Goal: Task Accomplishment & Management: Use online tool/utility

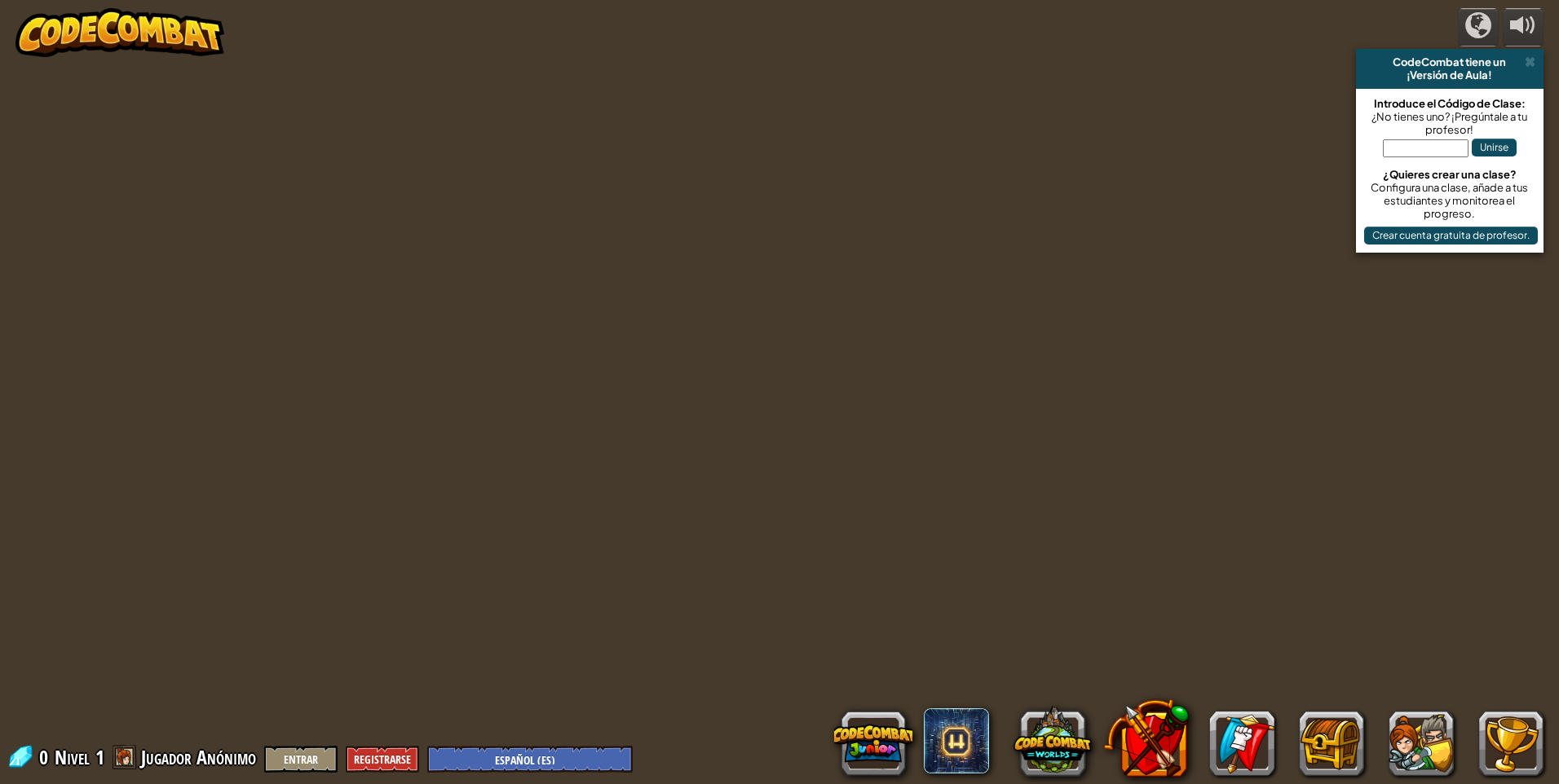
select select "es-ES"
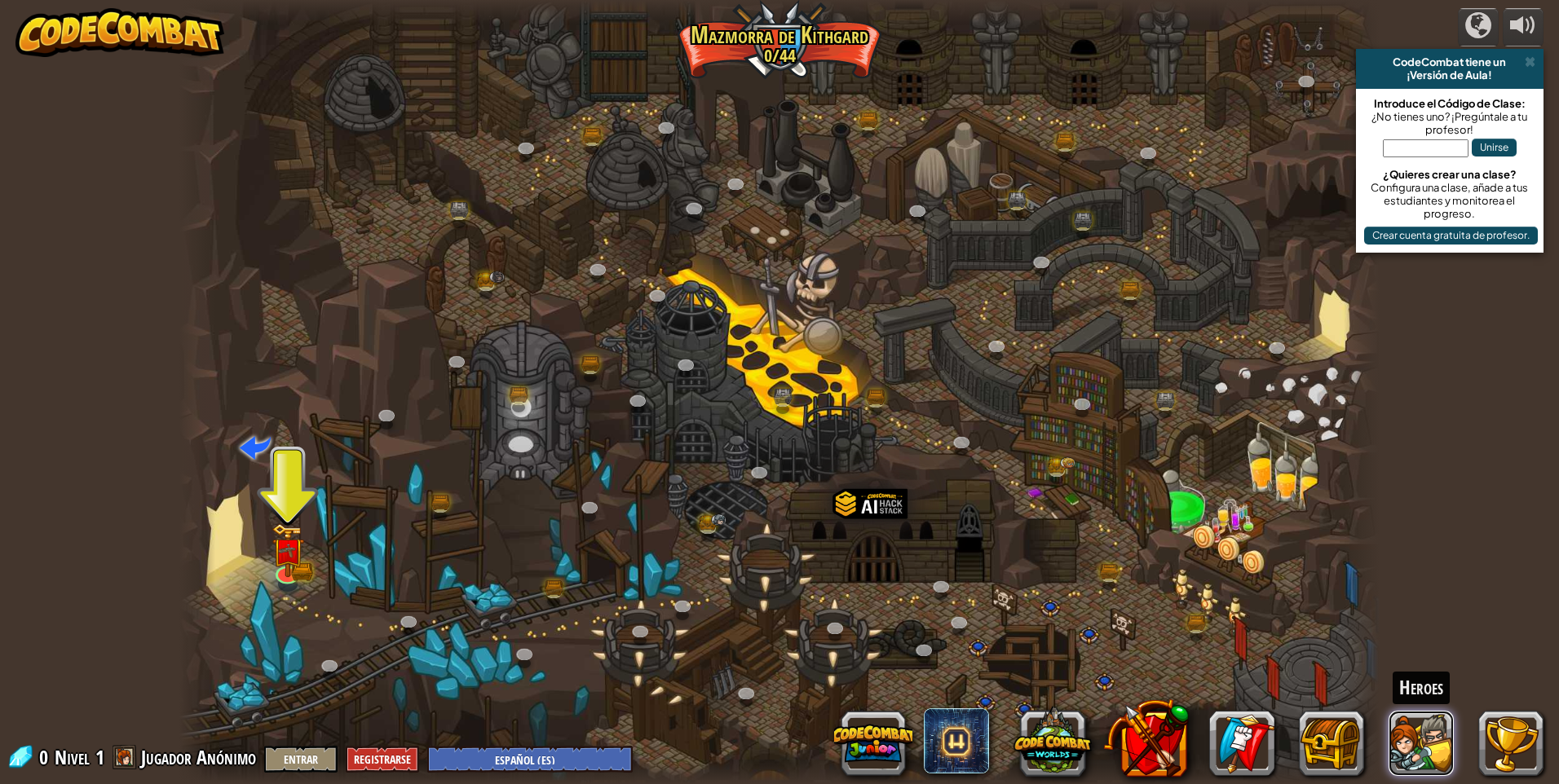
click at [1424, 745] on button at bounding box center [1421, 743] width 65 height 65
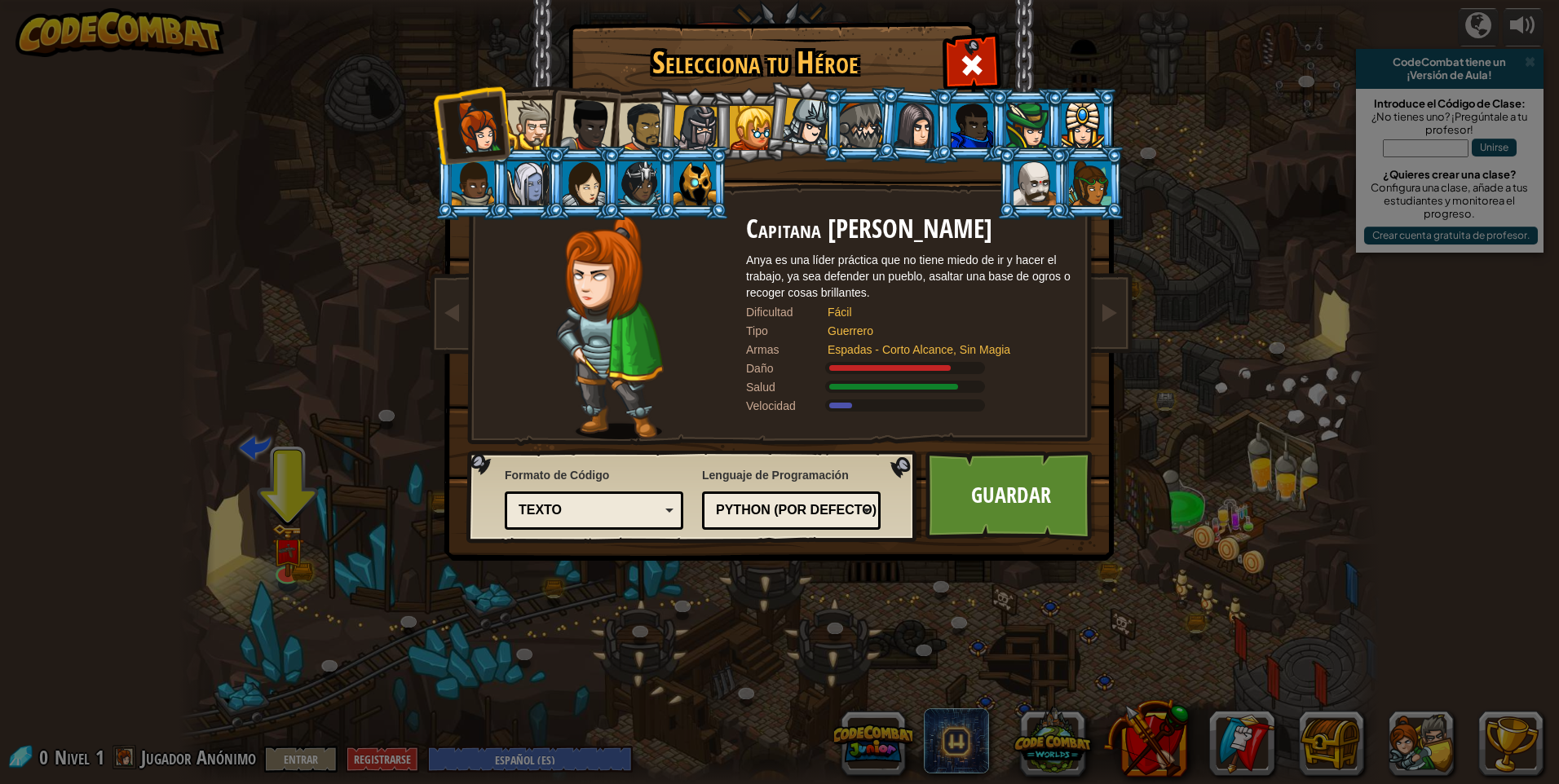
click at [704, 127] on div at bounding box center [695, 128] width 46 height 46
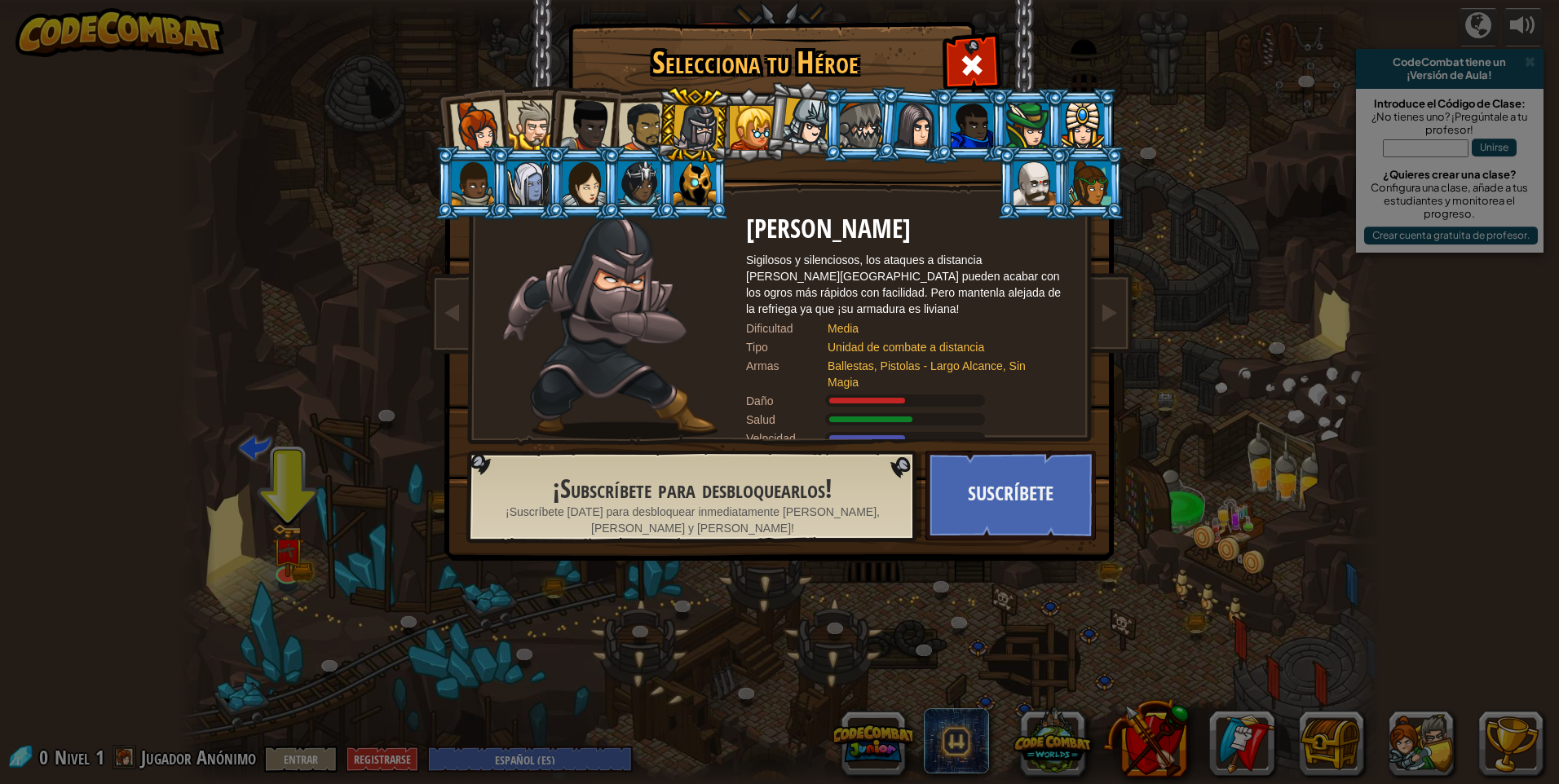
click at [802, 125] on div at bounding box center [807, 121] width 48 height 48
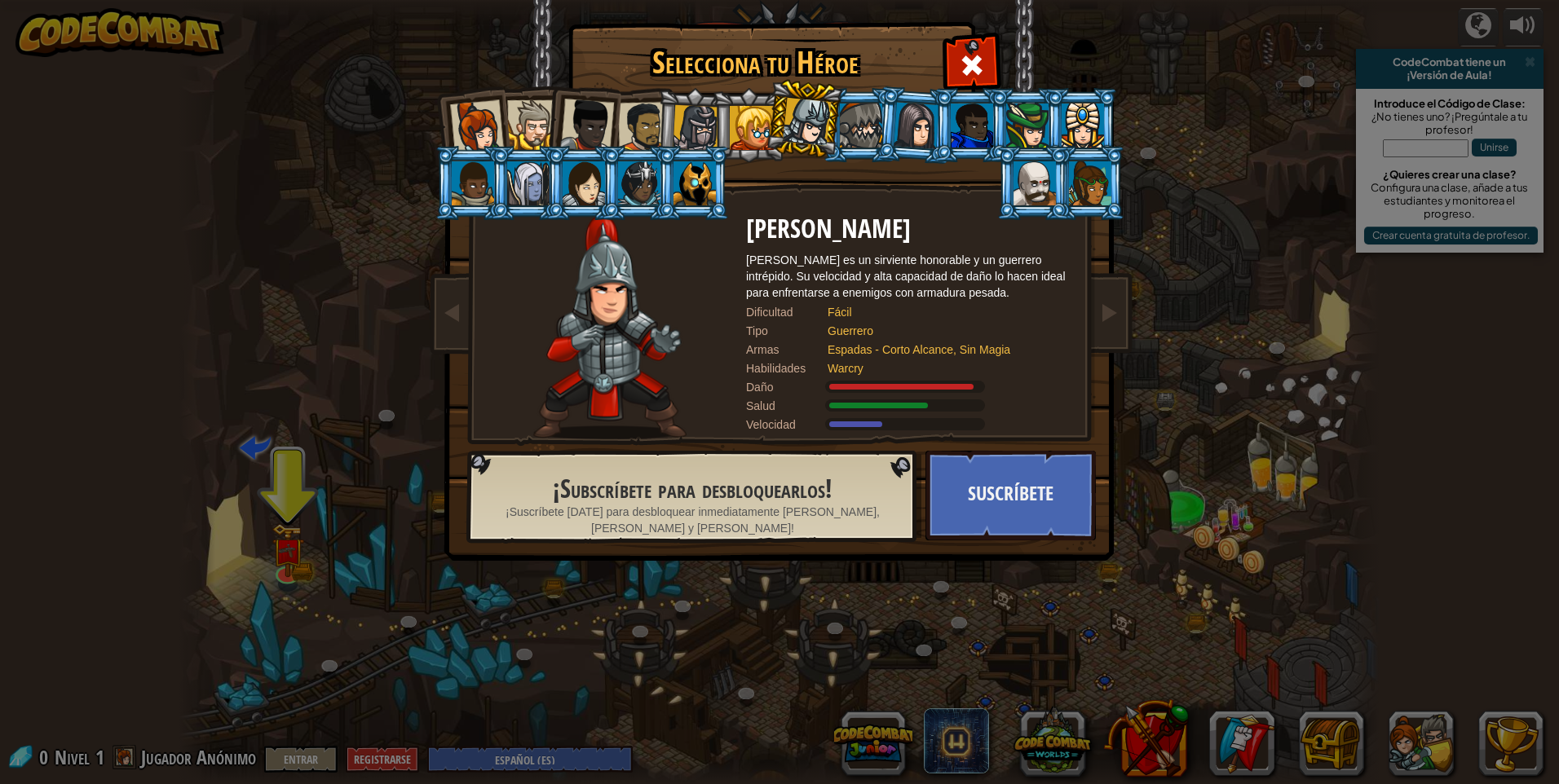
click at [871, 117] on div at bounding box center [860, 125] width 42 height 44
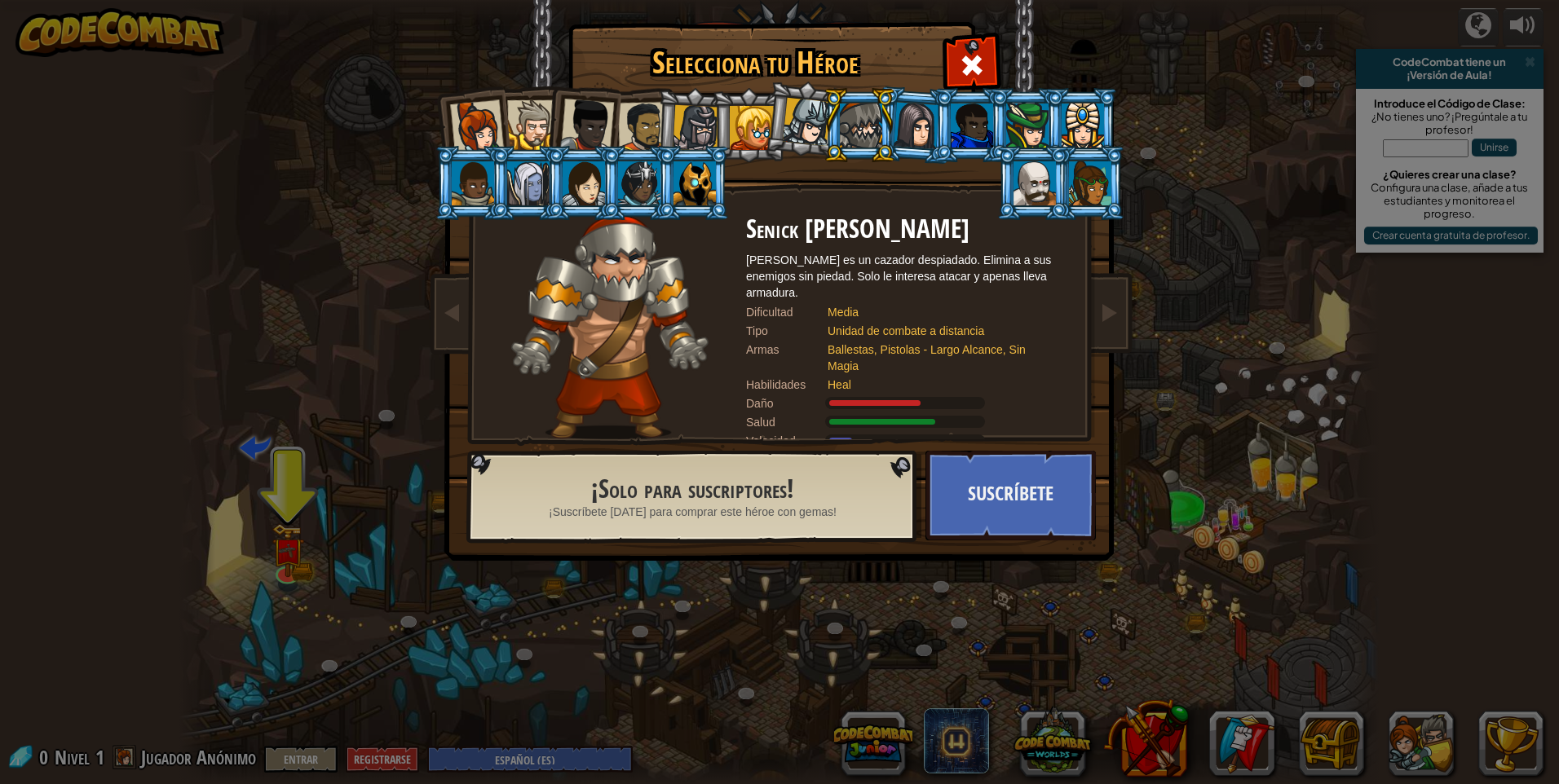
click at [642, 133] on div at bounding box center [643, 128] width 51 height 51
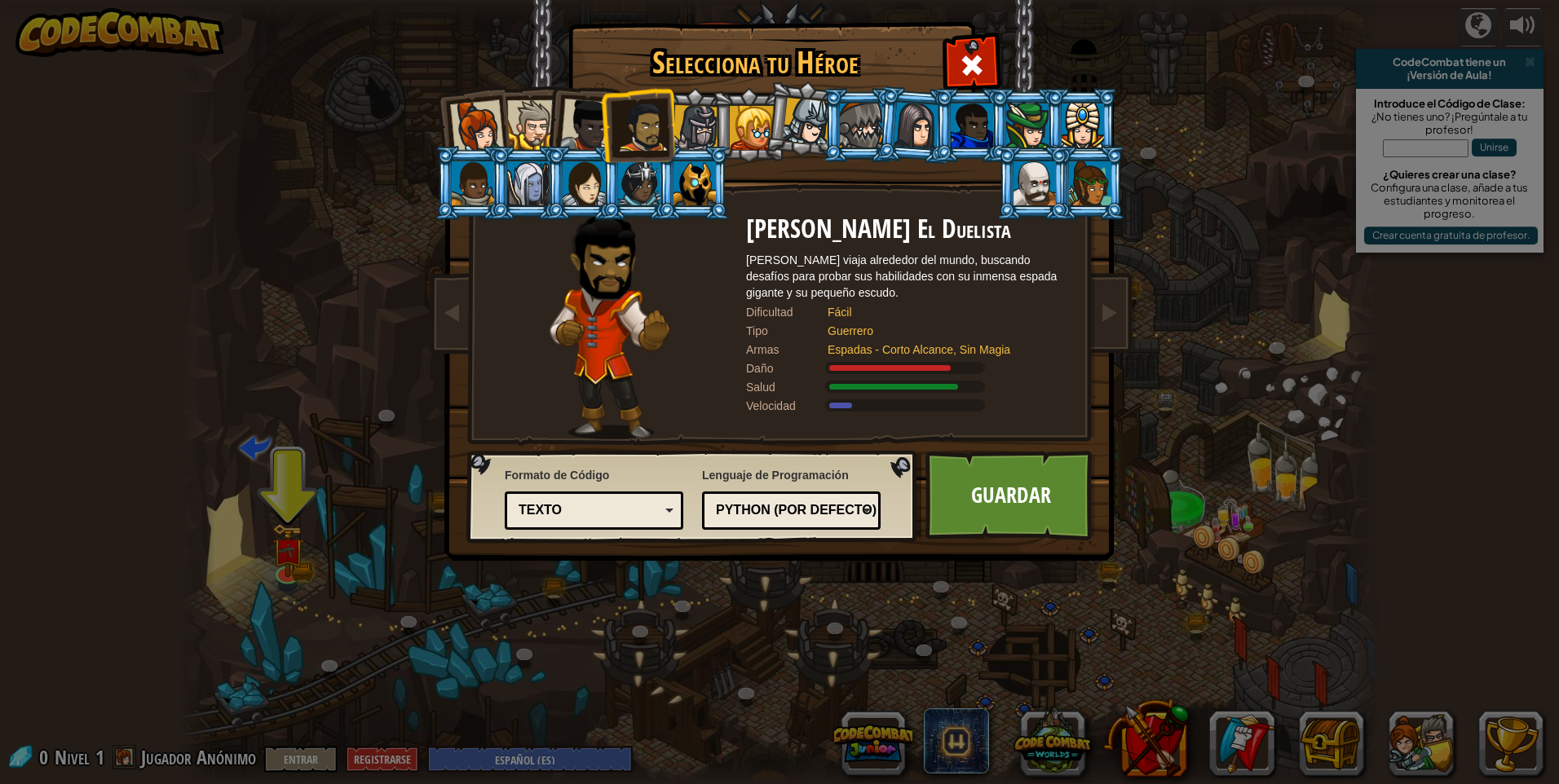
click at [577, 127] on div at bounding box center [587, 125] width 54 height 54
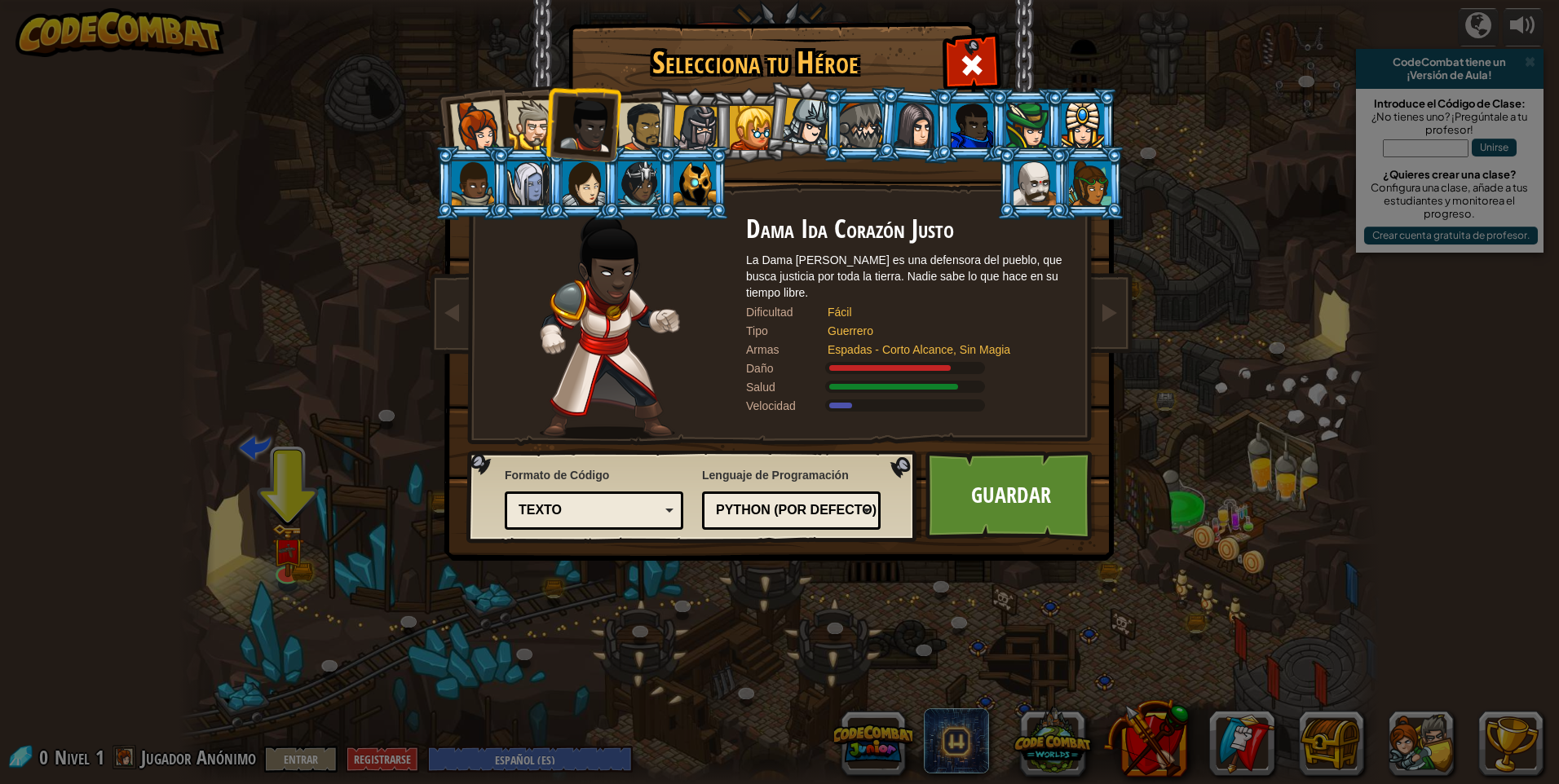
click at [523, 120] on div at bounding box center [532, 125] width 50 height 50
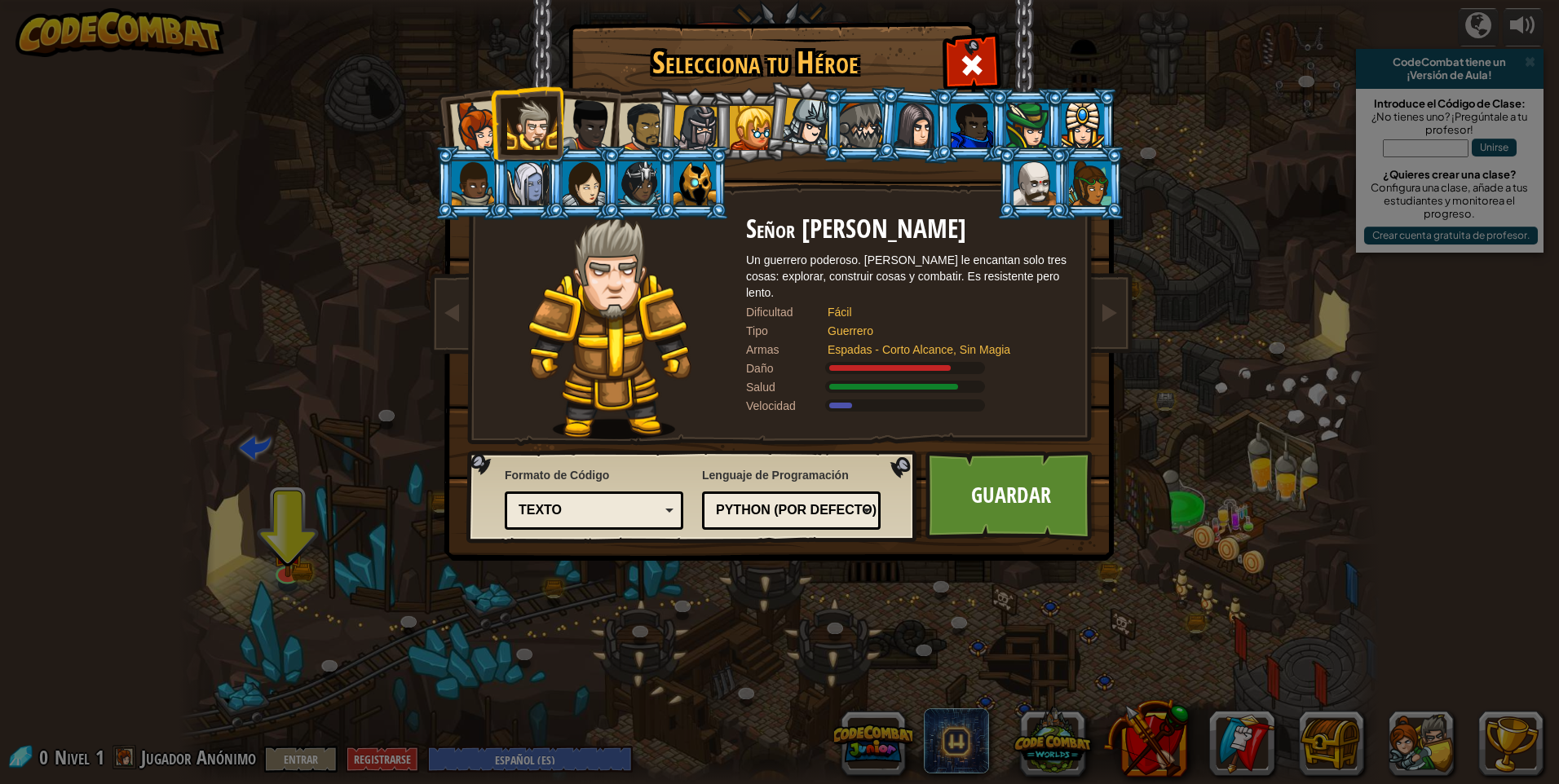
click at [475, 127] on div at bounding box center [476, 127] width 54 height 54
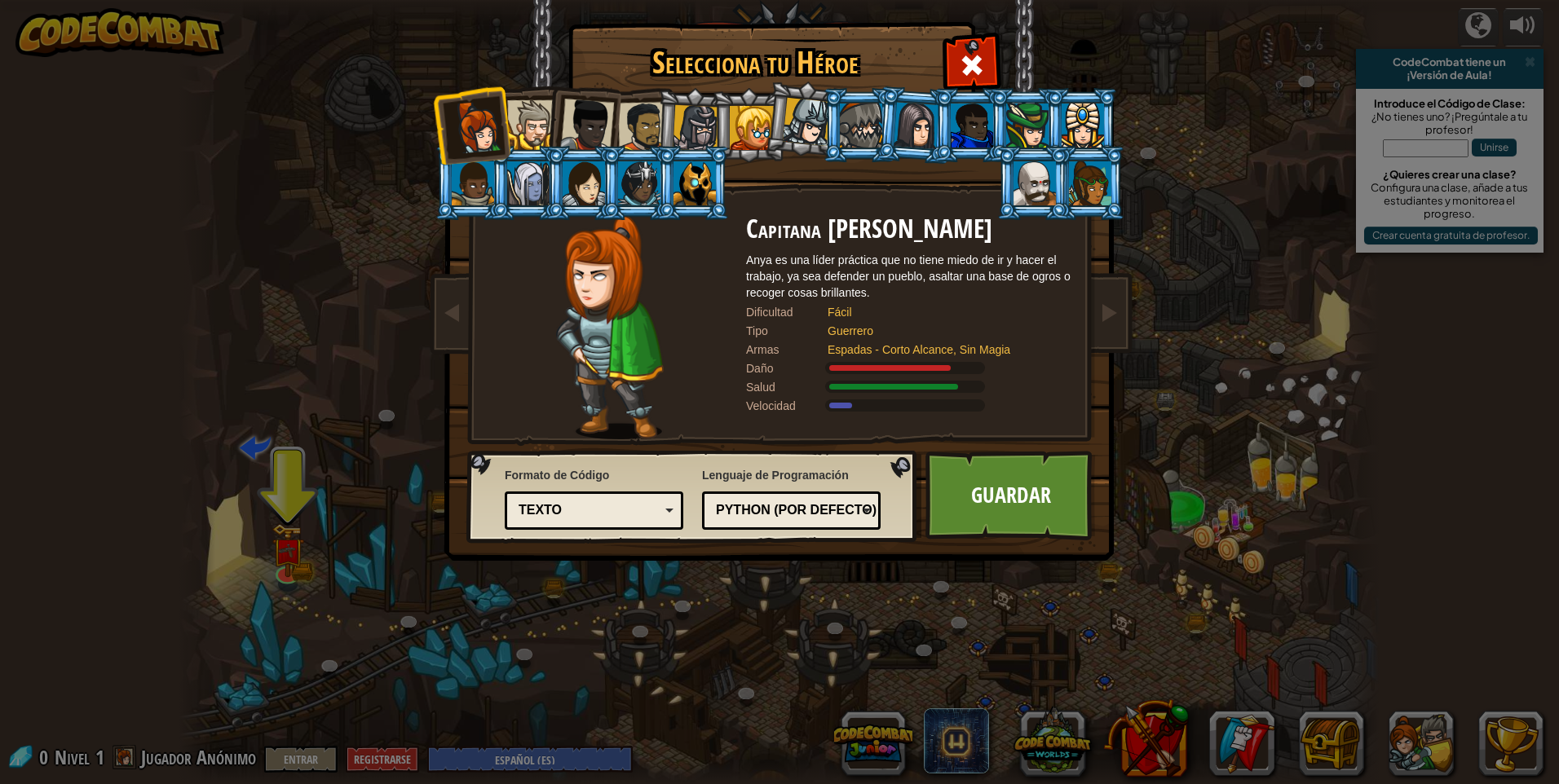
click at [535, 135] on div at bounding box center [532, 125] width 50 height 50
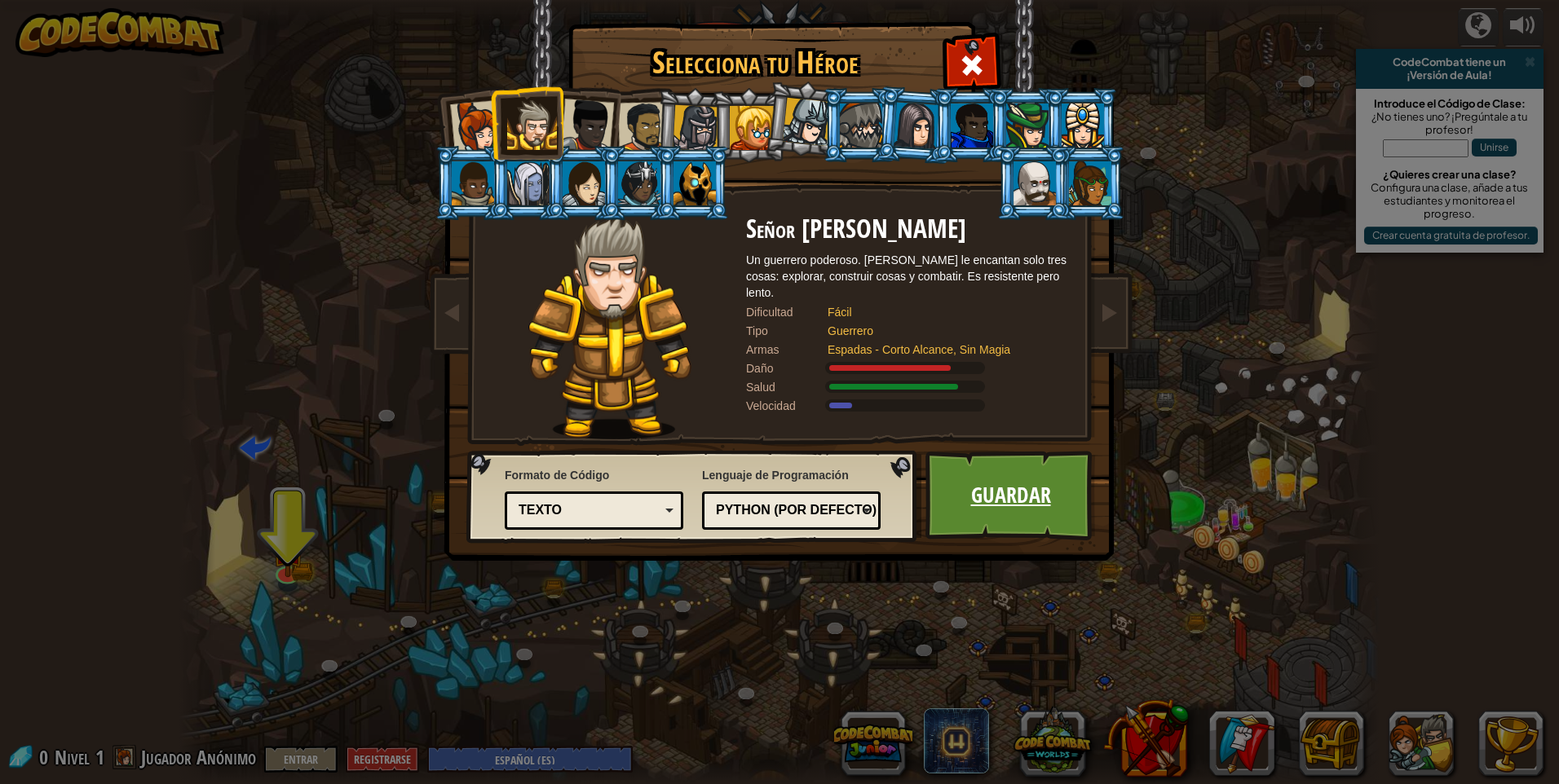
click at [961, 505] on link "Guardar" at bounding box center [1011, 496] width 170 height 90
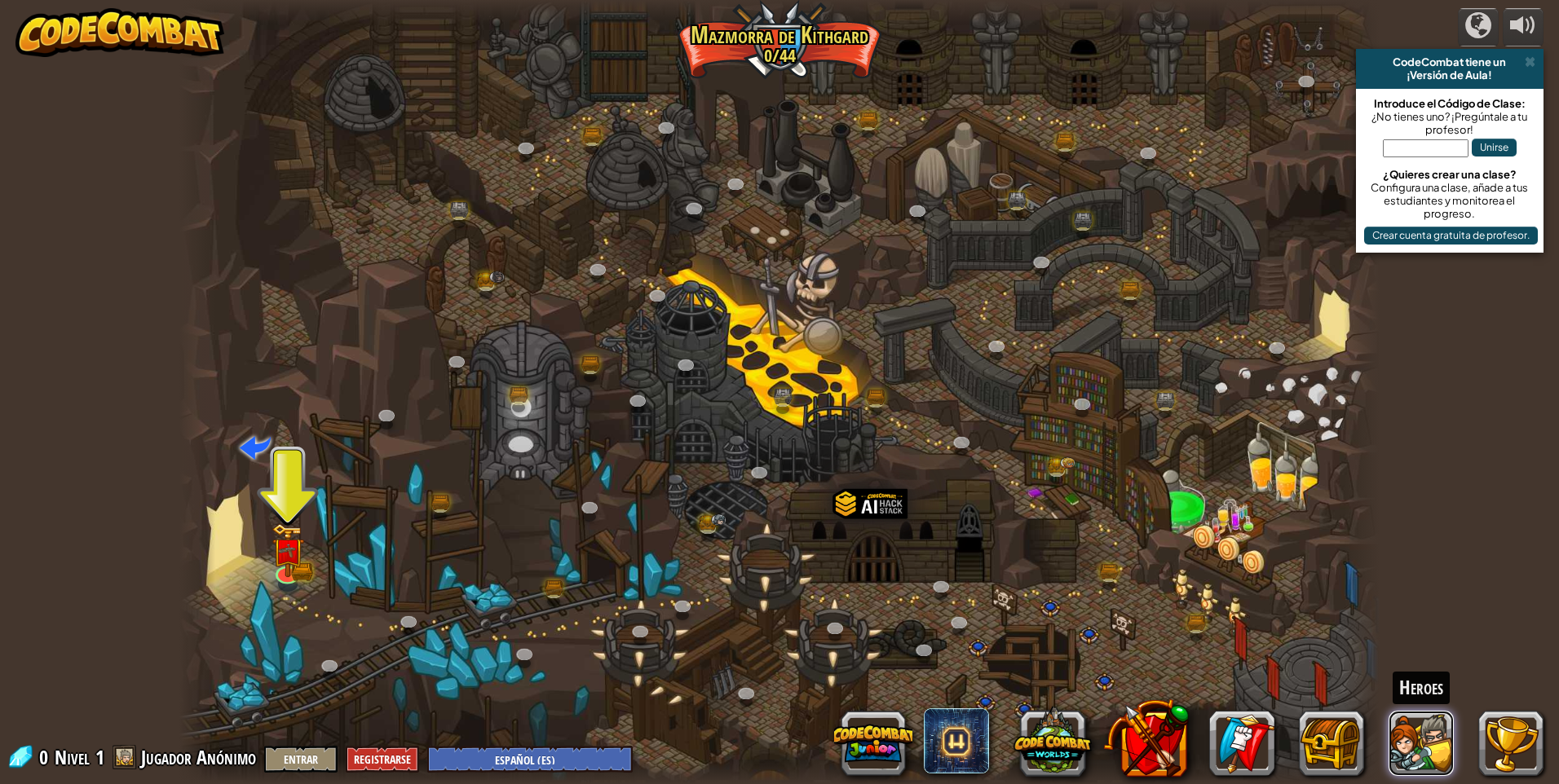
click at [1409, 746] on button at bounding box center [1421, 743] width 65 height 65
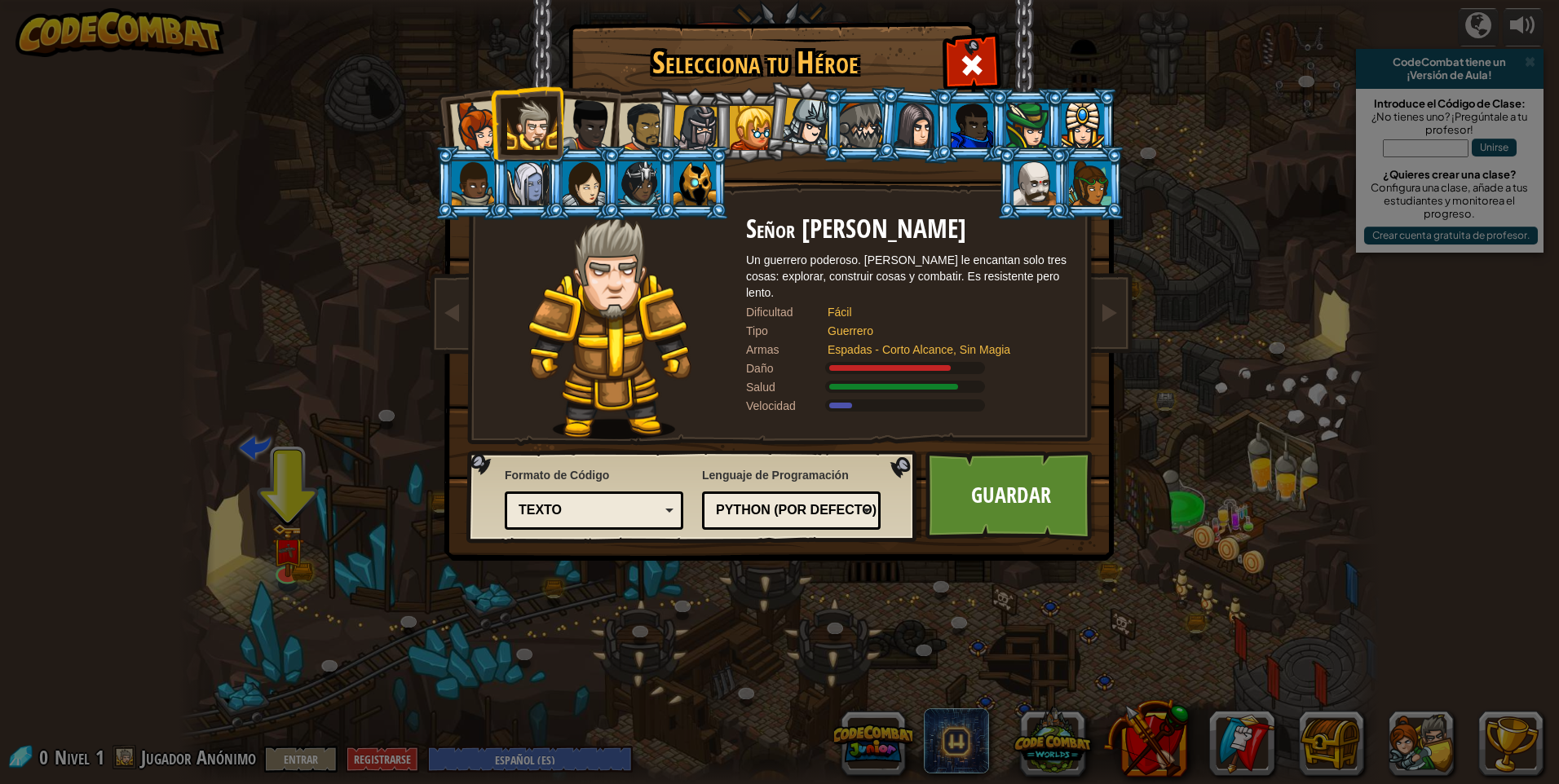
click at [1021, 500] on link "Guardar" at bounding box center [1011, 496] width 170 height 90
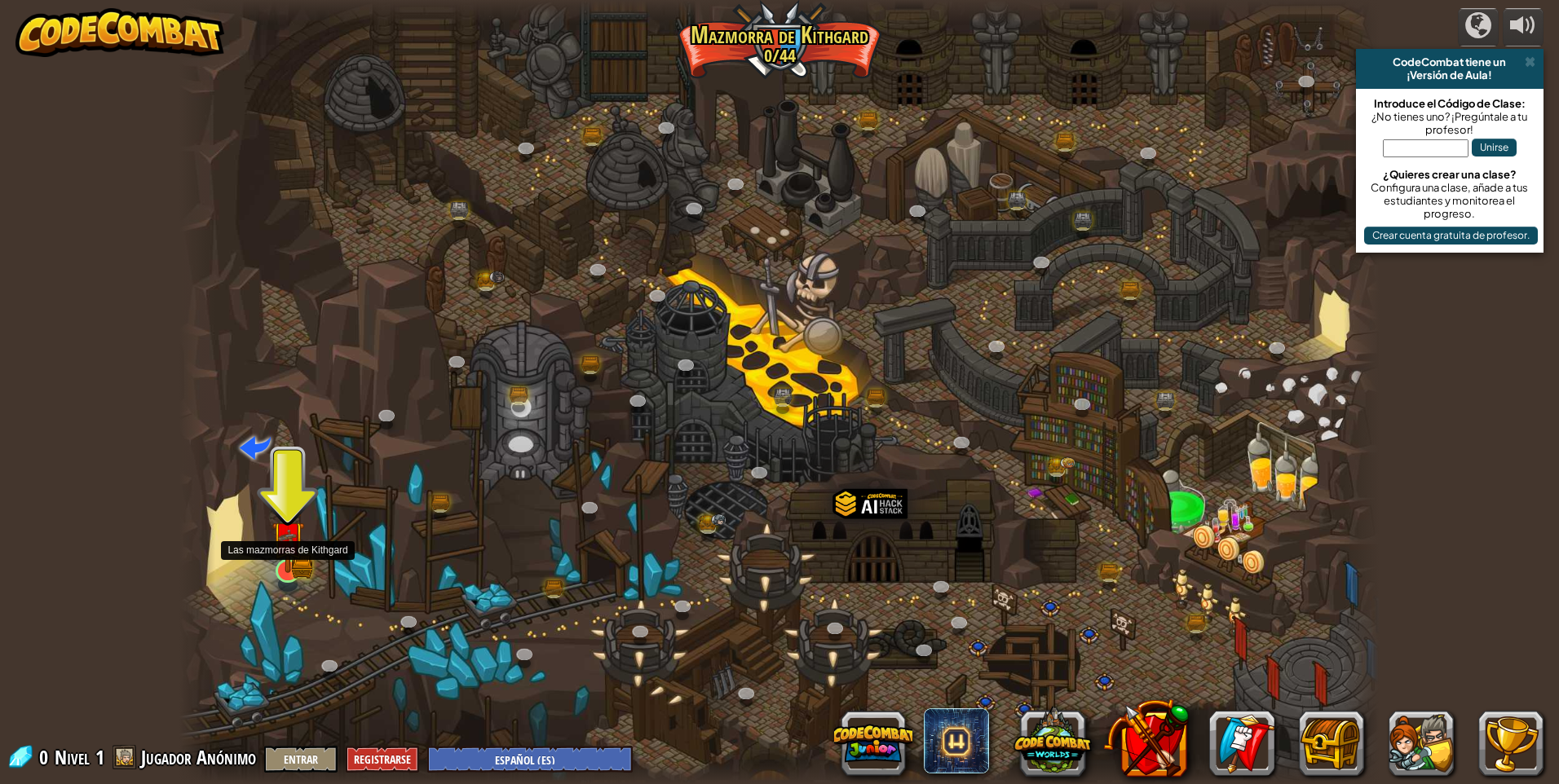
click at [304, 567] on img at bounding box center [301, 566] width 22 height 23
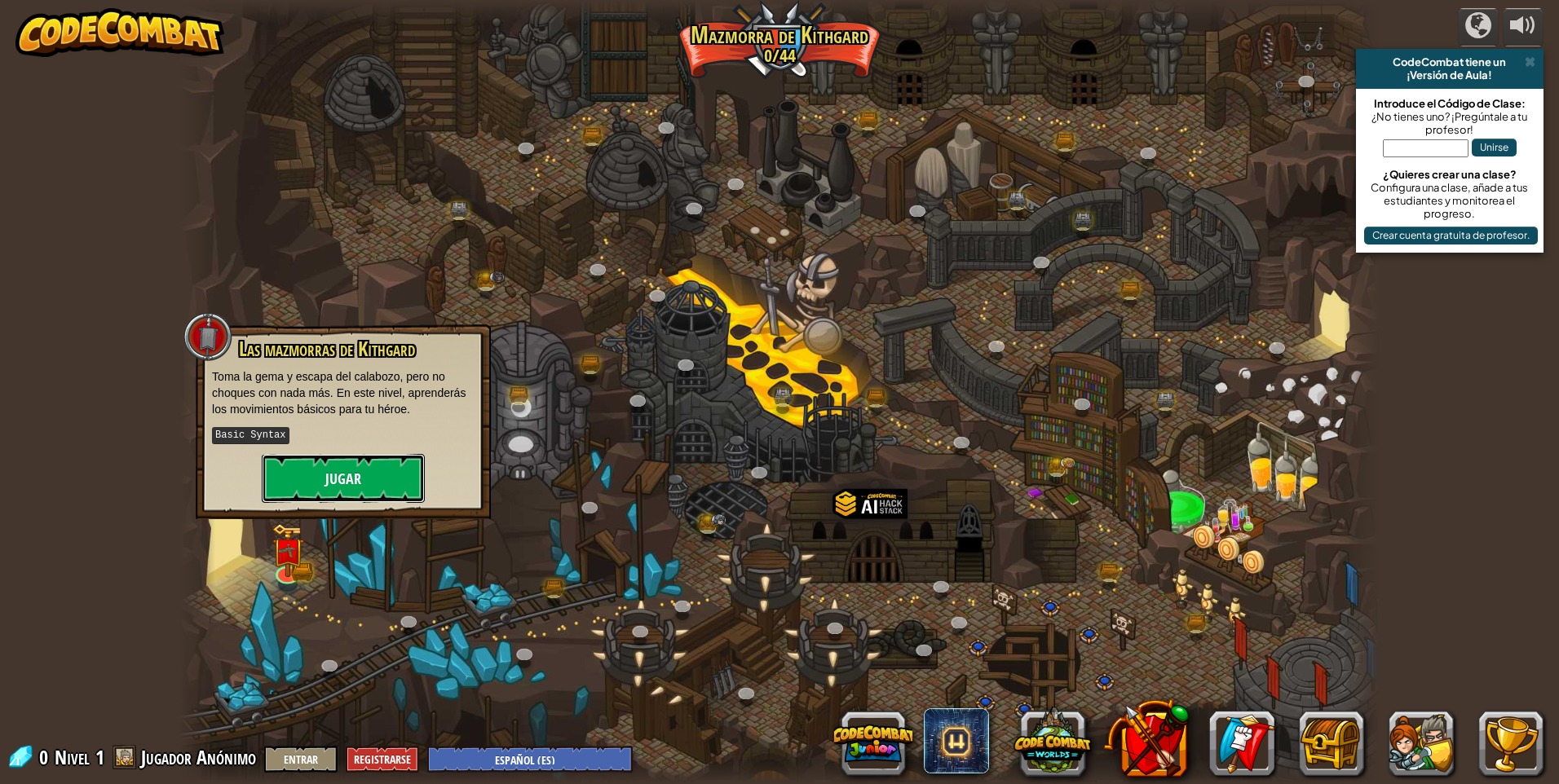
click at [387, 484] on button "Jugar" at bounding box center [344, 479] width 163 height 49
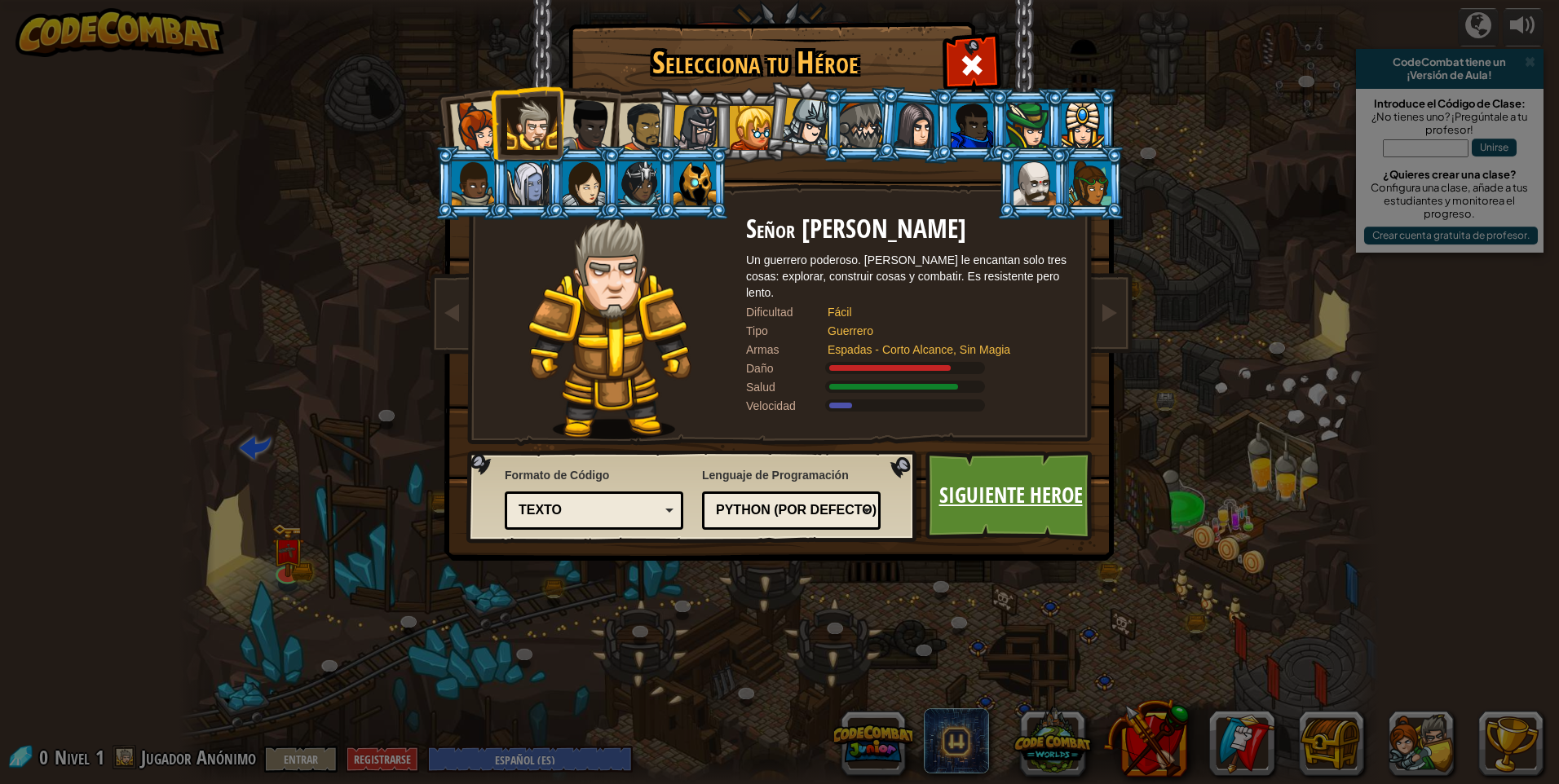
click at [962, 491] on link "Siguiente Heroe" at bounding box center [1011, 496] width 170 height 90
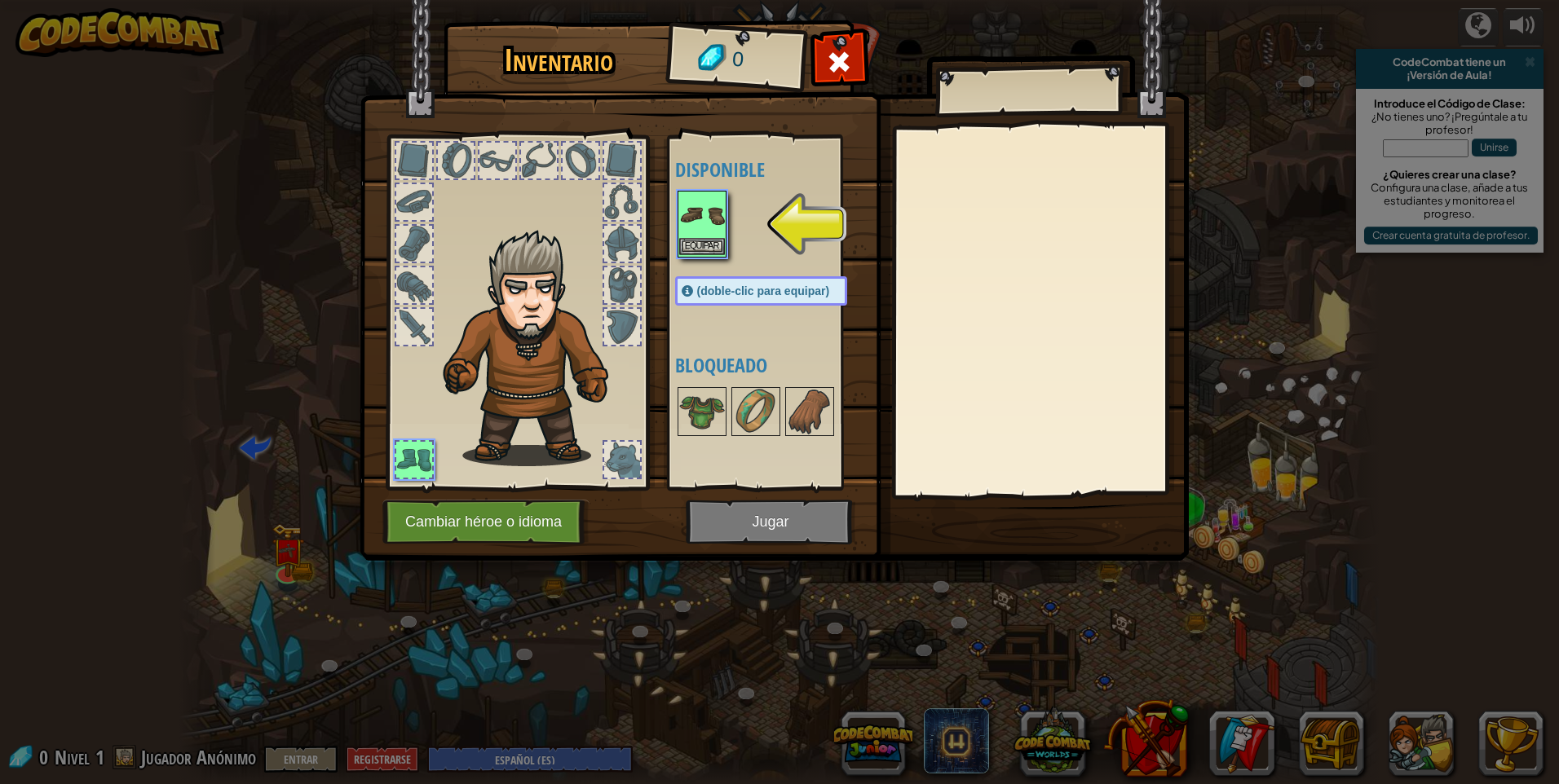
click at [702, 219] on img at bounding box center [702, 215] width 46 height 46
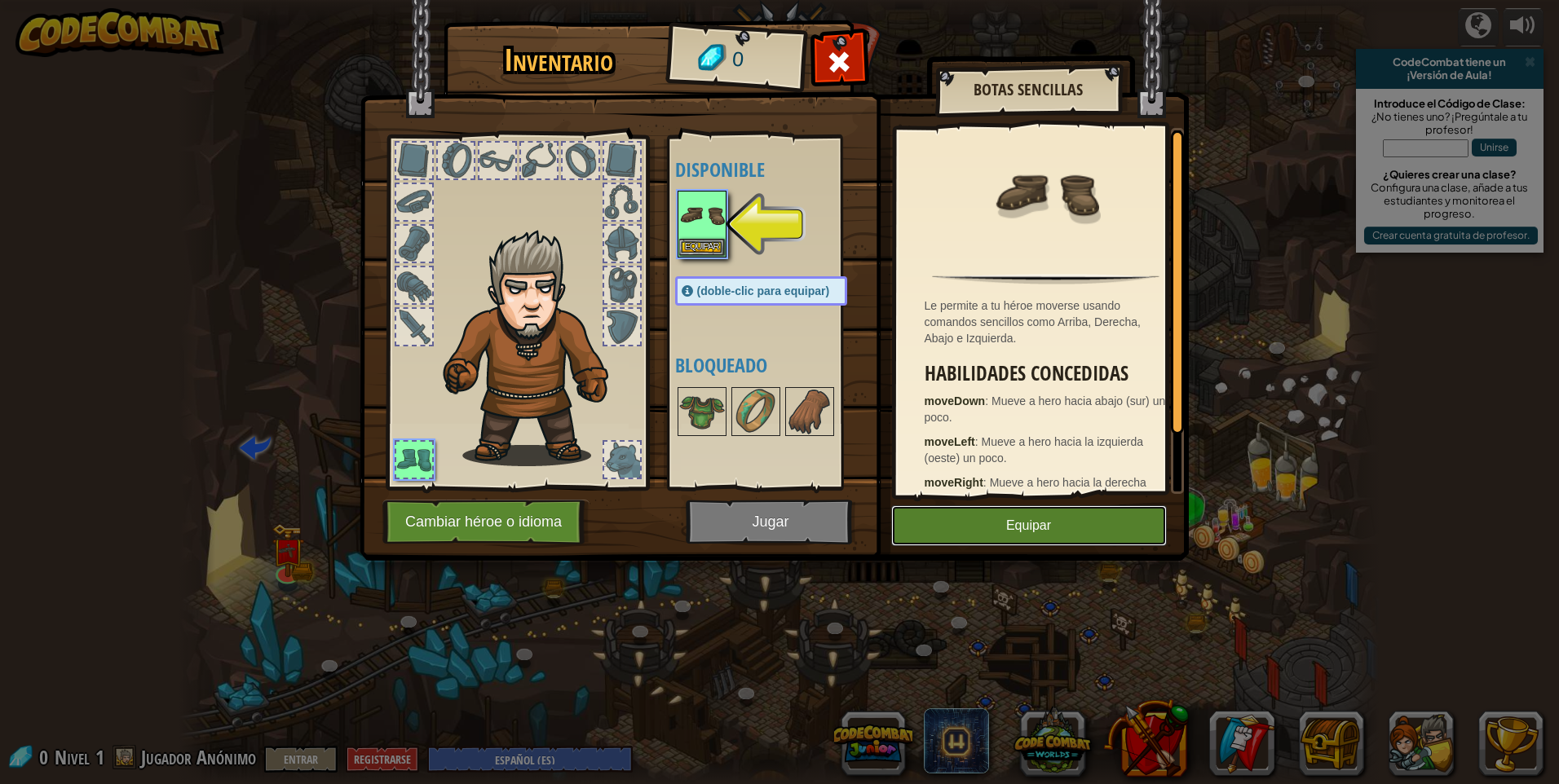
click at [1051, 530] on button "Equipar" at bounding box center [1029, 525] width 276 height 40
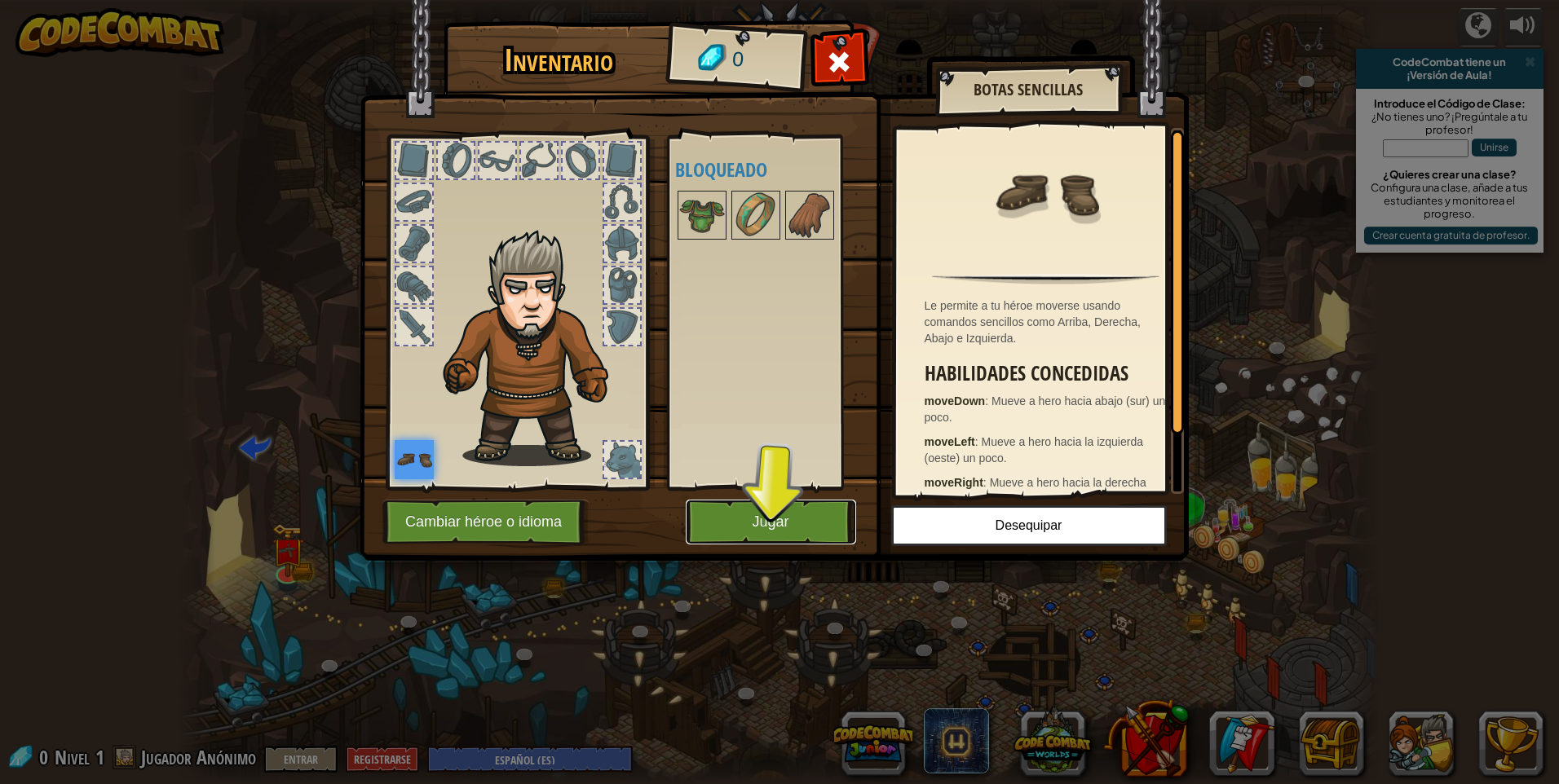
click at [736, 515] on button "Jugar" at bounding box center [770, 522] width 170 height 45
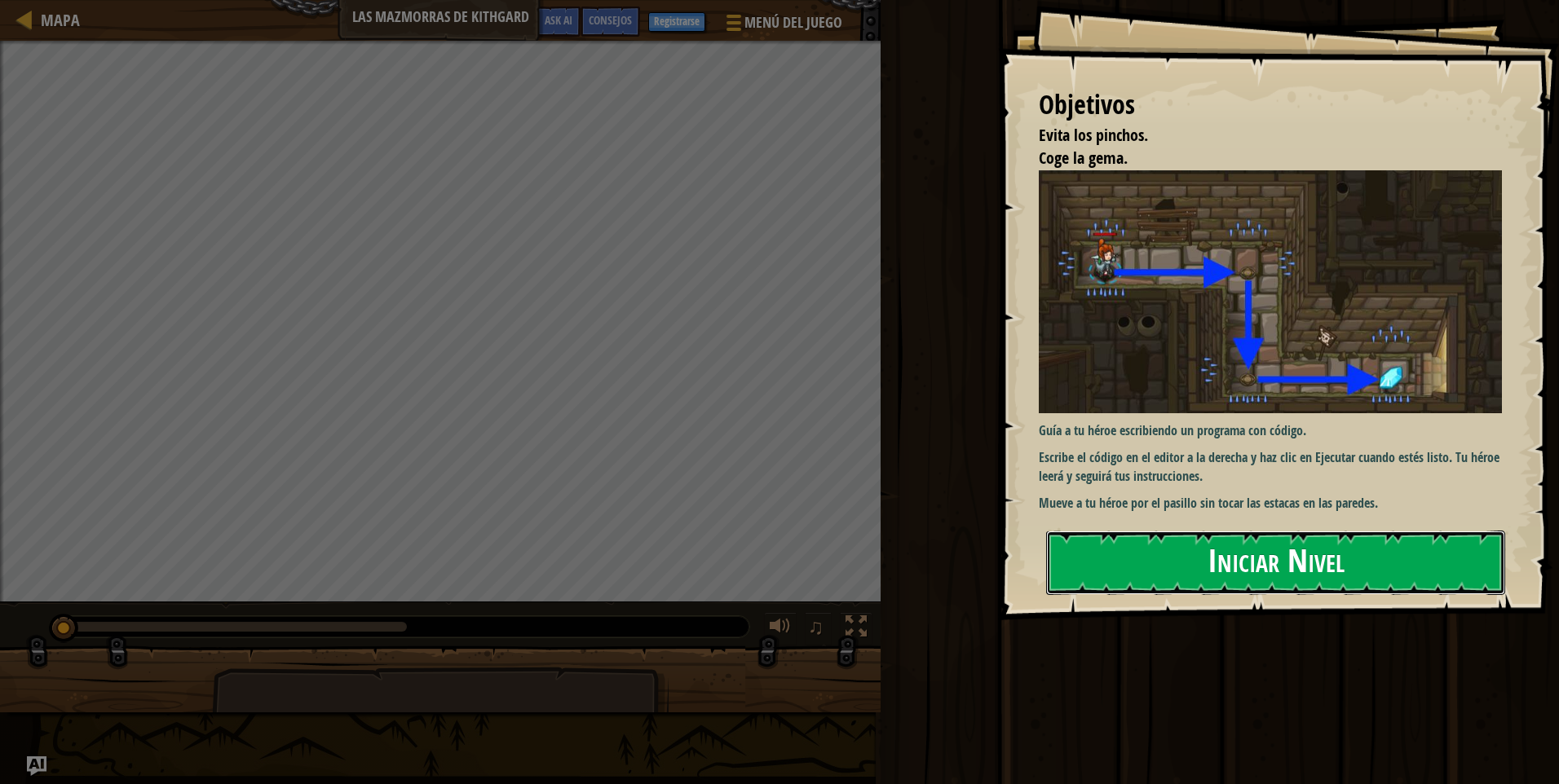
click at [1243, 579] on button "Iniciar Nivel" at bounding box center [1275, 562] width 459 height 65
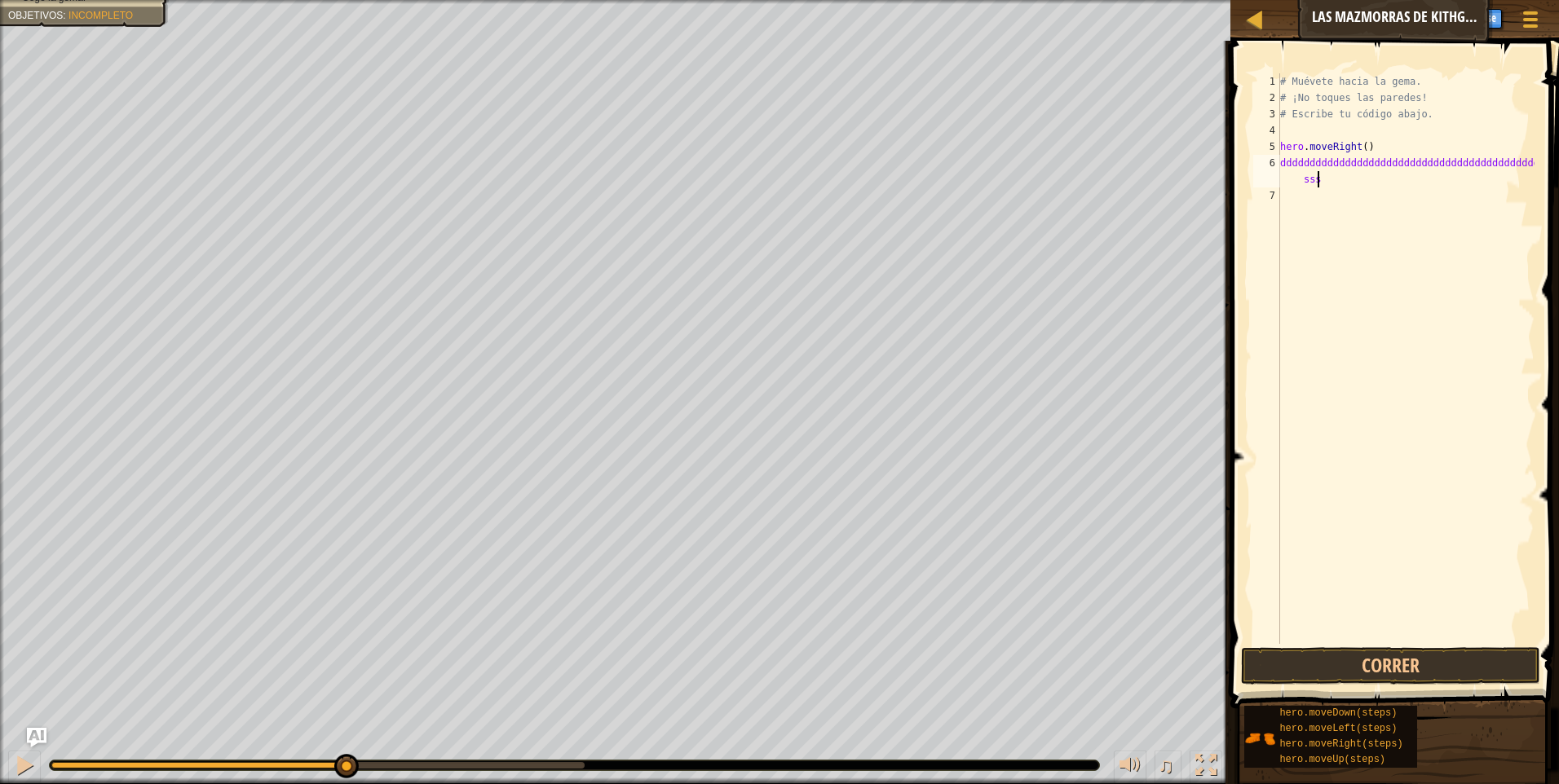
scroll to position [8, 22]
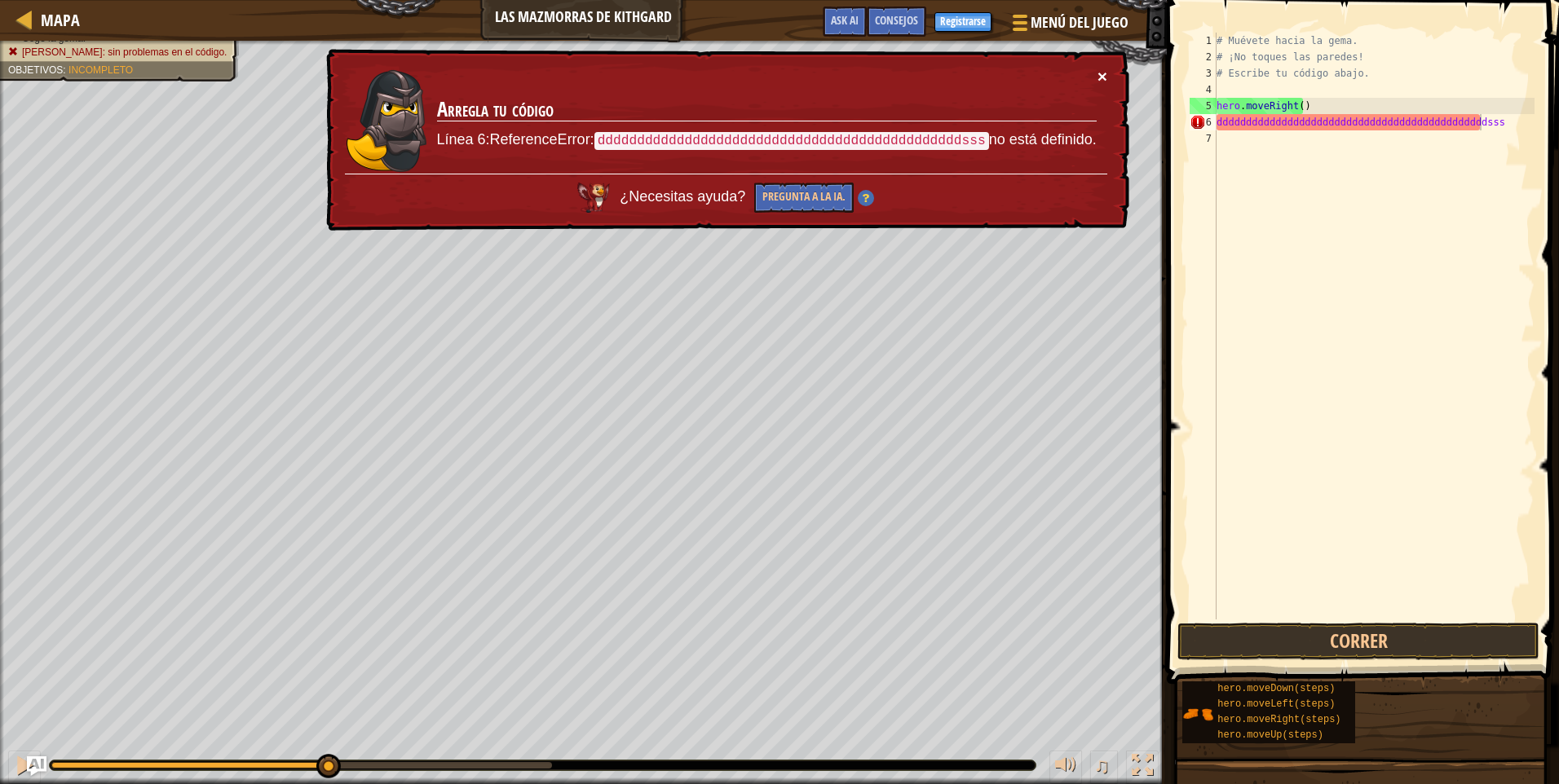
click at [1101, 77] on button "×" at bounding box center [1103, 76] width 9 height 17
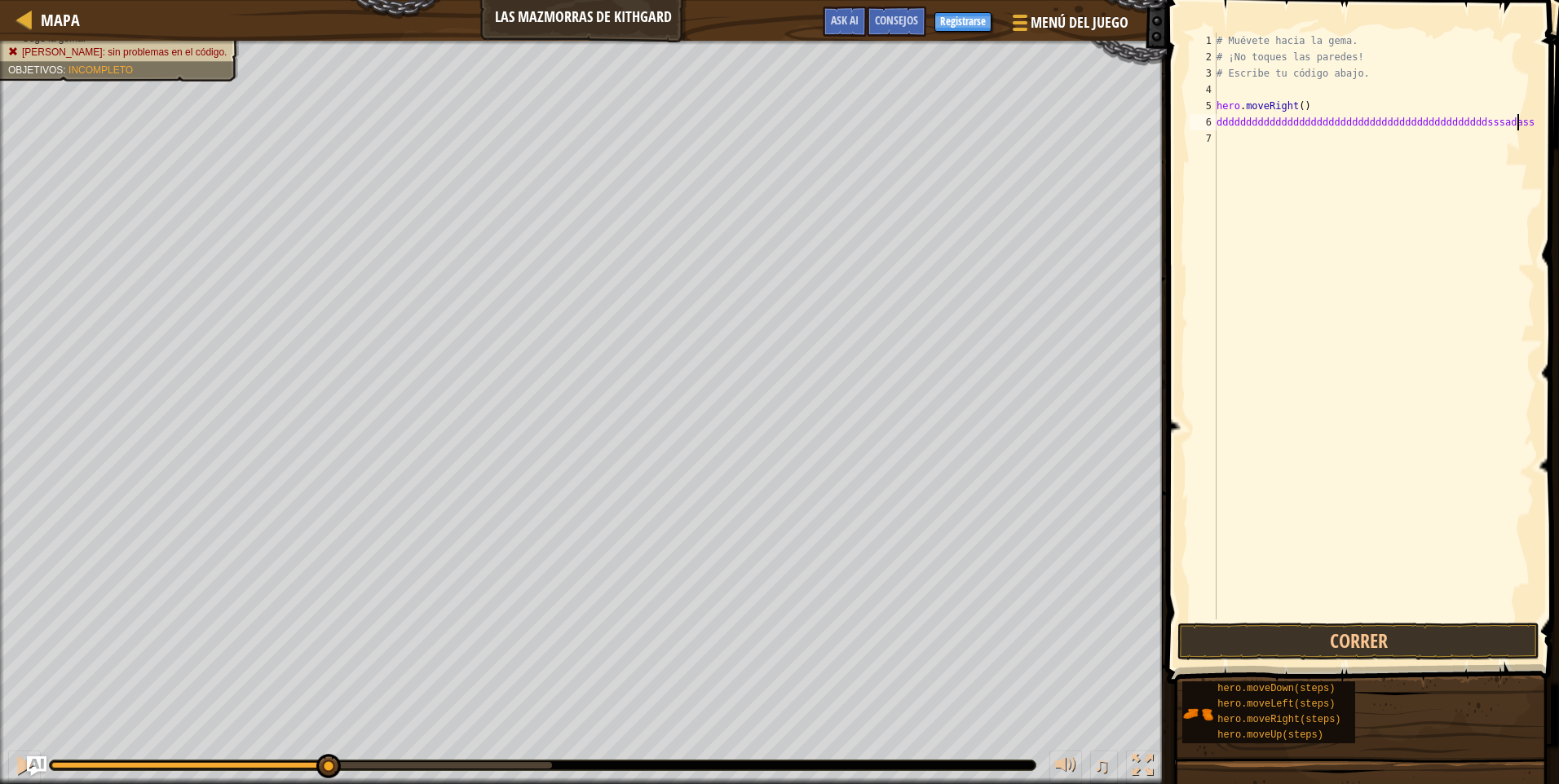
scroll to position [8, 25]
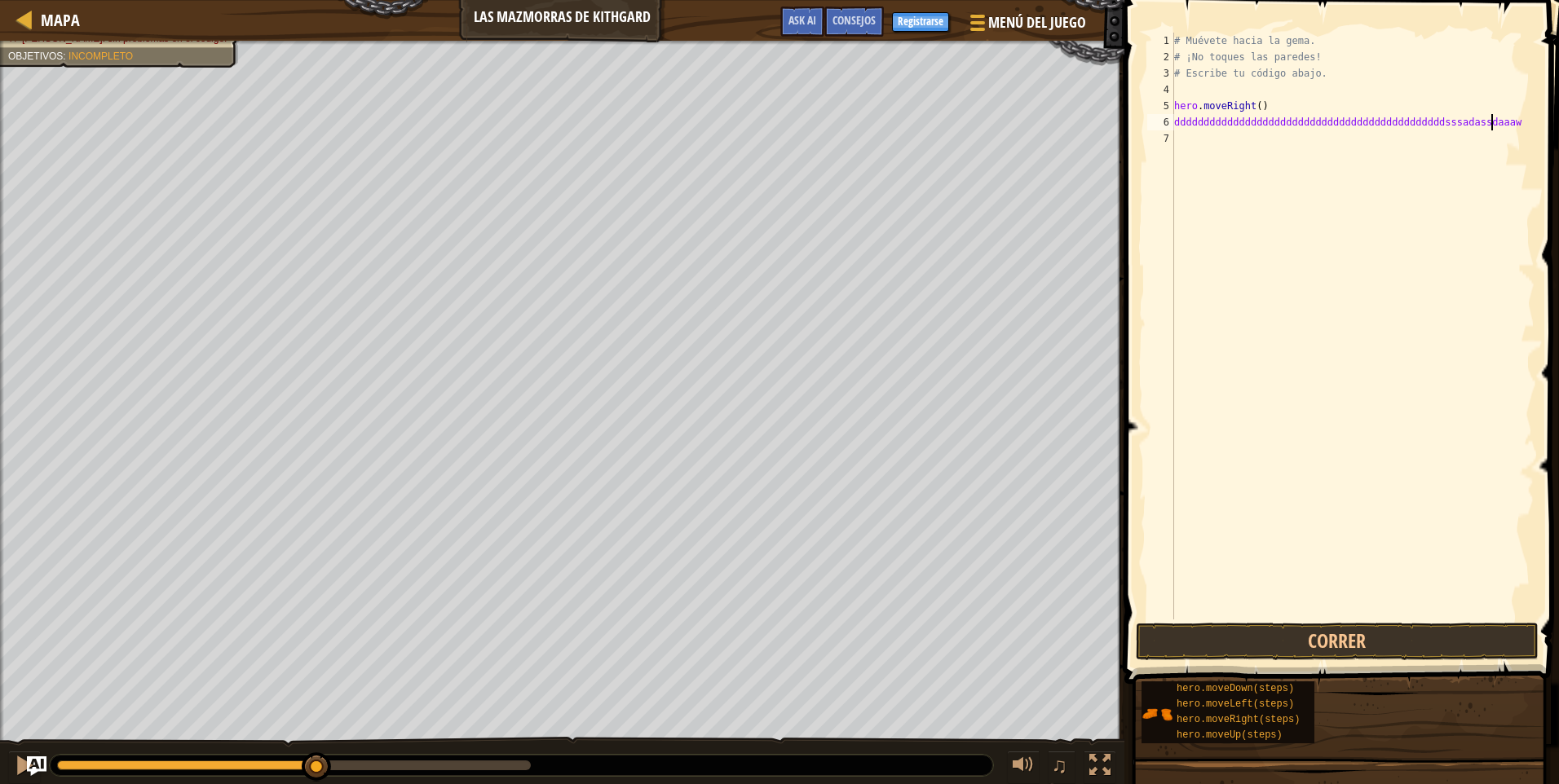
type textarea "ddddddddddddddddddddddddddddddddddddddddddddddsssadassdaaawds"
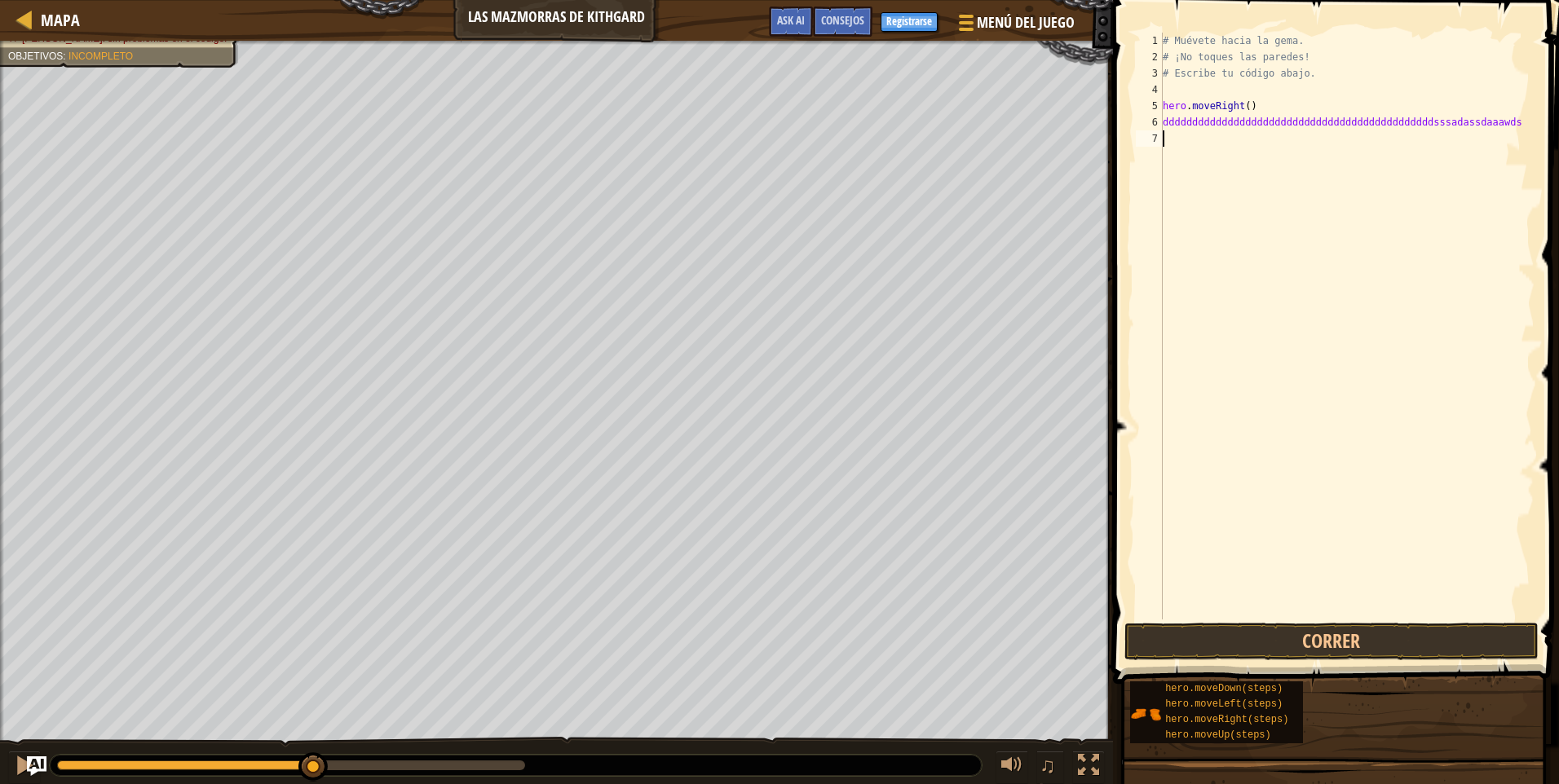
scroll to position [8, 0]
click at [1412, 644] on button "Correr" at bounding box center [1331, 641] width 414 height 38
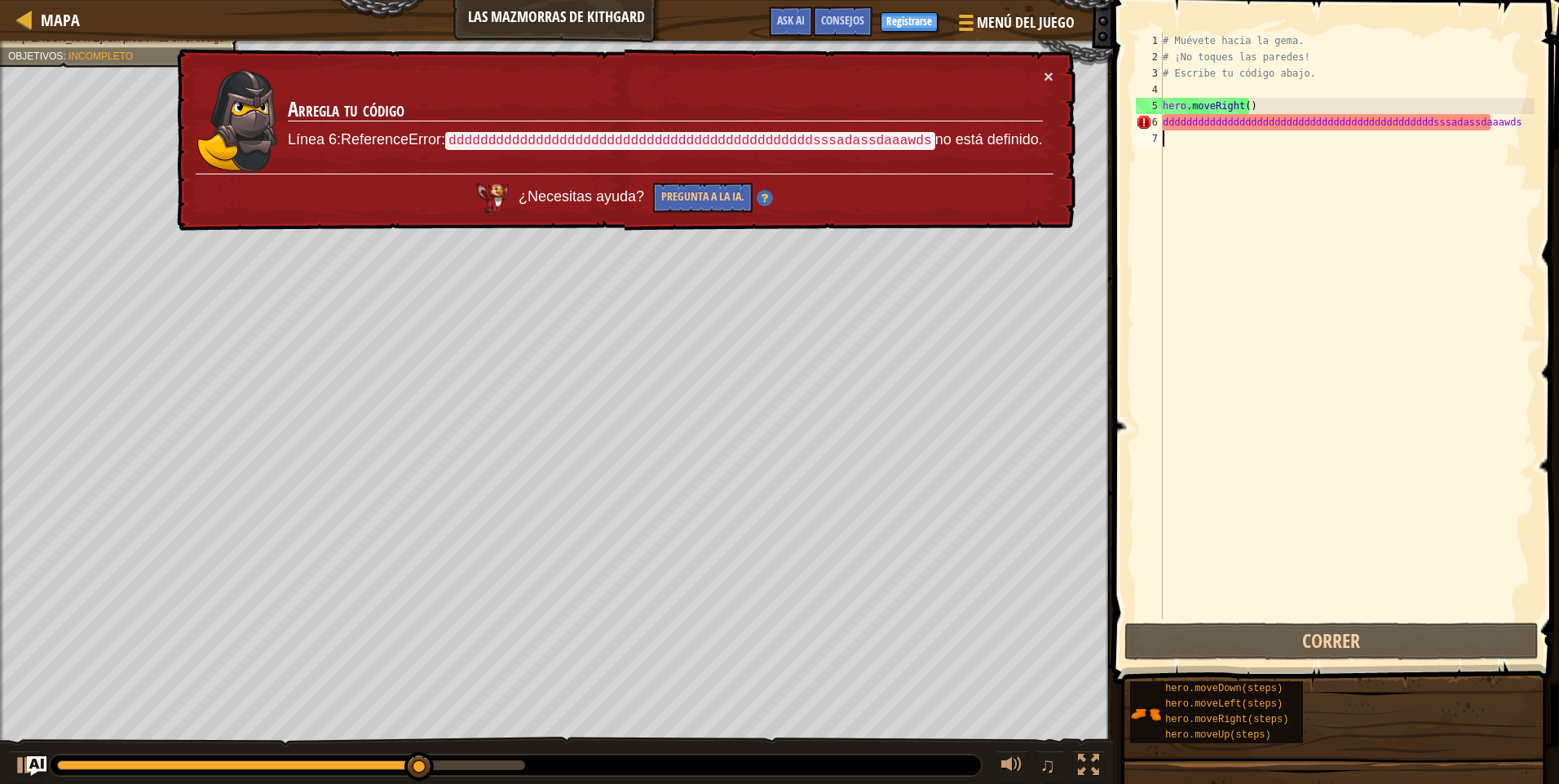
click at [1042, 66] on div "× Arregla tu código Línea 6:ReferenceError: ddddddddddddddddddddddddddddddddddd…" at bounding box center [625, 140] width 902 height 183
click at [1050, 71] on button "×" at bounding box center [1049, 76] width 9 height 17
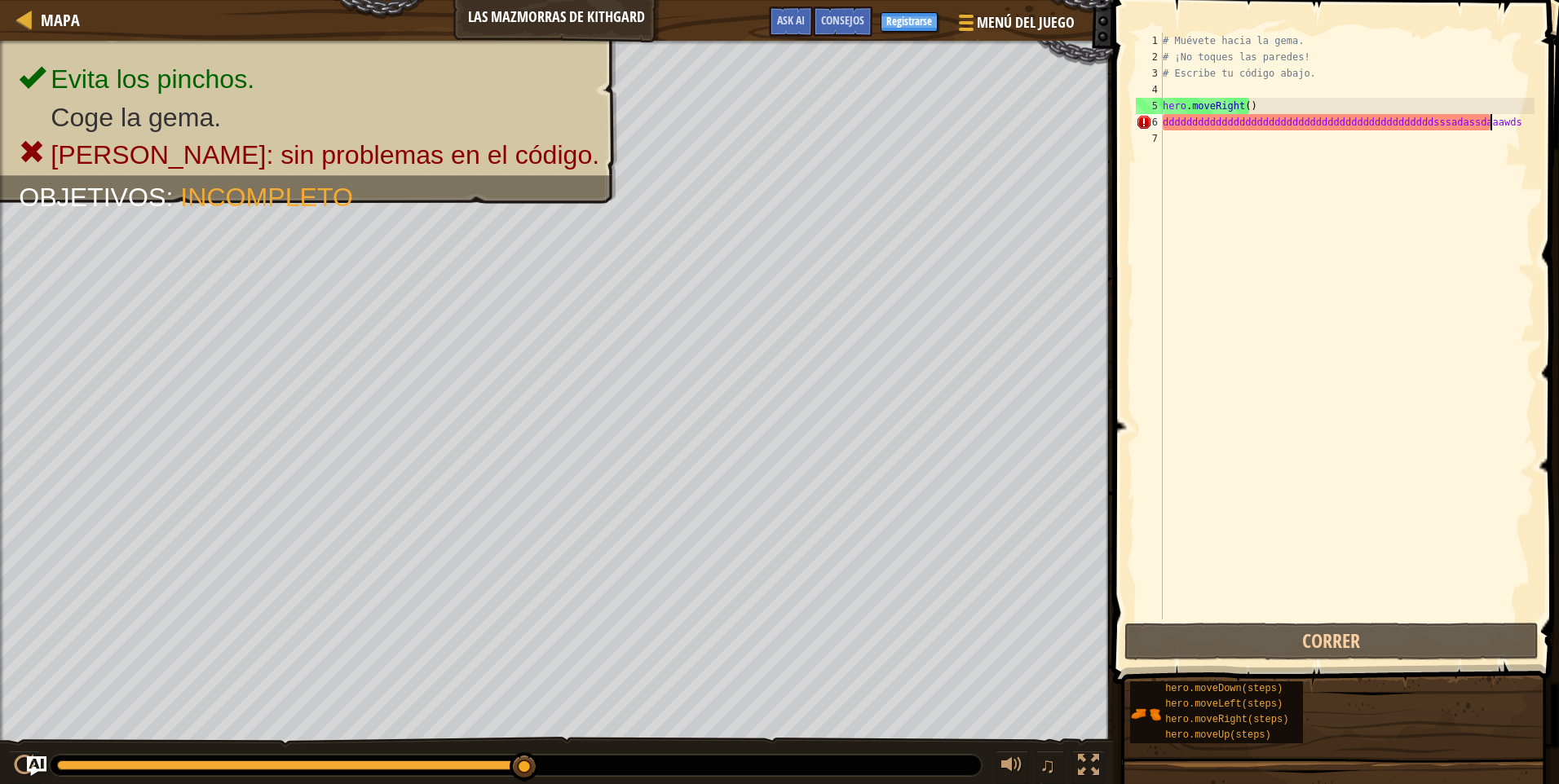
click at [1492, 122] on div "# Muévete hacia la gema. # ¡No toques las paredes! # Escribe tu código abajo. h…" at bounding box center [1347, 343] width 375 height 620
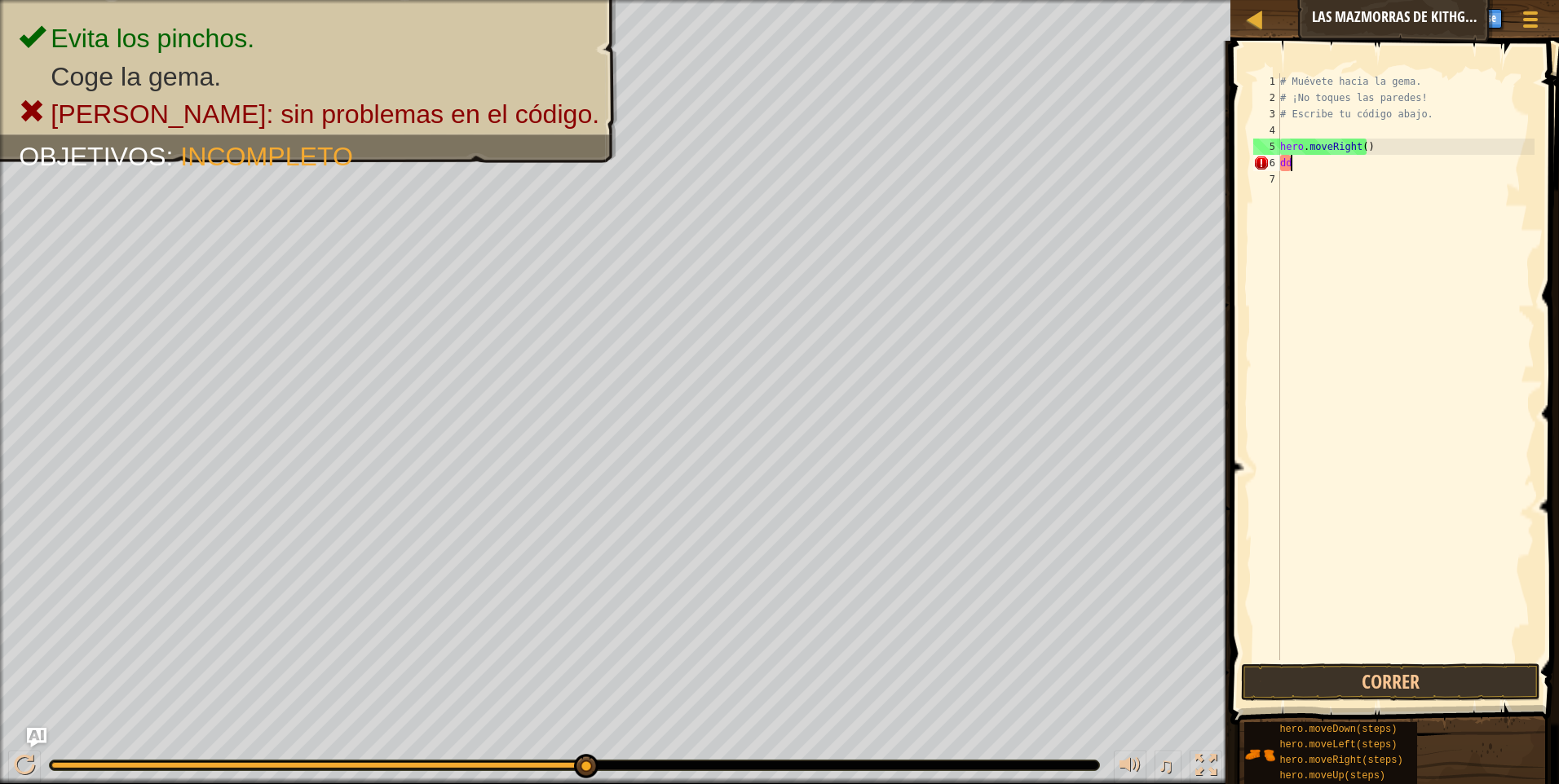
type textarea "d"
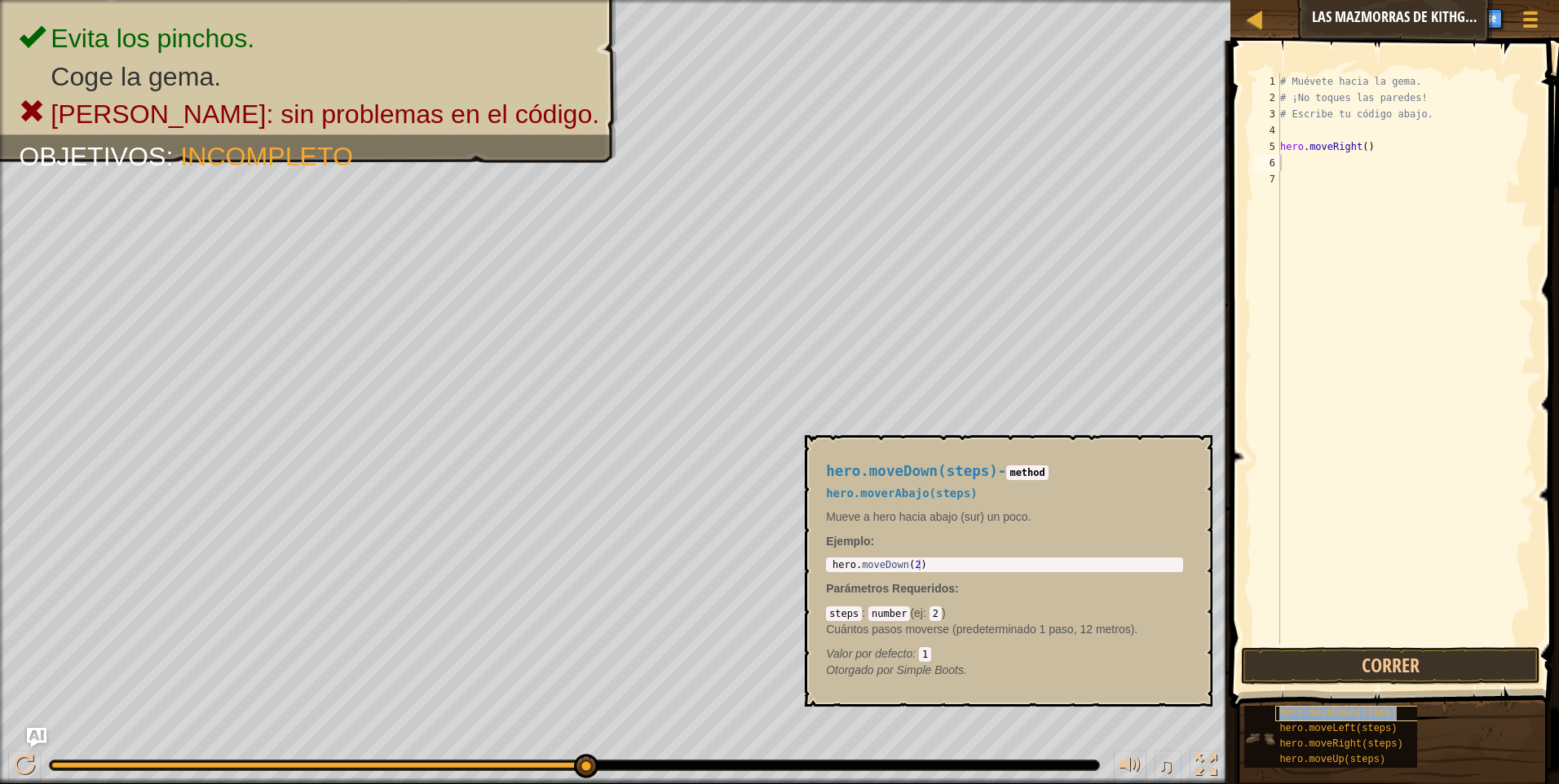
click at [1353, 715] on span "hero.moveDown(steps)" at bounding box center [1337, 714] width 117 height 11
type textarea "hero.moveDown(steps)"
click at [1366, 176] on div "# Muévete hacia la gema. # ¡No toques las paredes! # Escribe tu código abajo. h…" at bounding box center [1406, 375] width 257 height 604
click at [1370, 170] on div "# Muévete hacia la gema. # ¡No toques las paredes! # Escribe tu código abajo. h…" at bounding box center [1406, 375] width 257 height 604
click at [1370, 169] on div "# Muévete hacia la gema. # ¡No toques las paredes! # Escribe tu código abajo. h…" at bounding box center [1406, 375] width 257 height 604
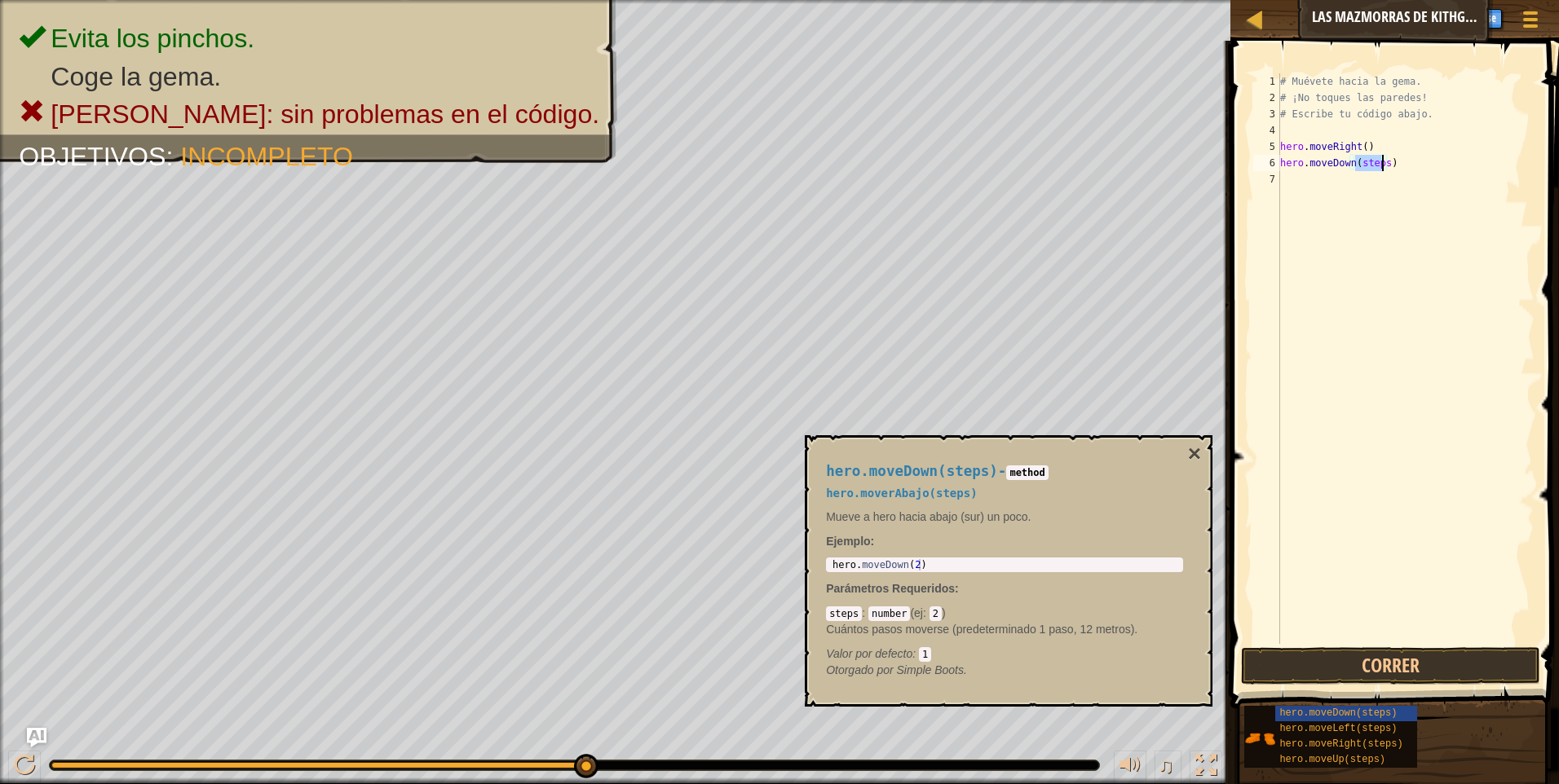
type textarea "hero.moveDown()"
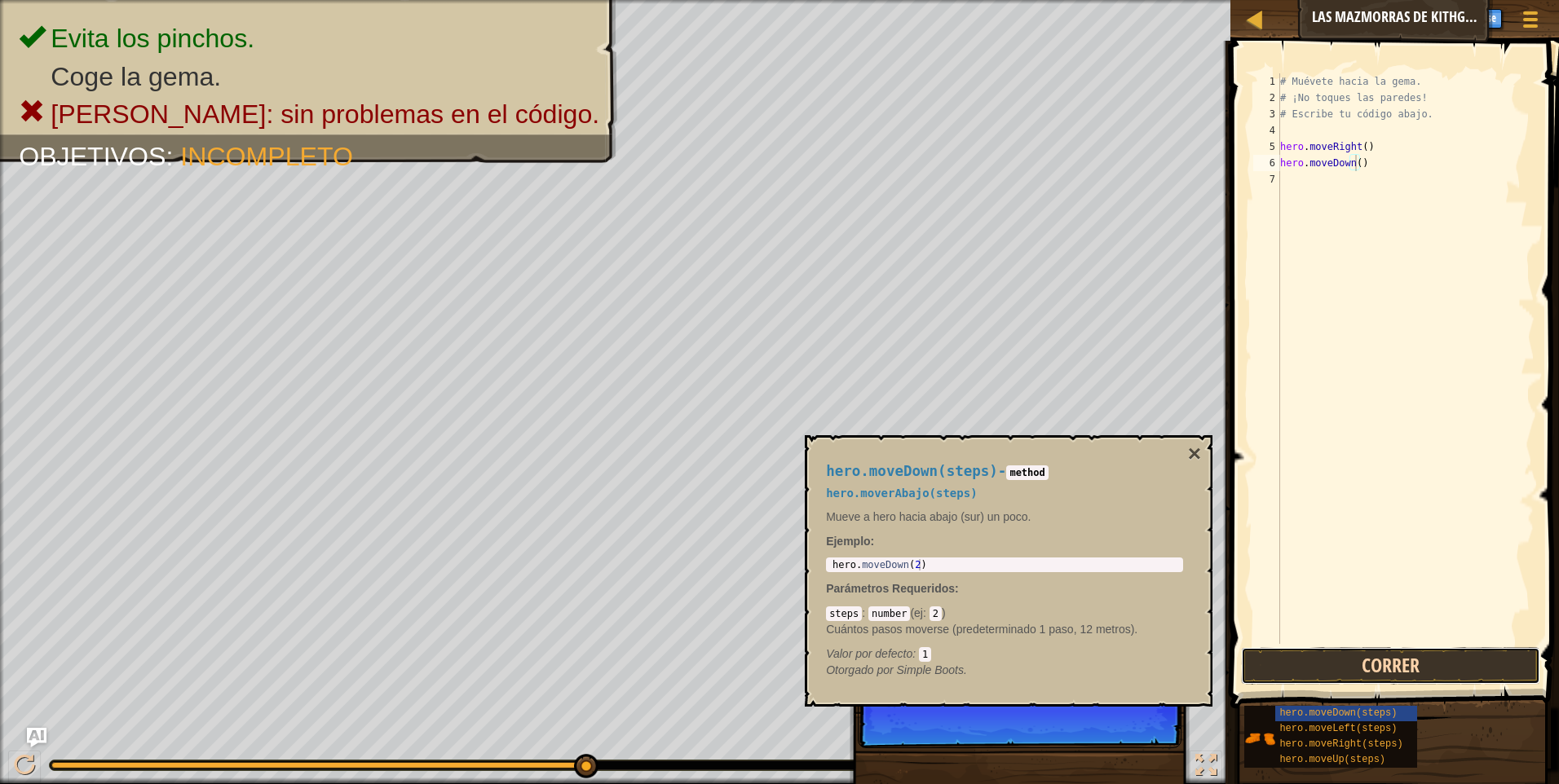
click at [1358, 655] on button "Correr" at bounding box center [1391, 666] width 300 height 38
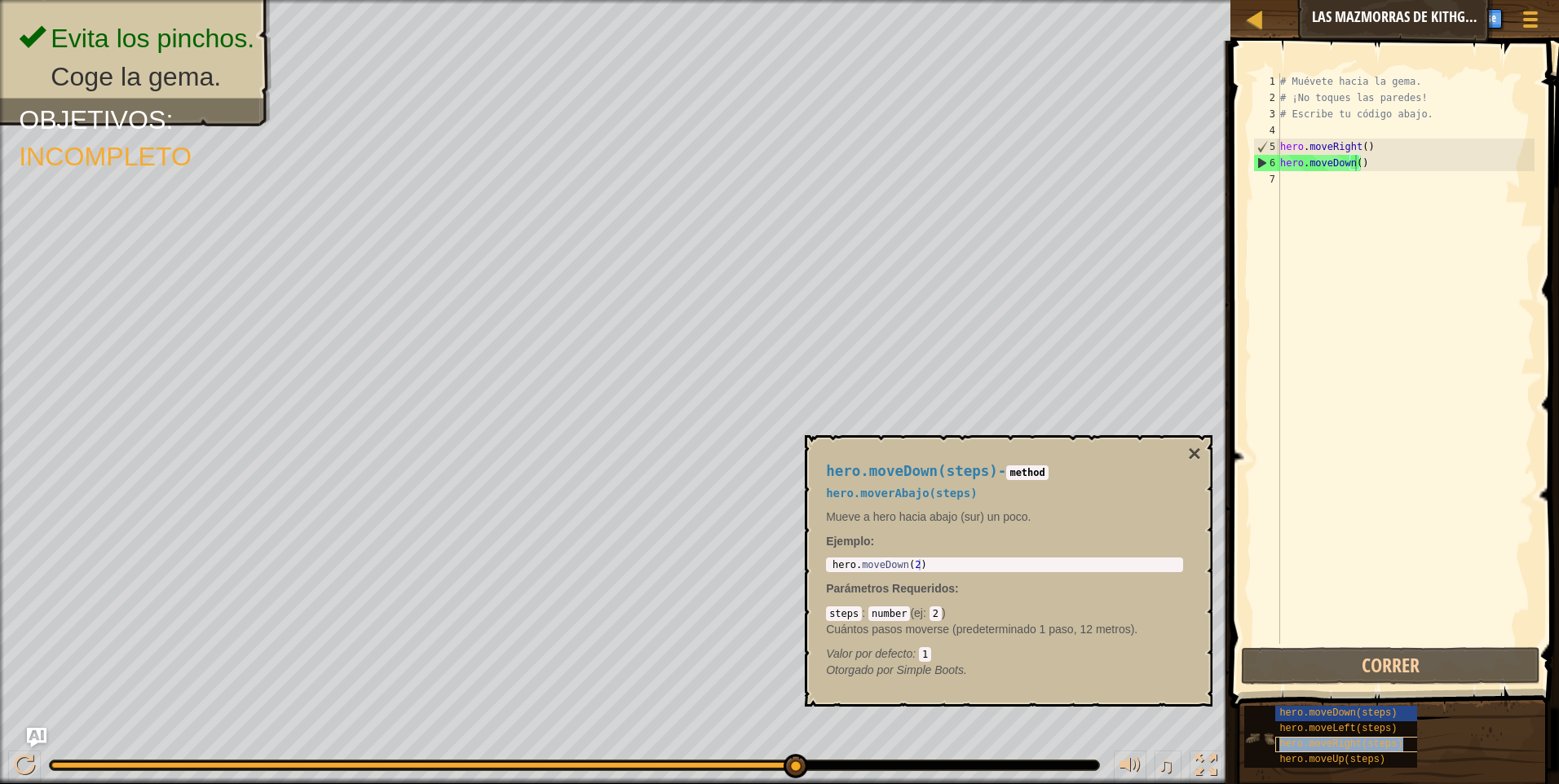
click at [1368, 737] on div "hero.moveRight(steps)" at bounding box center [1353, 745] width 156 height 15
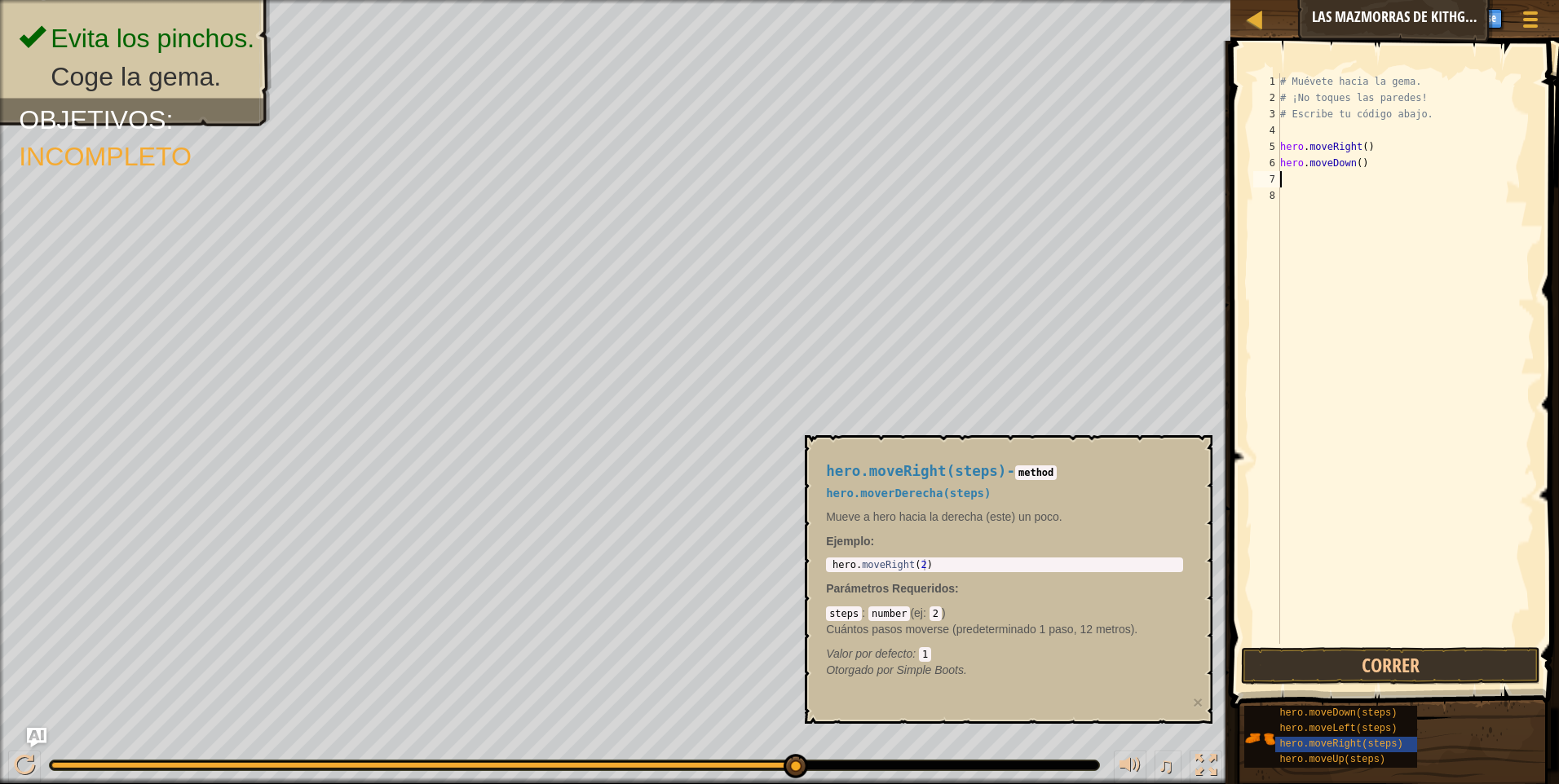
type textarea "hero.moveRight(2)"
click at [961, 560] on div "hero . moveRight ( 2 )" at bounding box center [1004, 565] width 350 height 11
click at [1494, 651] on button "Correr" at bounding box center [1391, 666] width 300 height 38
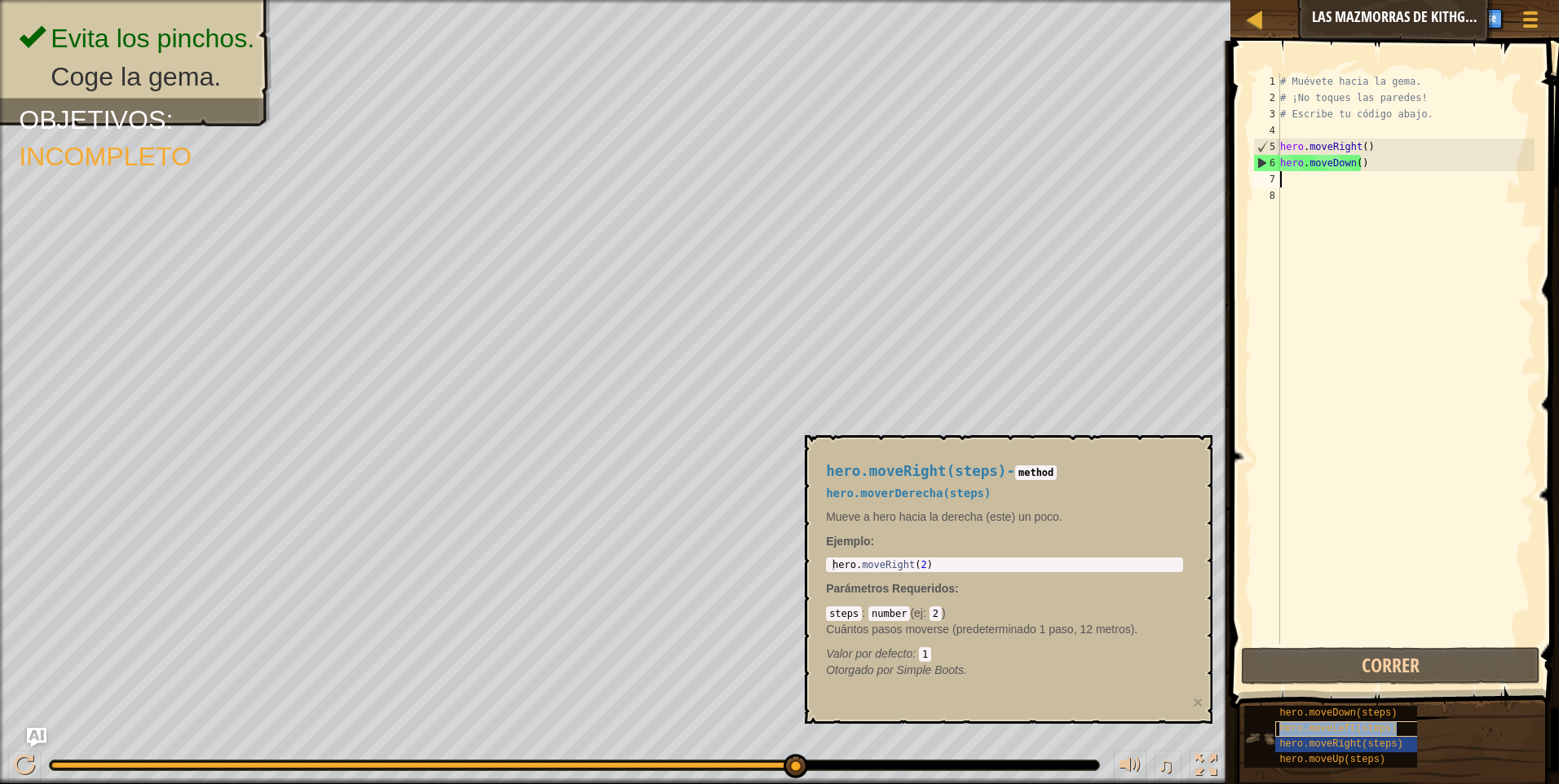
click at [1384, 735] on div "hero.moveLeft(steps)" at bounding box center [1353, 730] width 156 height 15
click at [1384, 743] on span "hero.moveRight(steps)" at bounding box center [1340, 745] width 123 height 11
click at [1377, 740] on span "hero.moveRight(steps)" at bounding box center [1340, 745] width 123 height 11
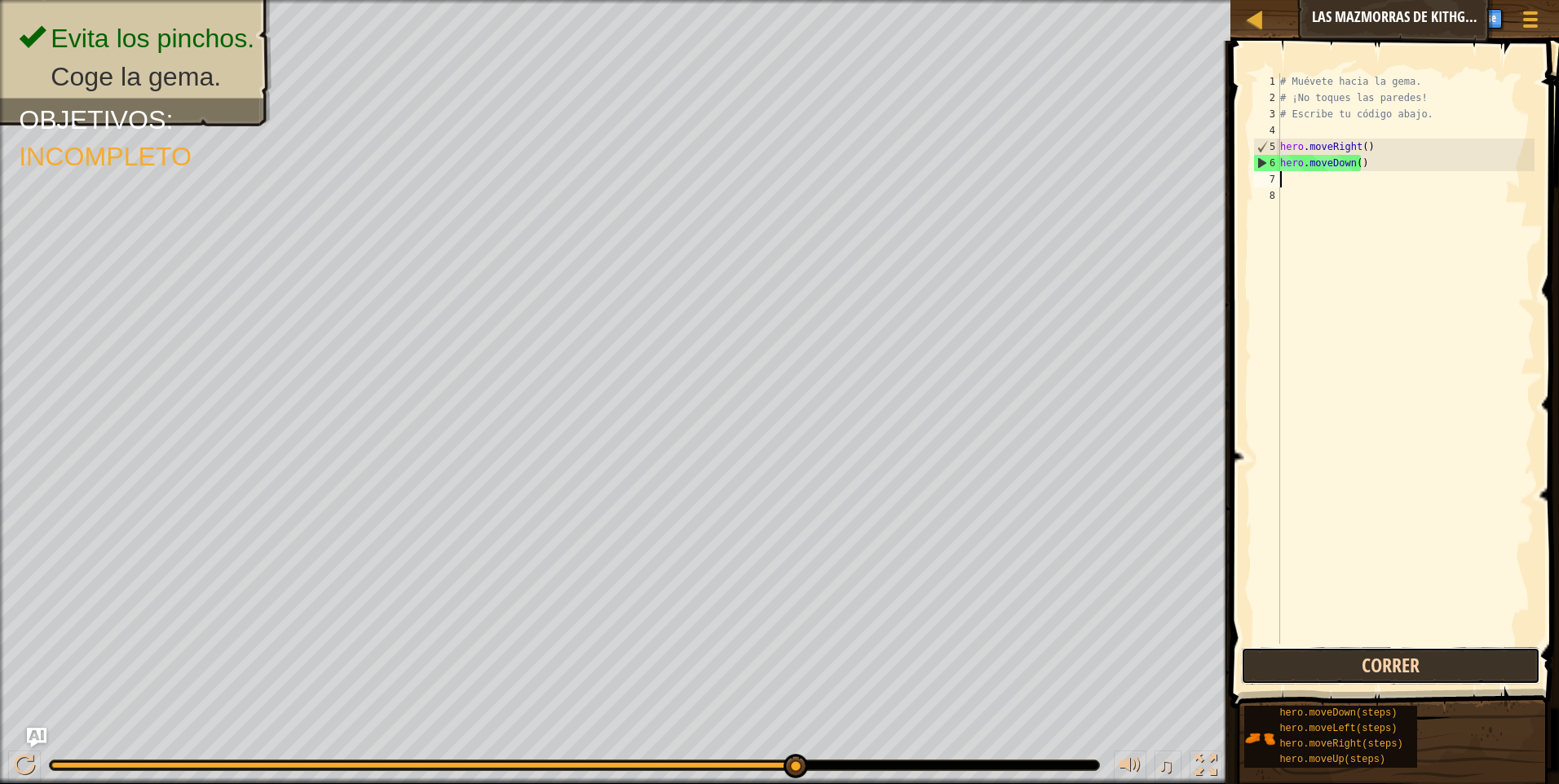
click at [1385, 667] on button "Correr" at bounding box center [1391, 666] width 300 height 38
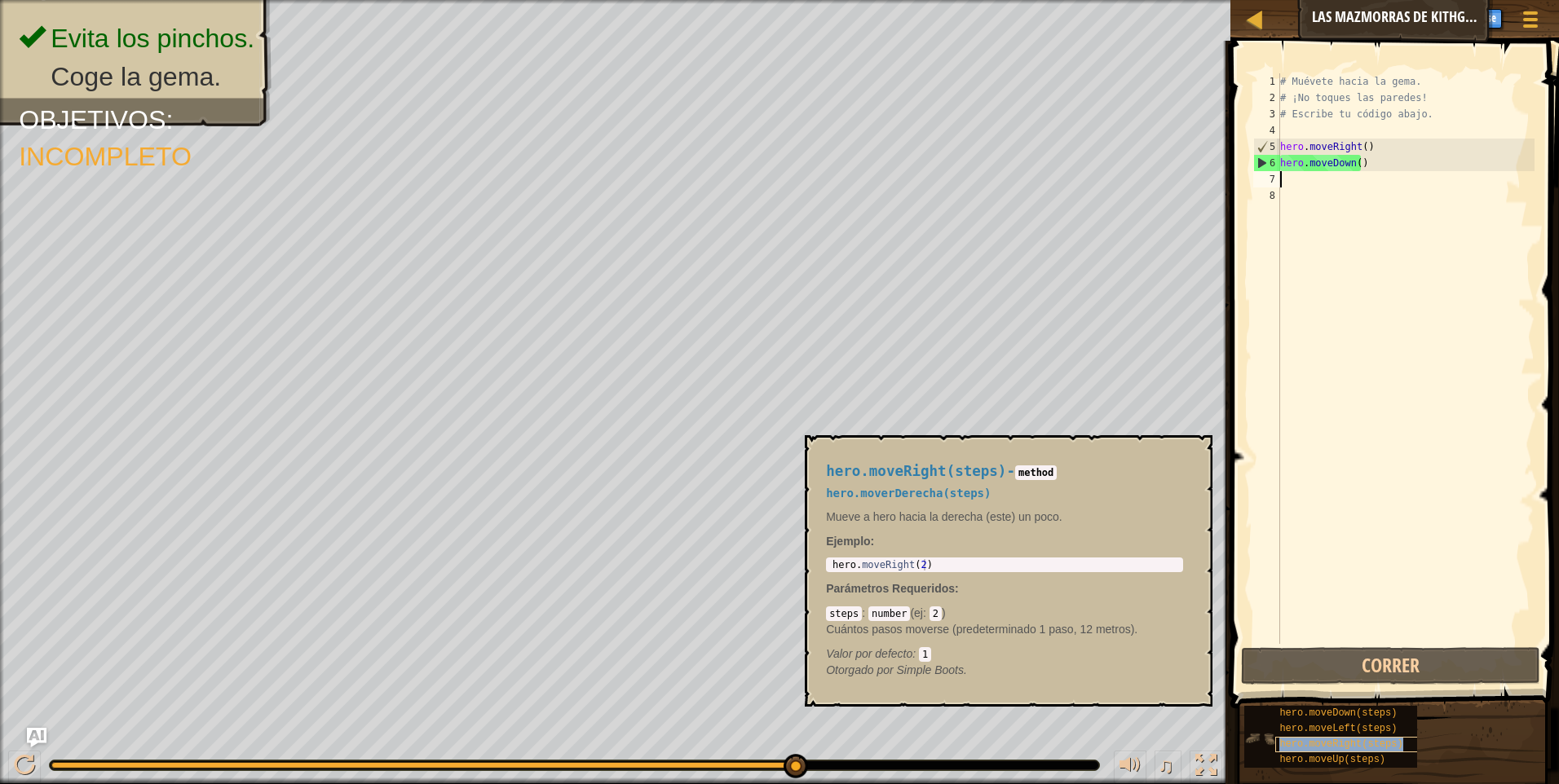
click at [1348, 750] on div "hero.moveRight(steps)" at bounding box center [1353, 745] width 156 height 15
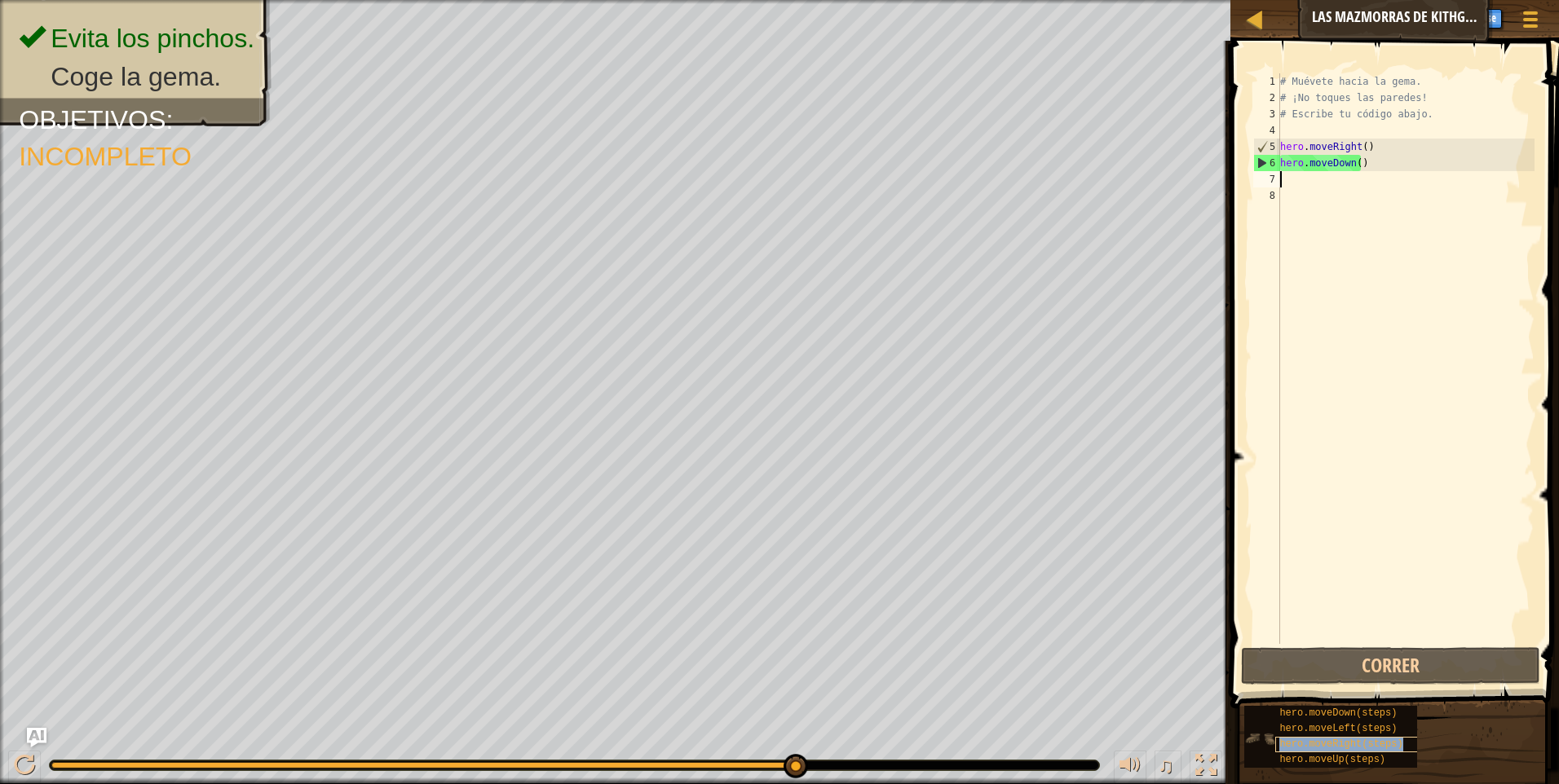
click at [1348, 750] on div "hero.moveRight(steps)" at bounding box center [1353, 745] width 156 height 15
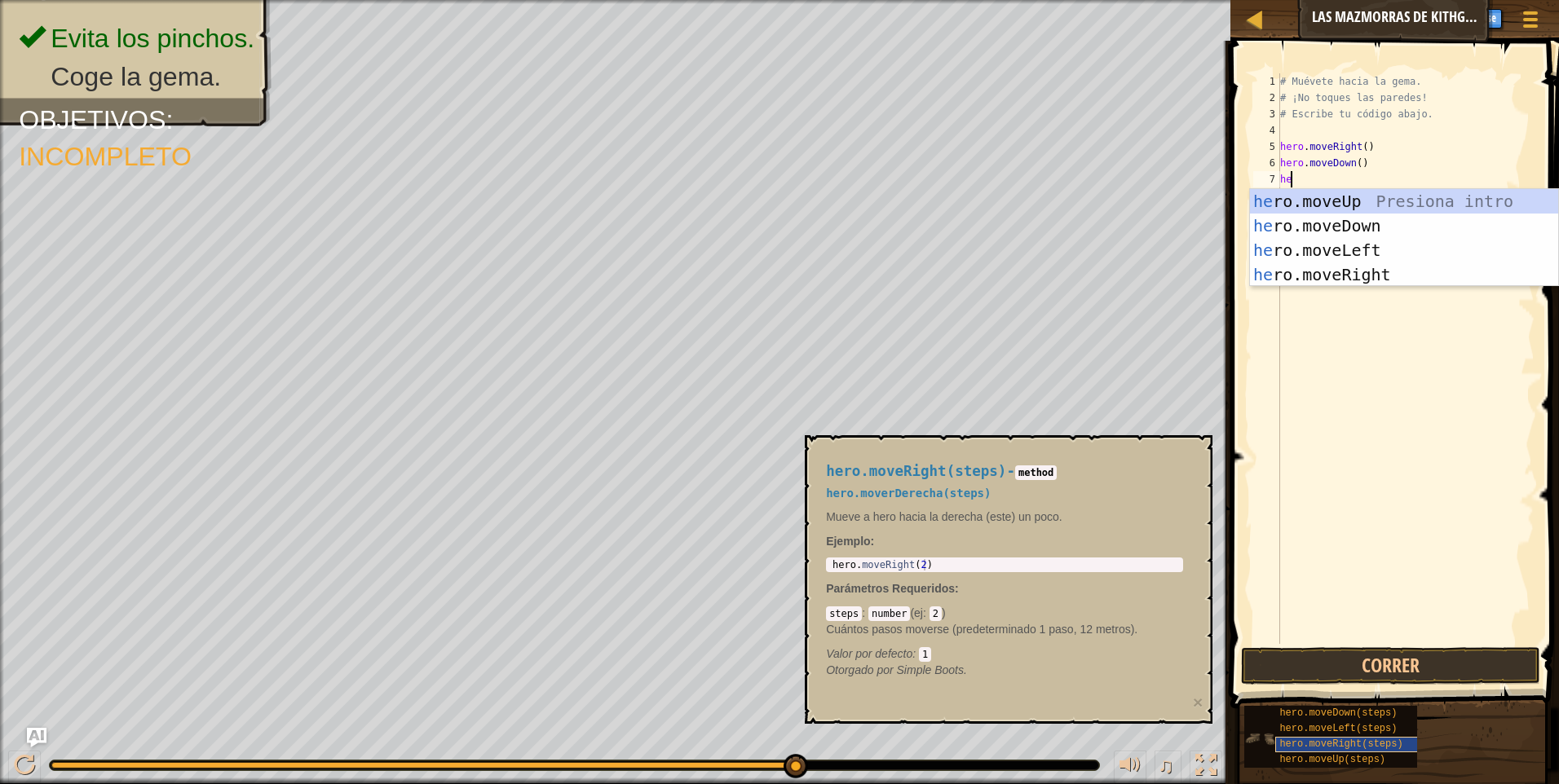
type textarea "her"
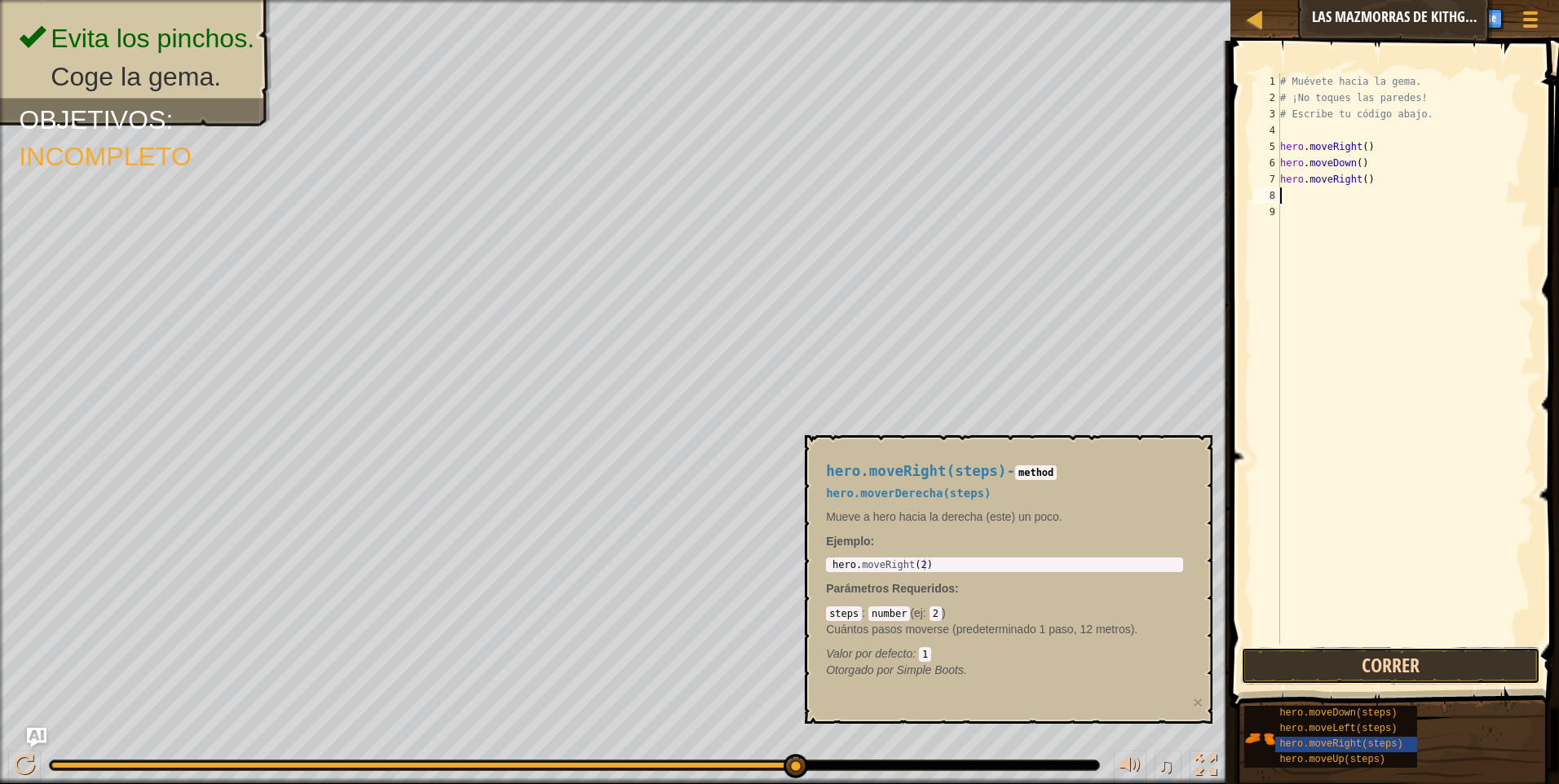
click at [1435, 669] on button "Correr" at bounding box center [1391, 666] width 300 height 38
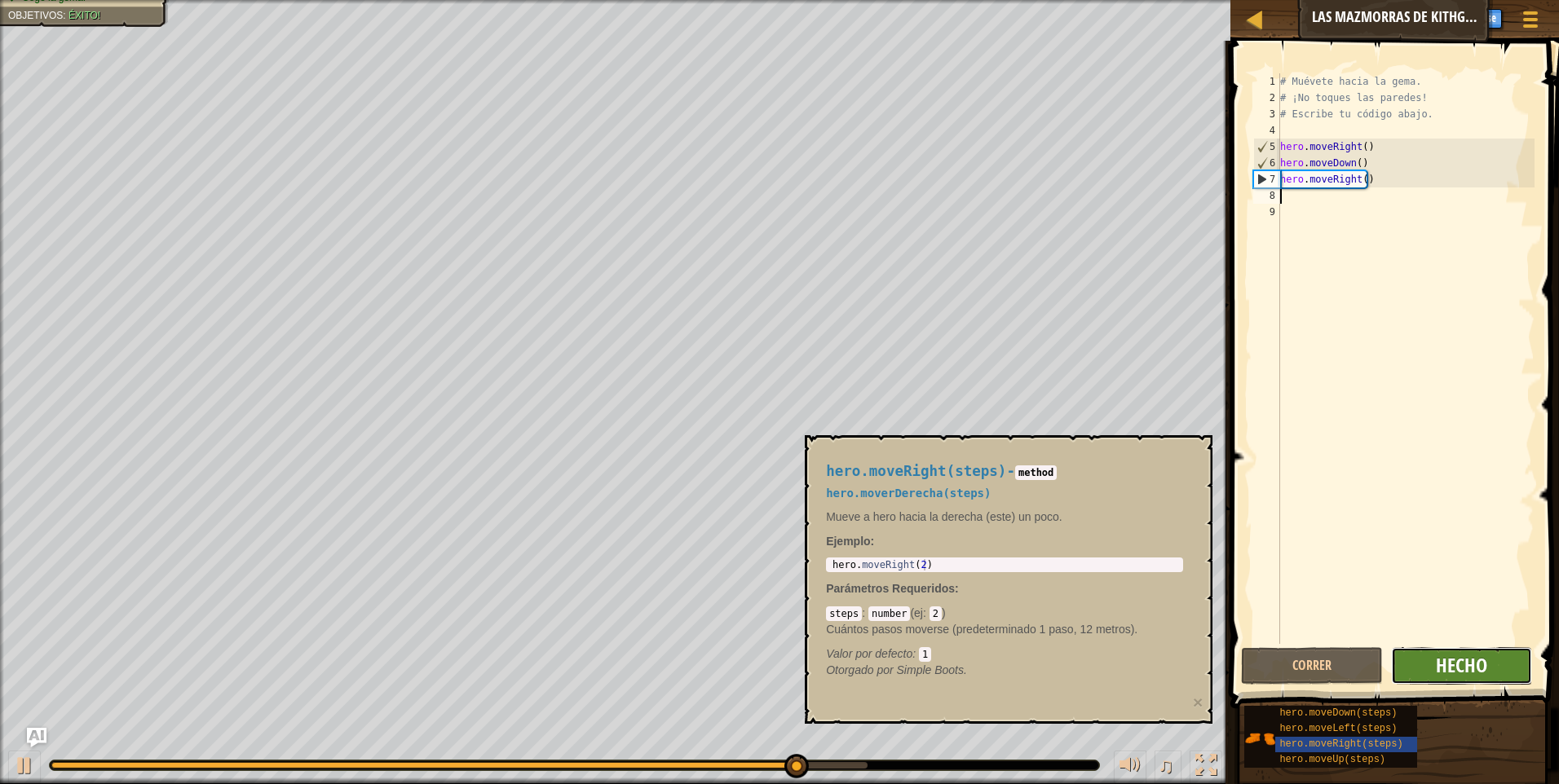
click at [1445, 669] on span "Hecho" at bounding box center [1461, 666] width 52 height 26
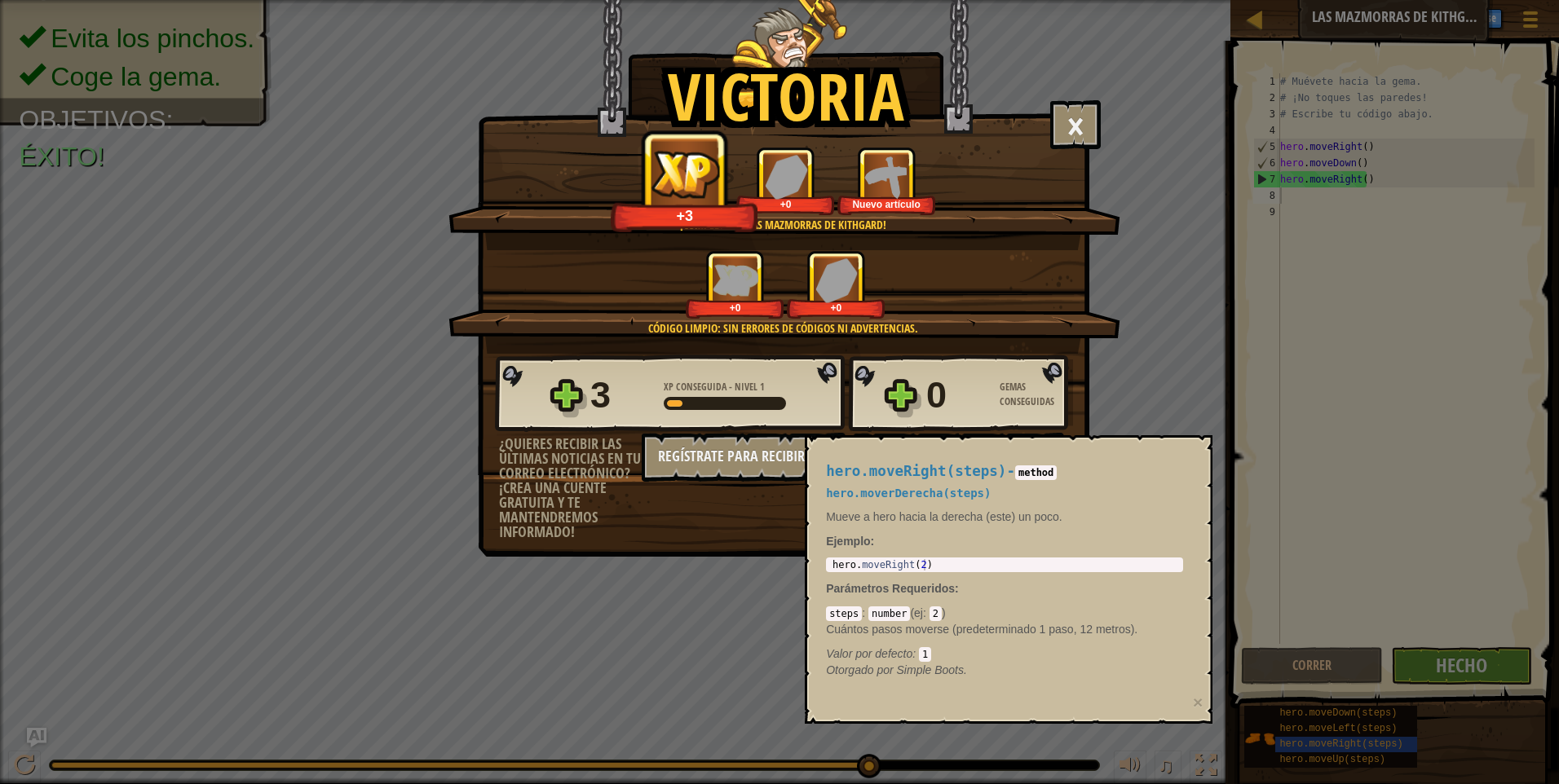
click at [1165, 218] on div "Victoria × Bien hecho, tienes la fuerza para escapar de [GEOGRAPHIC_DATA]. Punt…" at bounding box center [780, 392] width 1559 height 784
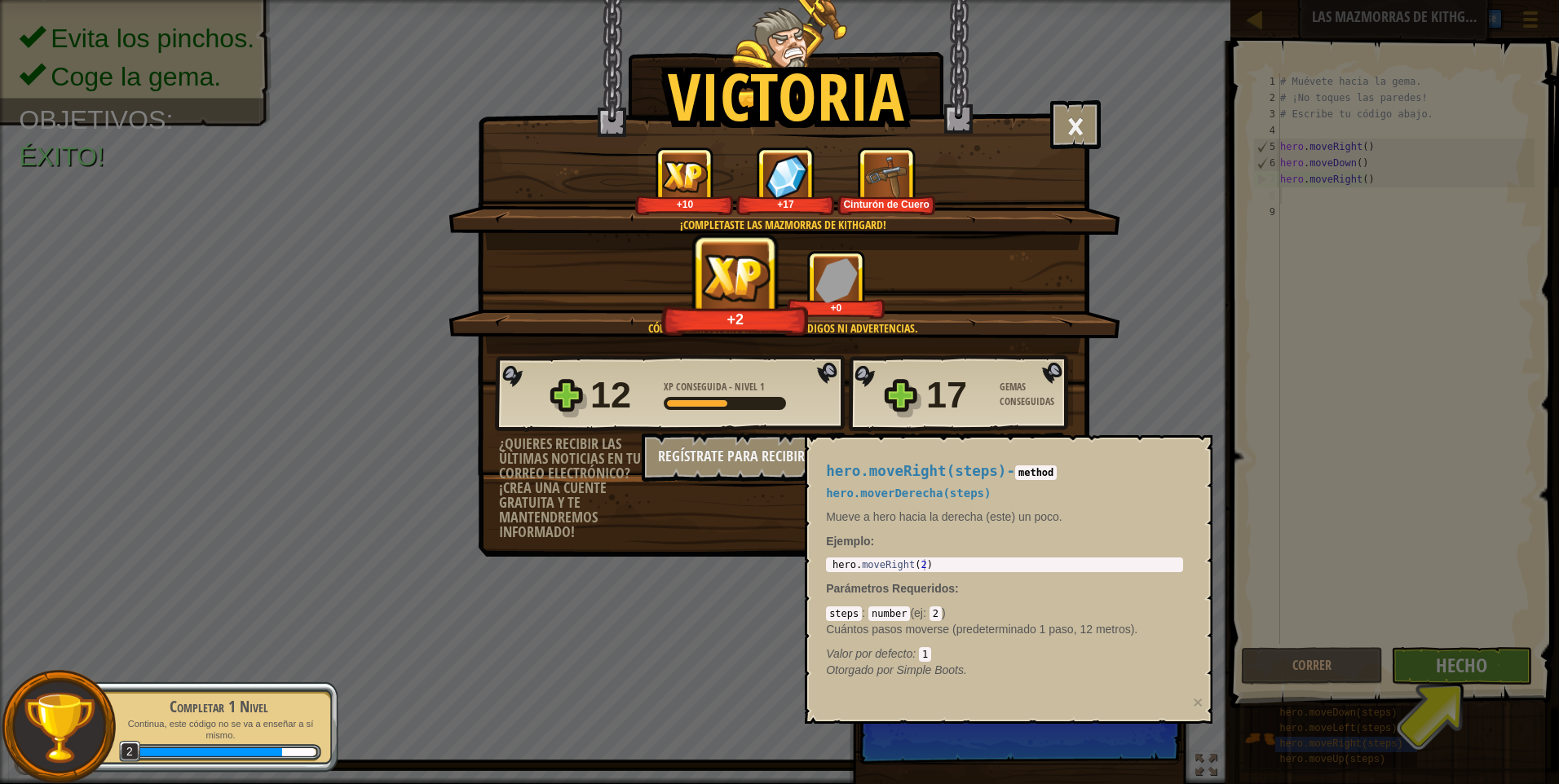
click at [967, 558] on div "1 hero . moveRight ( 2 ) הההההההההההההההההההההההההההההההההההההההההההההההההההההה…" at bounding box center [1005, 565] width 357 height 15
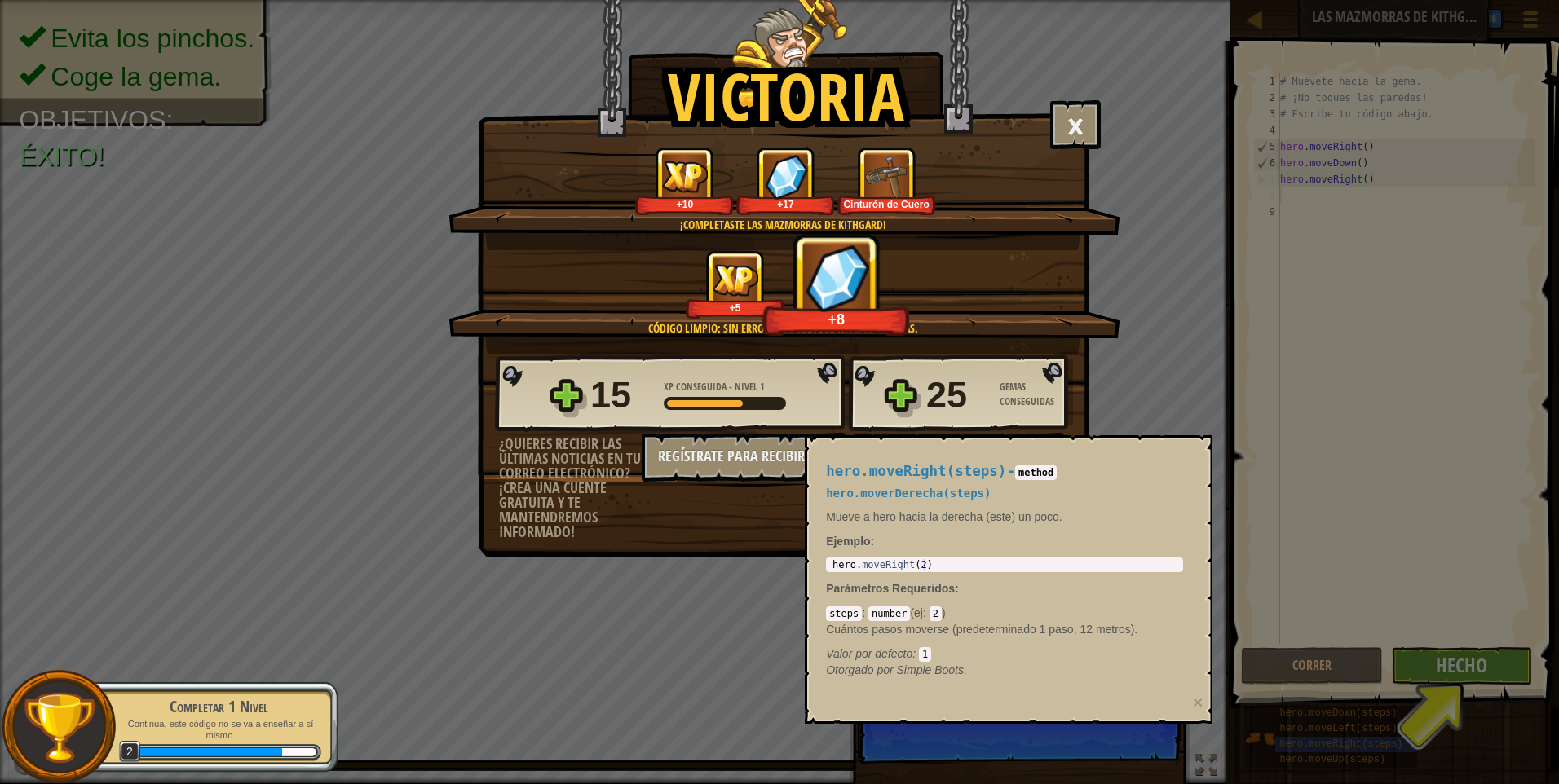
click at [1465, 679] on div "Victoria × Bien hecho, tienes la fuerza para escapar de [GEOGRAPHIC_DATA]. Punt…" at bounding box center [780, 392] width 1559 height 784
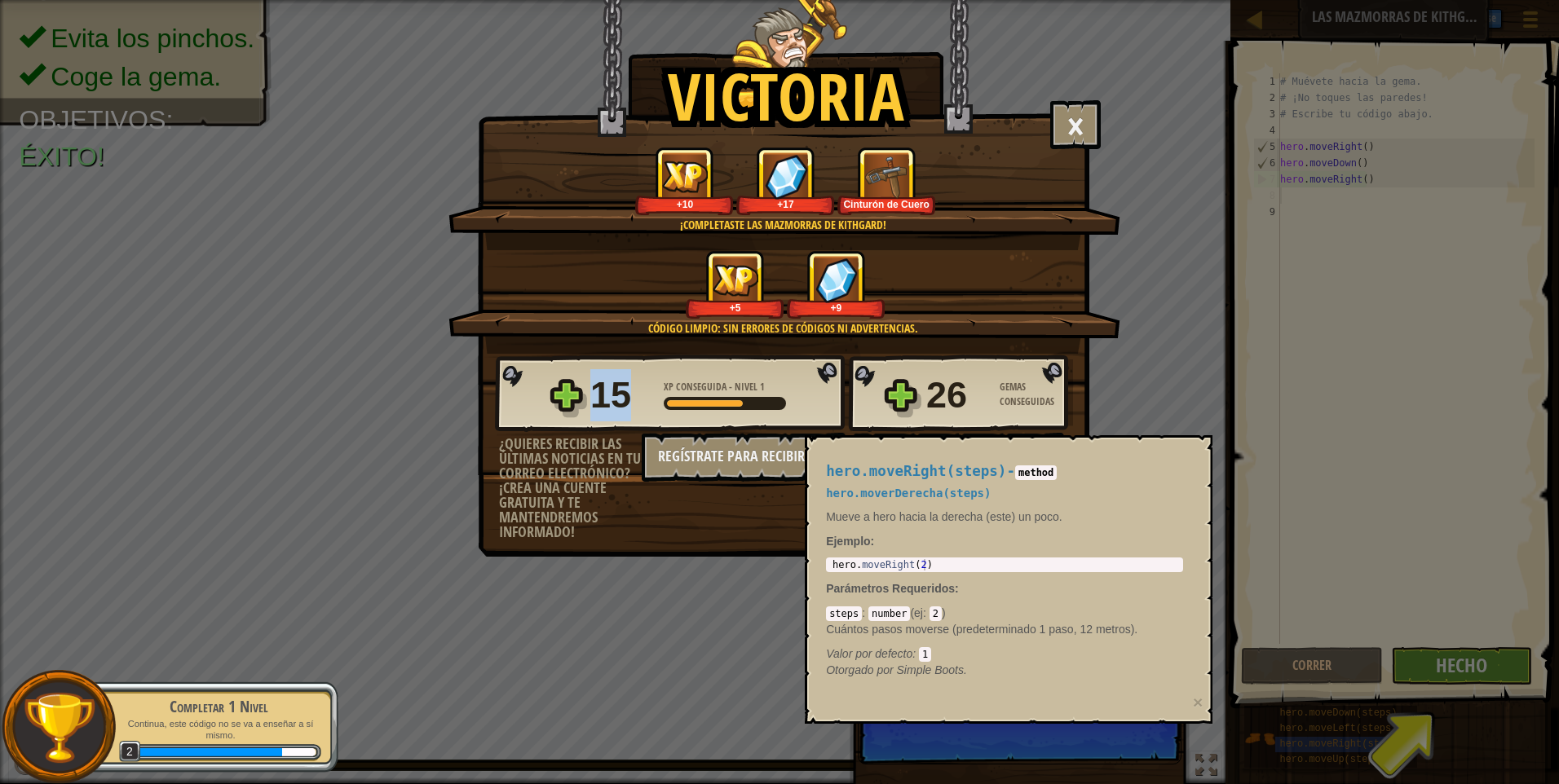
click at [1465, 675] on div "Victoria × Bien hecho, tienes la fuerza para escapar de [GEOGRAPHIC_DATA]. Punt…" at bounding box center [780, 392] width 1559 height 784
drag, startPoint x: 1459, startPoint y: 674, endPoint x: 1393, endPoint y: 672, distance: 66.0
click at [1423, 674] on div "Victoria × Bien hecho, tienes la fuerza para escapar de [GEOGRAPHIC_DATA]. Punt…" at bounding box center [780, 392] width 1559 height 784
click at [1076, 574] on div "hero.moveRight(steps) - method hero.moverDerecha(steps) Mueve a hero hacia la d…" at bounding box center [1005, 571] width 380 height 245
drag, startPoint x: 1007, startPoint y: 529, endPoint x: 1017, endPoint y: 521, distance: 12.8
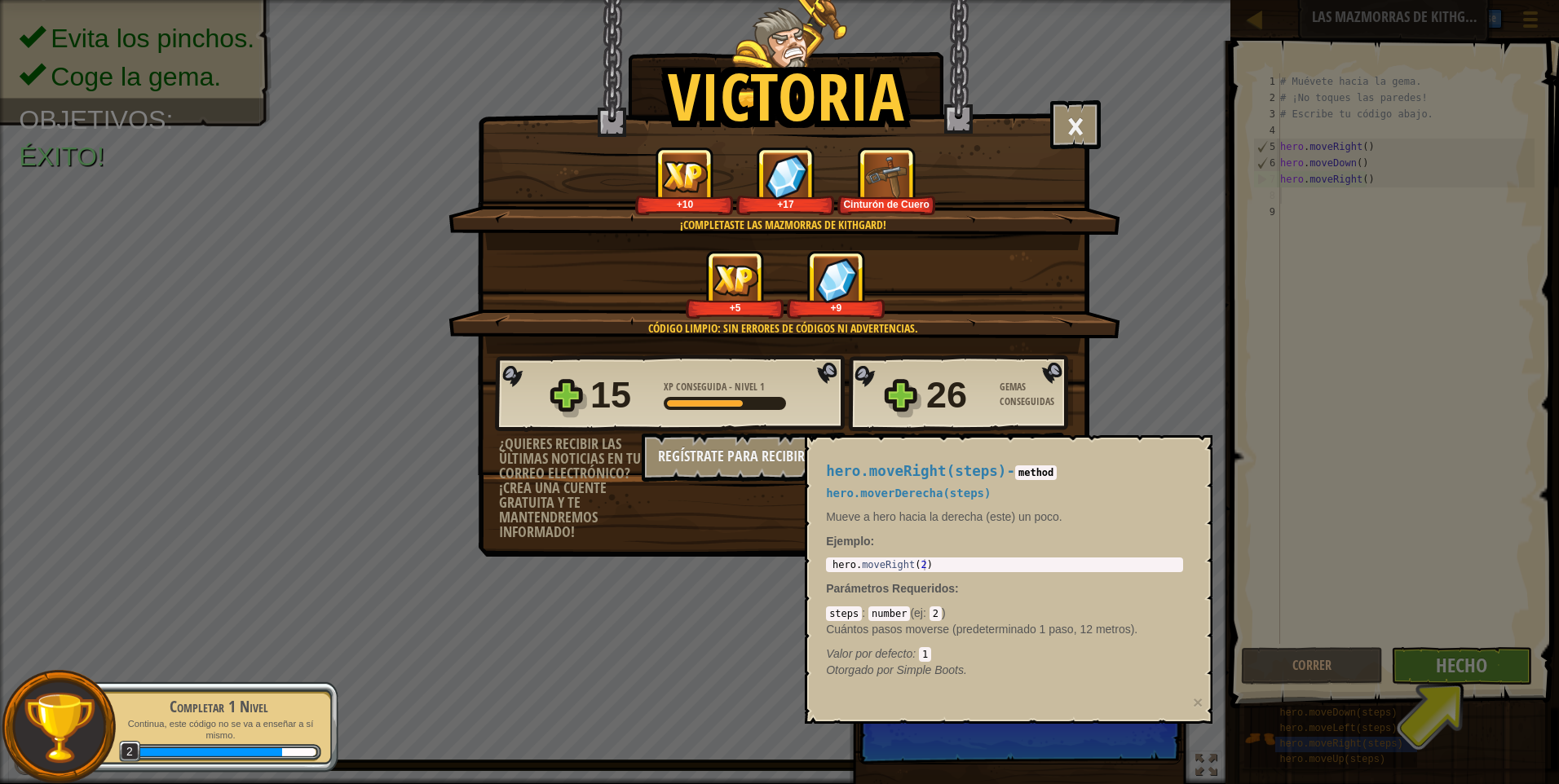
click at [1008, 529] on div "hero.moveRight(steps) - method hero.moverDerecha(steps) Mueve a hero hacia la d…" at bounding box center [1005, 571] width 380 height 245
drag, startPoint x: 1017, startPoint y: 521, endPoint x: 1035, endPoint y: 490, distance: 35.8
click at [1019, 518] on p "Mueve a hero hacia la derecha (este) un poco." at bounding box center [1005, 516] width 357 height 16
click at [1035, 489] on h5 "hero.moverDerecha(steps)" at bounding box center [1005, 493] width 357 height 12
click at [1039, 474] on code "method" at bounding box center [1036, 473] width 41 height 15
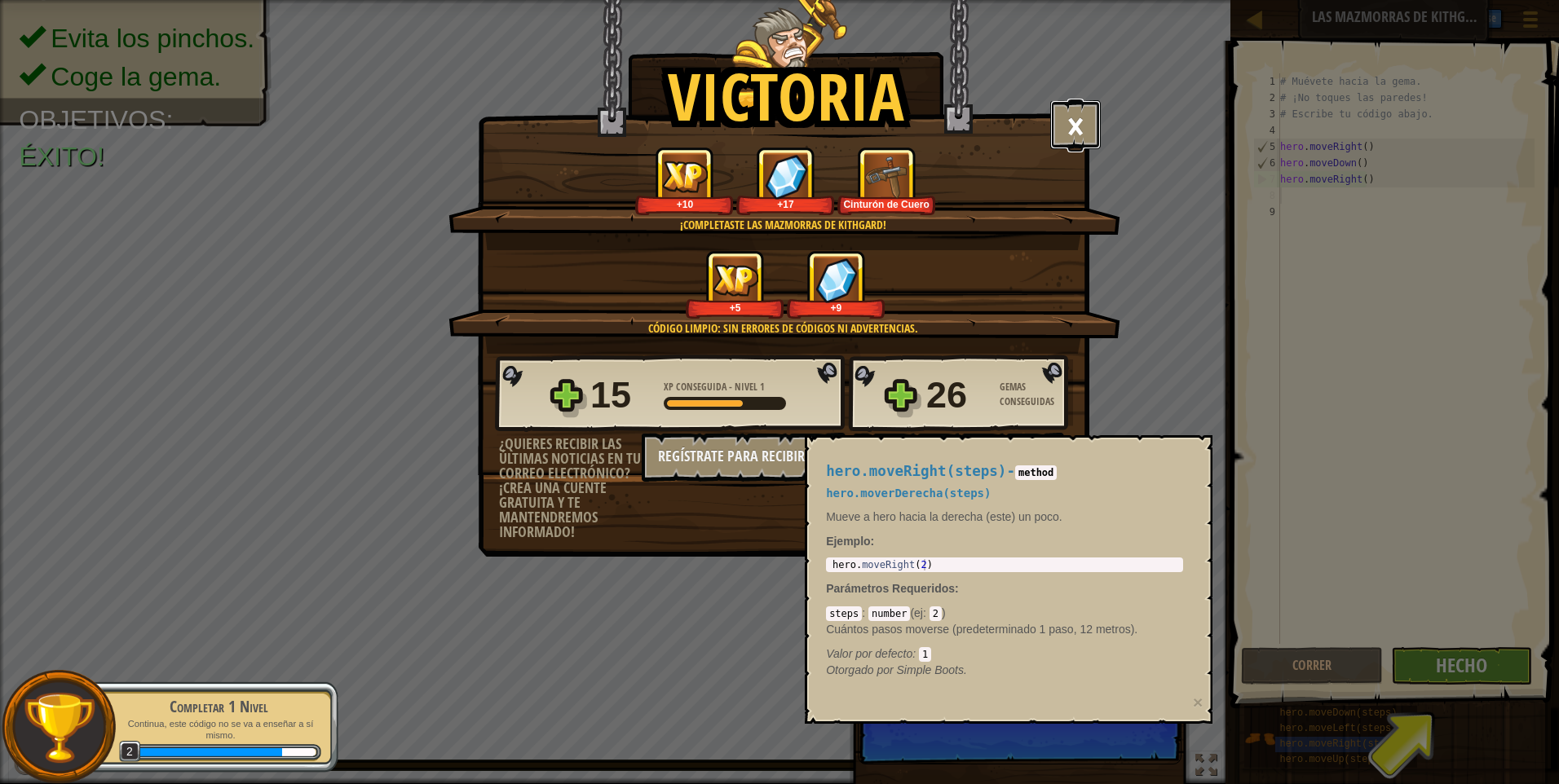
click at [1067, 116] on button "×" at bounding box center [1075, 125] width 51 height 49
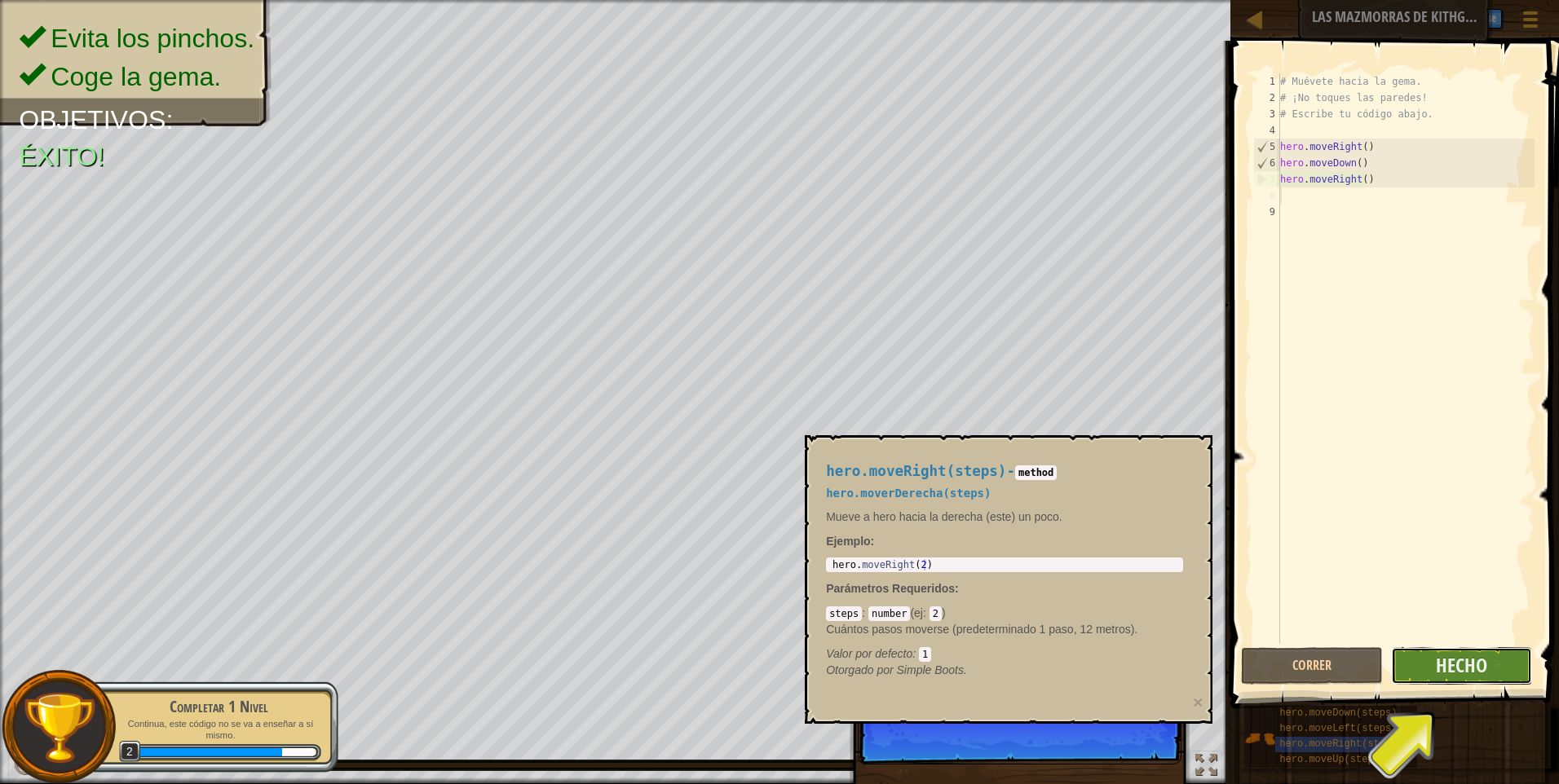
click at [1478, 670] on button "Hecho" at bounding box center [1461, 666] width 142 height 38
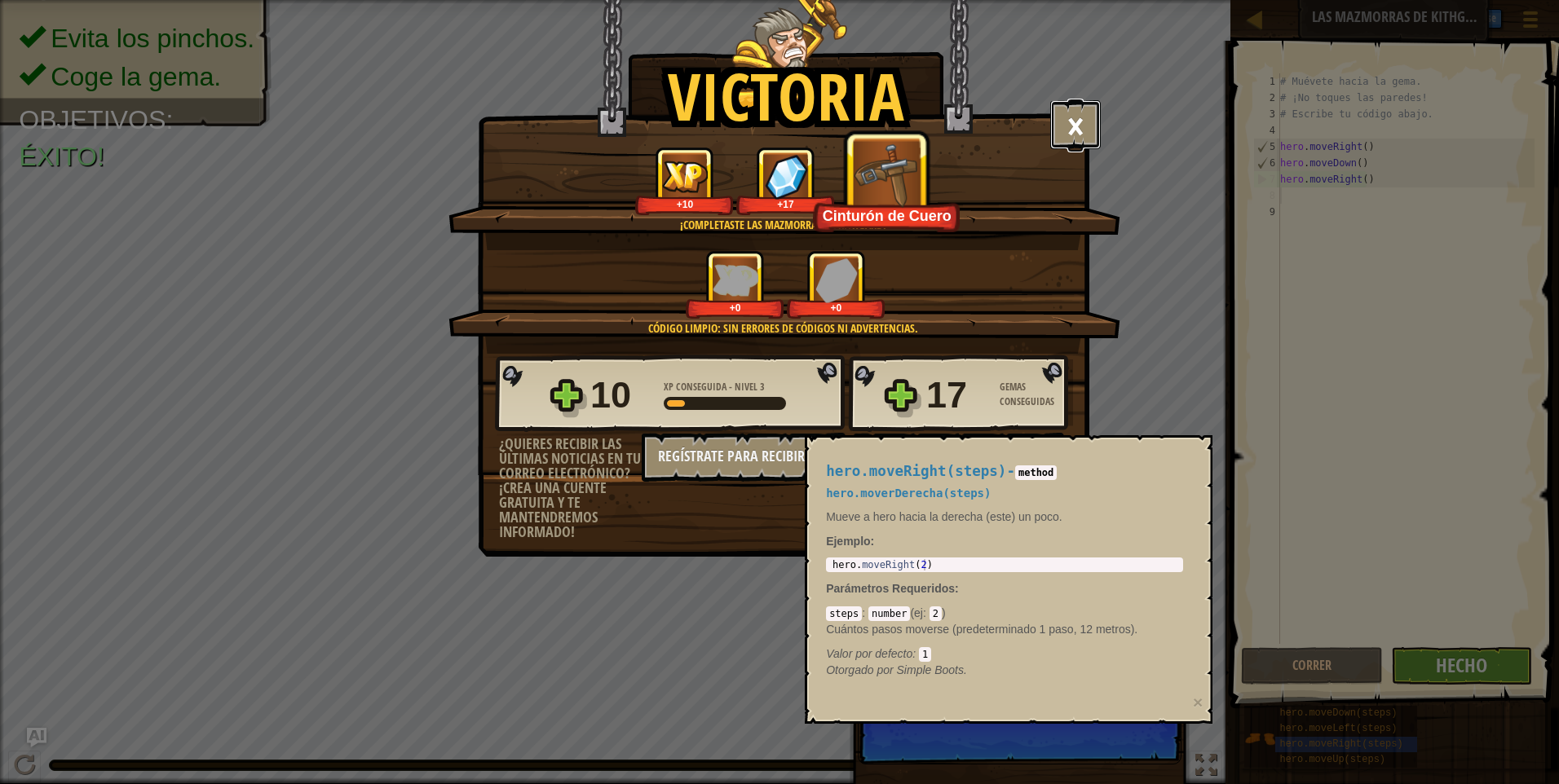
click at [1089, 127] on button "×" at bounding box center [1075, 125] width 51 height 49
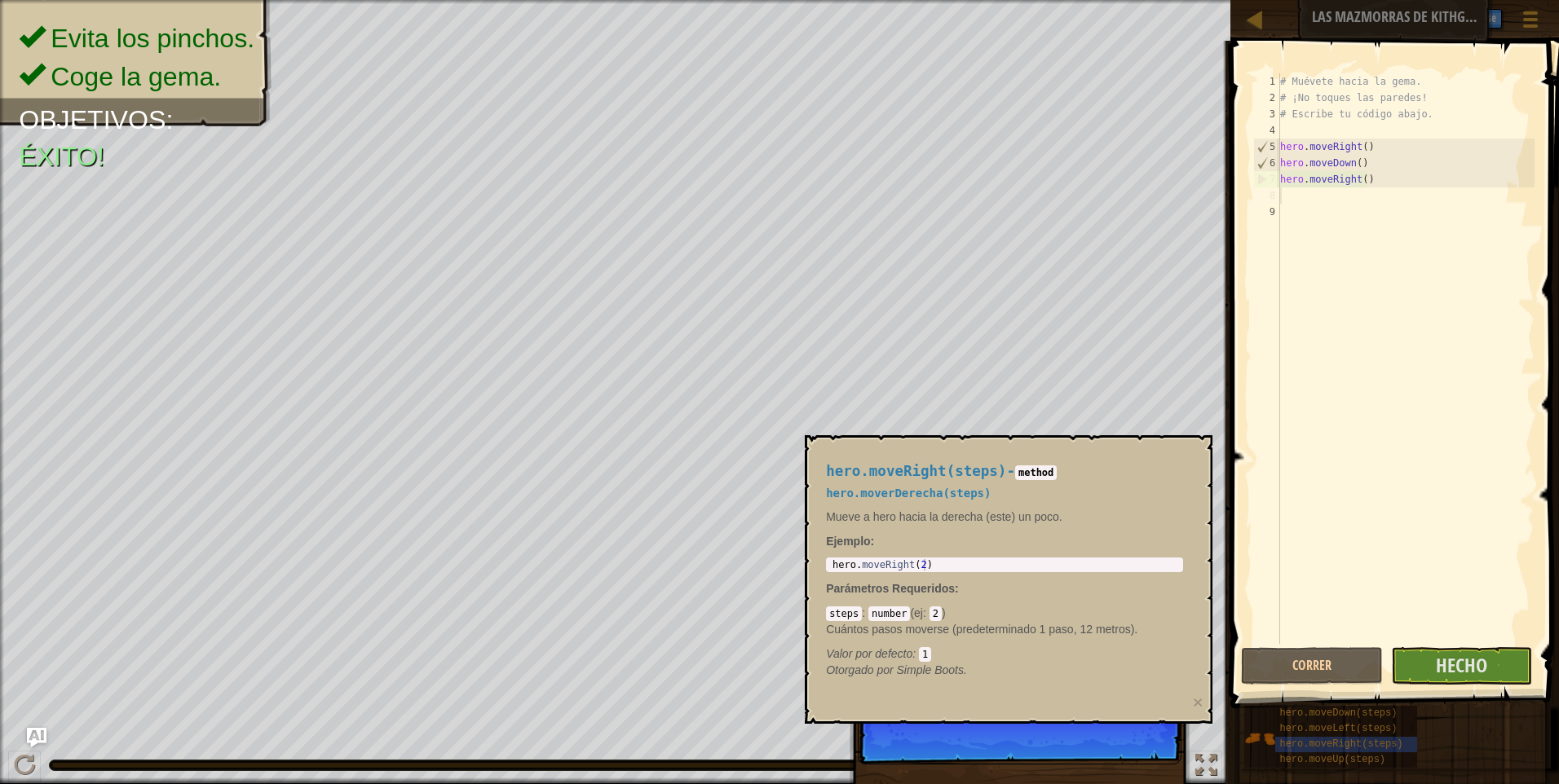
click at [883, 741] on p "¡Ganaste! Haz click sobre el botón Hecho para finalizar el nivel." at bounding box center [1020, 718] width 324 height 91
drag, startPoint x: 897, startPoint y: 740, endPoint x: 906, endPoint y: 738, distance: 9.2
click at [898, 740] on p "¡Ganaste! Haz click sobre el botón Hecho para finalizar el nivel." at bounding box center [1020, 718] width 324 height 91
click at [906, 738] on p "¡Ganaste! Haz click sobre el botón Hecho para finalizar el nivel." at bounding box center [1020, 718] width 324 height 91
click at [907, 738] on p "¡Ganaste! Haz click sobre el botón Hecho para finalizar el nivel." at bounding box center [1020, 718] width 324 height 91
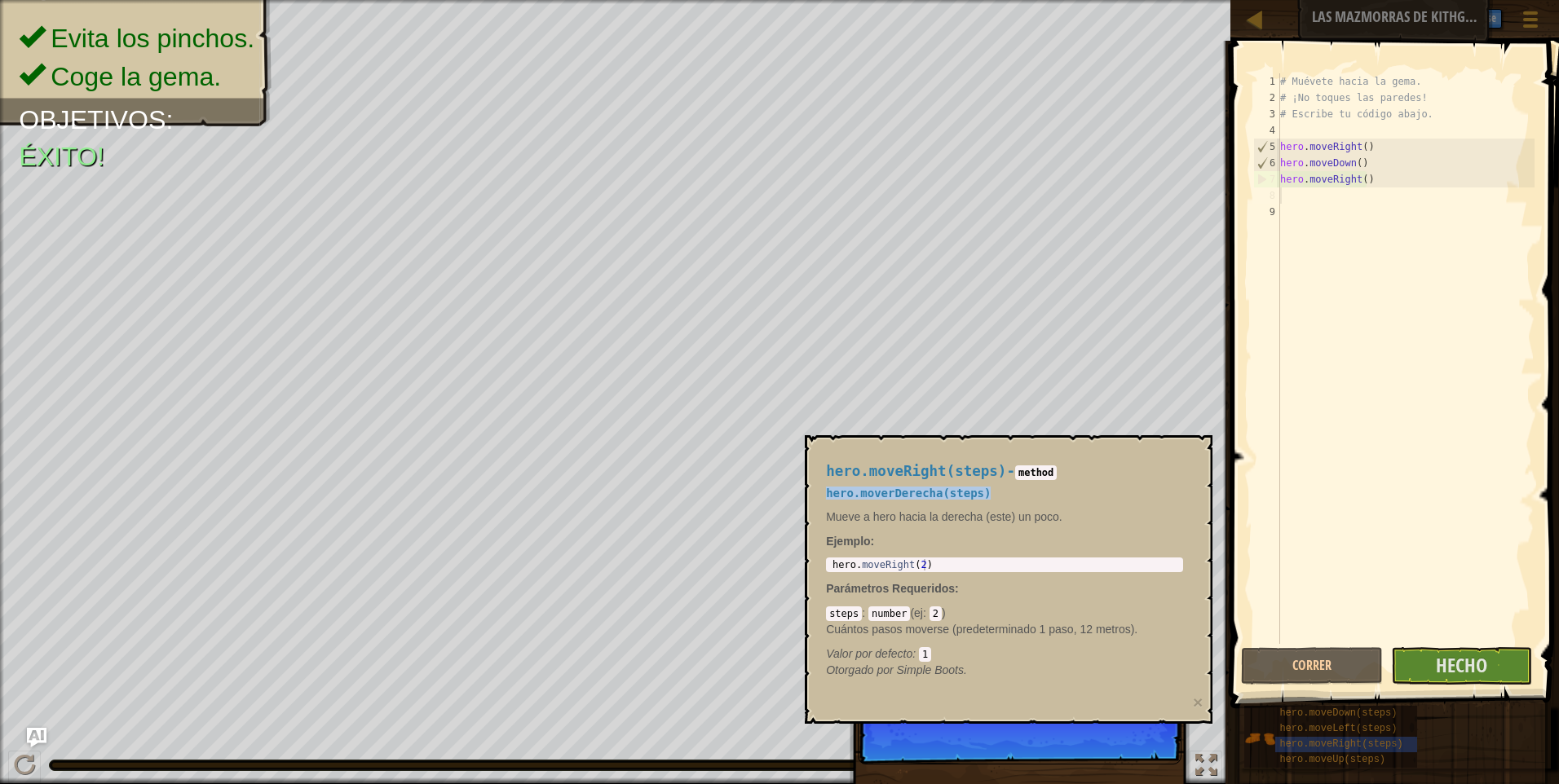
drag, startPoint x: 1097, startPoint y: 449, endPoint x: 1031, endPoint y: 494, distance: 79.9
click at [1031, 494] on div "hero.moveRight(steps) - method hero.moverDerecha(steps) Mueve a hero hacia la d…" at bounding box center [1005, 571] width 380 height 245
drag, startPoint x: 1031, startPoint y: 494, endPoint x: 936, endPoint y: 537, distance: 104.3
drag, startPoint x: 936, startPoint y: 537, endPoint x: 933, endPoint y: 650, distance: 113.0
click at [933, 650] on div "Valor por defecto : 1" at bounding box center [1005, 653] width 357 height 16
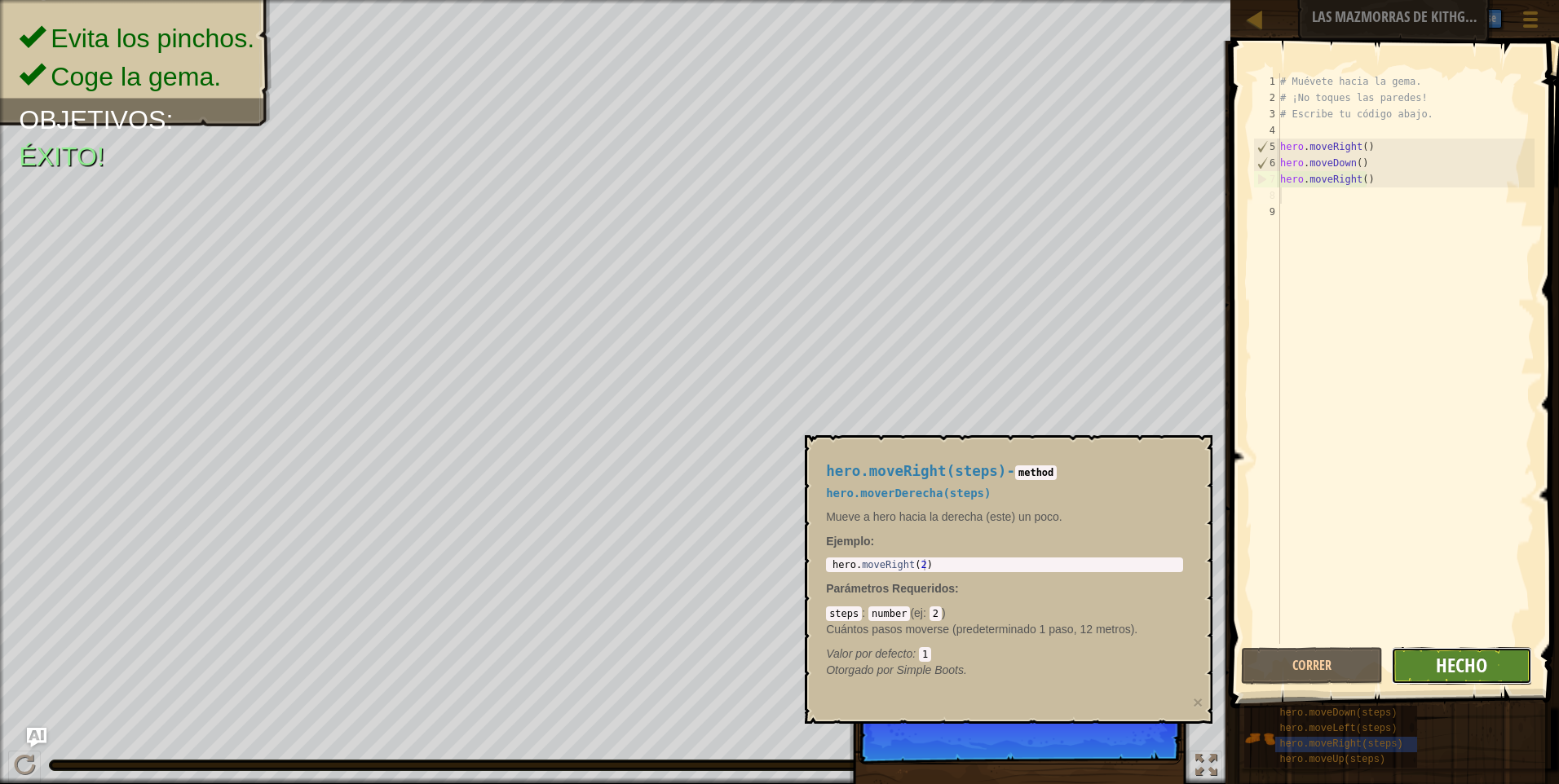
click at [1451, 678] on span "Hecho" at bounding box center [1461, 666] width 52 height 26
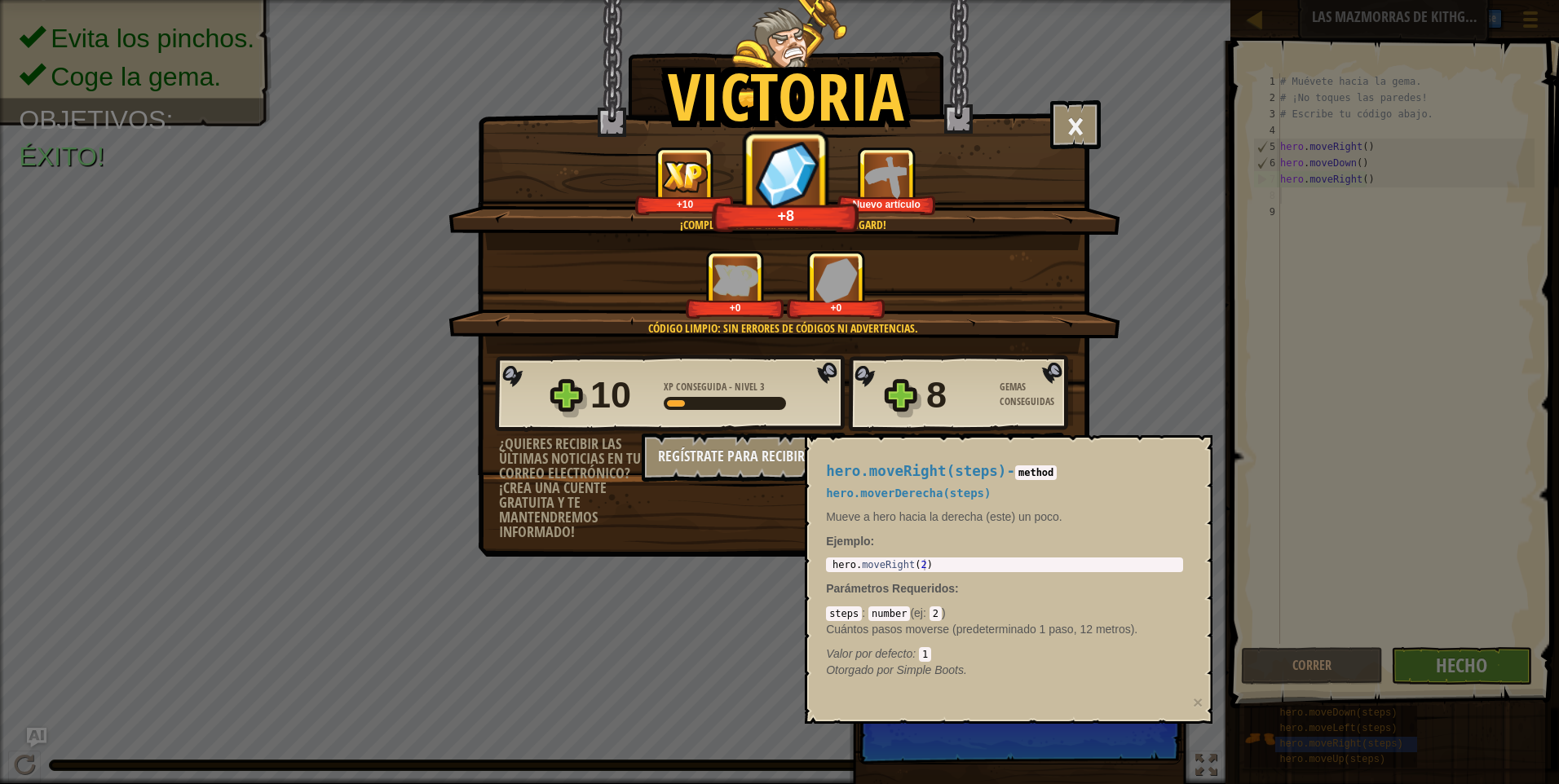
drag, startPoint x: 1080, startPoint y: 769, endPoint x: 1082, endPoint y: 759, distance: 10.2
click at [1080, 766] on div "Victoria × Bien hecho, tienes la fuerza para escapar de [GEOGRAPHIC_DATA]. Punt…" at bounding box center [780, 392] width 1559 height 784
click at [1082, 759] on div "Victoria × Bien hecho, tienes la fuerza para escapar de [GEOGRAPHIC_DATA]. Punt…" at bounding box center [780, 392] width 1559 height 784
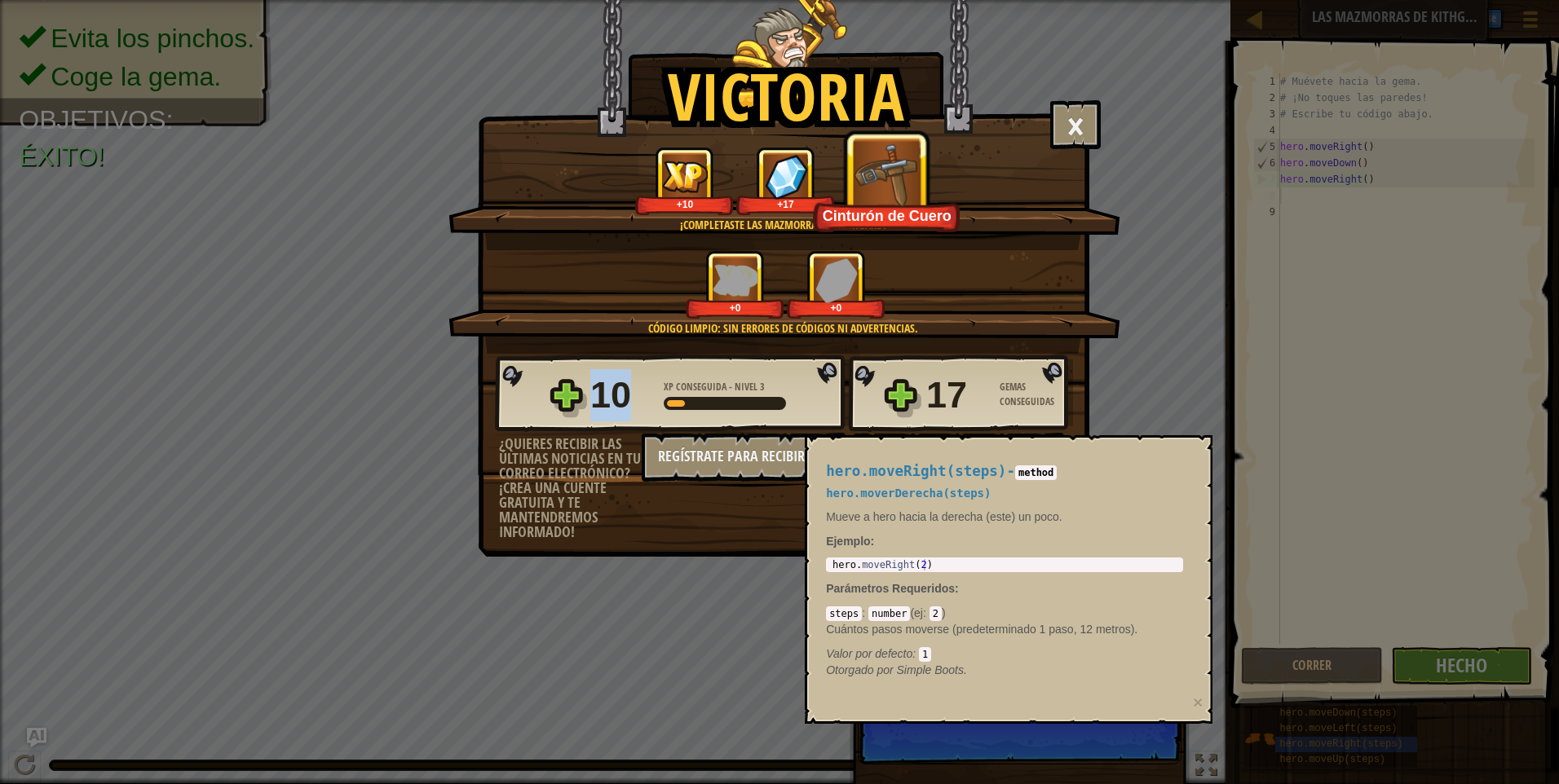
click at [1082, 759] on div "Victoria × Bien hecho, tienes la fuerza para escapar de [GEOGRAPHIC_DATA]. Punt…" at bounding box center [780, 392] width 1559 height 784
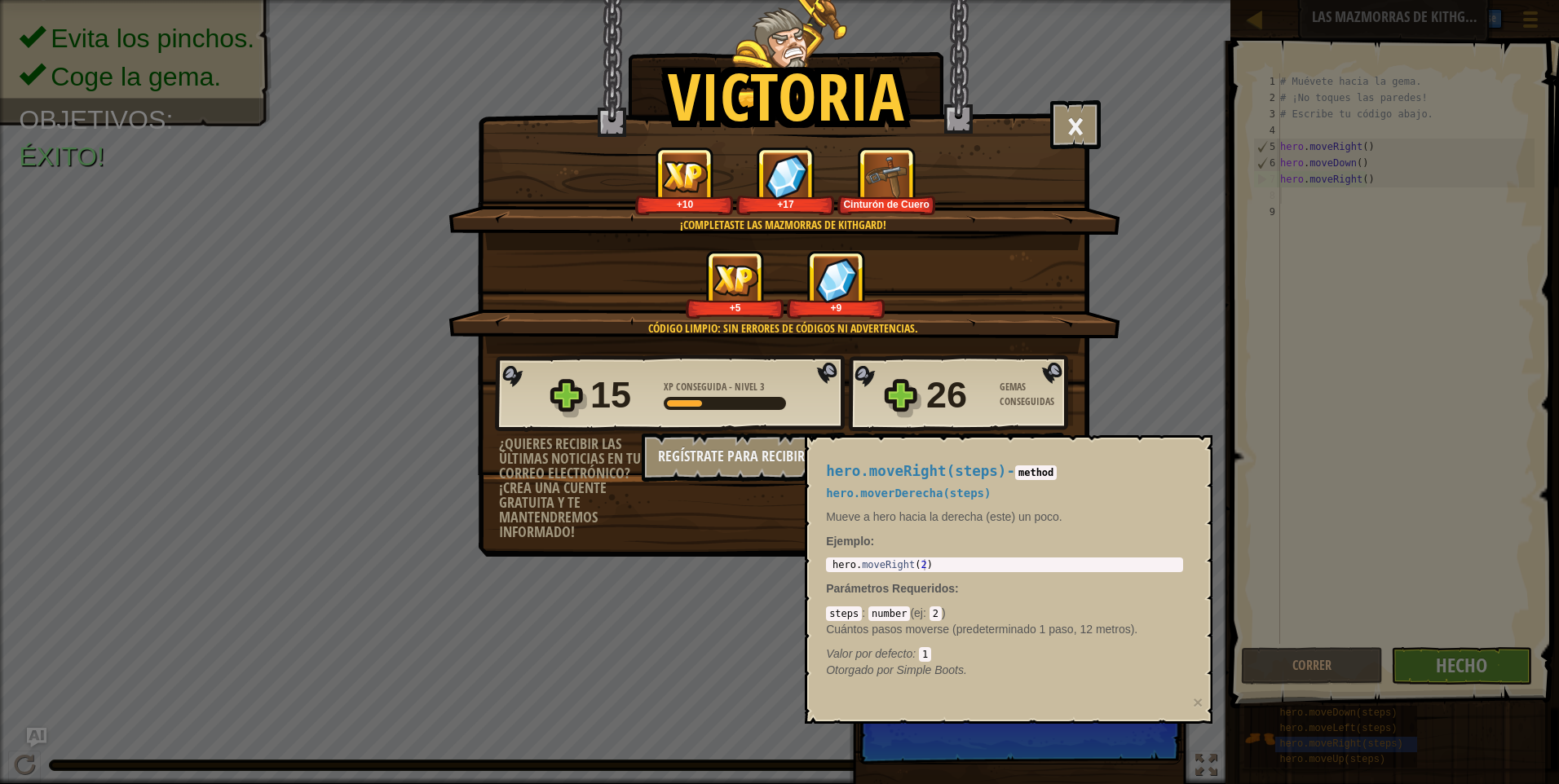
click at [797, 487] on div "15 XP Conseguida - Nivel 3 26 Gemas Conseguidas ¿Quieres recibir las últimas no…" at bounding box center [784, 447] width 610 height 186
drag, startPoint x: 861, startPoint y: 484, endPoint x: 919, endPoint y: 496, distance: 59.2
click at [919, 496] on div "hero.moveRight(steps) - method hero.moverDerecha(steps) Mueve a hero hacia la d…" at bounding box center [1005, 571] width 380 height 245
drag, startPoint x: 919, startPoint y: 496, endPoint x: 1042, endPoint y: 521, distance: 125.5
click at [1042, 521] on p "Mueve a hero hacia la derecha (este) un poco." at bounding box center [1005, 516] width 357 height 16
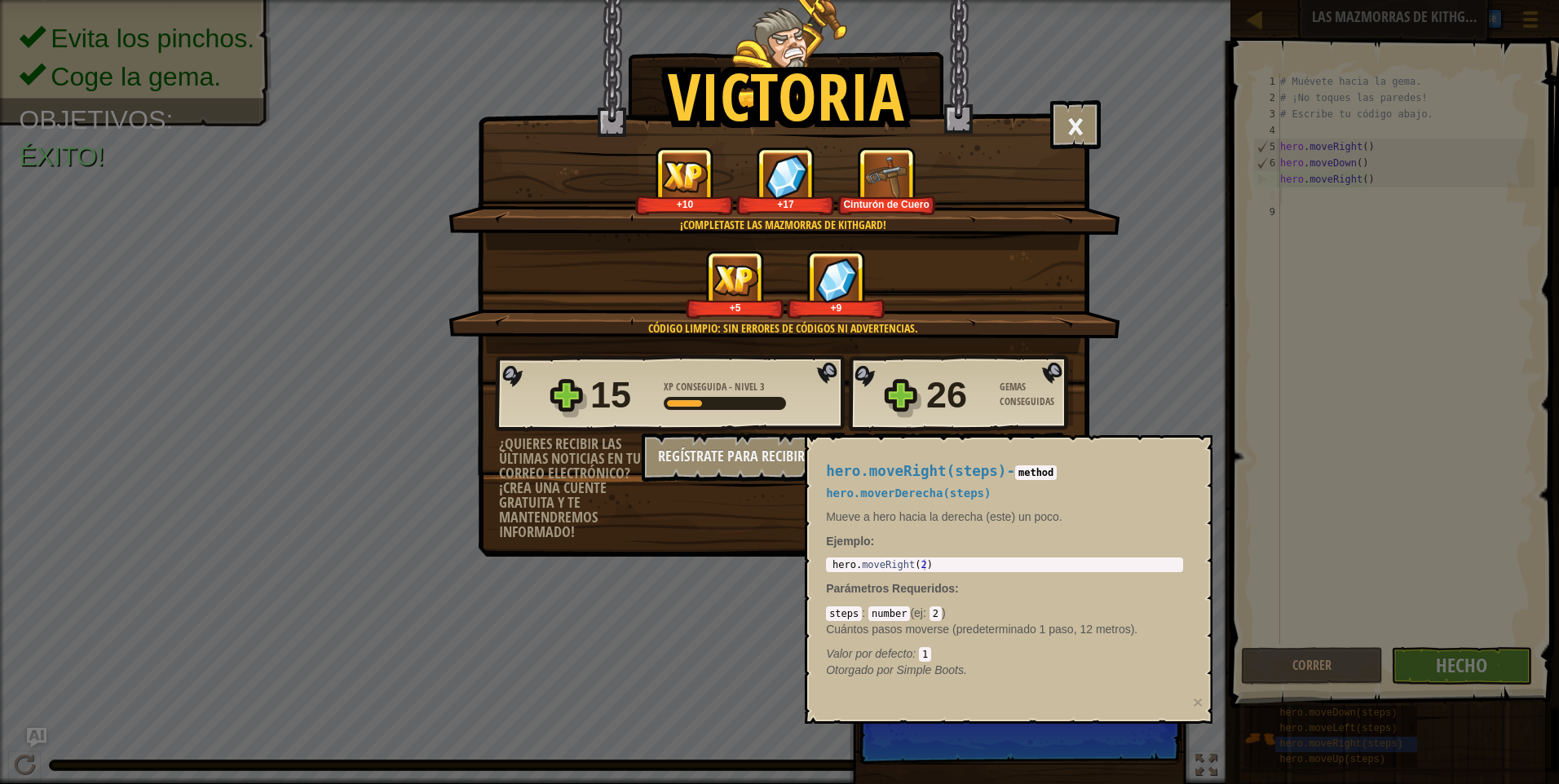
click at [1046, 521] on p "Mueve a hero hacia la derecha (este) un poco." at bounding box center [1005, 516] width 357 height 16
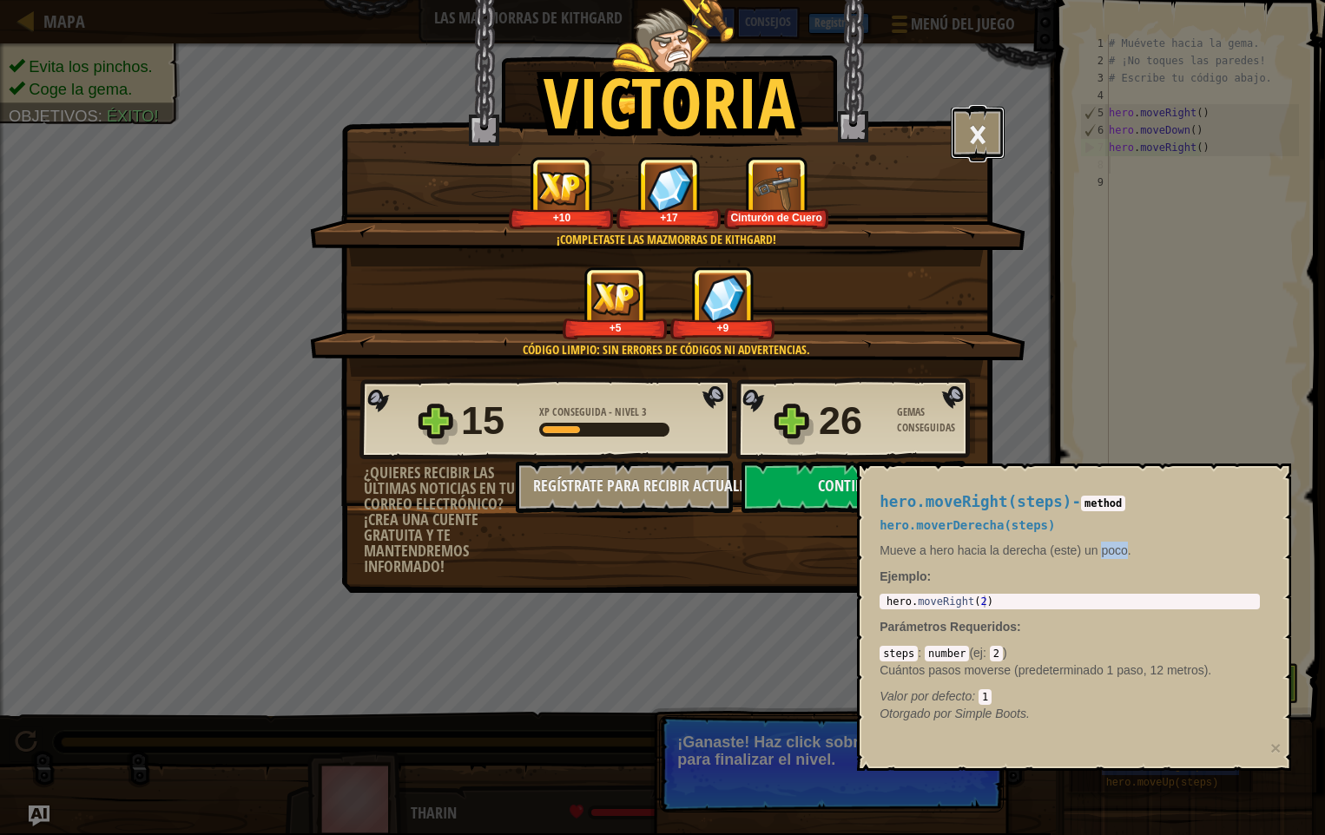
drag, startPoint x: 981, startPoint y: 132, endPoint x: 1006, endPoint y: 126, distance: 25.1
click at [984, 132] on button "×" at bounding box center [978, 133] width 54 height 52
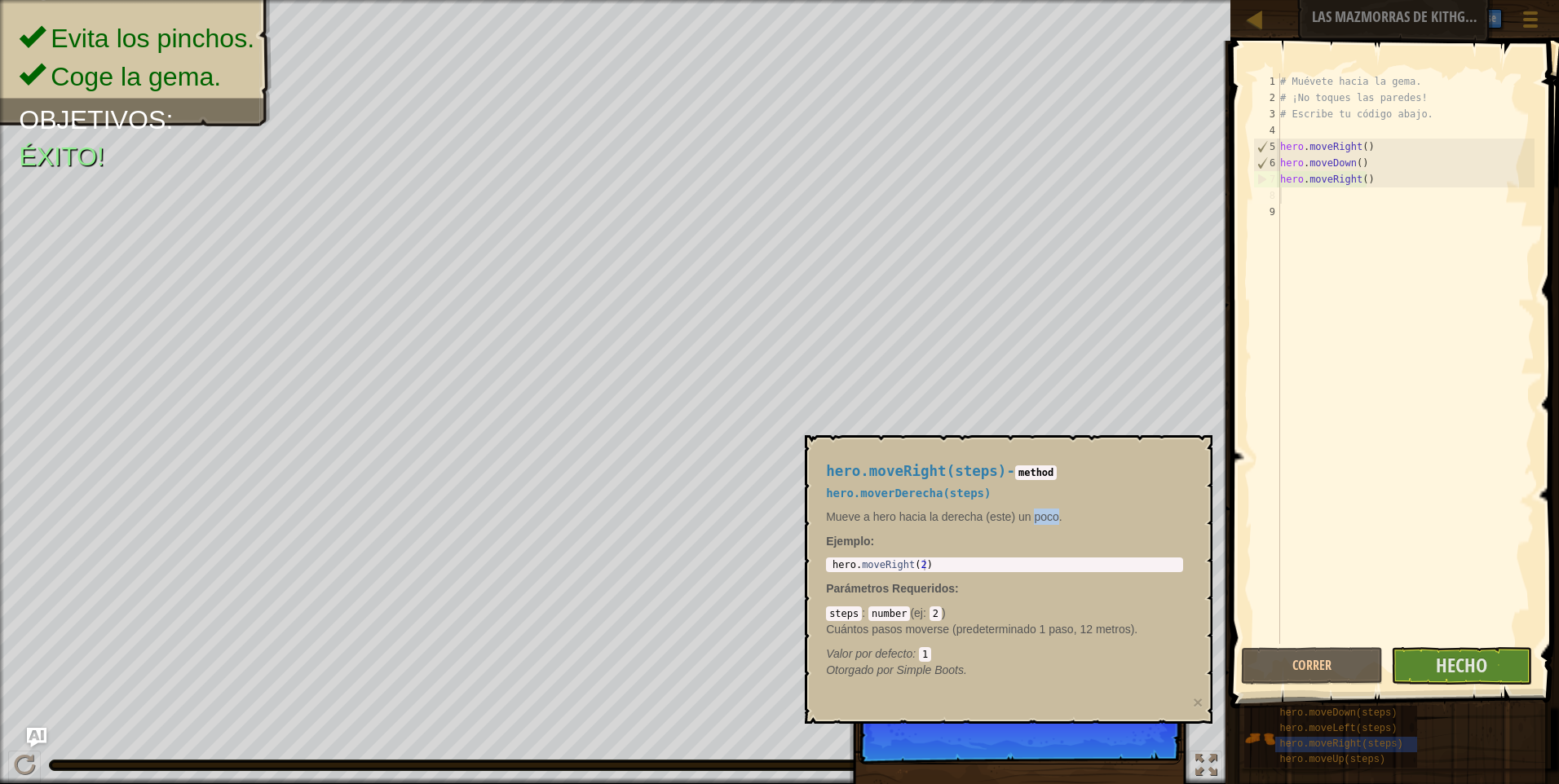
click at [1147, 747] on p "¡Ganaste! Haz click sobre el botón Hecho para finalizar el nivel." at bounding box center [1020, 718] width 324 height 91
click at [1133, 747] on p "¡Ganaste! Haz click sobre el botón Hecho para finalizar el nivel." at bounding box center [1020, 718] width 324 height 91
drag, startPoint x: 1133, startPoint y: 747, endPoint x: 1120, endPoint y: 744, distance: 13.3
click at [1121, 746] on p "¡Ganaste! Haz click sobre el botón Hecho para finalizar el nivel." at bounding box center [1020, 718] width 324 height 91
click at [1120, 744] on p "¡Ganaste! Haz click sobre el botón Hecho para finalizar el nivel." at bounding box center [1020, 718] width 324 height 91
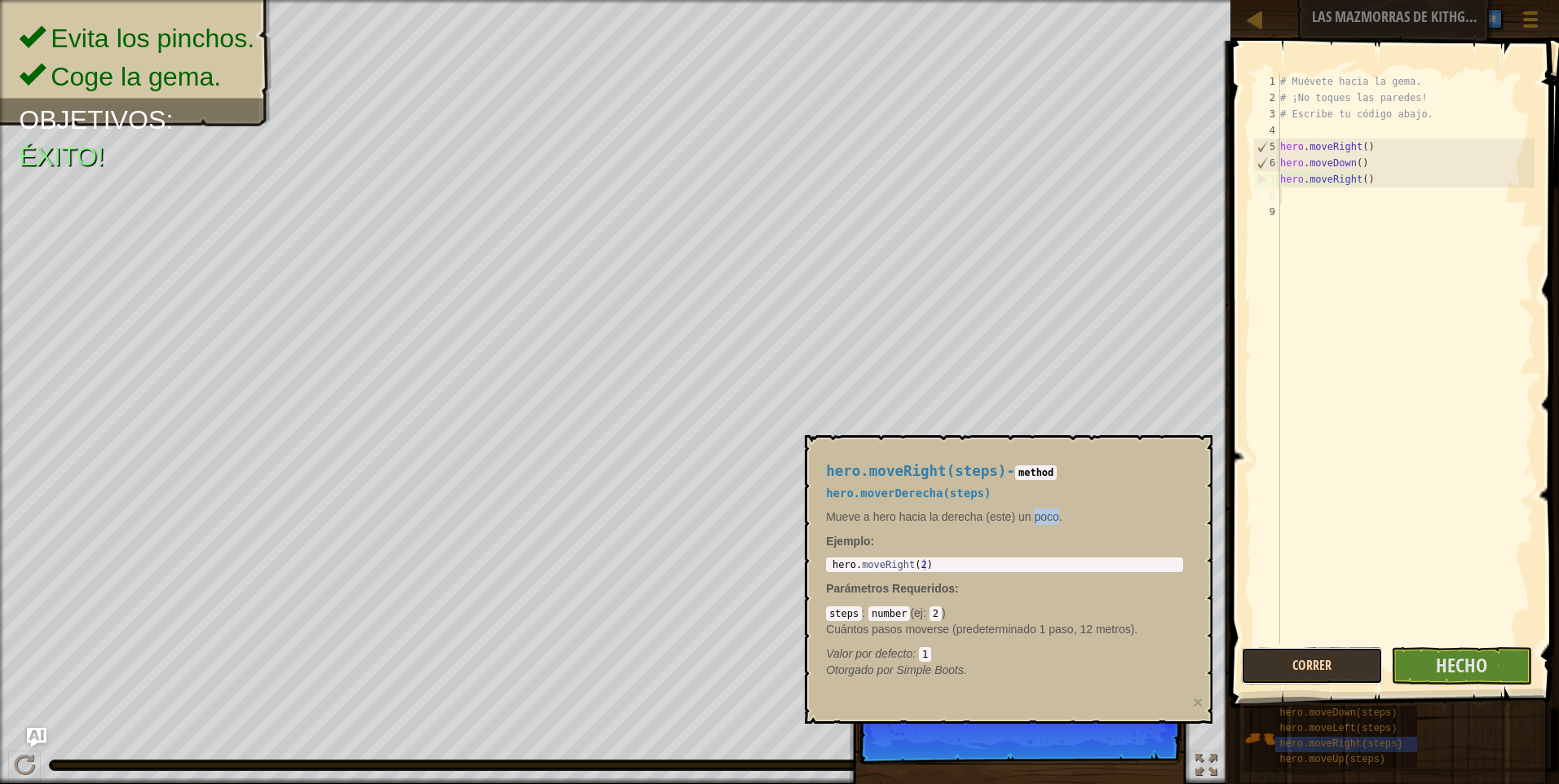
click at [1365, 669] on button "Correr" at bounding box center [1312, 666] width 142 height 38
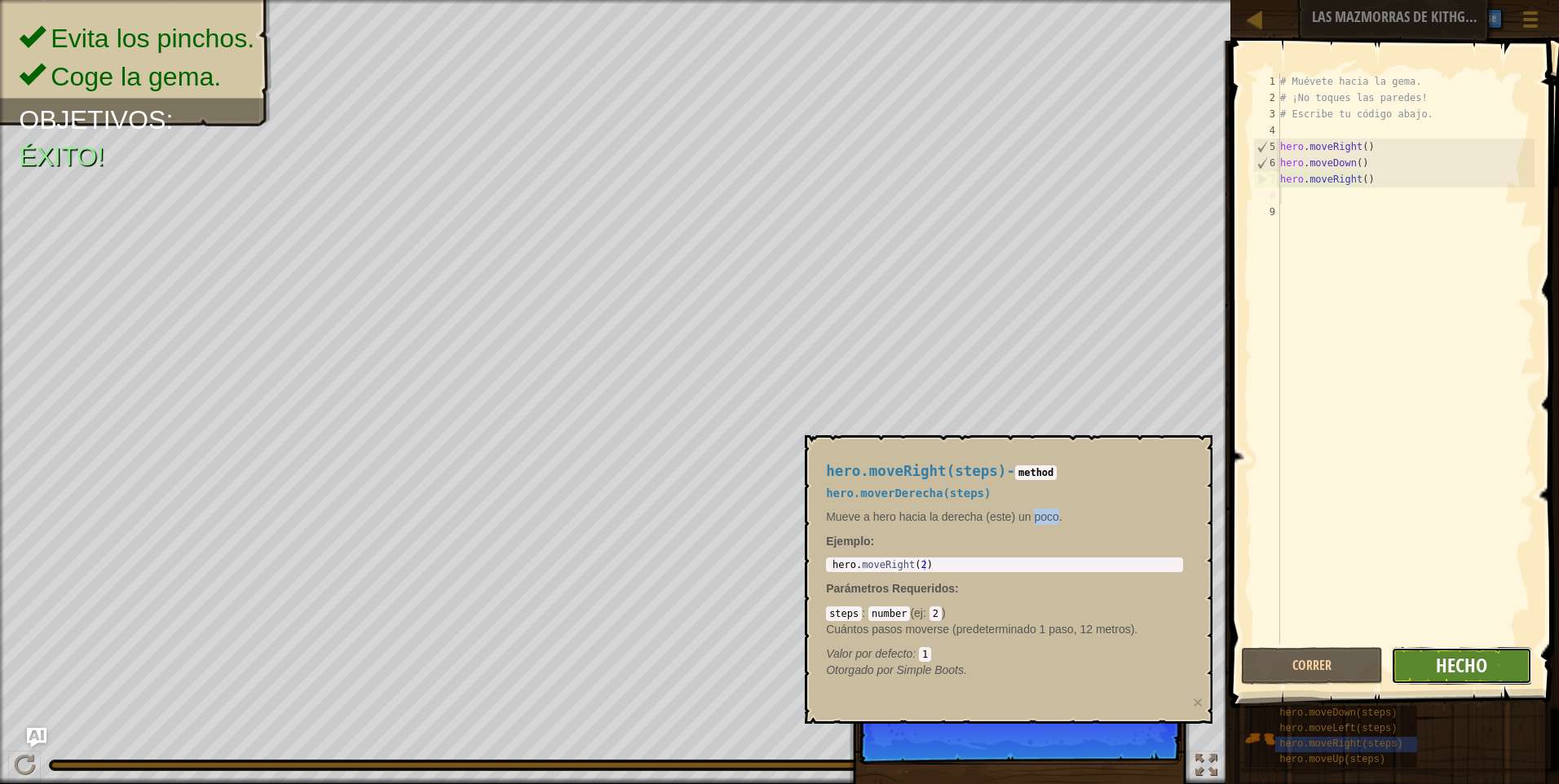
click at [1474, 678] on span "Hecho" at bounding box center [1461, 666] width 52 height 26
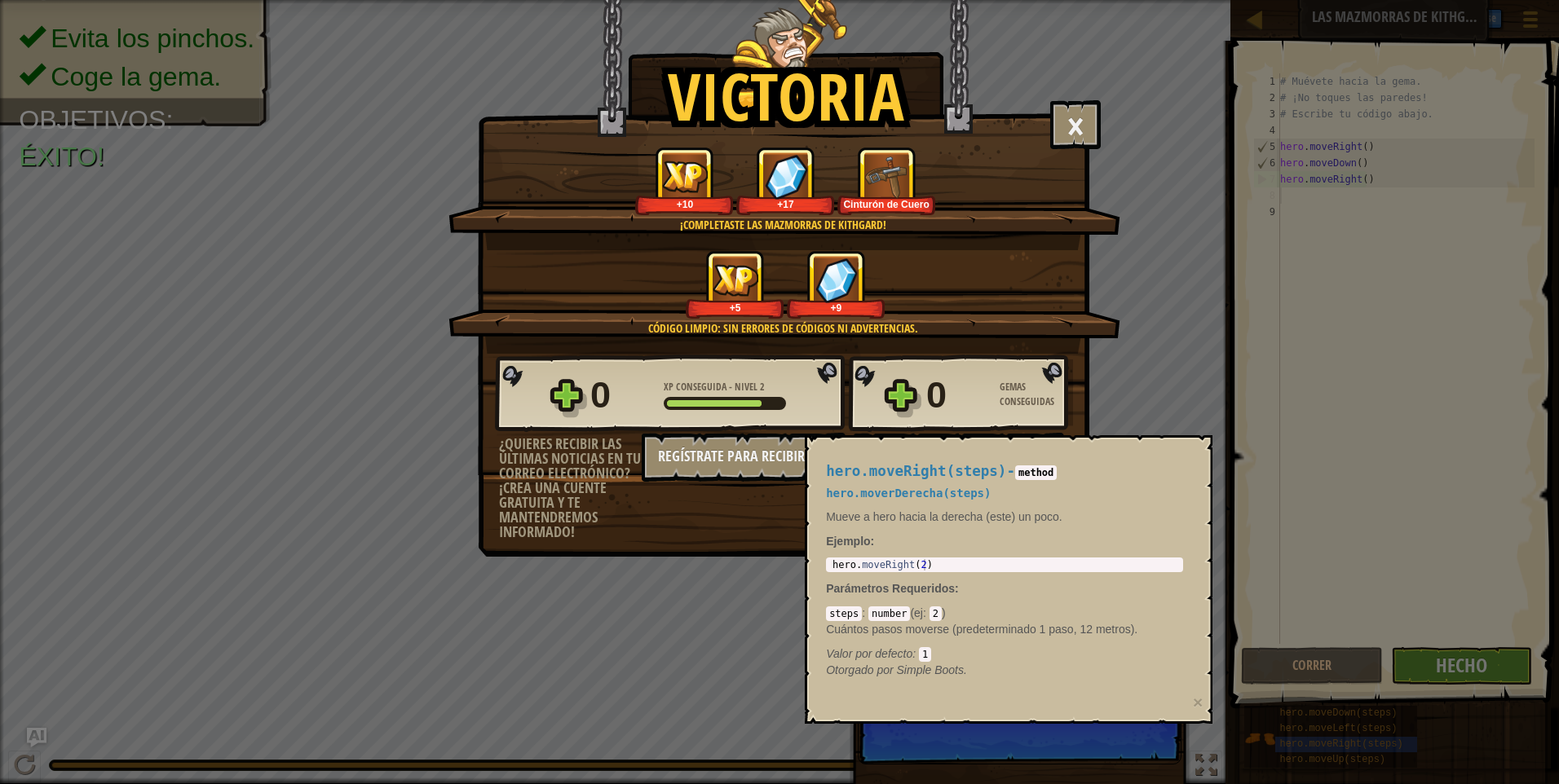
click at [1093, 558] on div "1 hero . moveRight ( 2 ) הההההההההההההההההההההההההההההההההההההההההההההההההההההה…" at bounding box center [1005, 565] width 357 height 15
drag, startPoint x: 1112, startPoint y: 424, endPoint x: 1140, endPoint y: 173, distance: 252.6
click at [1127, 396] on div "Victoria × Bien hecho, tienes la fuerza para escapar de [GEOGRAPHIC_DATA]. Punt…" at bounding box center [780, 392] width 1559 height 784
click at [1093, 131] on button "×" at bounding box center [1075, 125] width 51 height 49
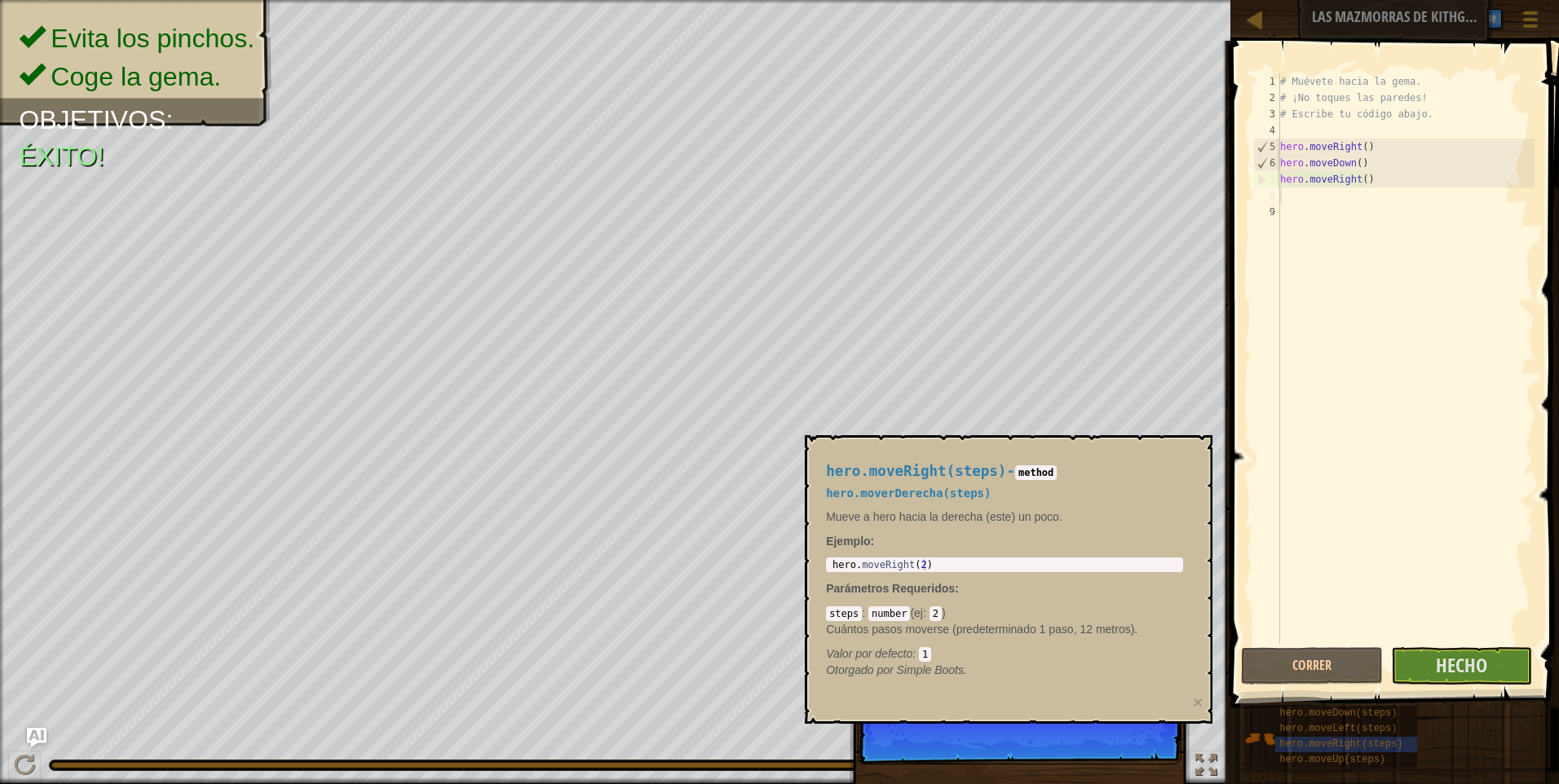
drag, startPoint x: 1025, startPoint y: 530, endPoint x: 1057, endPoint y: 517, distance: 34.5
click at [1041, 529] on div "hero.moveRight(steps) - method hero.moverDerecha(steps) Mueve a hero hacia la d…" at bounding box center [1005, 571] width 380 height 245
click at [1437, 666] on span "Hecho" at bounding box center [1461, 666] width 52 height 26
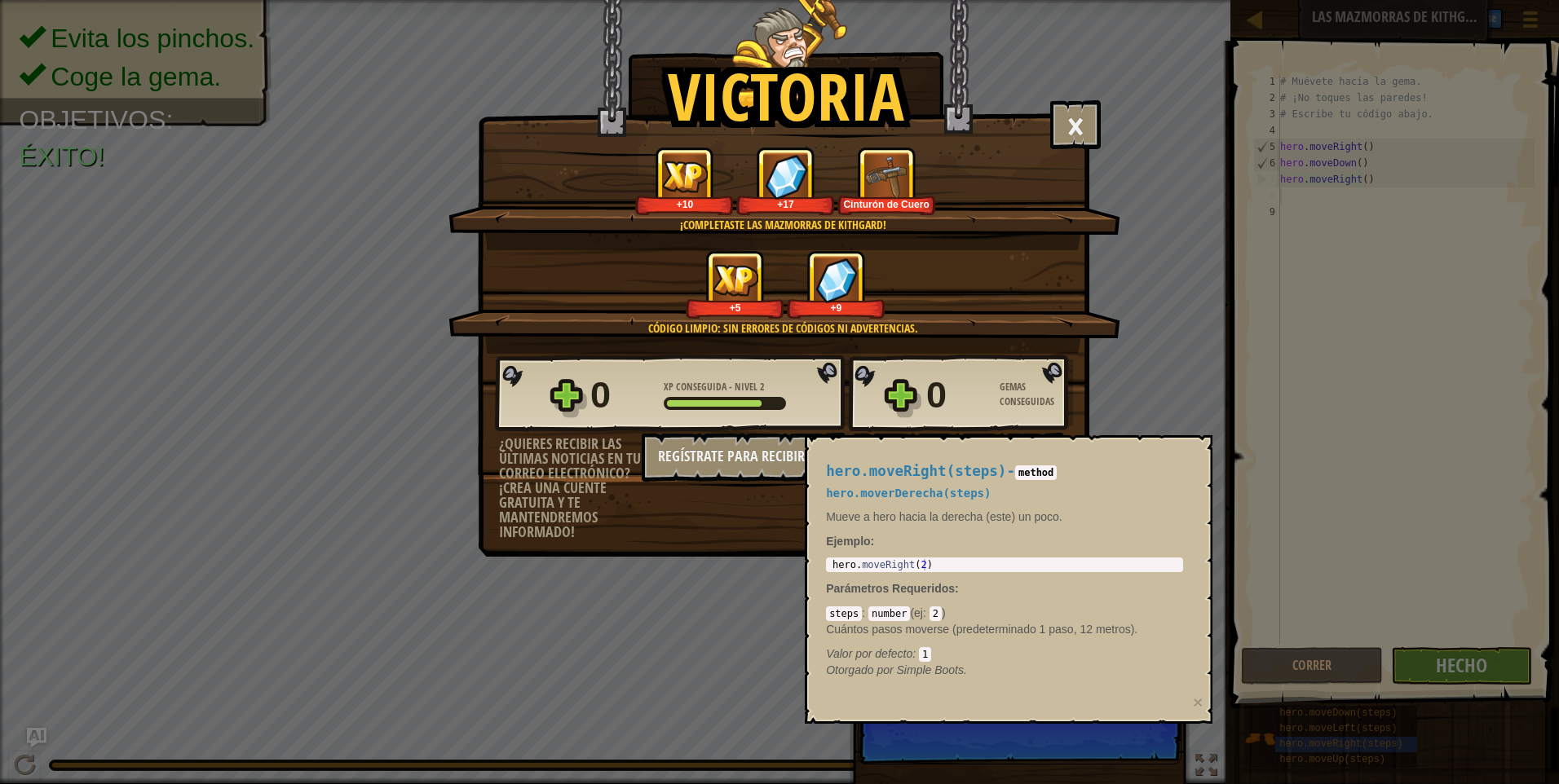
click at [1025, 474] on code "method" at bounding box center [1036, 473] width 41 height 15
drag, startPoint x: 821, startPoint y: 673, endPoint x: 877, endPoint y: 658, distance: 58.0
click at [877, 658] on div "hero.moveRight(steps) - method hero.moverDerecha(steps) Mueve a hero hacia la d…" at bounding box center [1005, 571] width 380 height 245
drag, startPoint x: 877, startPoint y: 658, endPoint x: 778, endPoint y: 579, distance: 126.7
click at [704, 604] on div "Victoria × Bien hecho, tienes la fuerza para escapar de [GEOGRAPHIC_DATA]. Punt…" at bounding box center [780, 392] width 1559 height 784
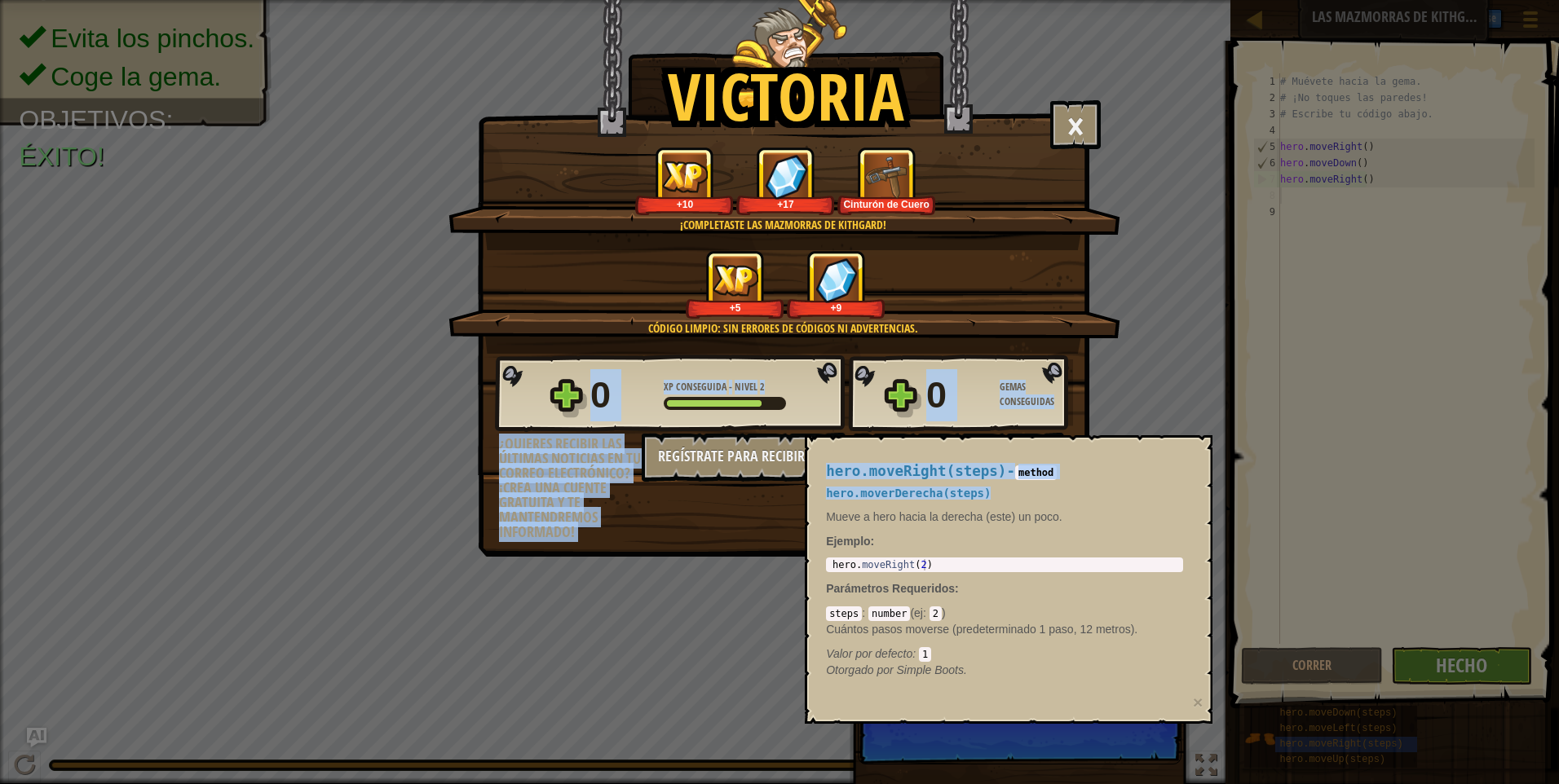
drag, startPoint x: 1235, startPoint y: 546, endPoint x: 1242, endPoint y: 525, distance: 22.1
click at [1242, 2] on body "Mapa Las mazmorras de Kithgard Menú del Juego Hecho Registrarse Consejos Ask AI…" at bounding box center [780, 1] width 1559 height 2
click at [1199, 701] on button "×" at bounding box center [1197, 702] width 9 height 17
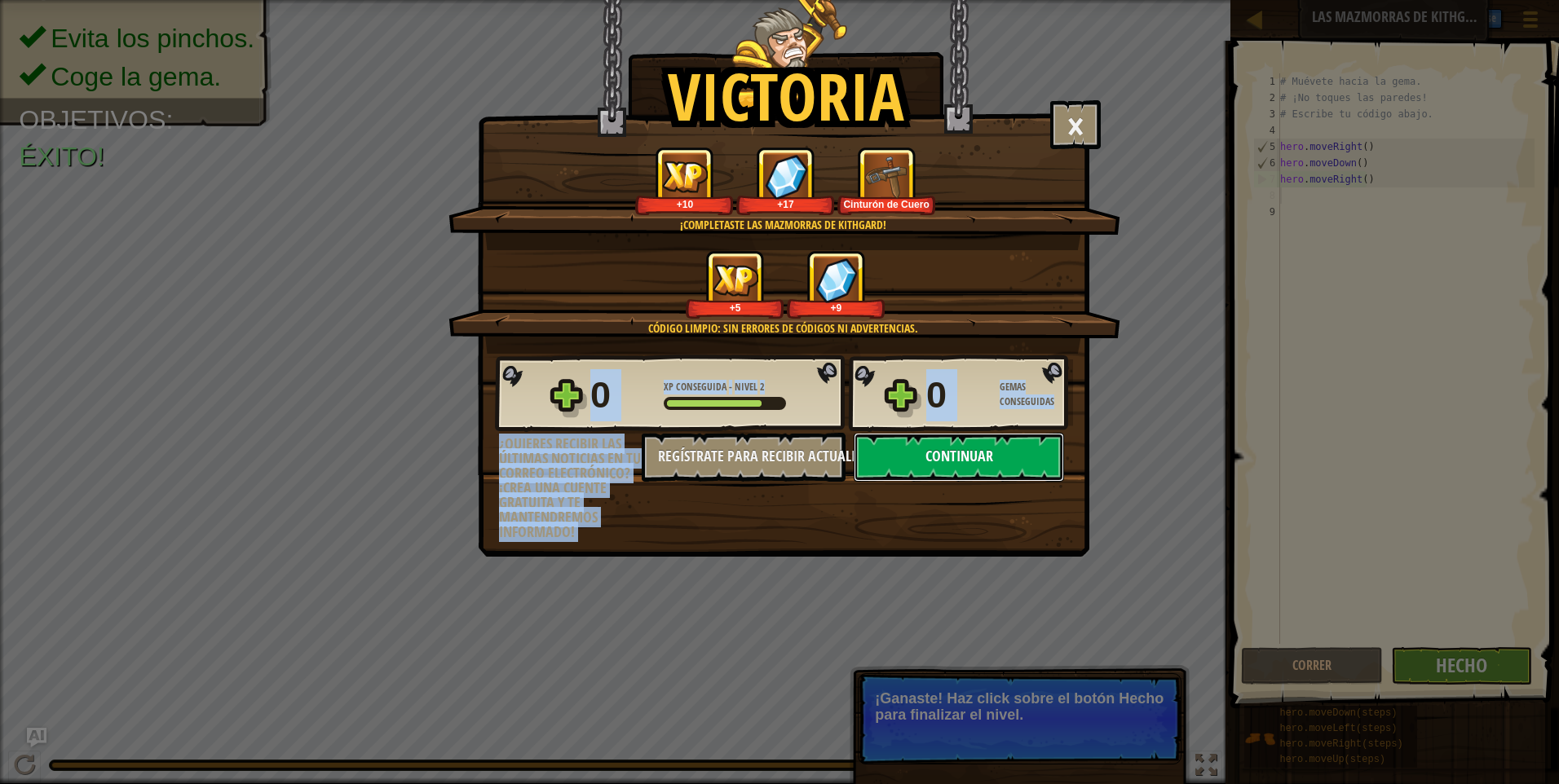
click at [1024, 458] on button "Continuar" at bounding box center [959, 457] width 210 height 49
select select "es-ES"
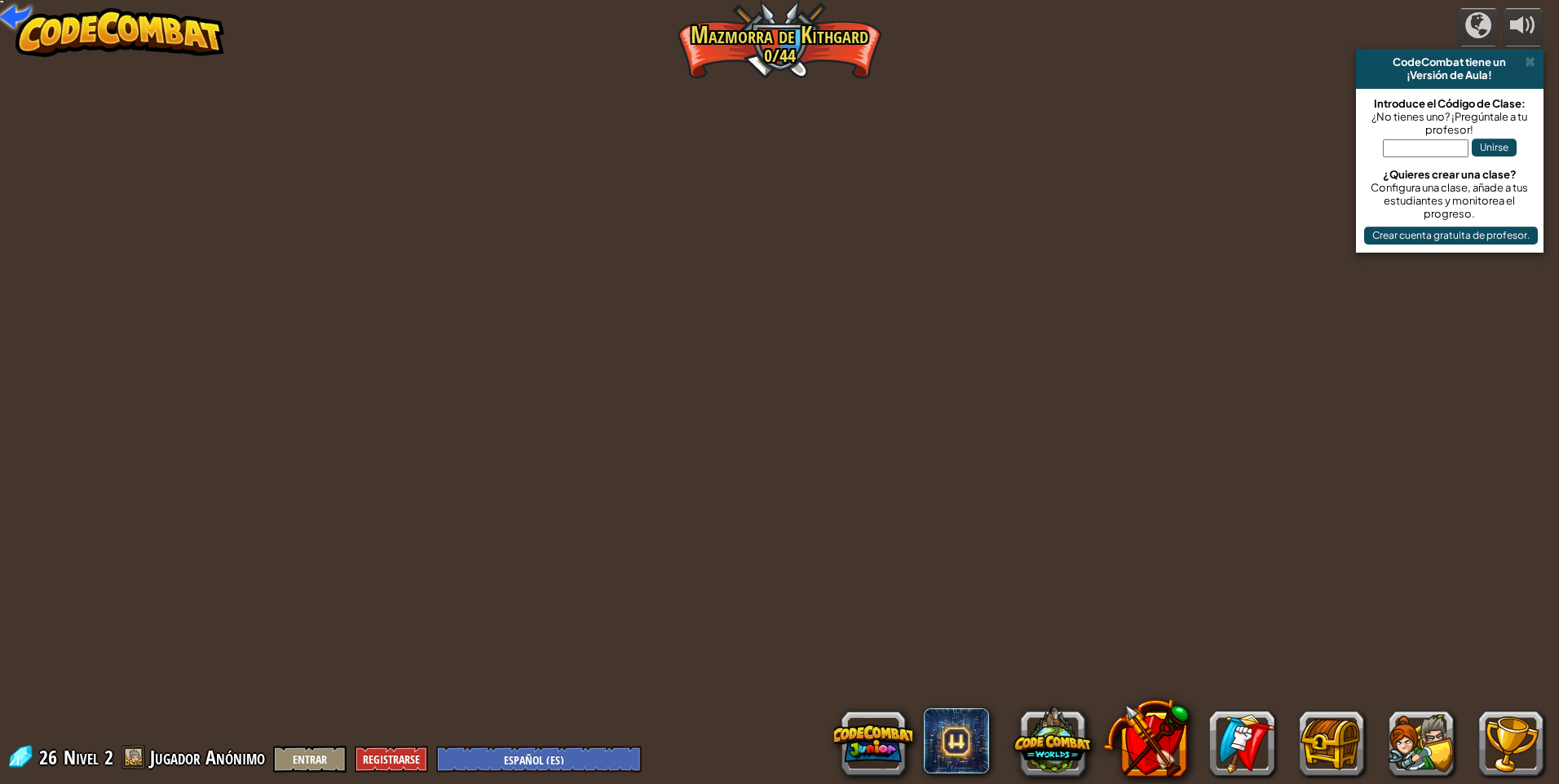
select select "es-ES"
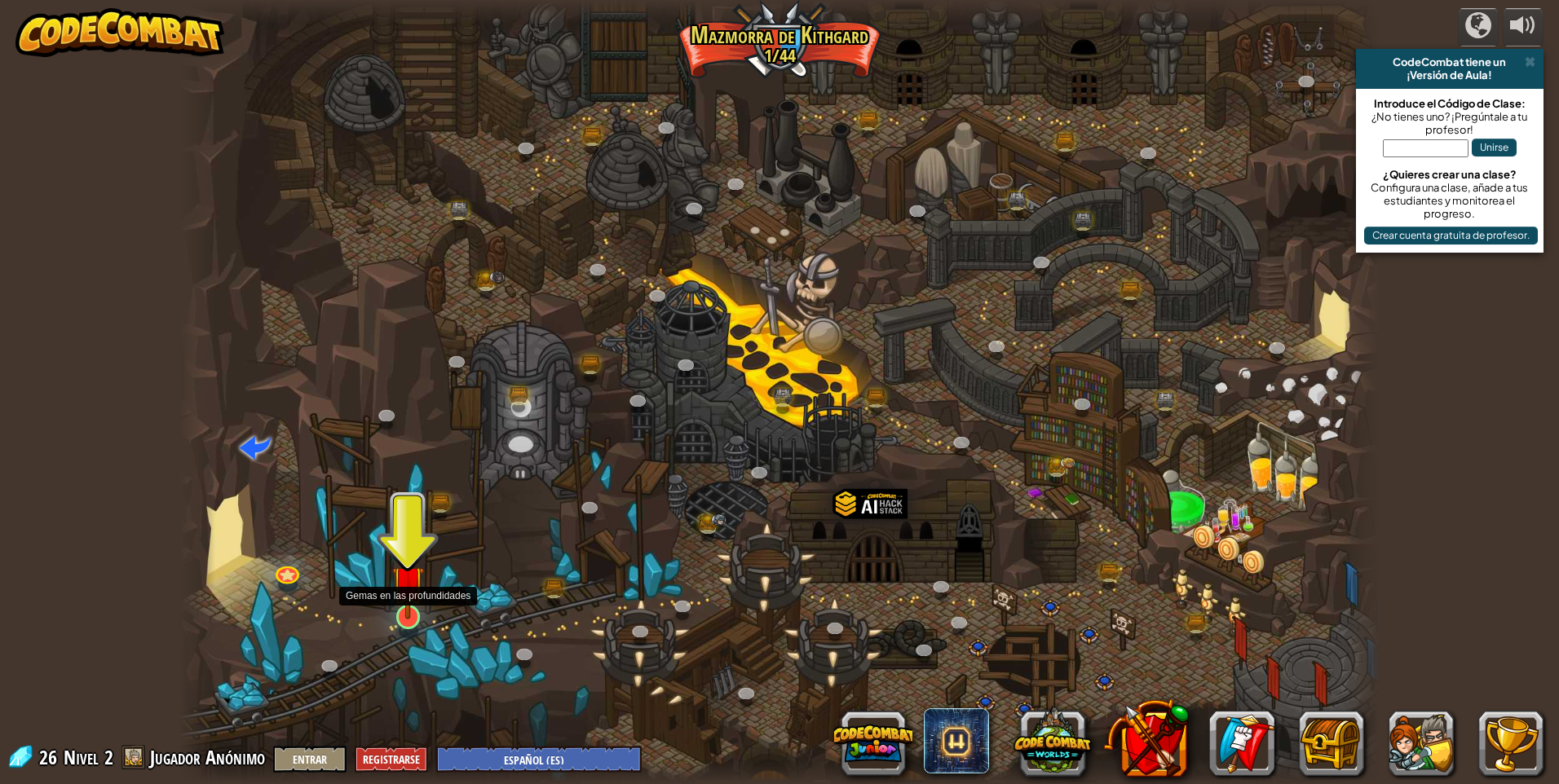
click at [398, 617] on img at bounding box center [409, 581] width 33 height 74
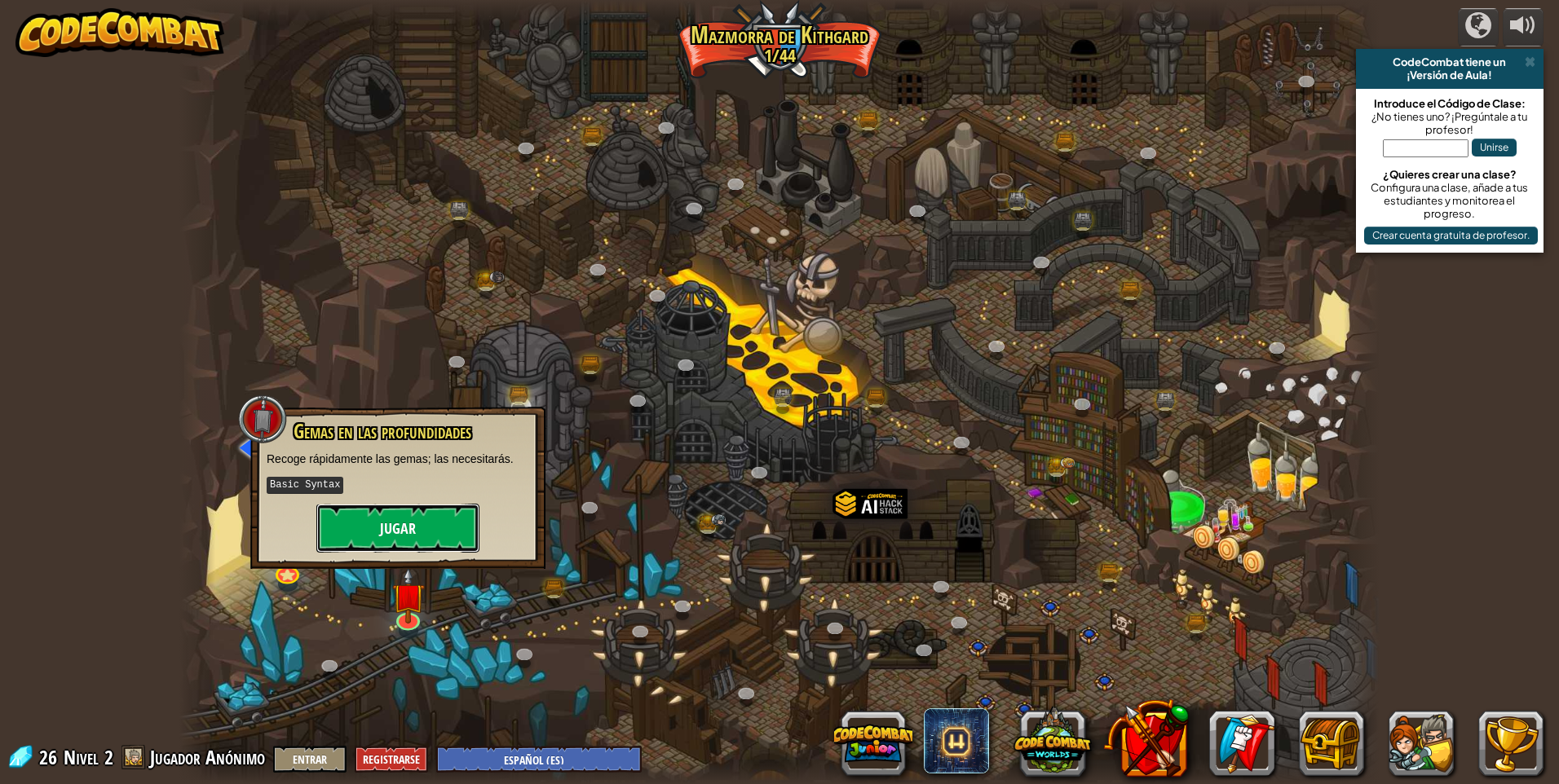
click at [424, 516] on button "Jugar" at bounding box center [398, 529] width 163 height 49
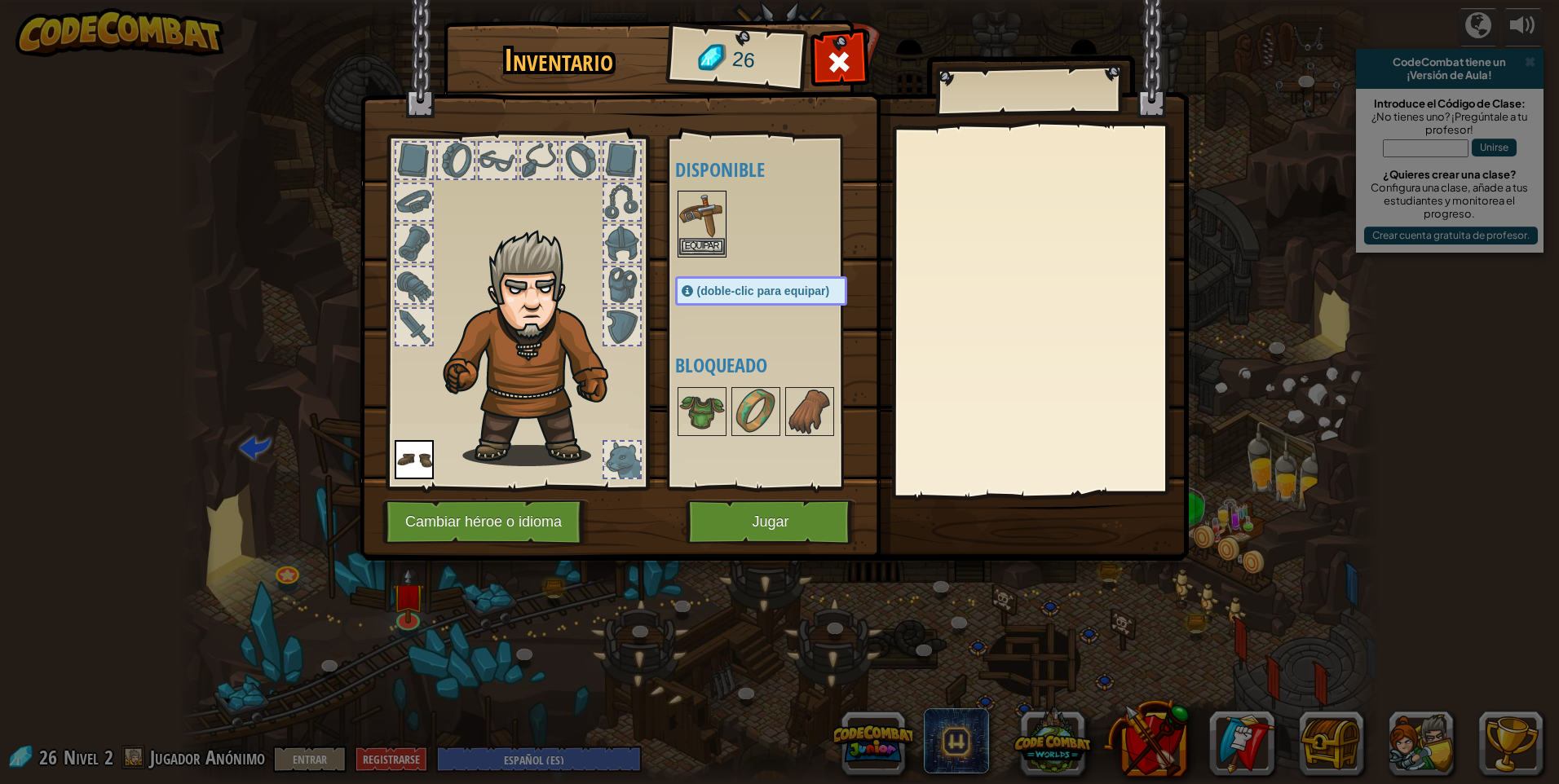
click at [694, 203] on img at bounding box center [702, 215] width 46 height 46
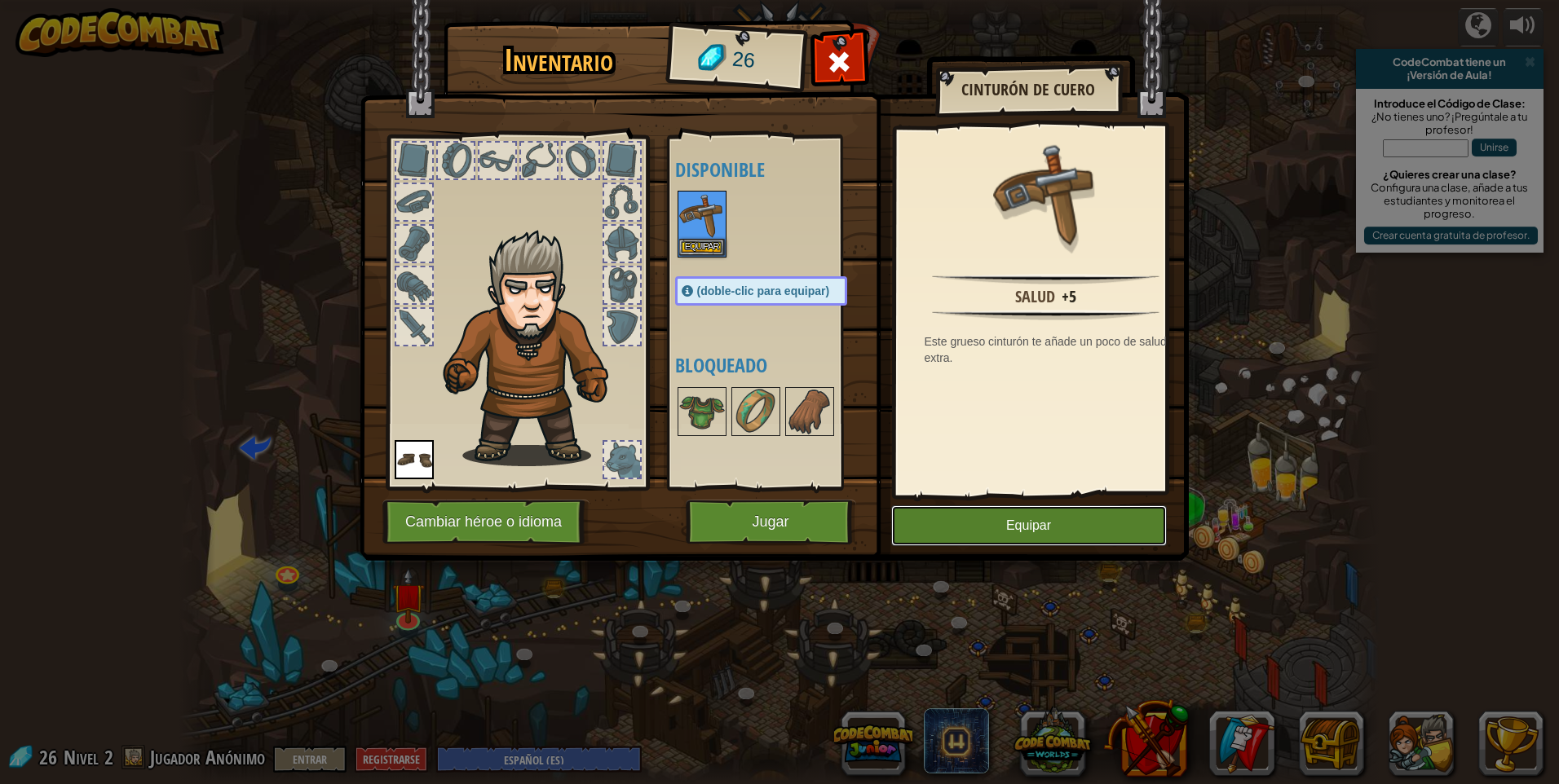
click at [1090, 527] on button "Equipar" at bounding box center [1029, 525] width 276 height 40
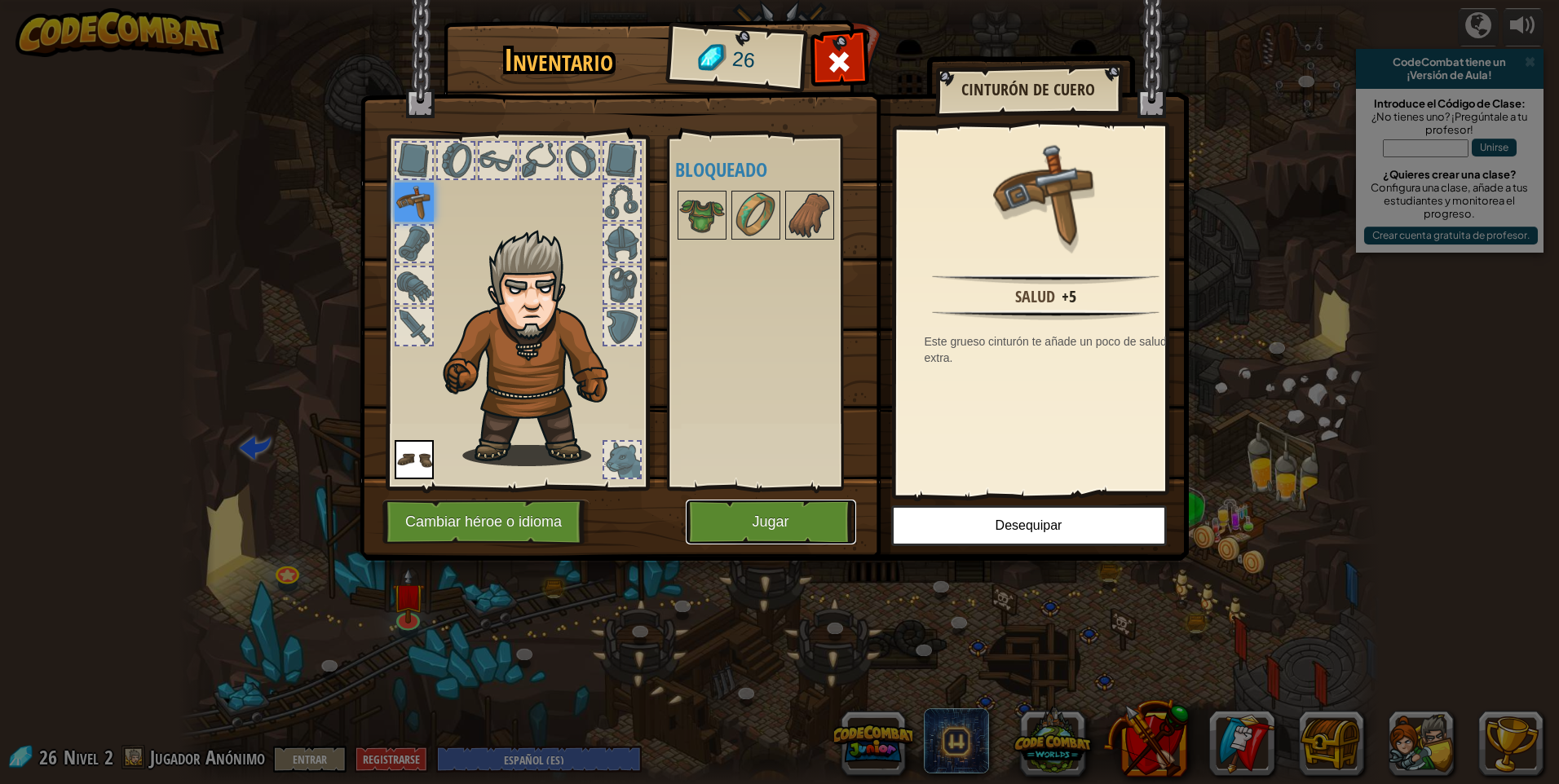
click at [812, 523] on button "Jugar" at bounding box center [770, 522] width 170 height 45
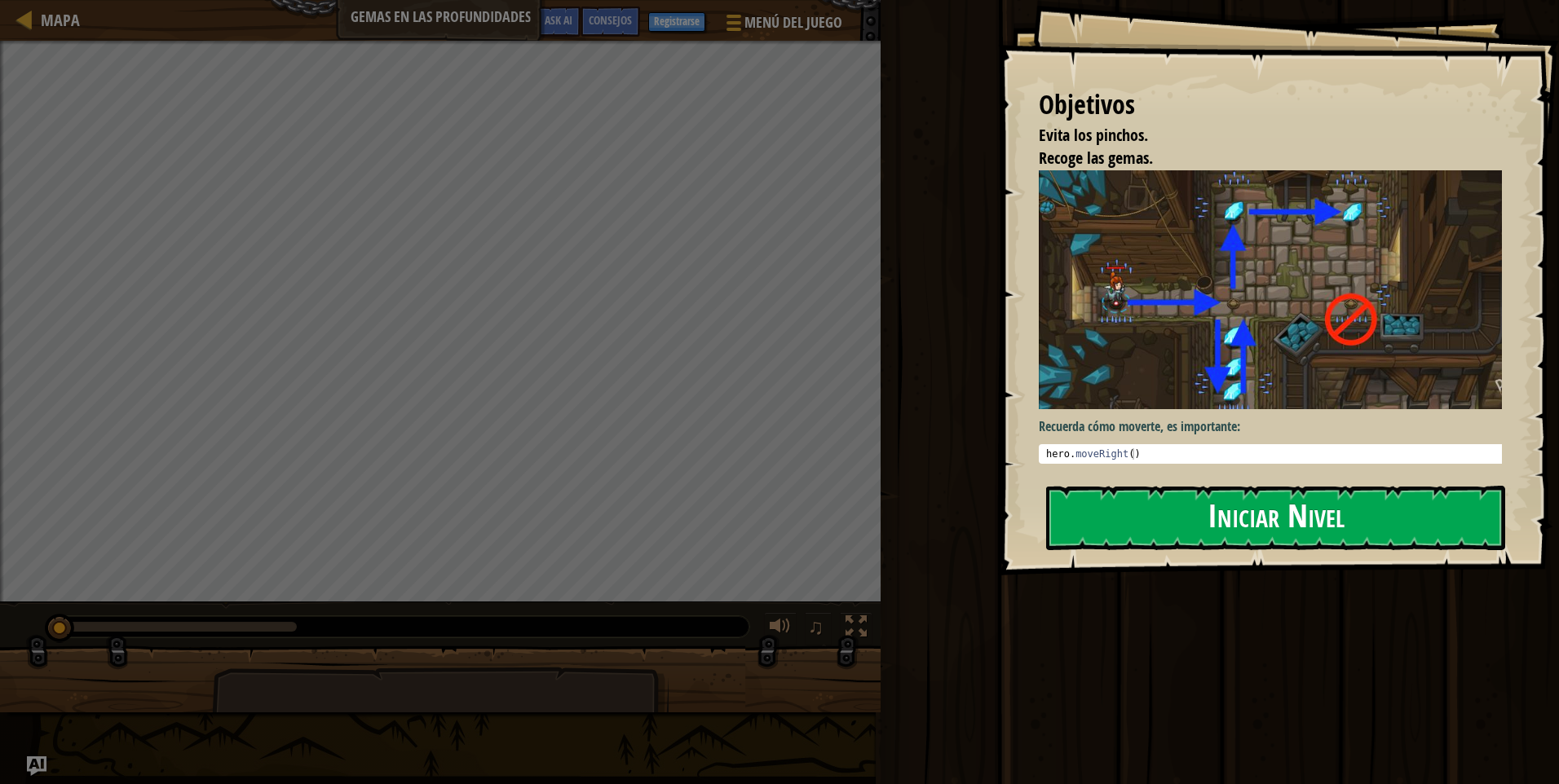
click at [1273, 518] on button "Iniciar Nivel" at bounding box center [1275, 518] width 459 height 65
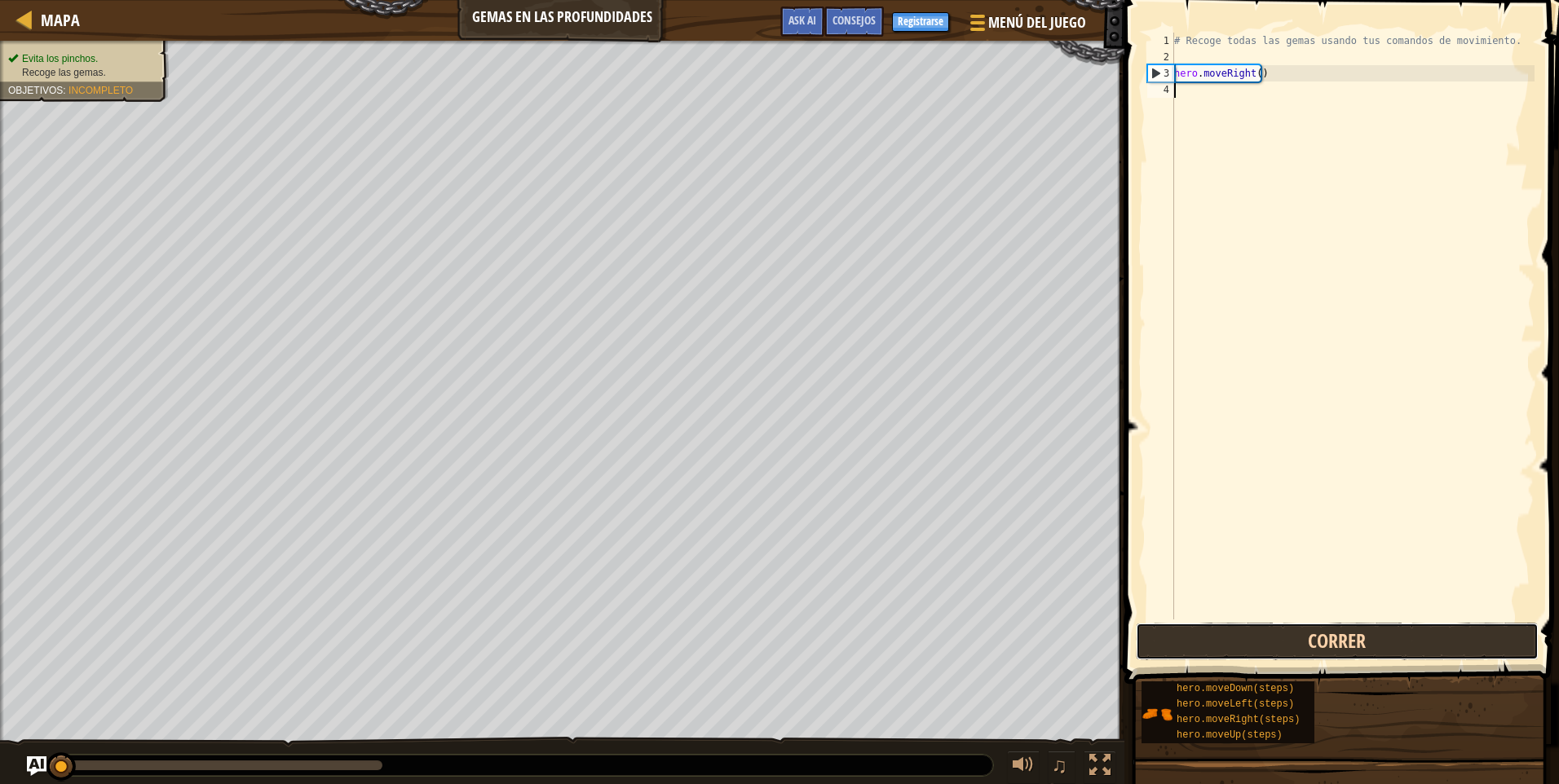
click at [1409, 623] on button "Correr" at bounding box center [1337, 641] width 403 height 38
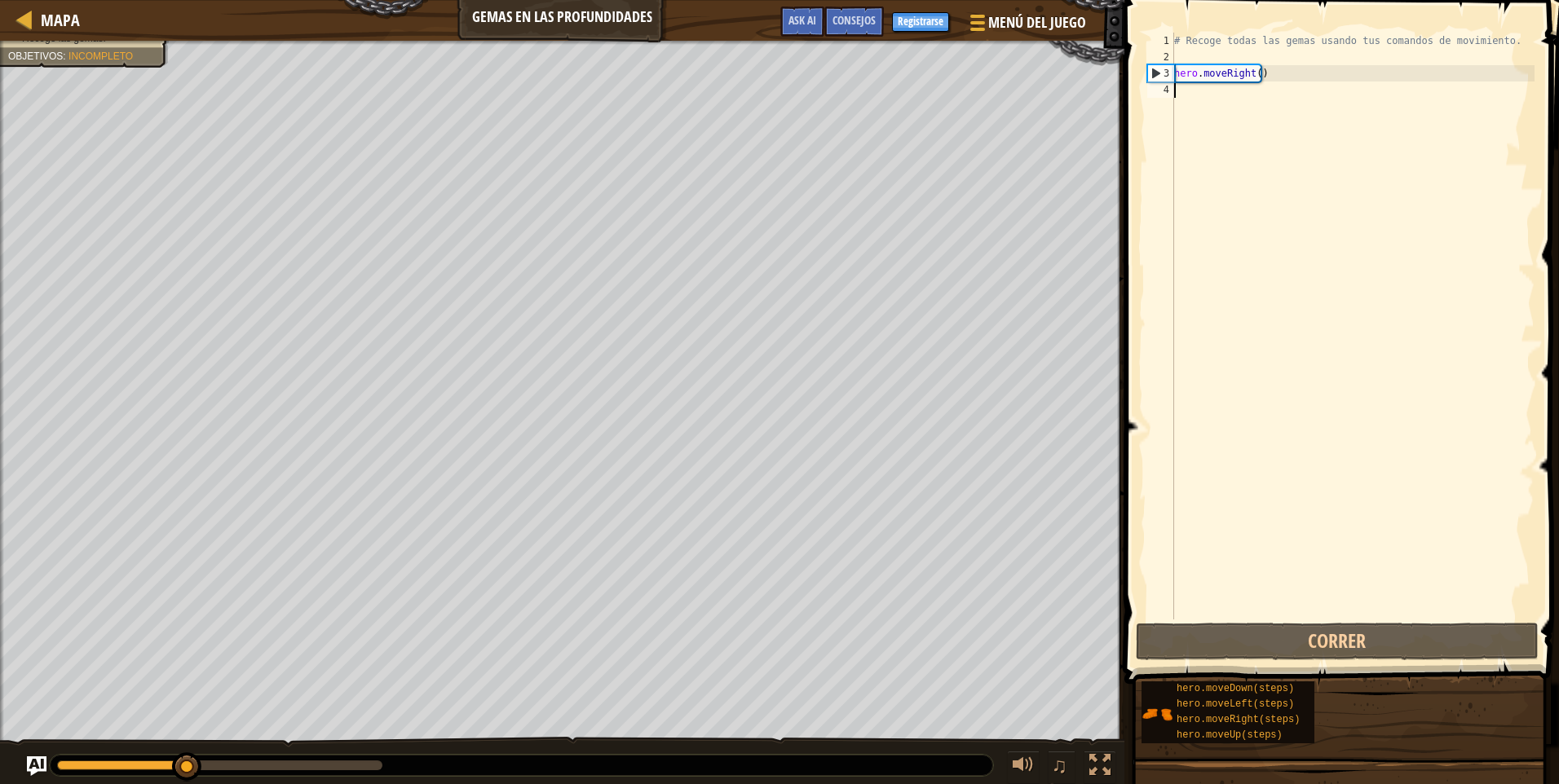
click at [1243, 92] on div "# Recoge todas las gemas usando tus comandos de movimiento. hero . moveRight ( )" at bounding box center [1352, 343] width 363 height 620
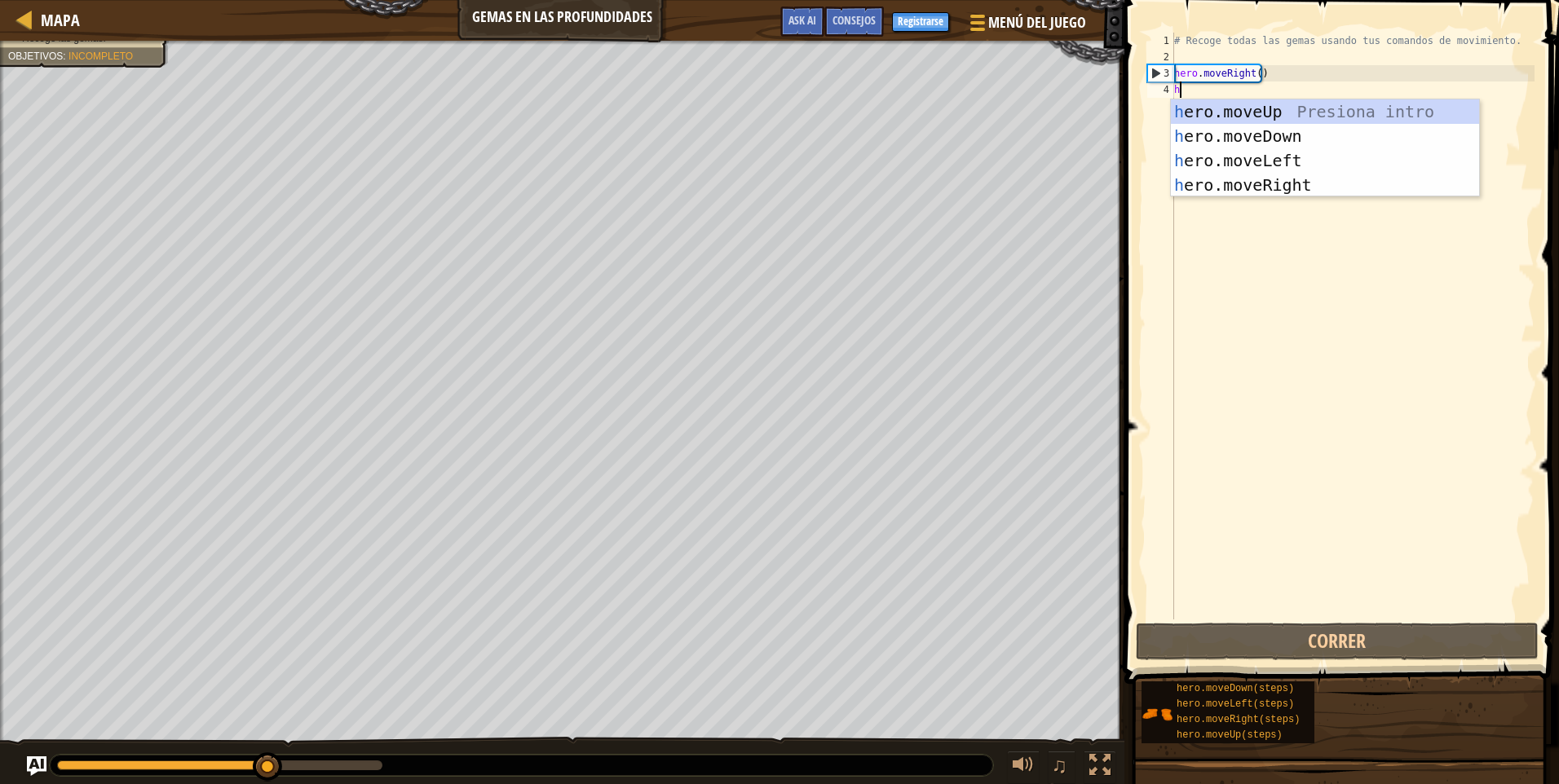
scroll to position [8, 0]
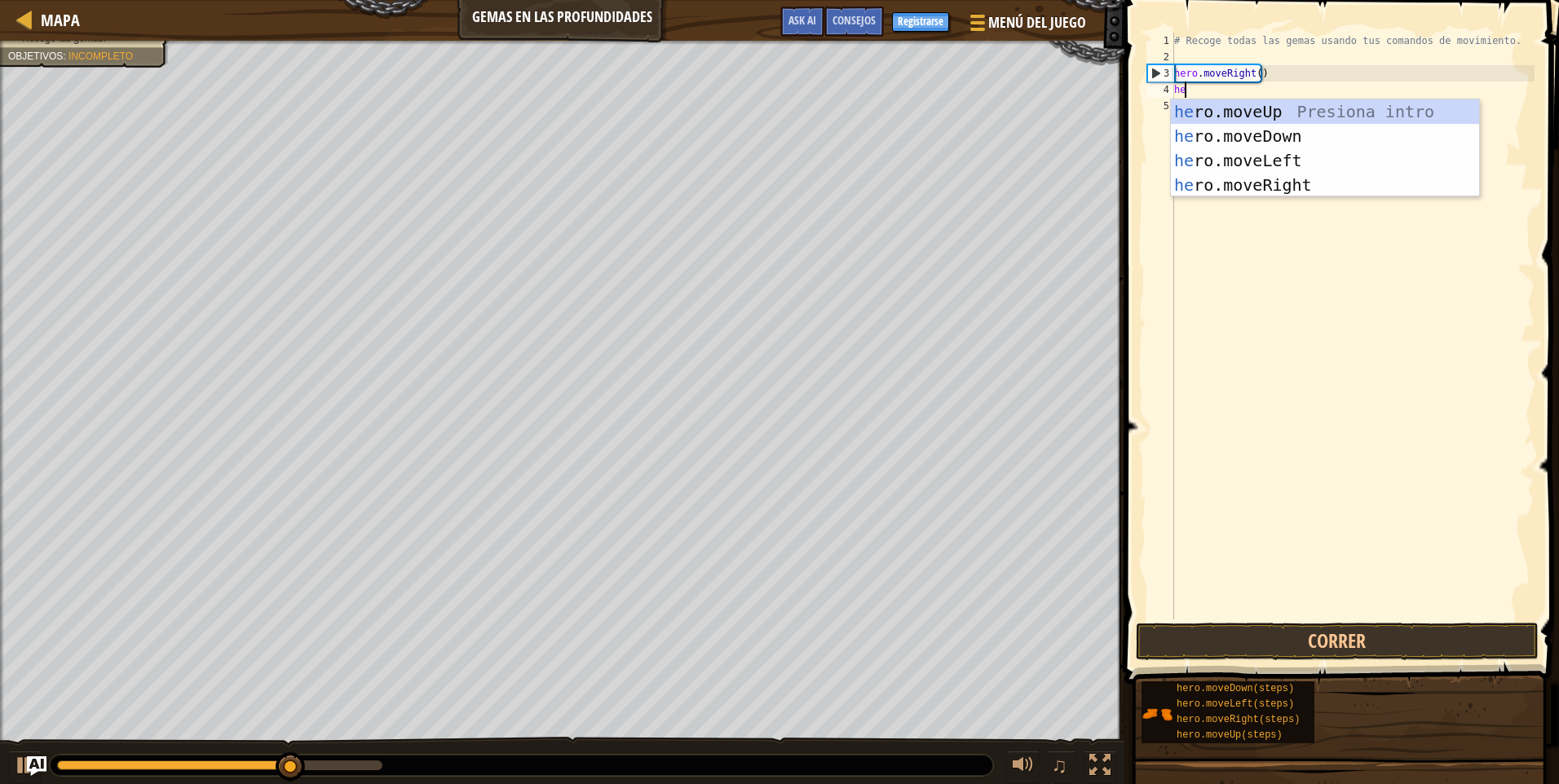
type textarea "her"
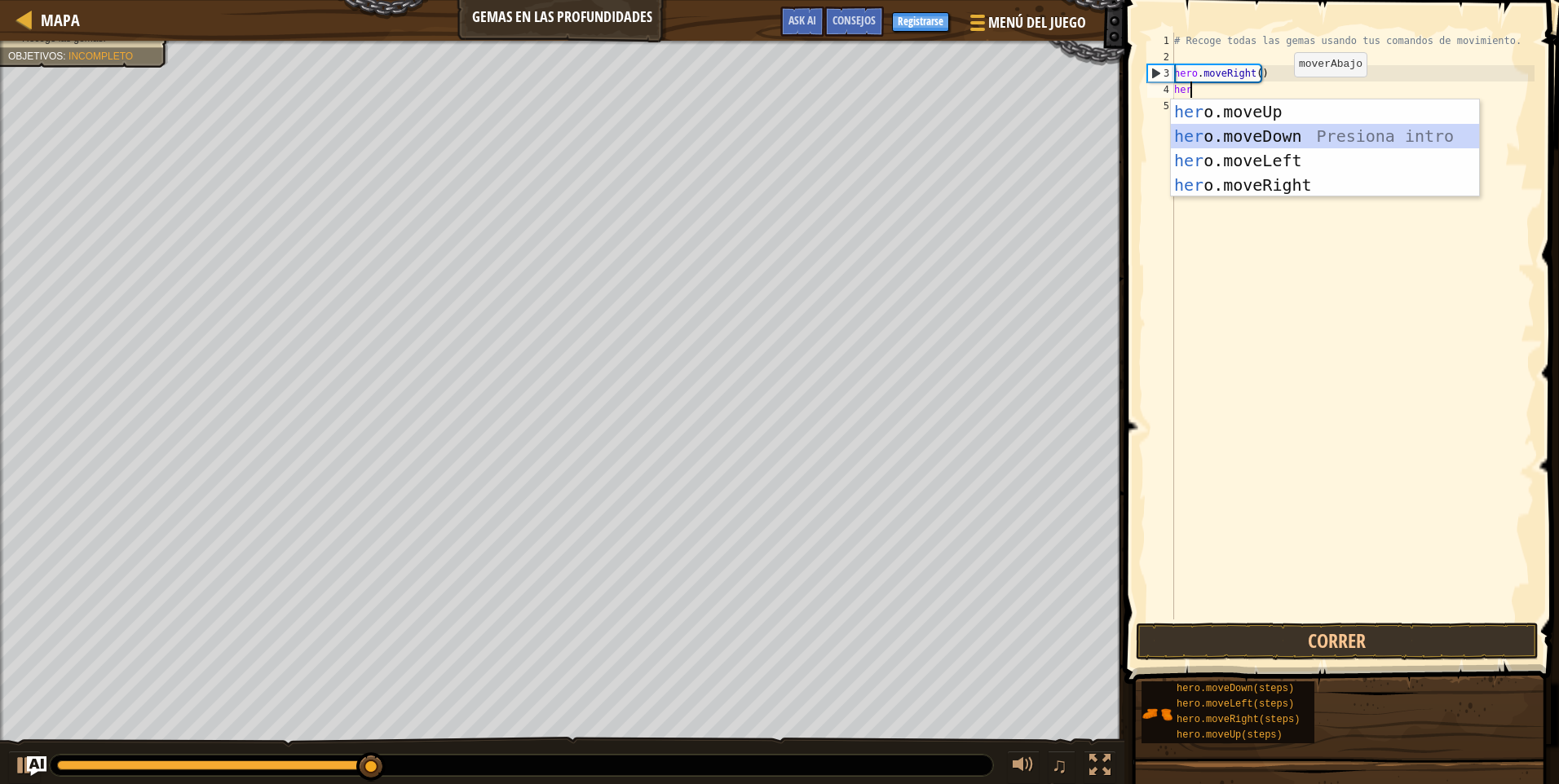
click at [1279, 129] on div "her o.moveUp Presiona intro her o.moveDown Presiona intro her o.moveLeft Presio…" at bounding box center [1325, 173] width 308 height 146
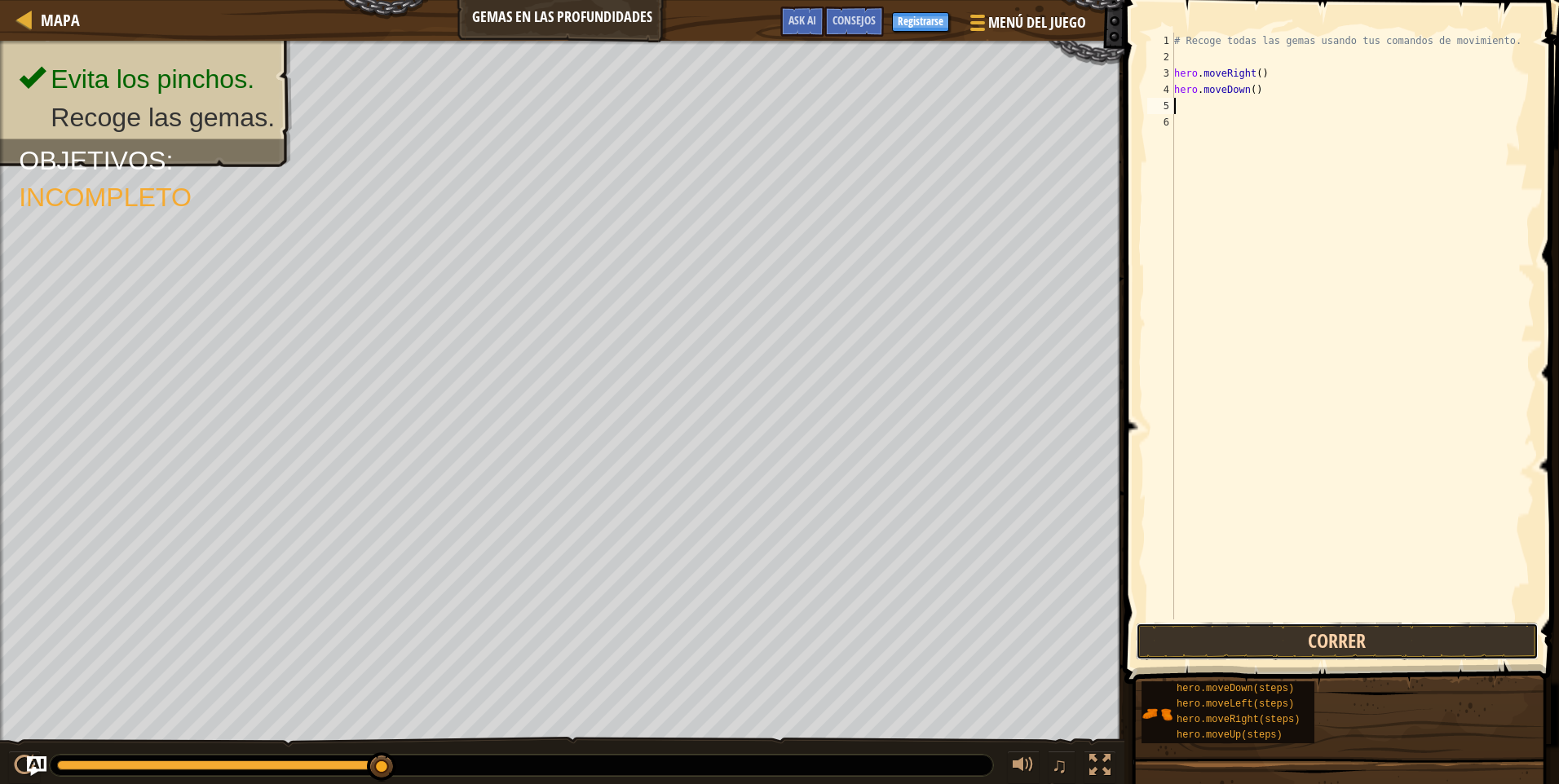
click at [1368, 654] on button "Correr" at bounding box center [1337, 641] width 403 height 38
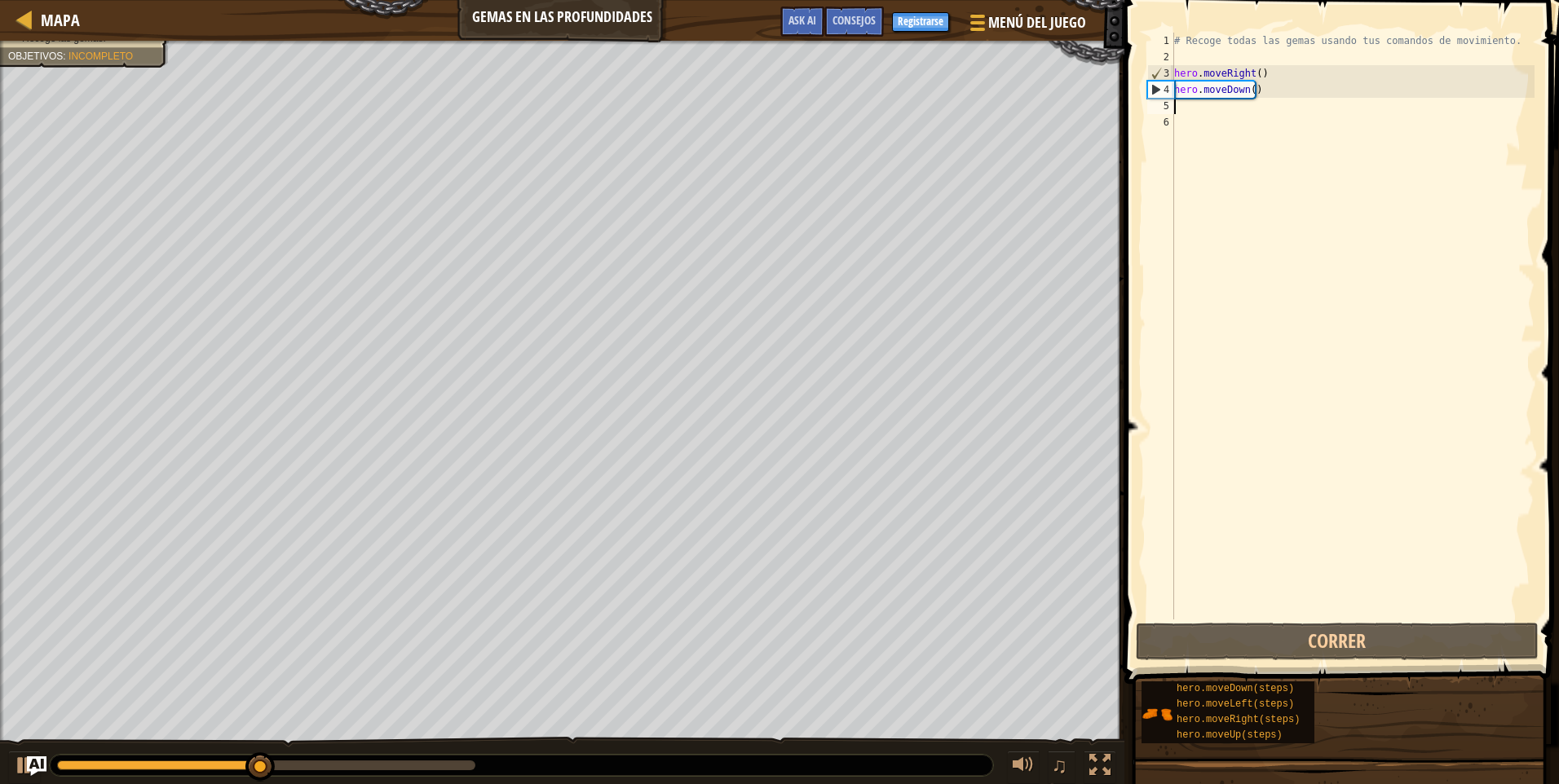
click at [1195, 112] on div "# Recoge todas las gemas usando tus comandos de movimiento. hero . moveRight ( …" at bounding box center [1352, 343] width 363 height 620
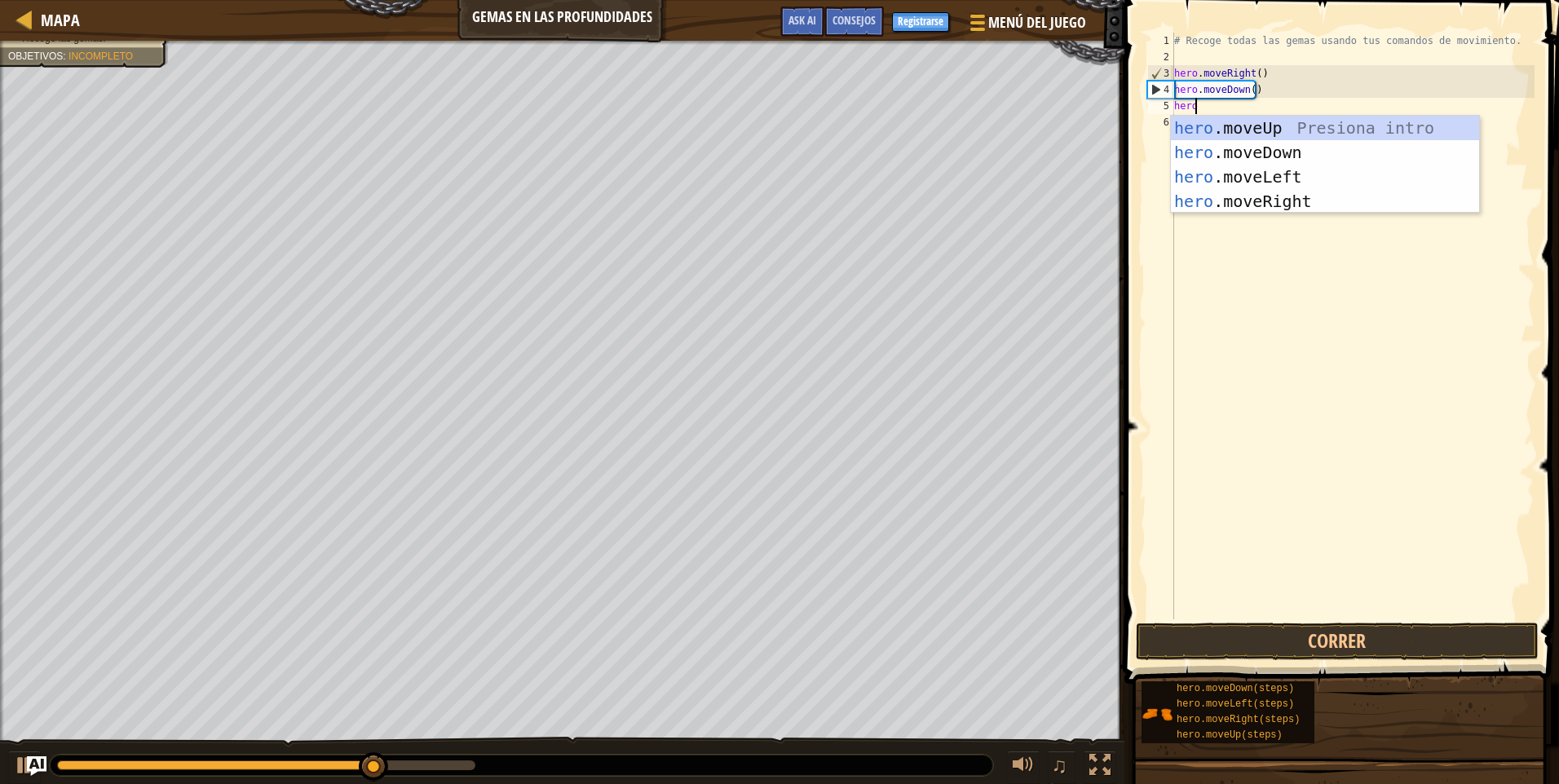
scroll to position [8, 1]
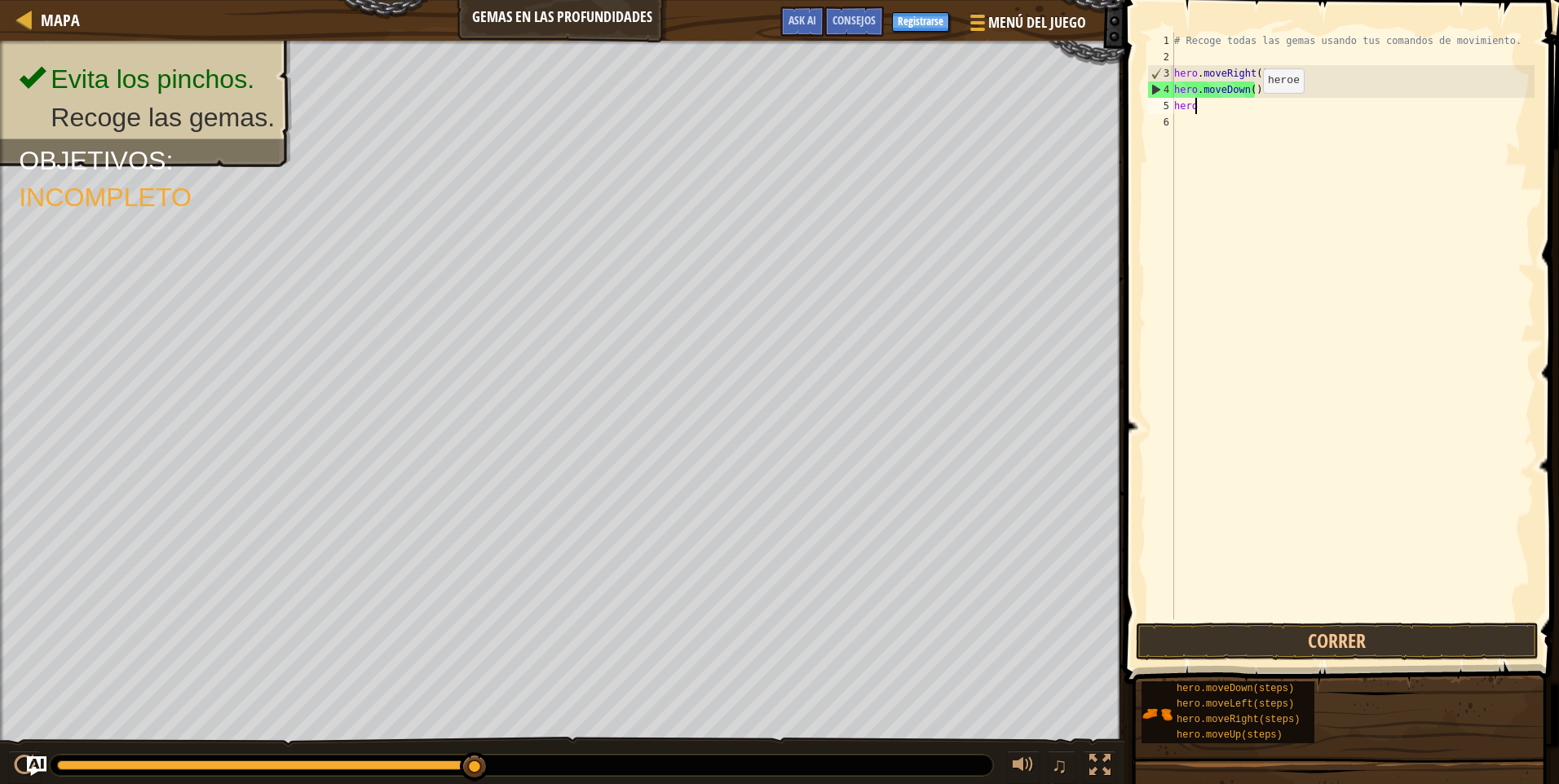
click at [1249, 109] on div "# Recoge todas las gemas usando tus comandos de movimiento. hero . moveRight ( …" at bounding box center [1352, 343] width 363 height 620
click at [1220, 107] on div "# Recoge todas las gemas usando tus comandos de movimiento. hero . moveRight ( …" at bounding box center [1352, 343] width 363 height 620
type textarea "here"
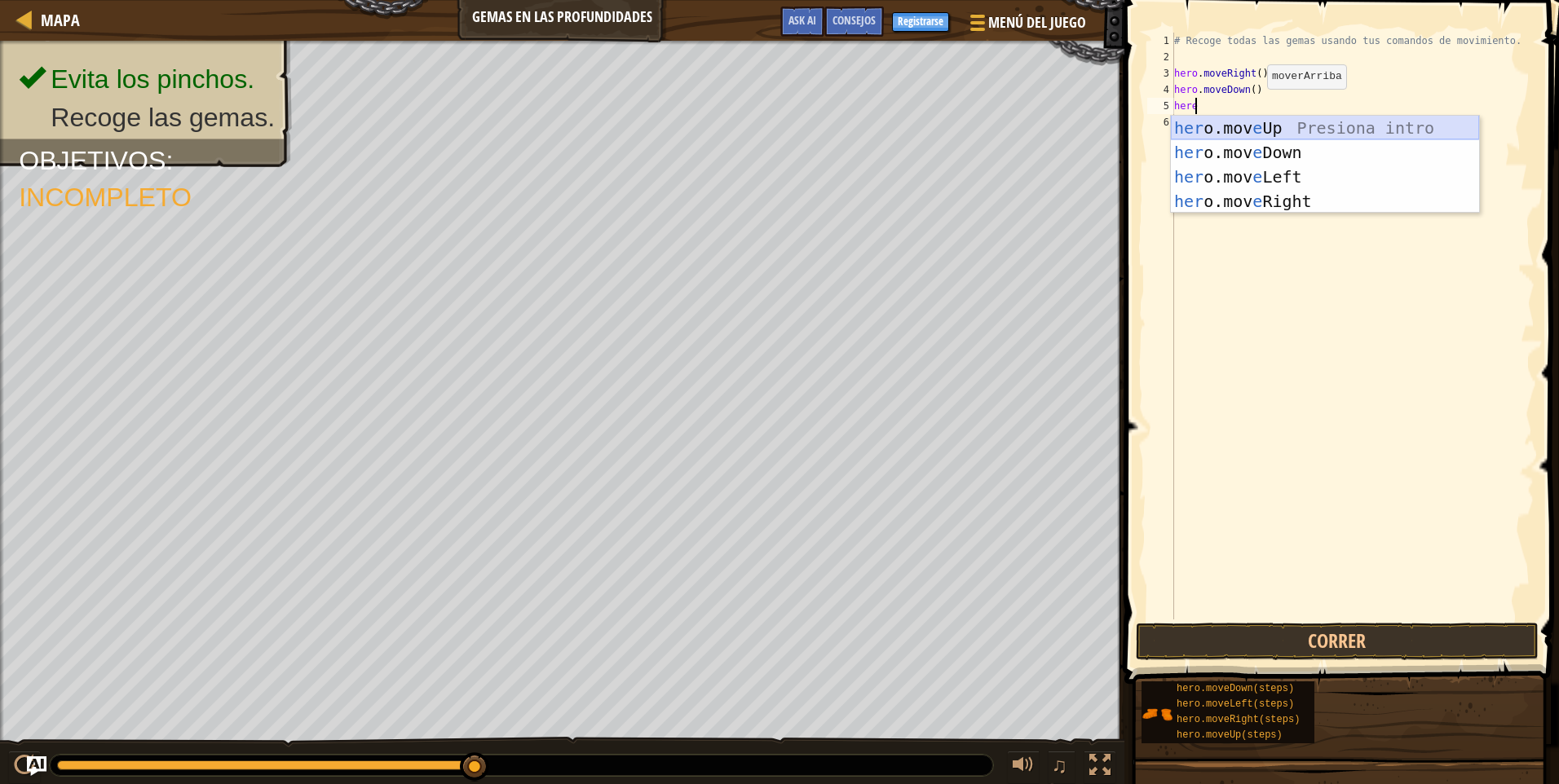
click at [1258, 127] on div "her o.mov e Up Presiona intro her o.mov e Down Presiona intro her o.mov e Left …" at bounding box center [1325, 189] width 308 height 146
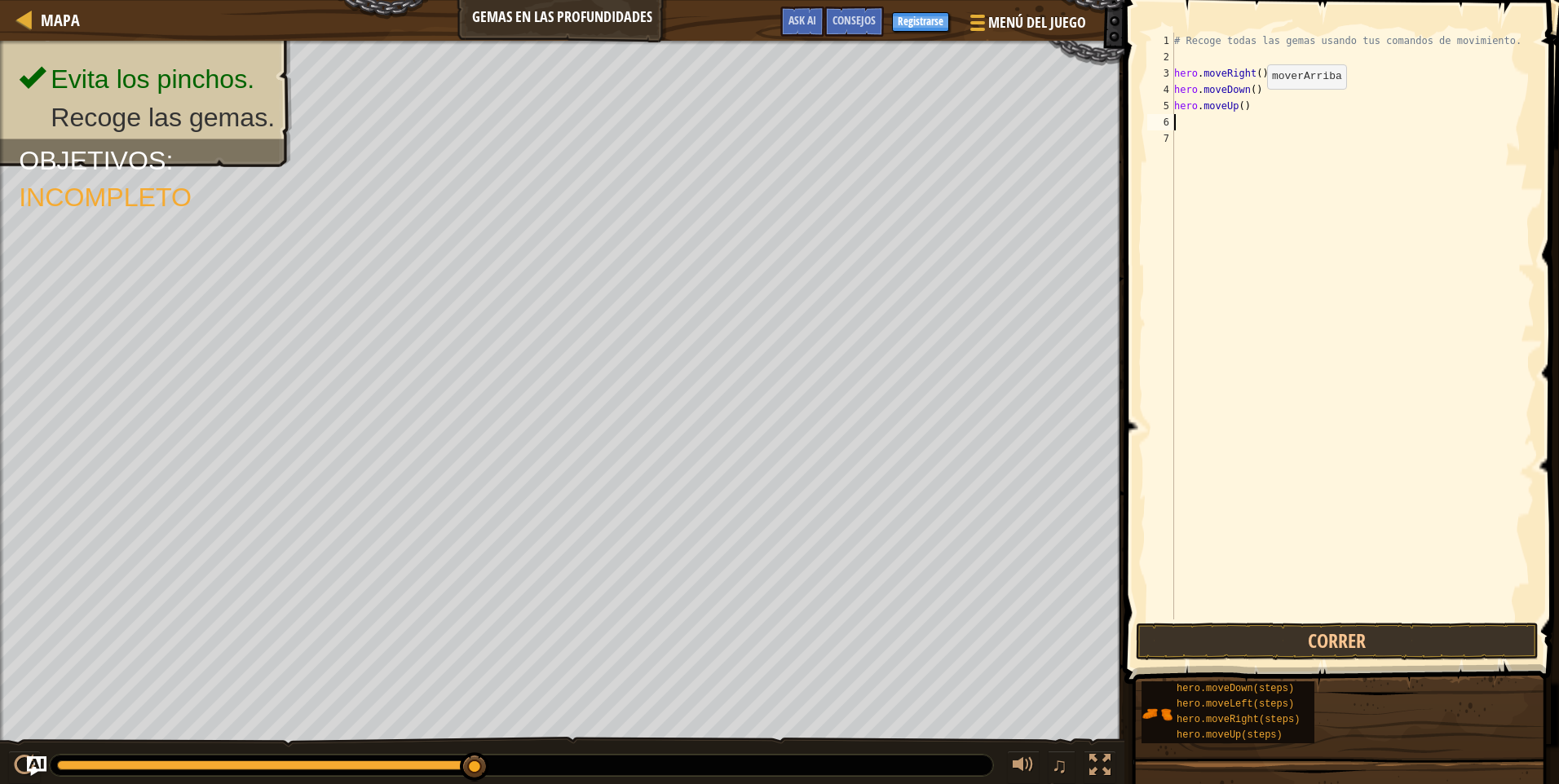
scroll to position [8, 0]
click at [1304, 623] on button "Correr" at bounding box center [1337, 641] width 403 height 38
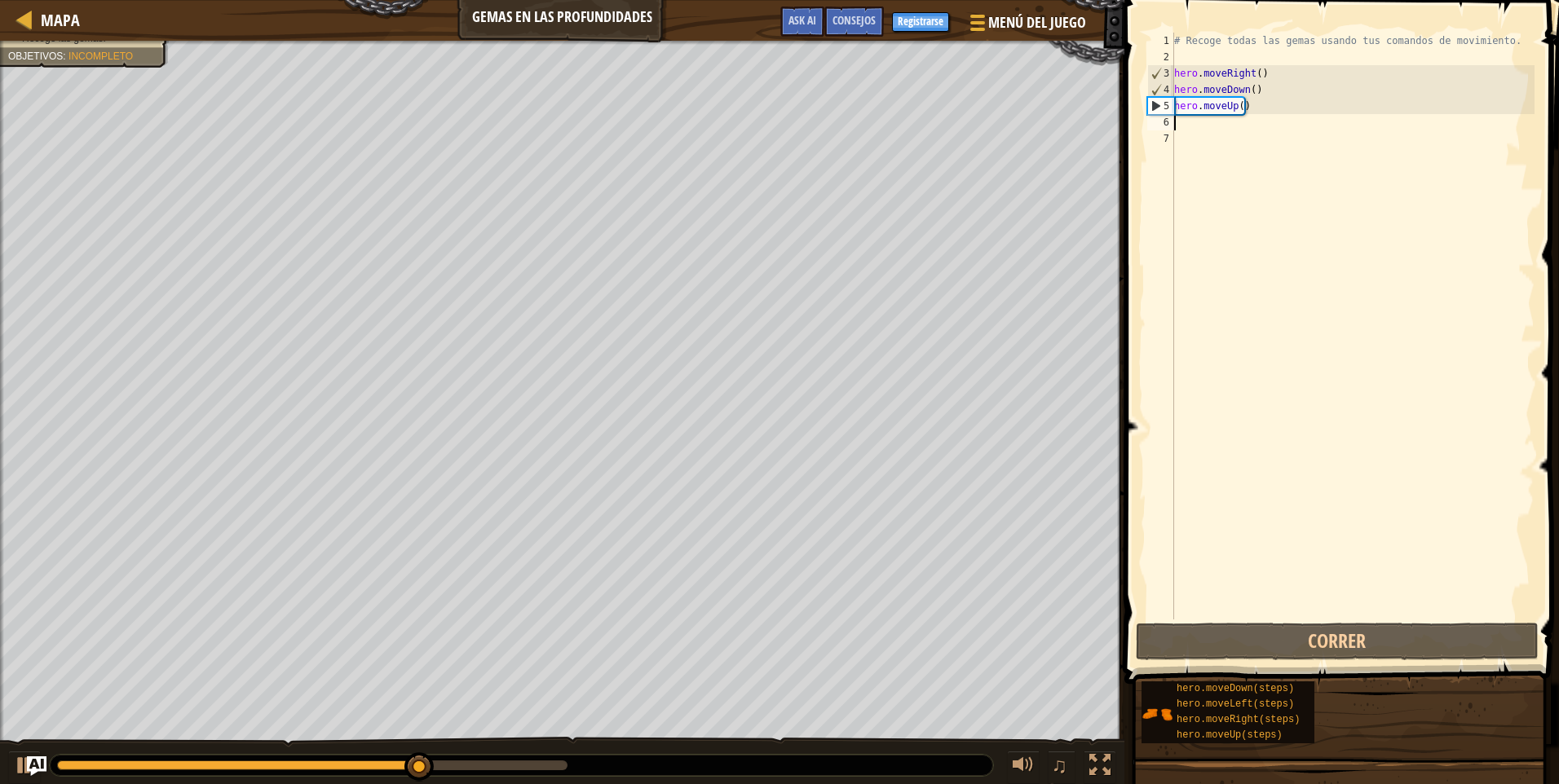
click at [1191, 115] on div "# Recoge todas las gemas usando tus comandos de movimiento. hero . moveRight ( …" at bounding box center [1352, 343] width 363 height 620
click at [1191, 117] on div "# Recoge todas las gemas usando tus comandos de movimiento. hero . moveRight ( …" at bounding box center [1352, 343] width 363 height 620
click at [1193, 120] on div "# Recoge todas las gemas usando tus comandos de movimiento. hero . moveRight ( …" at bounding box center [1352, 343] width 363 height 620
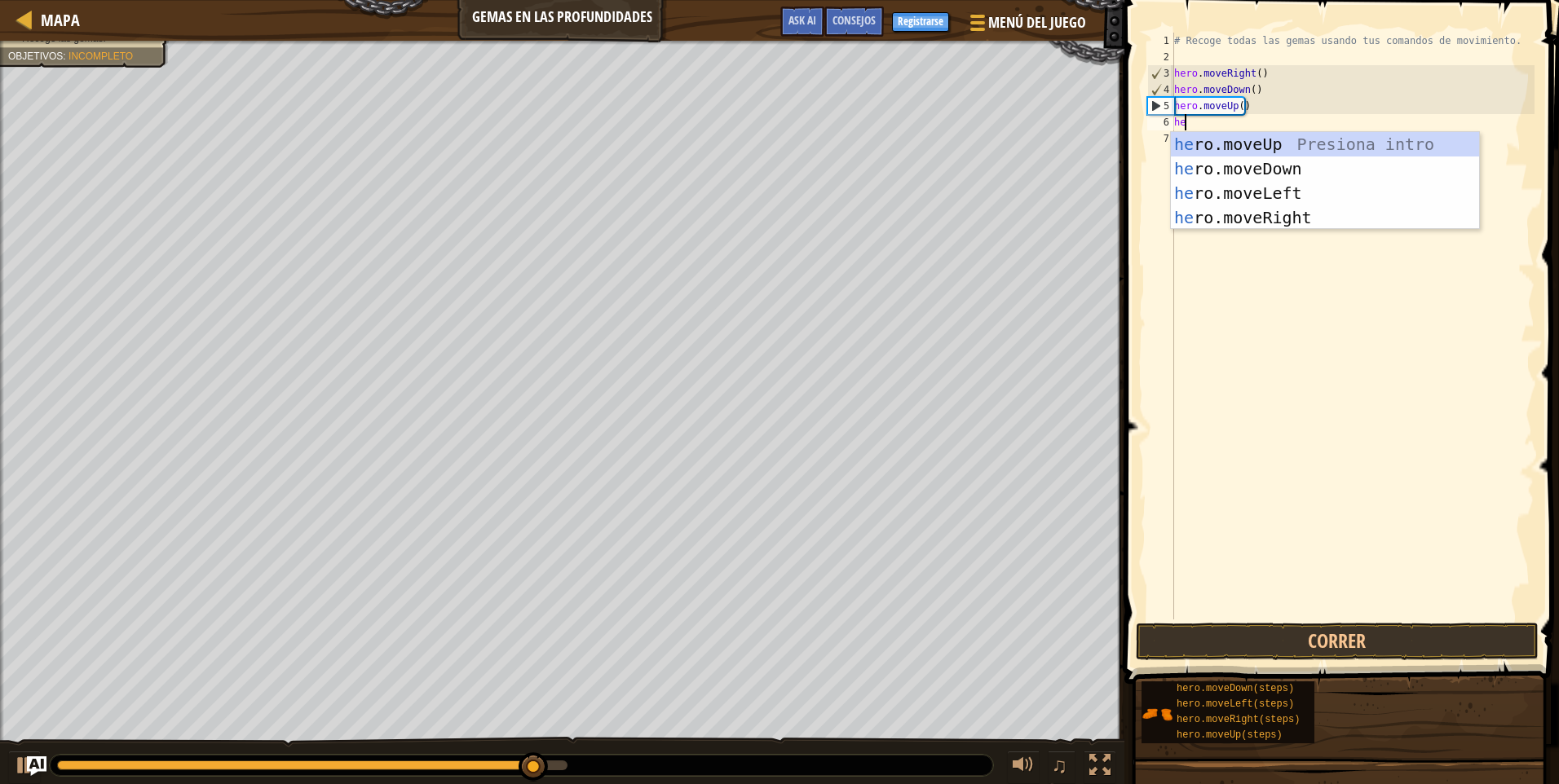
type textarea "her"
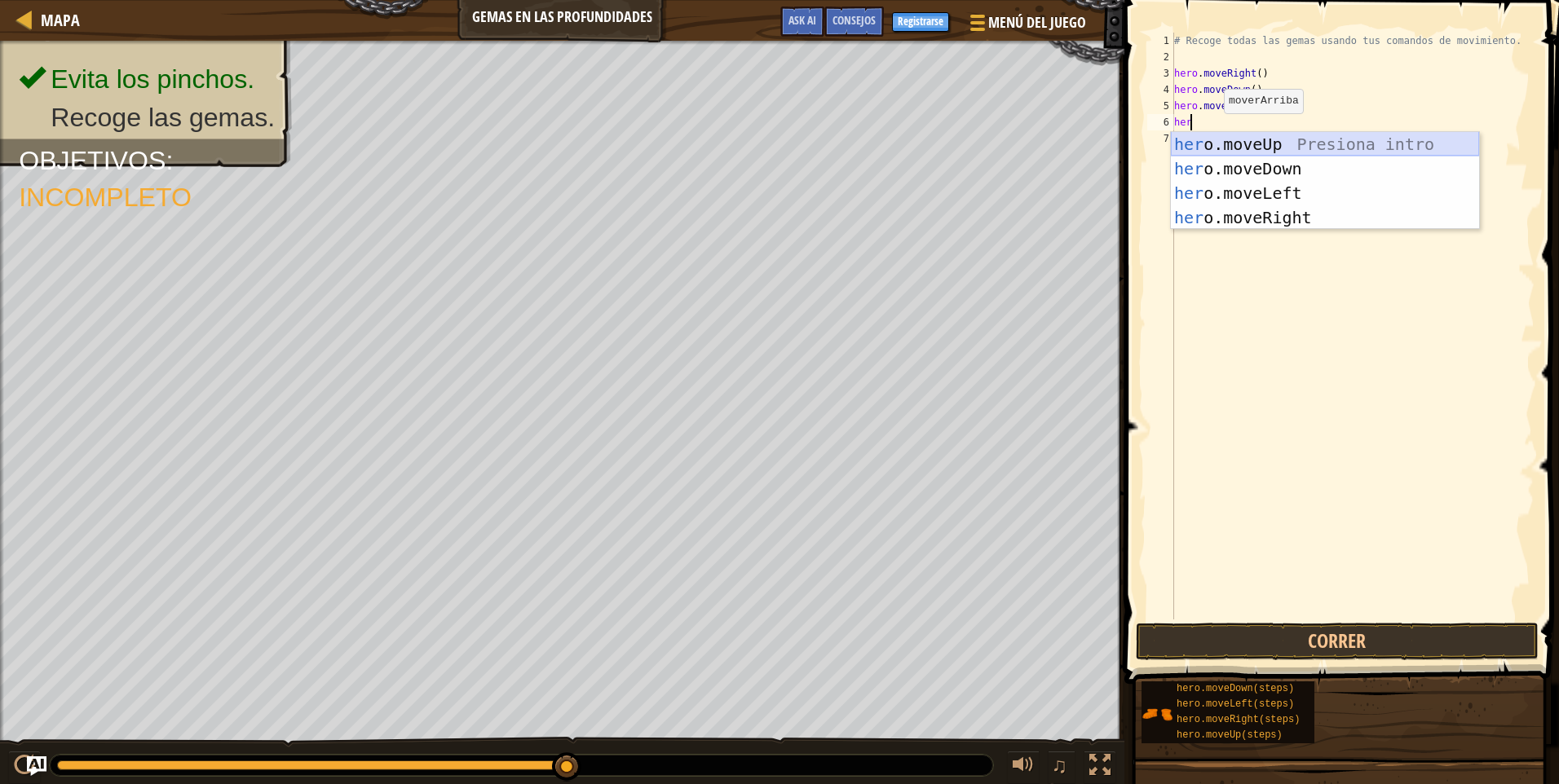
click at [1255, 139] on div "her o.moveUp Presiona intro her o.moveDown Presiona intro her o.moveLeft Presio…" at bounding box center [1325, 206] width 308 height 146
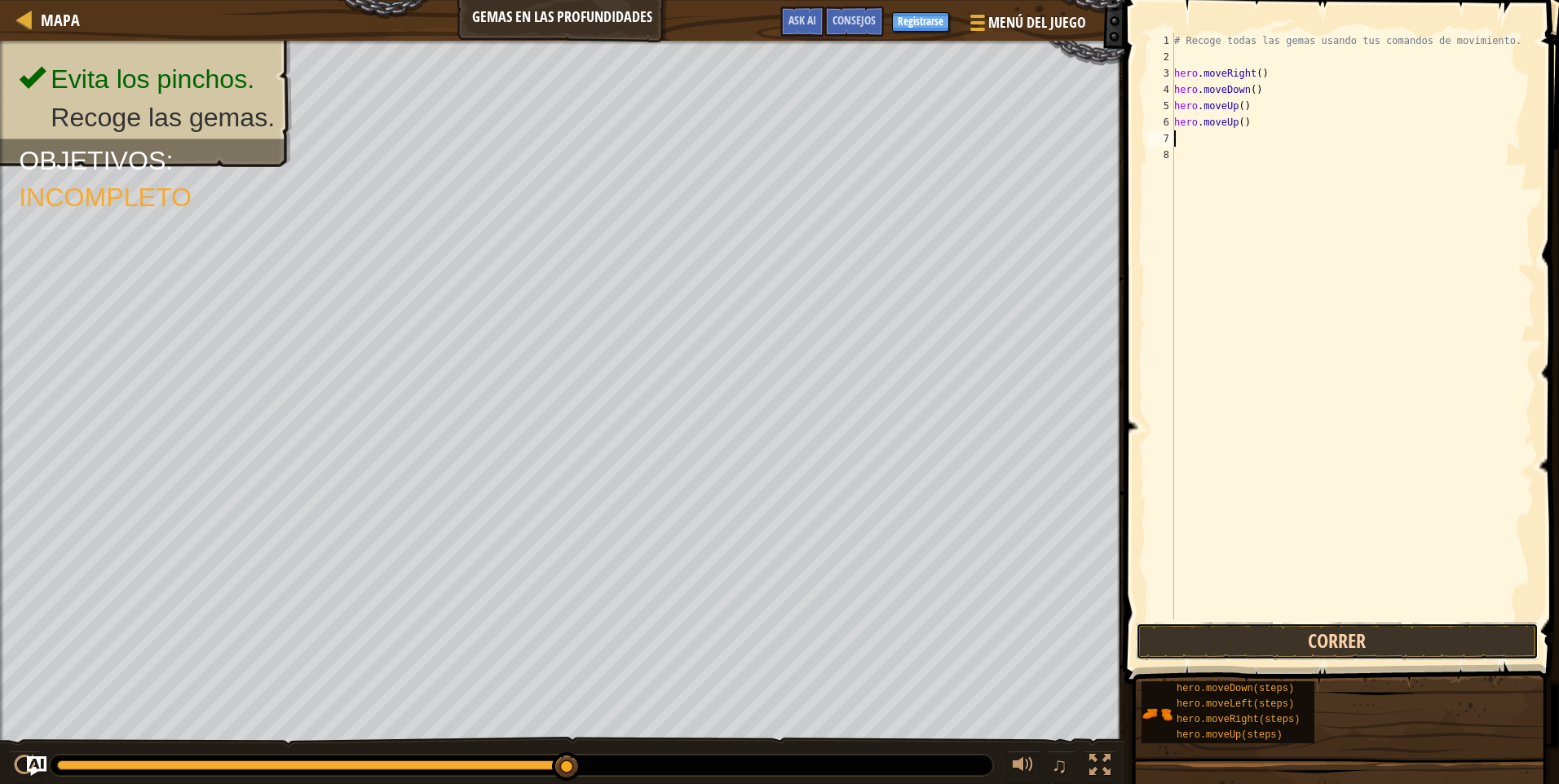
click at [1295, 627] on button "Correr" at bounding box center [1337, 641] width 403 height 38
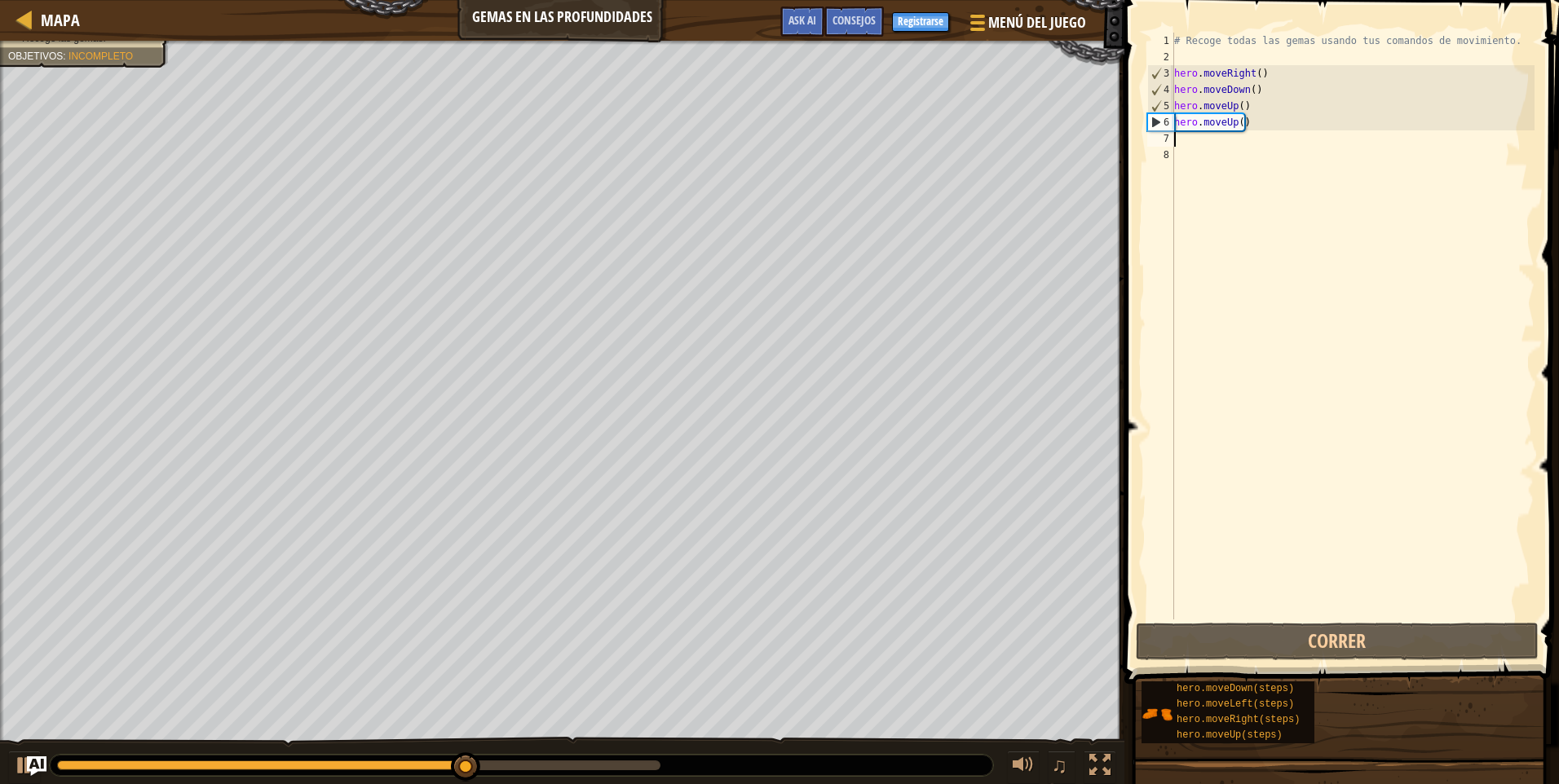
click at [1187, 148] on div "# Recoge todas las gemas usando tus comandos de movimiento. hero . moveRight ( …" at bounding box center [1352, 343] width 363 height 620
click at [1192, 143] on div "# Recoge todas las gemas usando tus comandos de movimiento. hero . moveRight ( …" at bounding box center [1352, 343] width 363 height 620
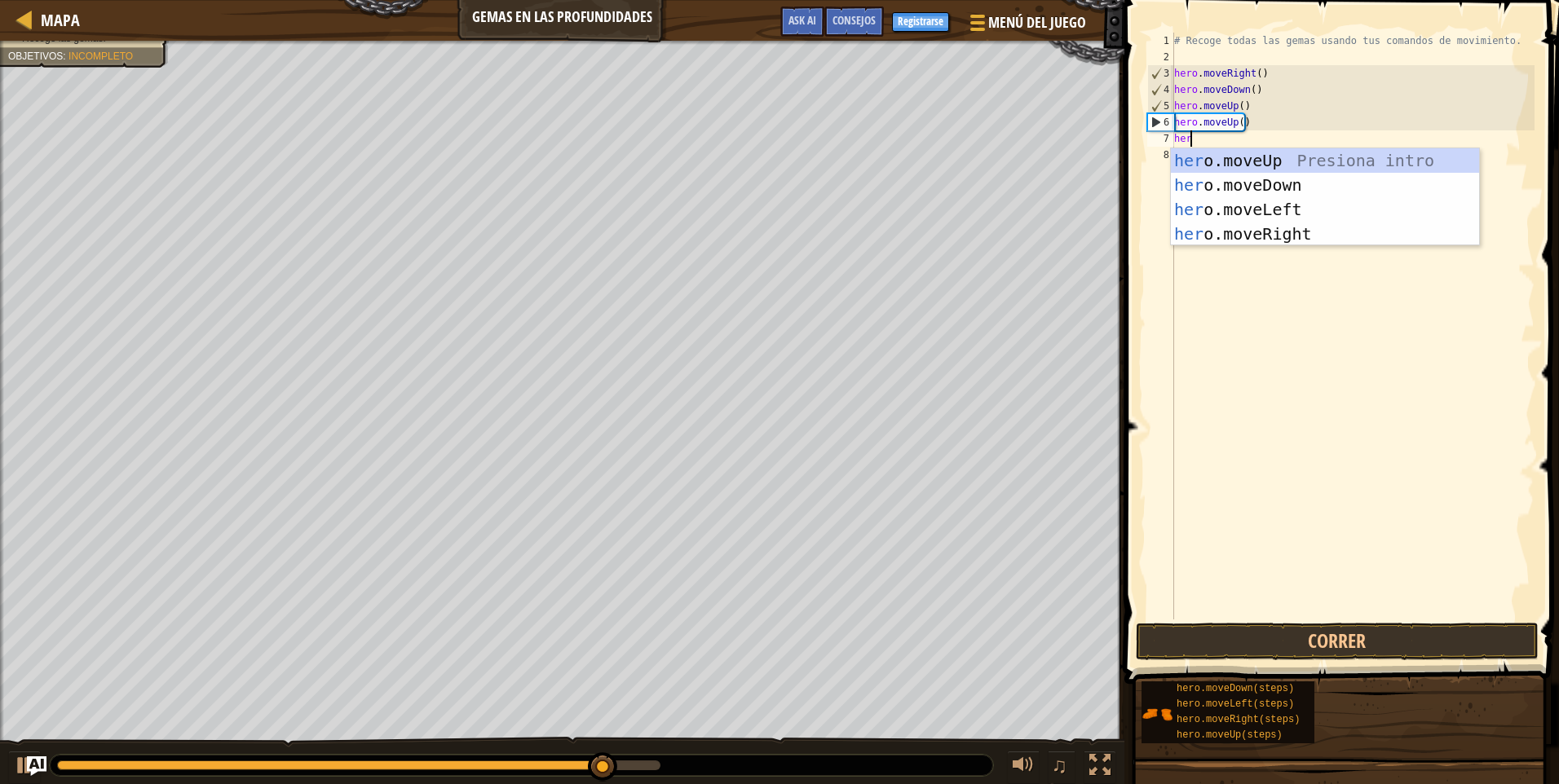
type textarea "hero"
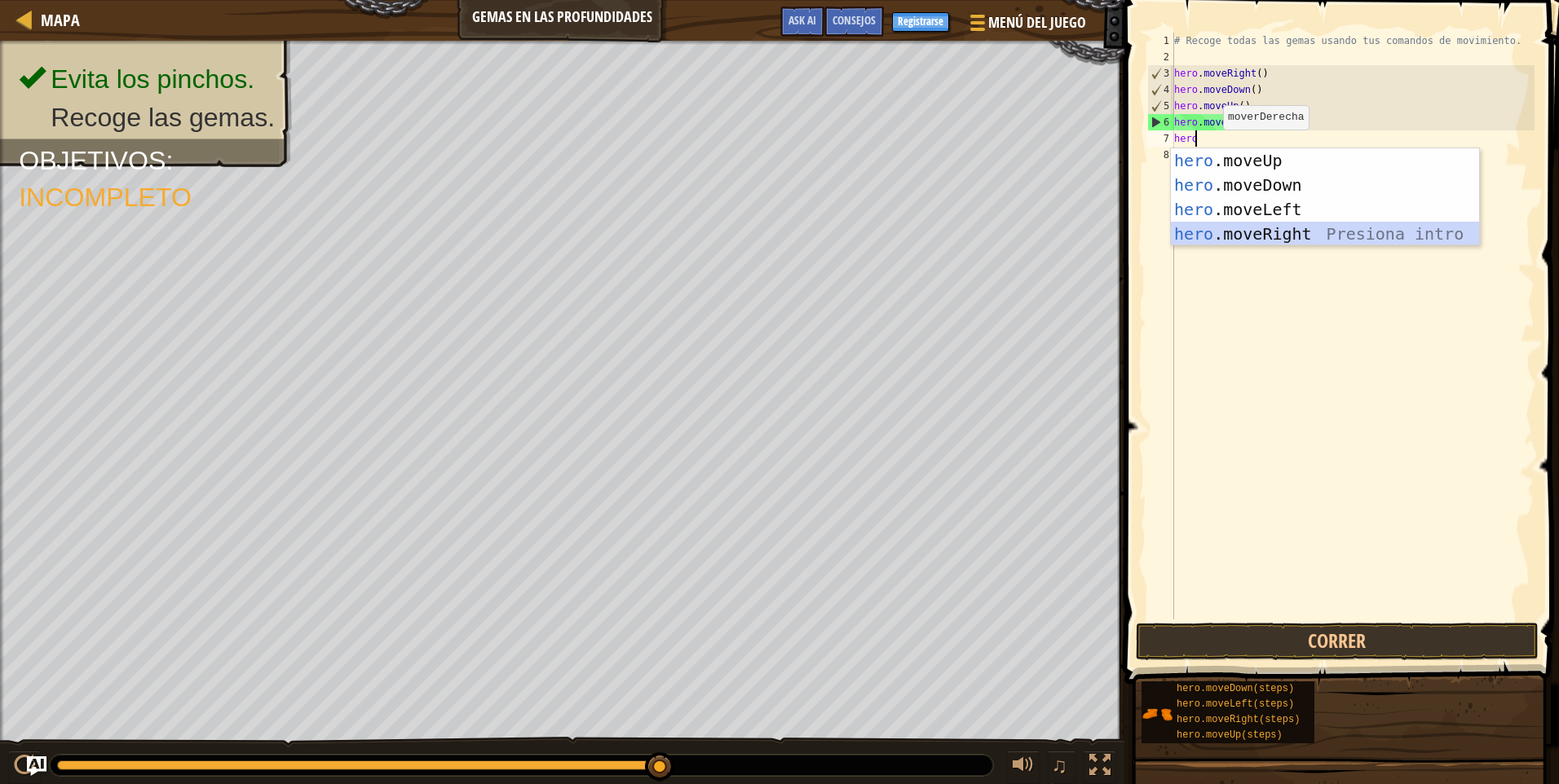
click at [1303, 228] on div "hero .moveUp Presiona intro hero .moveDown Presiona intro hero .moveLeft Presio…" at bounding box center [1325, 222] width 308 height 146
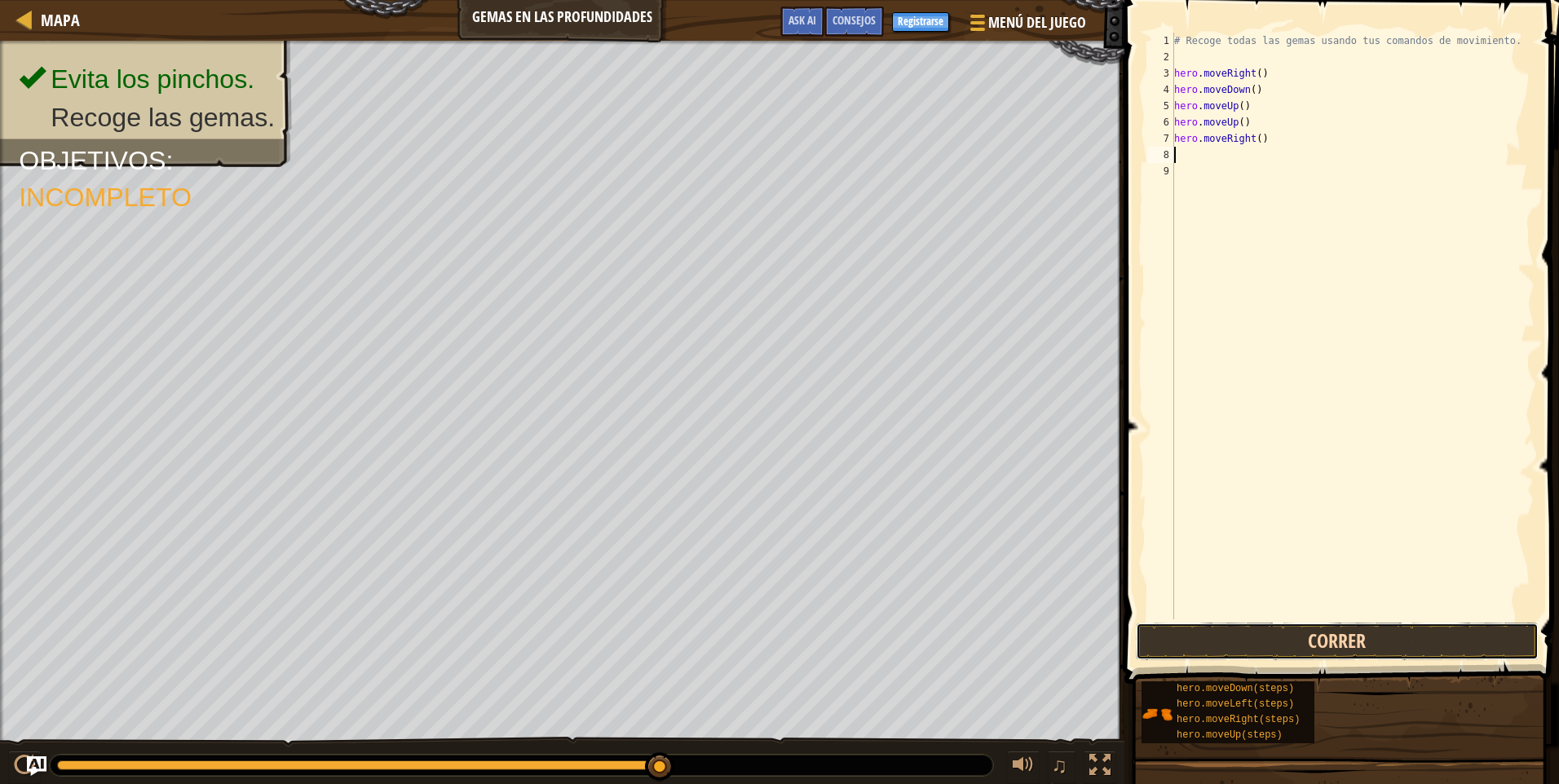
click at [1326, 647] on button "Correr" at bounding box center [1337, 641] width 403 height 38
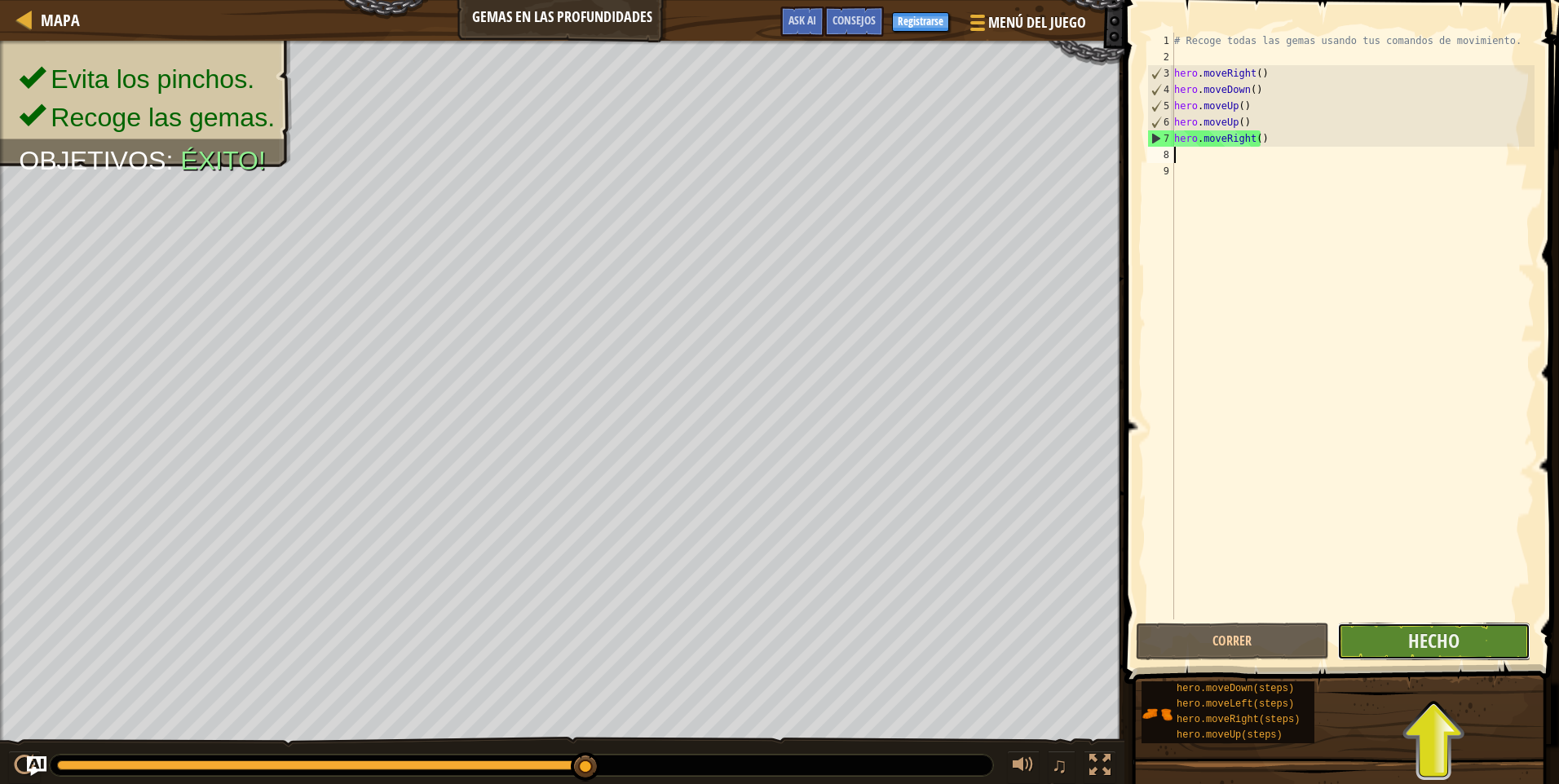
click at [1466, 640] on button "Hecho" at bounding box center [1434, 641] width 193 height 38
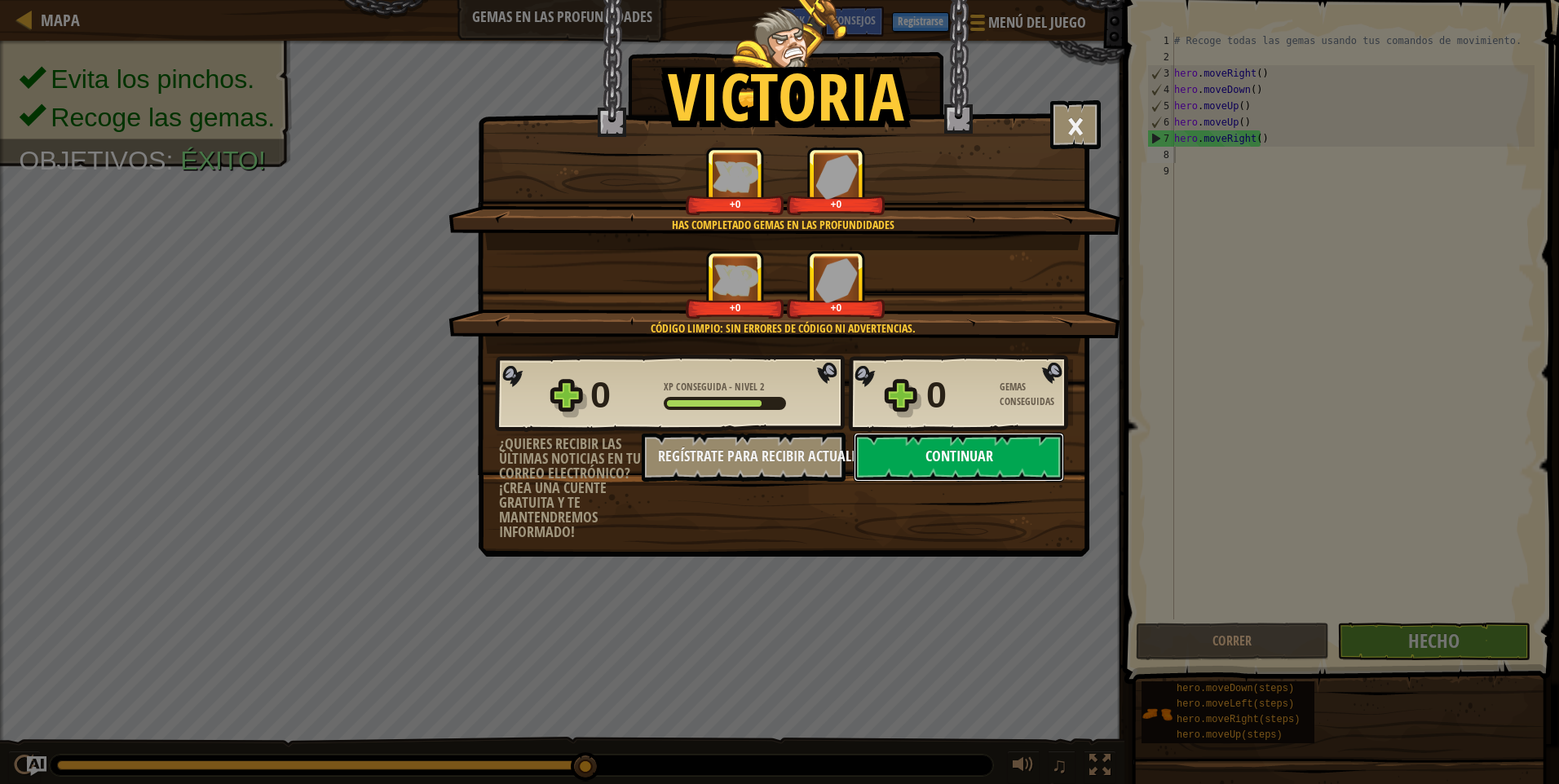
click at [1023, 455] on button "Continuar" at bounding box center [959, 457] width 210 height 49
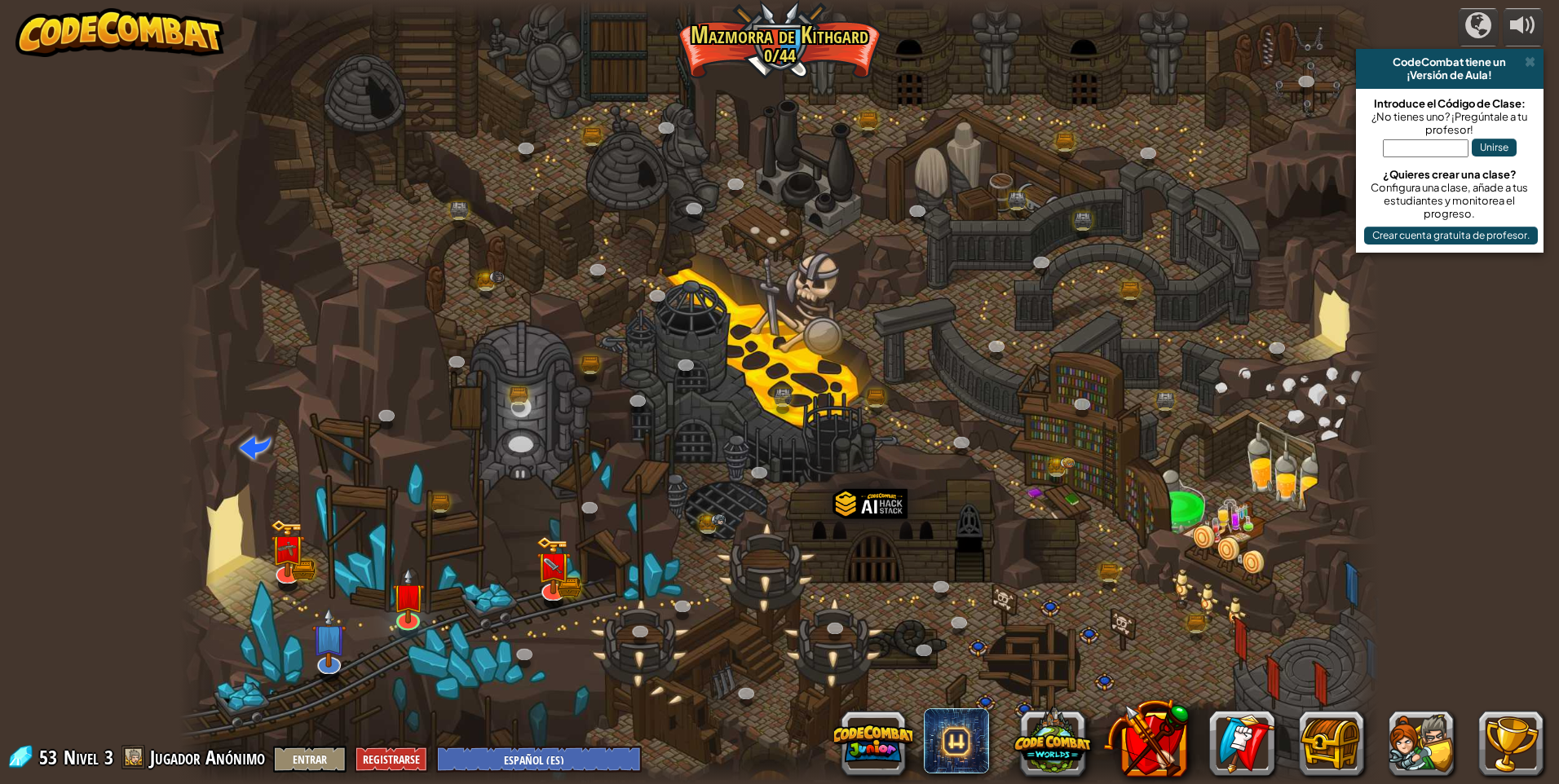
select select "es-ES"
click at [548, 583] on img at bounding box center [553, 554] width 33 height 71
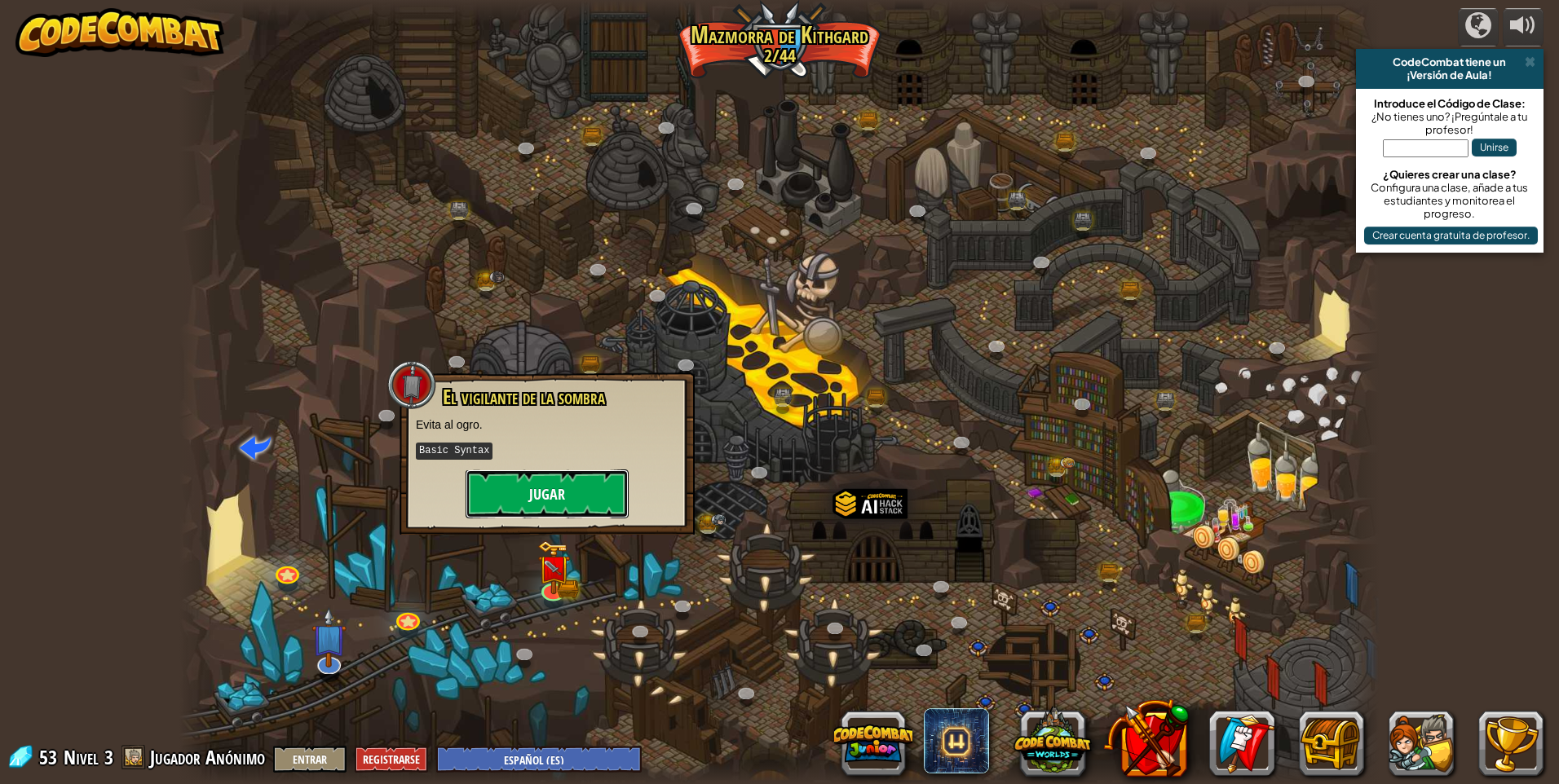
click at [589, 486] on button "Jugar" at bounding box center [548, 494] width 163 height 49
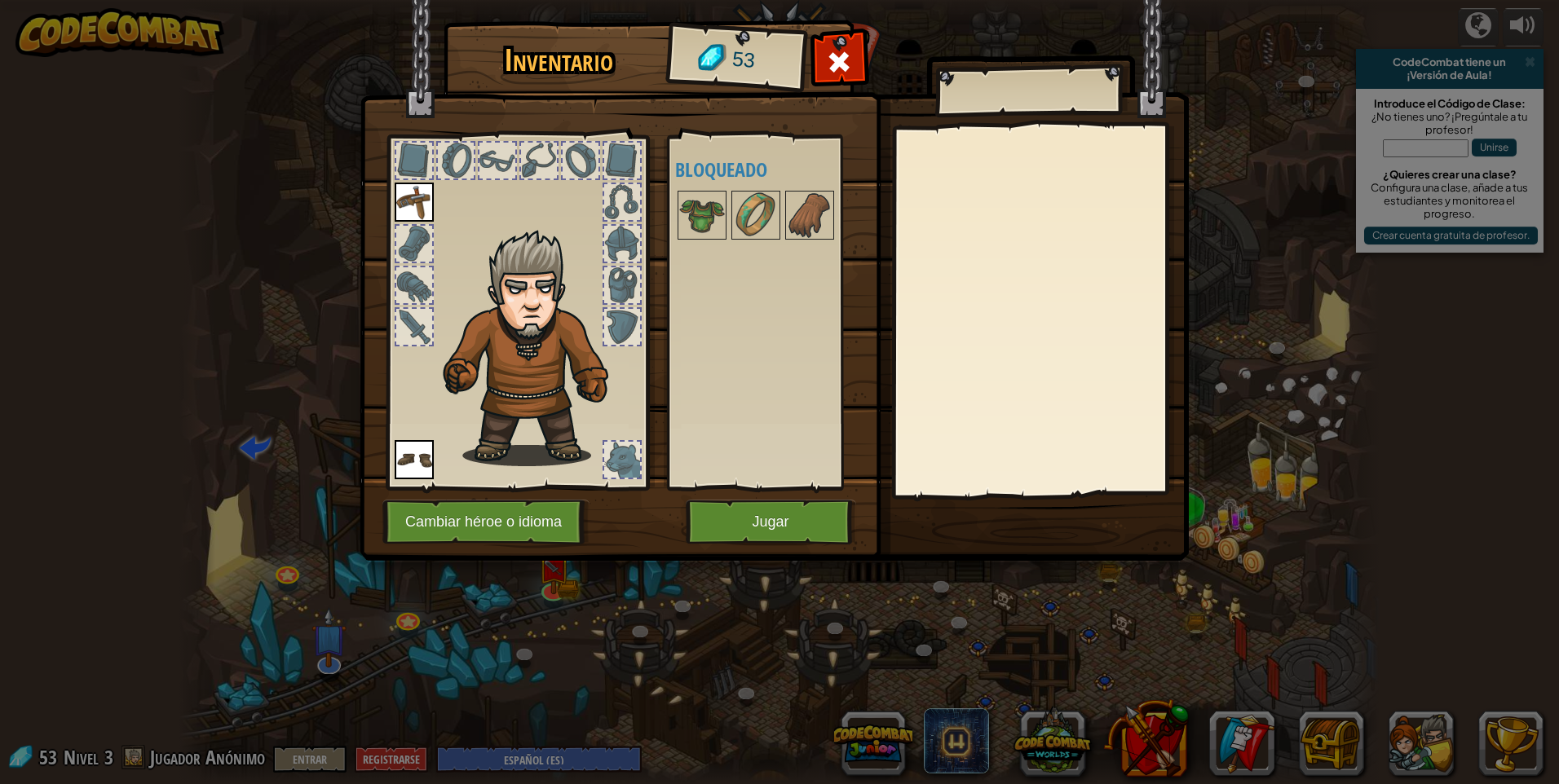
drag, startPoint x: 705, startPoint y: 210, endPoint x: 517, endPoint y: 245, distance: 191.2
click at [517, 245] on div "Inventario 53 Disponible Equipar Equipar (doble-clic para equipar) Bloqueado [G…" at bounding box center [780, 293] width 829 height 538
click at [695, 208] on img at bounding box center [702, 215] width 46 height 46
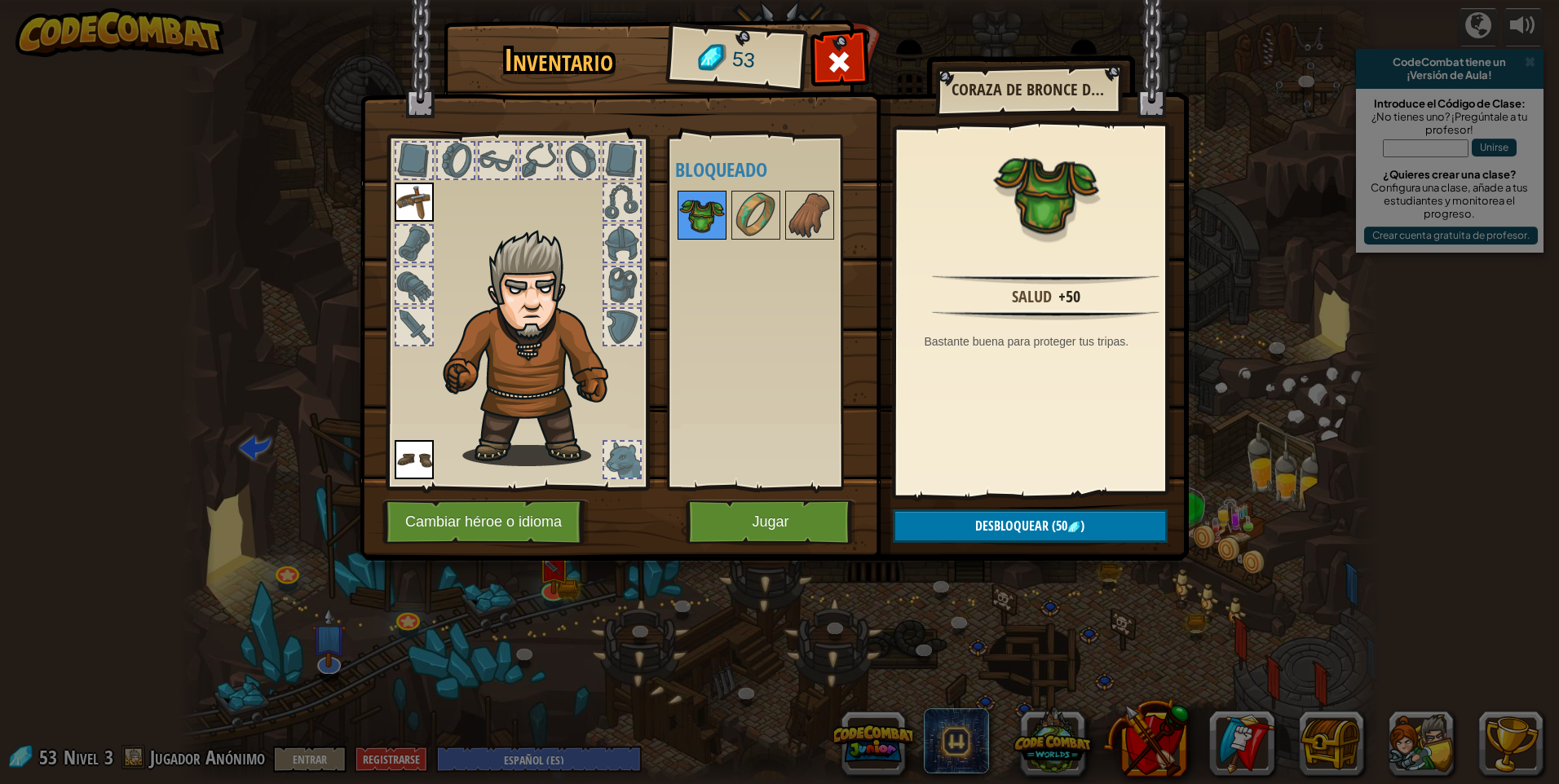
click at [695, 208] on img at bounding box center [702, 215] width 46 height 46
click at [942, 530] on button "Desbloquear (50 )" at bounding box center [1030, 527] width 275 height 34
click at [938, 524] on button "Confirmar" at bounding box center [1030, 527] width 275 height 34
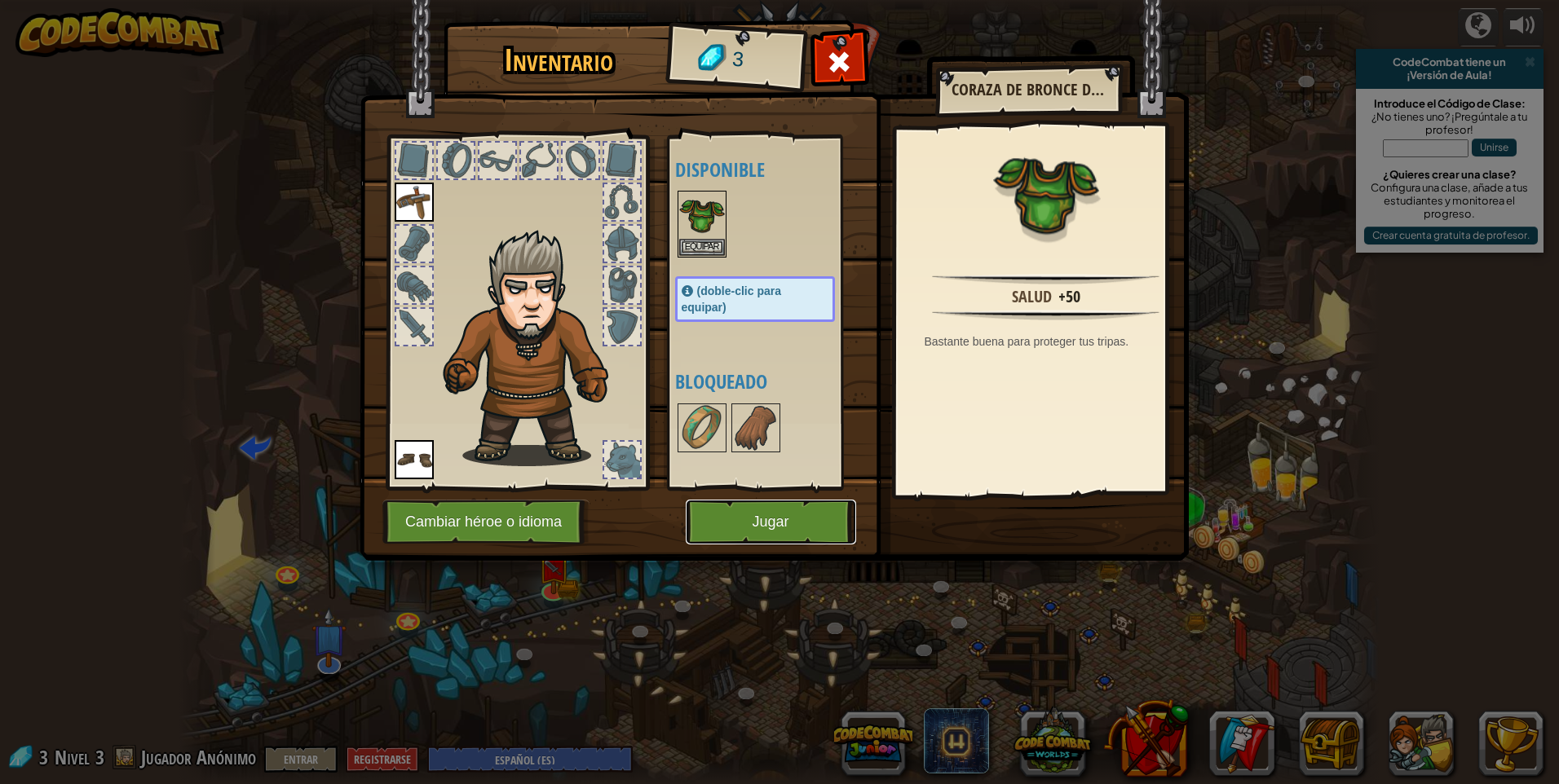
click at [806, 525] on button "Jugar" at bounding box center [770, 522] width 170 height 45
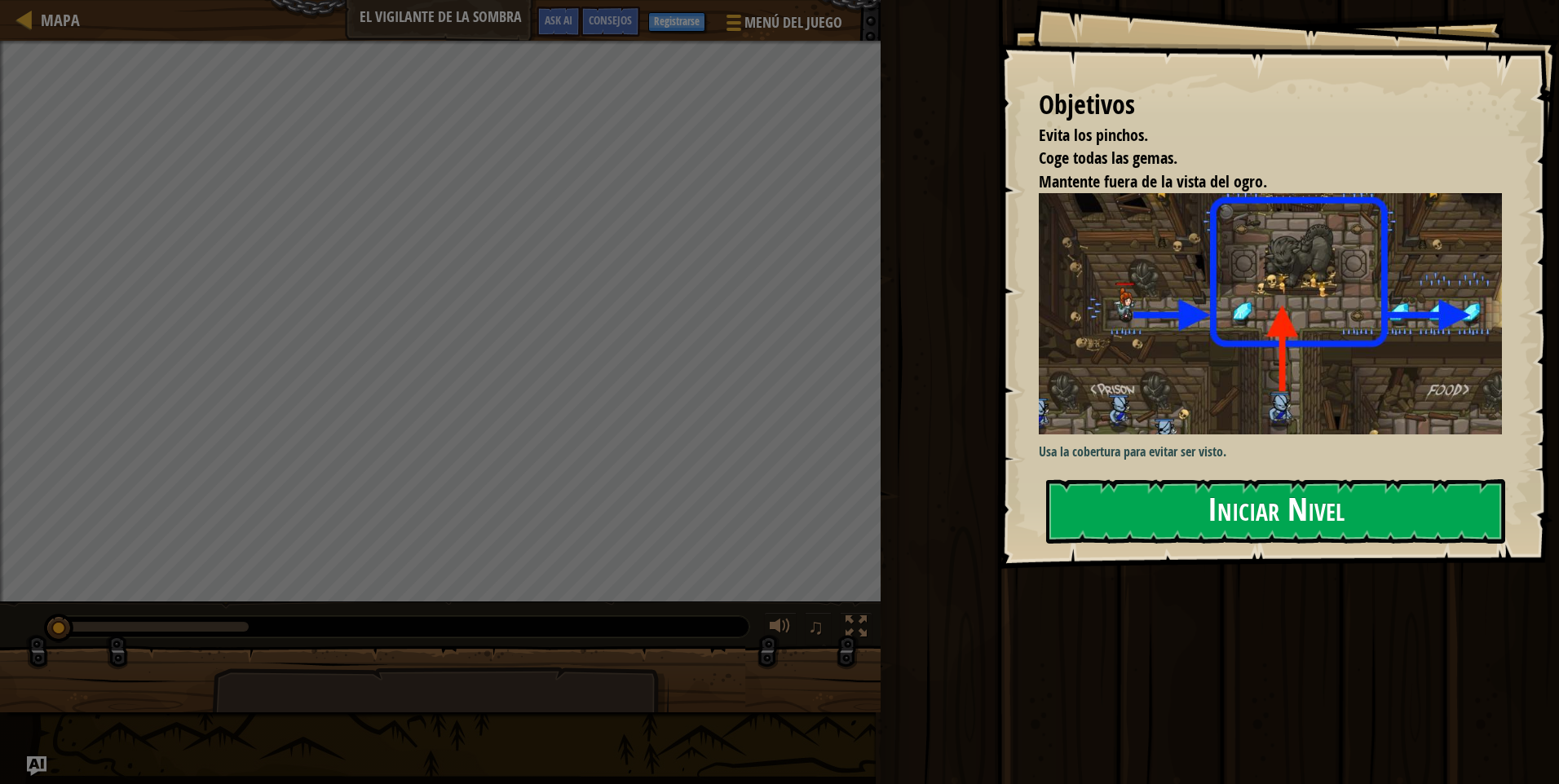
click at [1204, 501] on button "Iniciar Nivel" at bounding box center [1275, 512] width 459 height 65
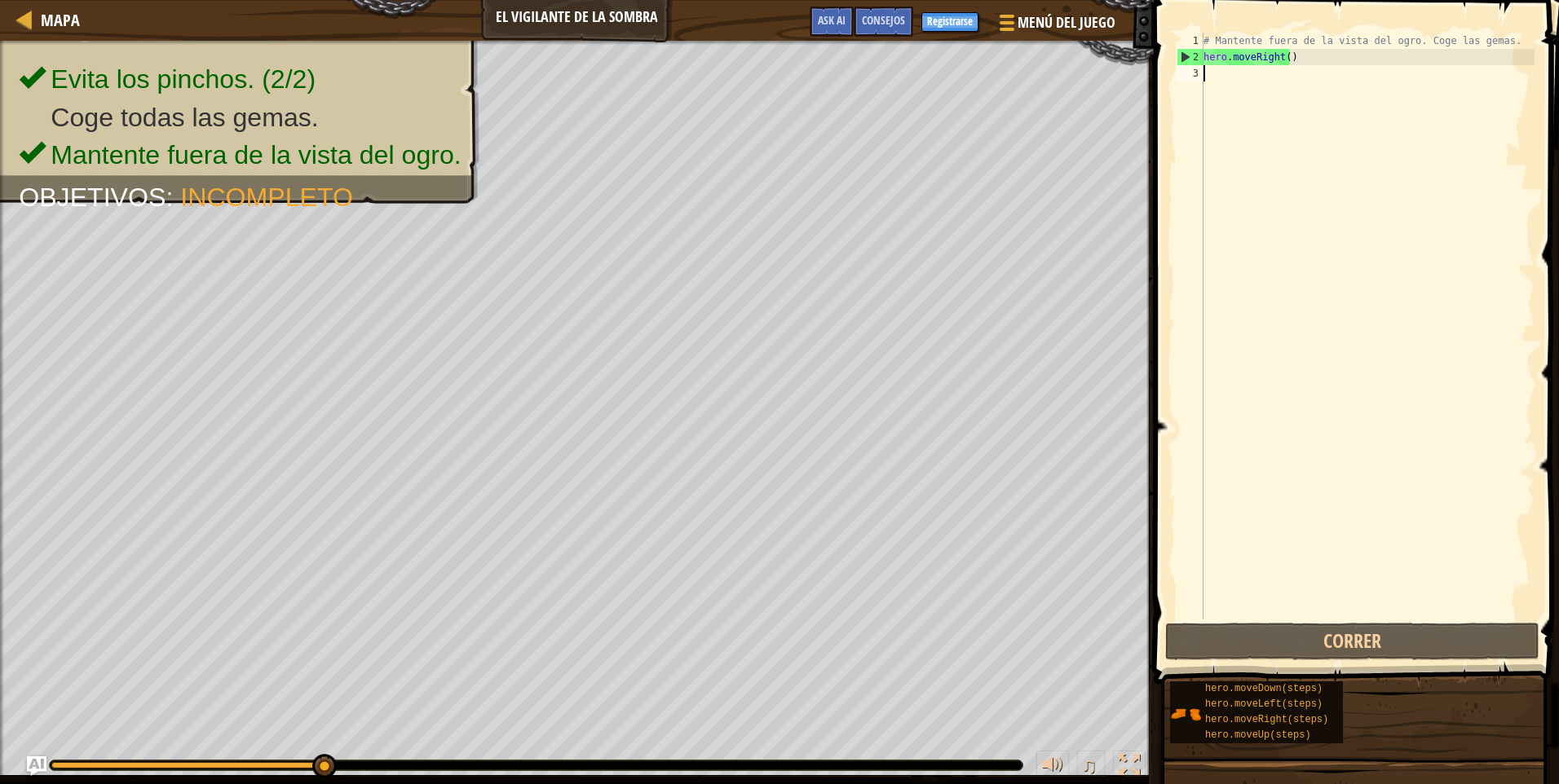
scroll to position [8, 0]
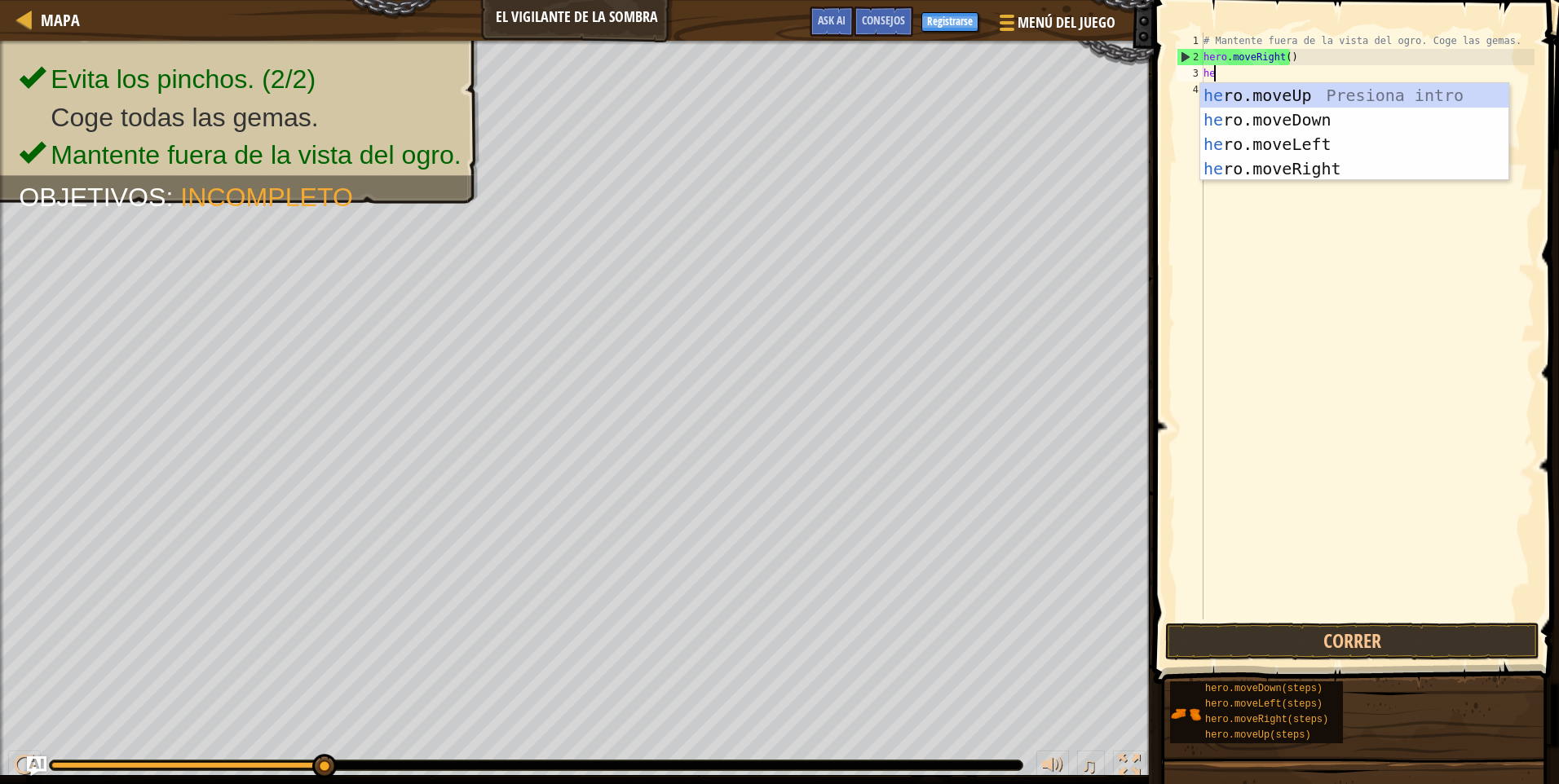
type textarea "her"
click at [1303, 87] on div "her o.moveUp Presiona intro her o.moveDown Presiona intro her o.moveLeft Presio…" at bounding box center [1354, 157] width 308 height 146
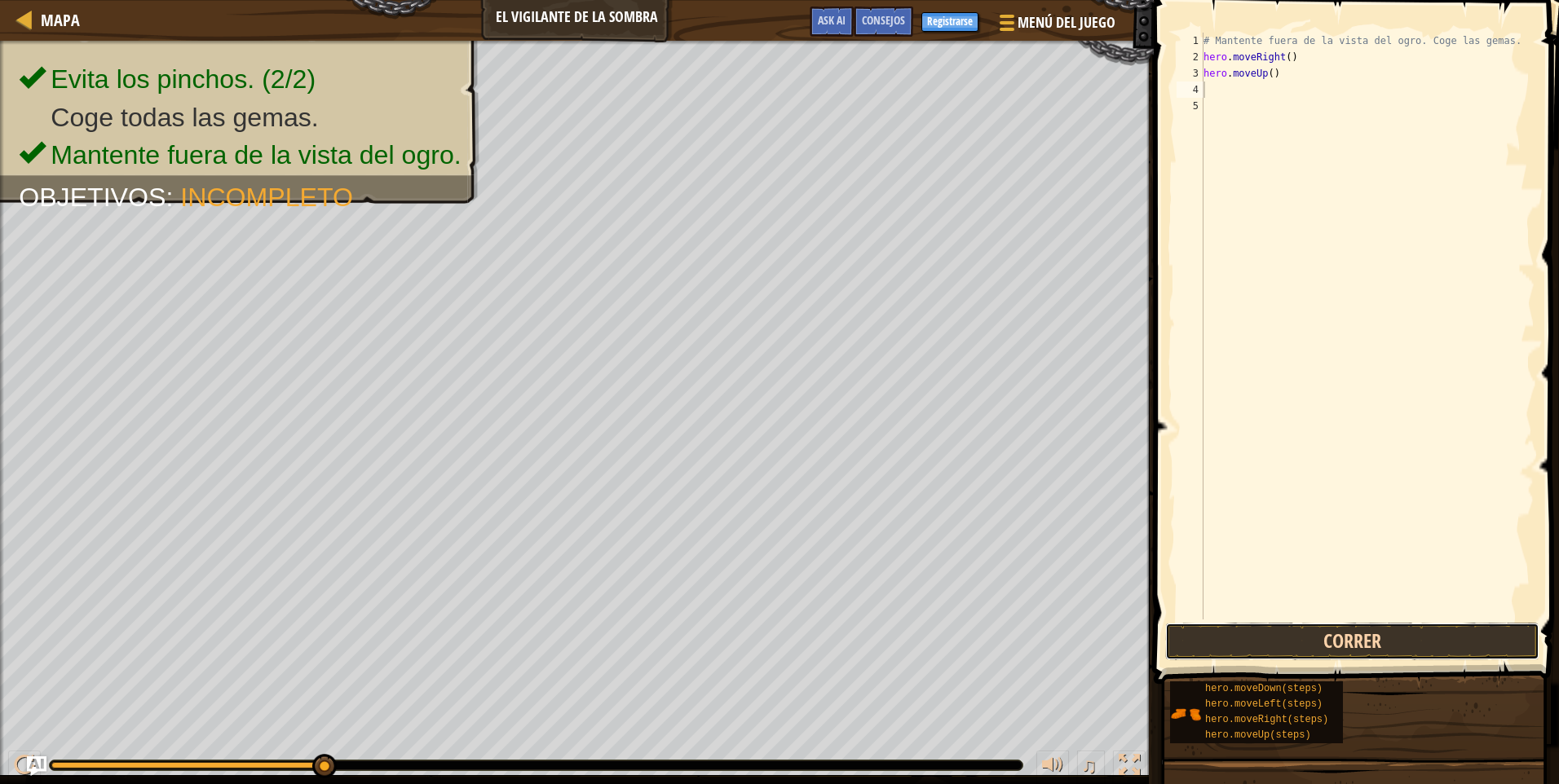
click at [1248, 635] on button "Correr" at bounding box center [1352, 641] width 375 height 38
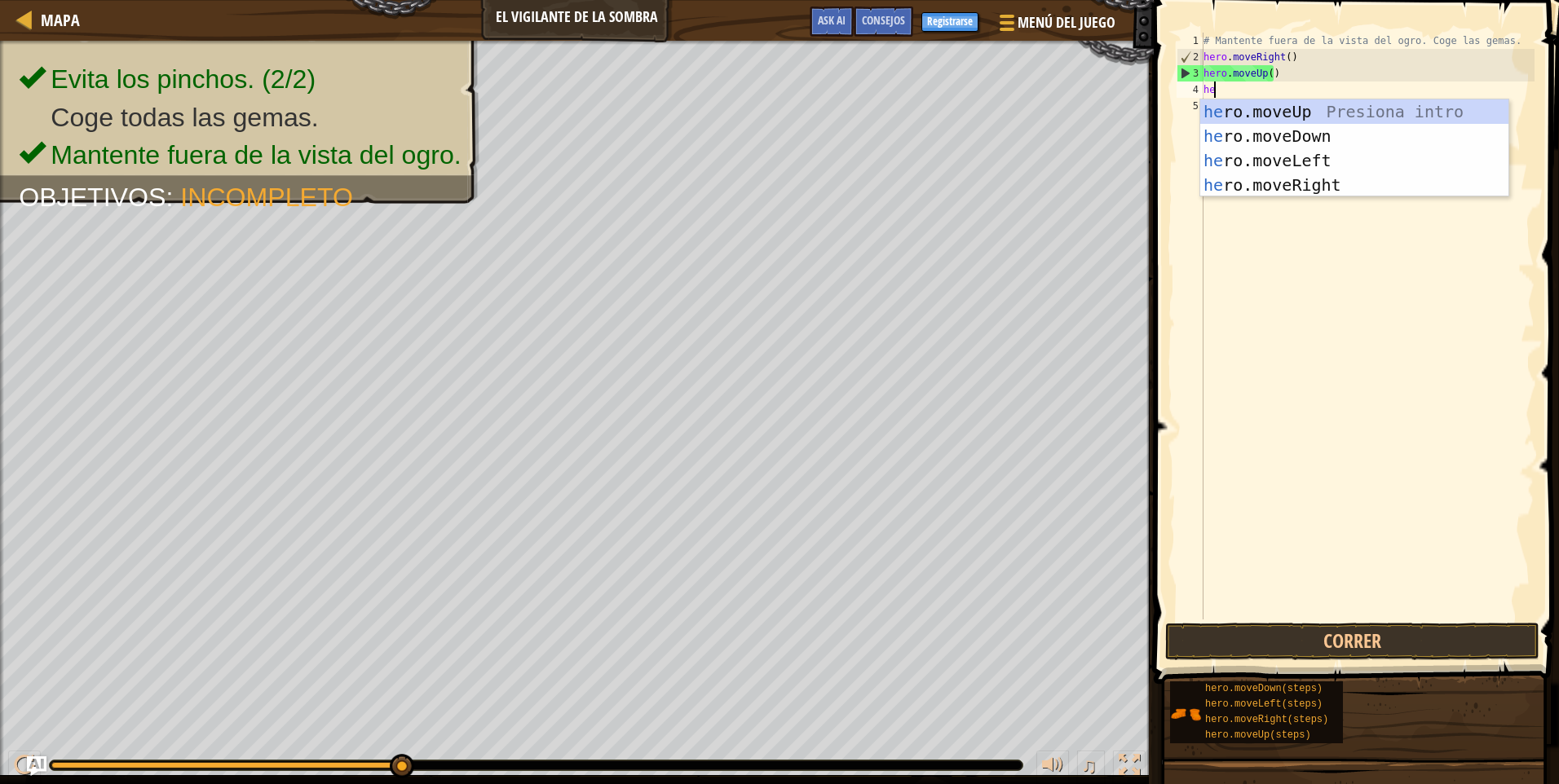
type textarea "her"
click at [1321, 183] on div "her o.moveUp Presiona intro her o.moveDown Presiona intro her o.moveLeft Presio…" at bounding box center [1354, 173] width 308 height 146
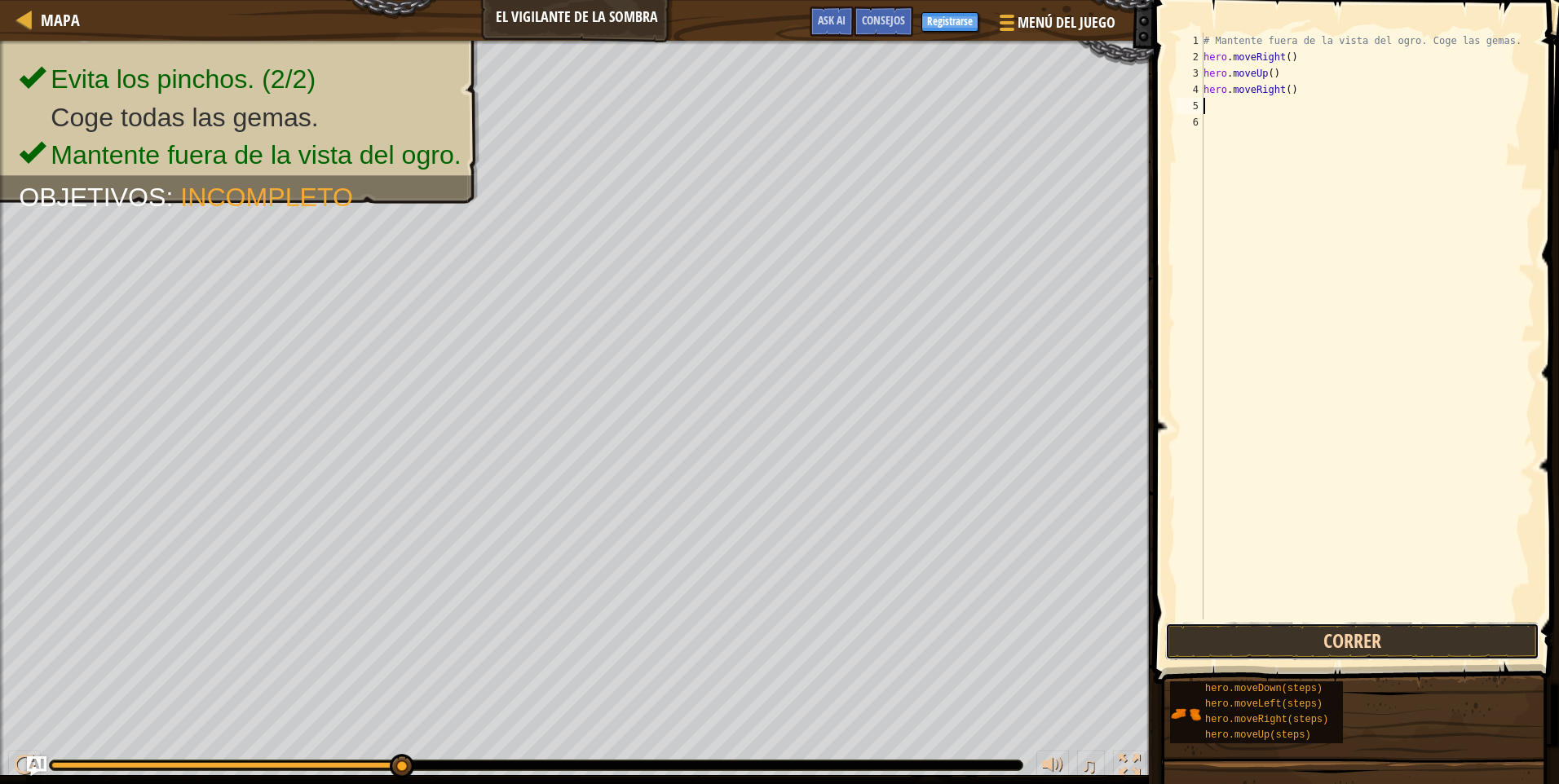
click at [1364, 638] on button "Correr" at bounding box center [1352, 641] width 375 height 38
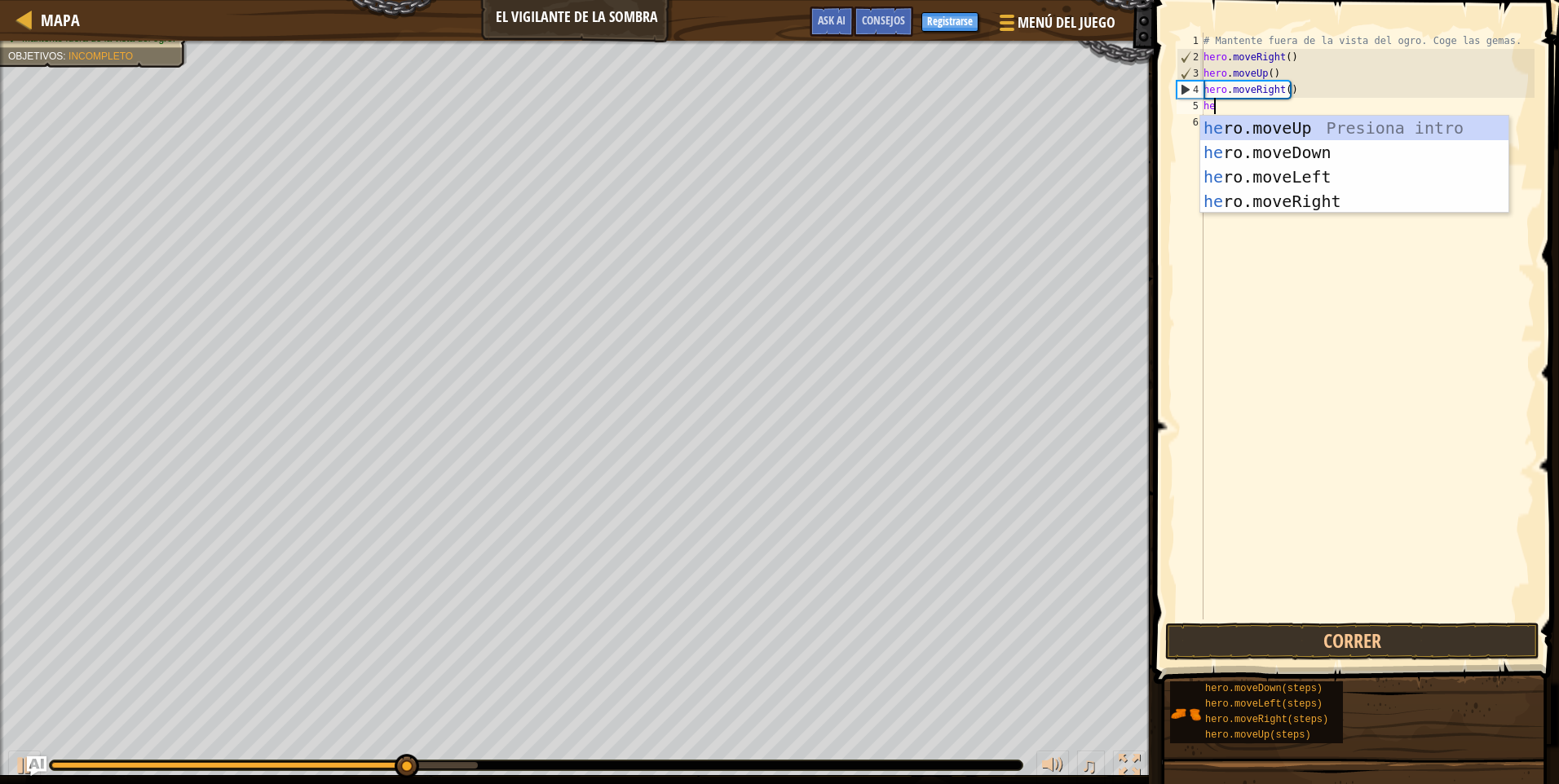
type textarea "her"
click at [1307, 145] on div "her o.moveUp Presiona intro her o.moveDown Presiona intro her o.moveLeft Presio…" at bounding box center [1354, 189] width 308 height 146
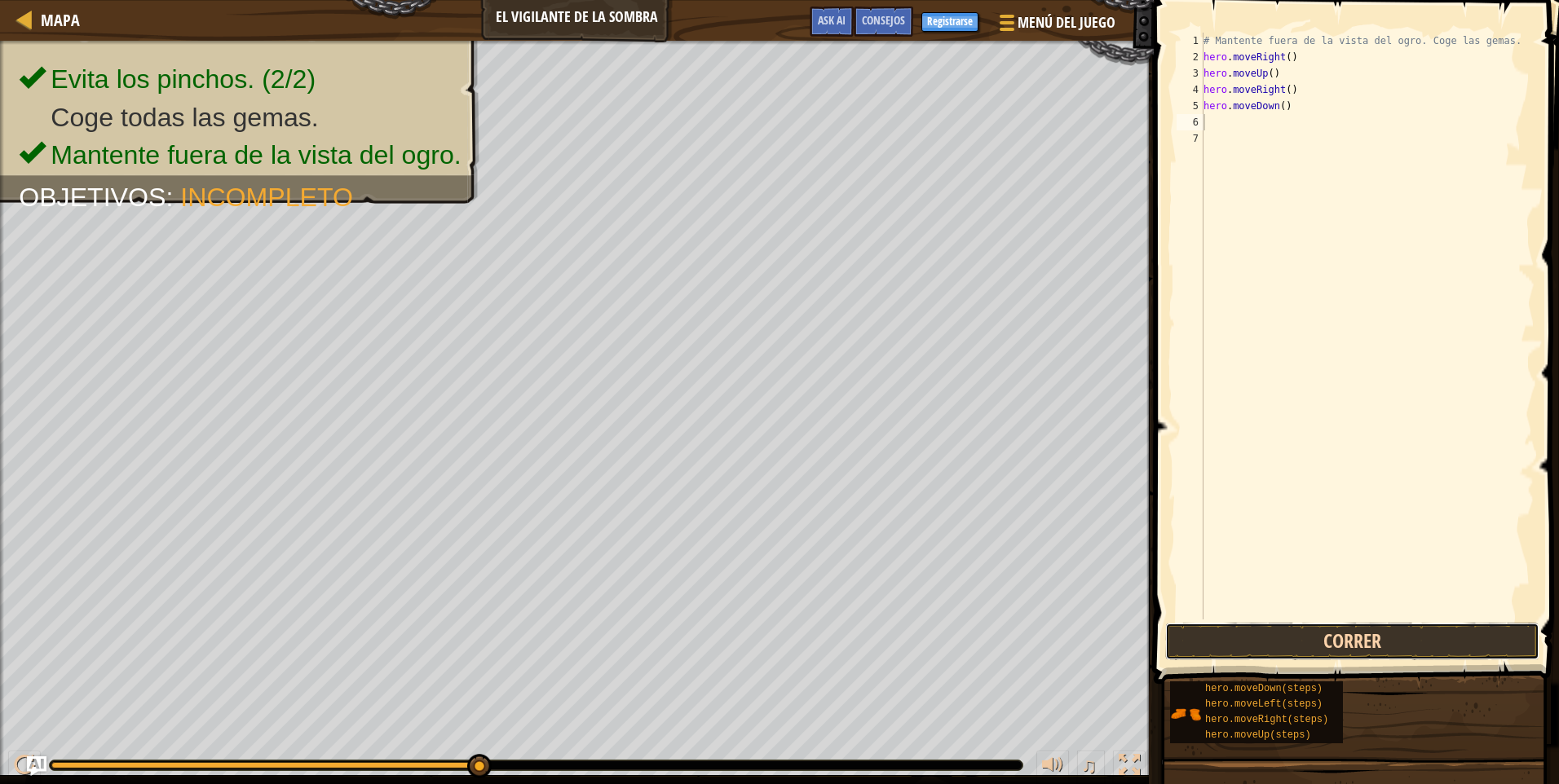
click at [1466, 629] on button "Correr" at bounding box center [1352, 641] width 375 height 38
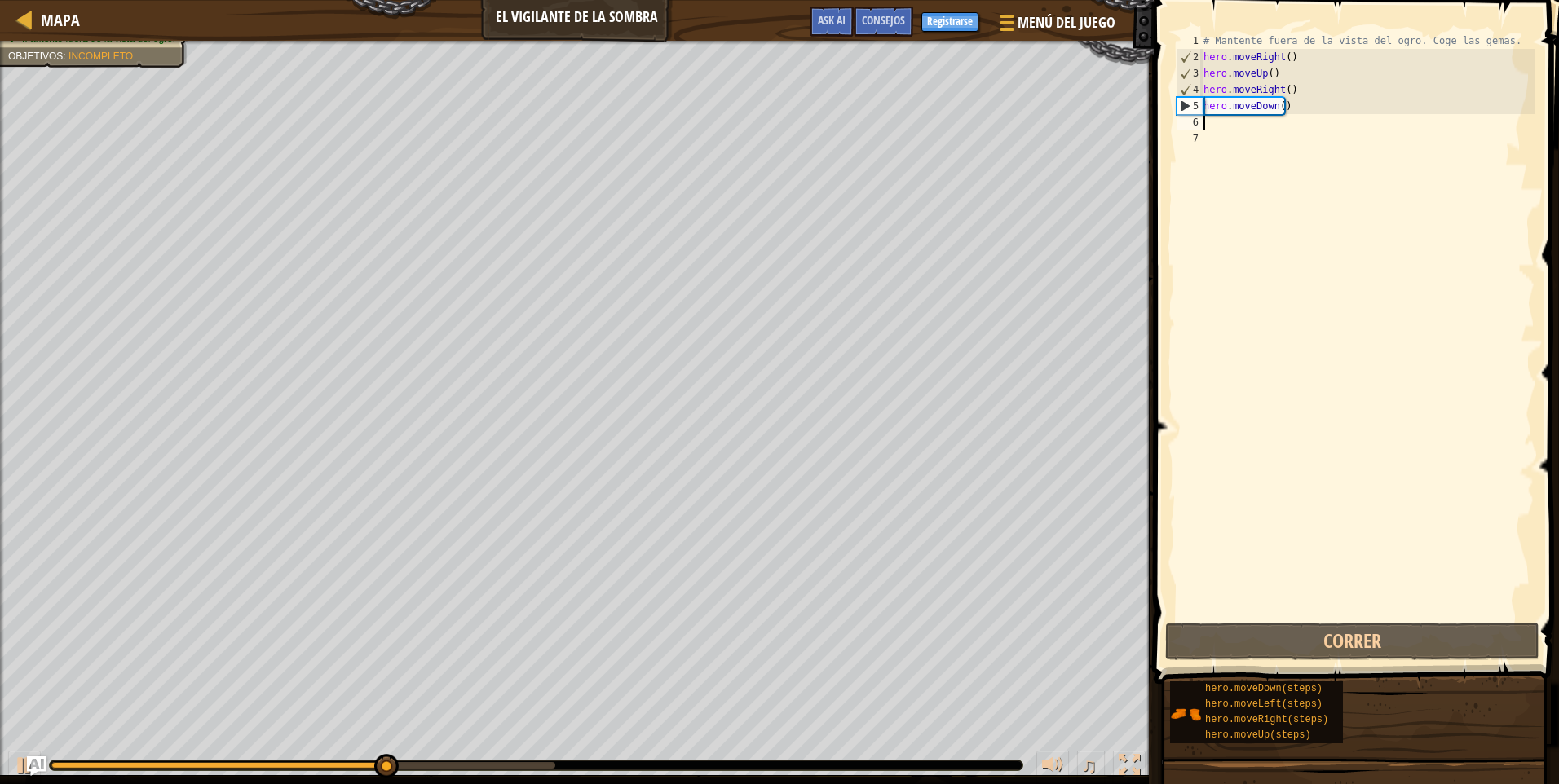
click at [1234, 129] on div "# Mantente fuera de la vista del ogro. Coge las gemas. hero . moveRight ( ) her…" at bounding box center [1367, 343] width 334 height 620
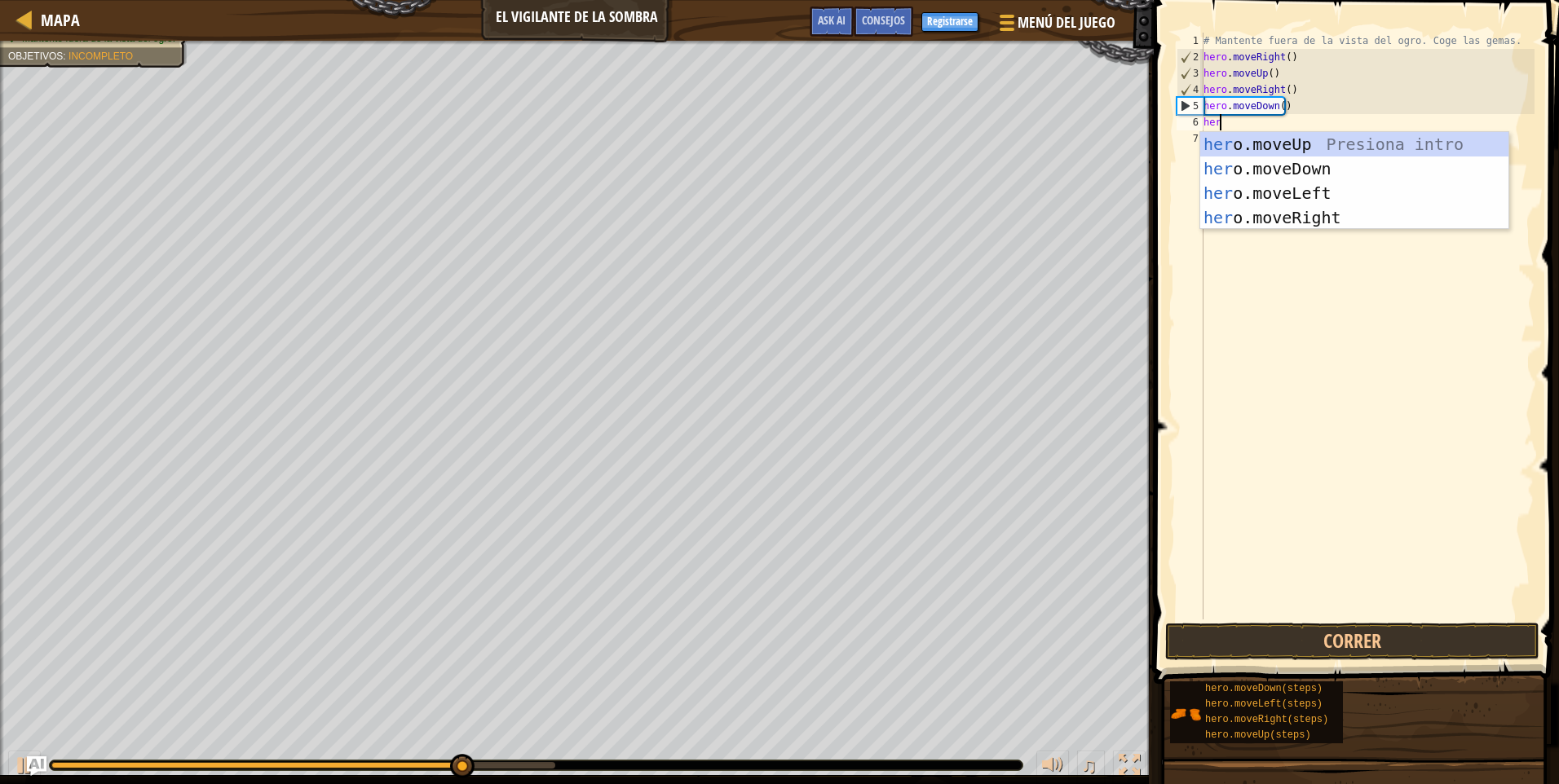
type textarea "hero"
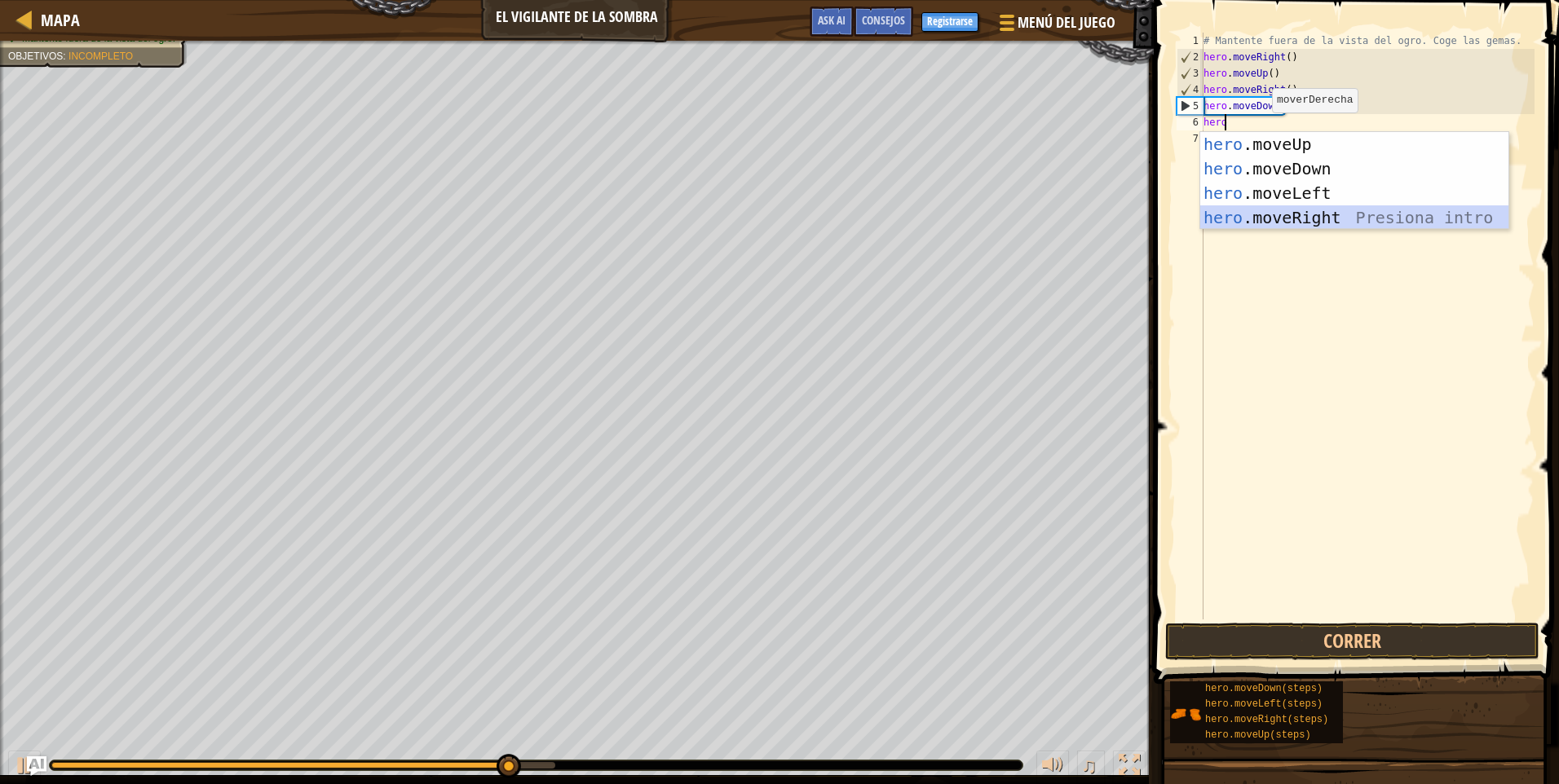
click at [1306, 211] on div "hero .moveUp Presiona intro hero .moveDown Presiona intro hero .moveLeft Presio…" at bounding box center [1354, 206] width 308 height 146
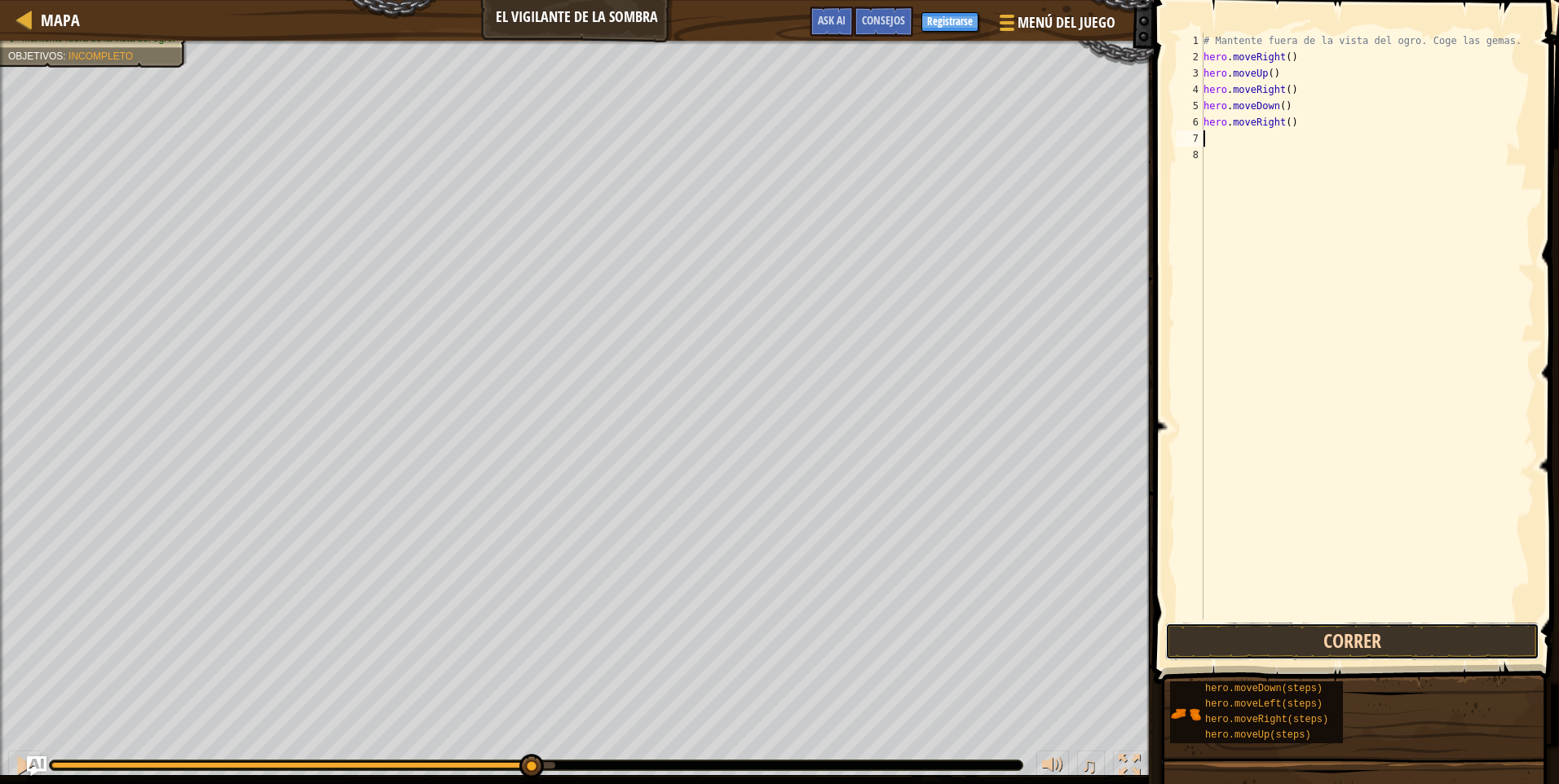
click at [1352, 649] on button "Correr" at bounding box center [1352, 641] width 375 height 38
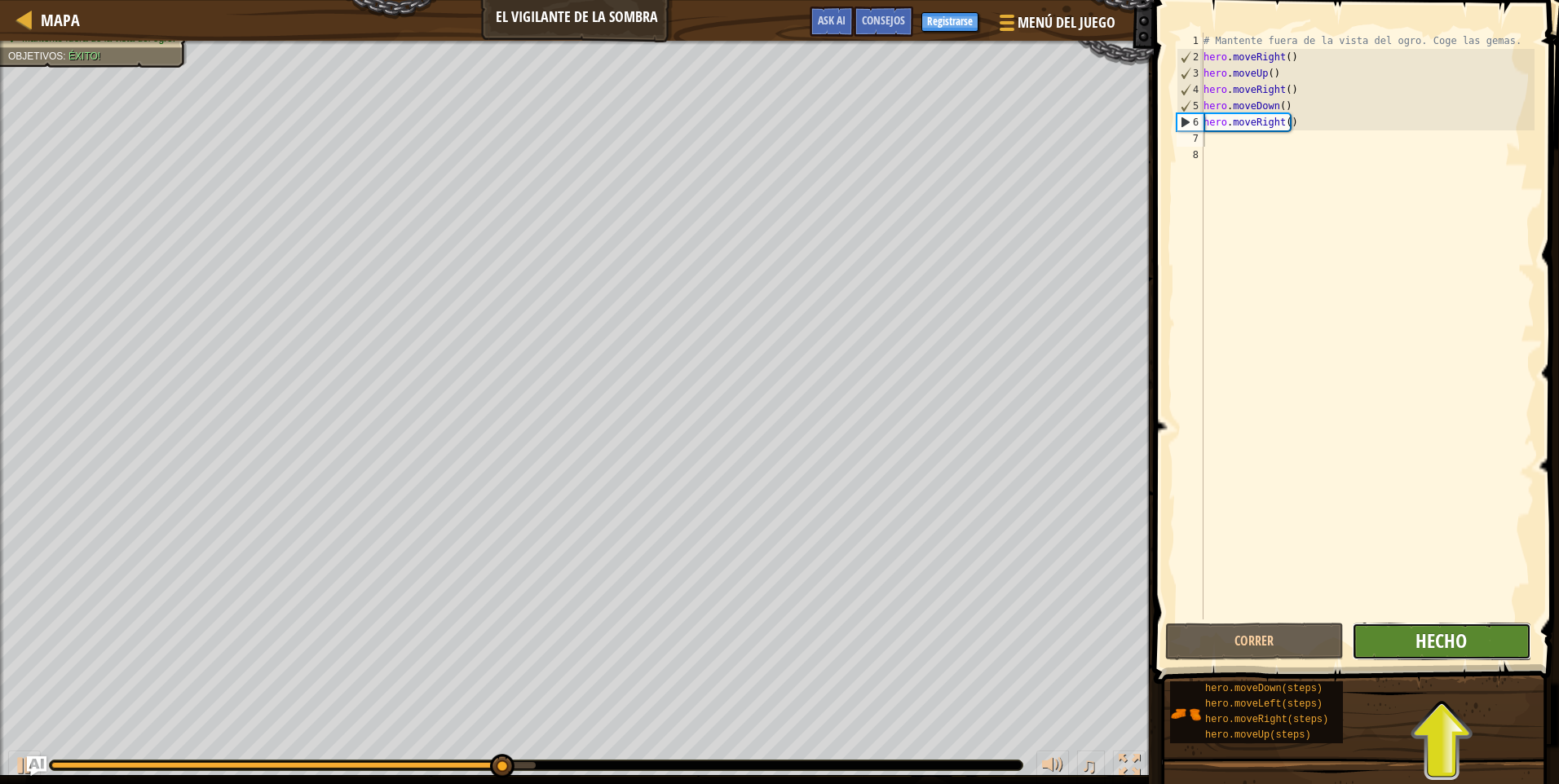
click at [1453, 653] on span "Hecho" at bounding box center [1441, 641] width 52 height 26
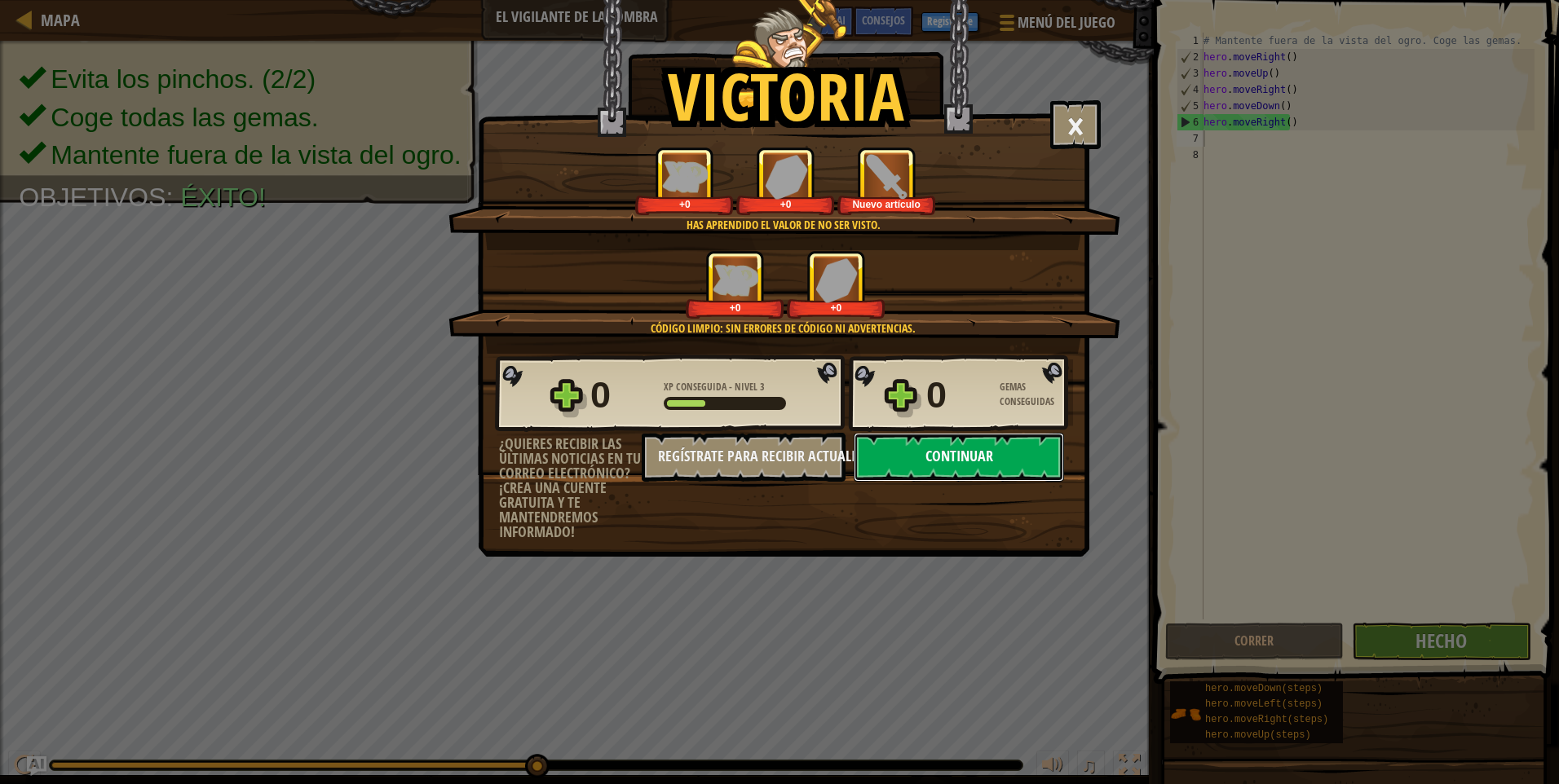
click at [892, 452] on button "Continuar" at bounding box center [959, 457] width 210 height 49
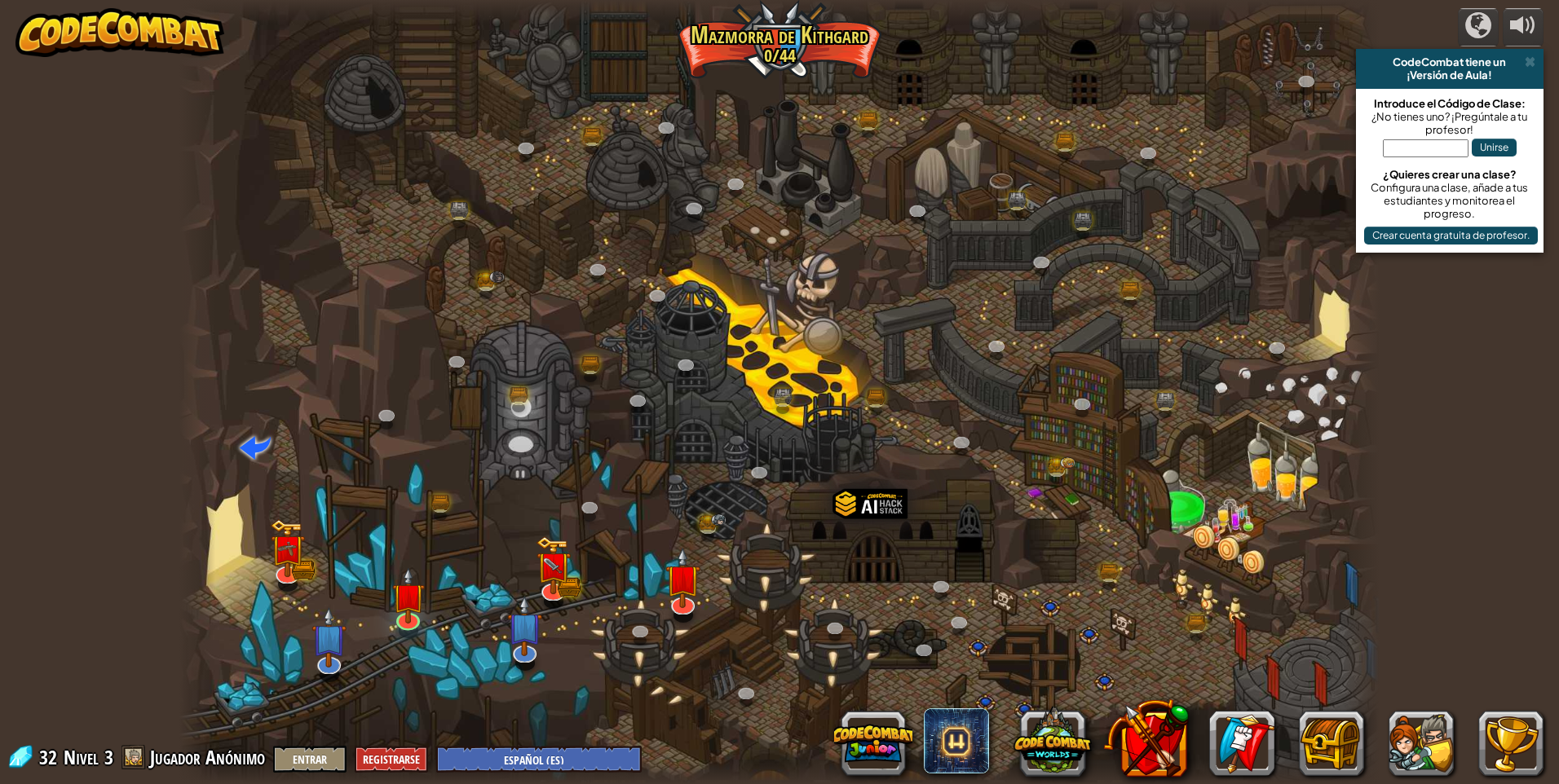
select select "es-ES"
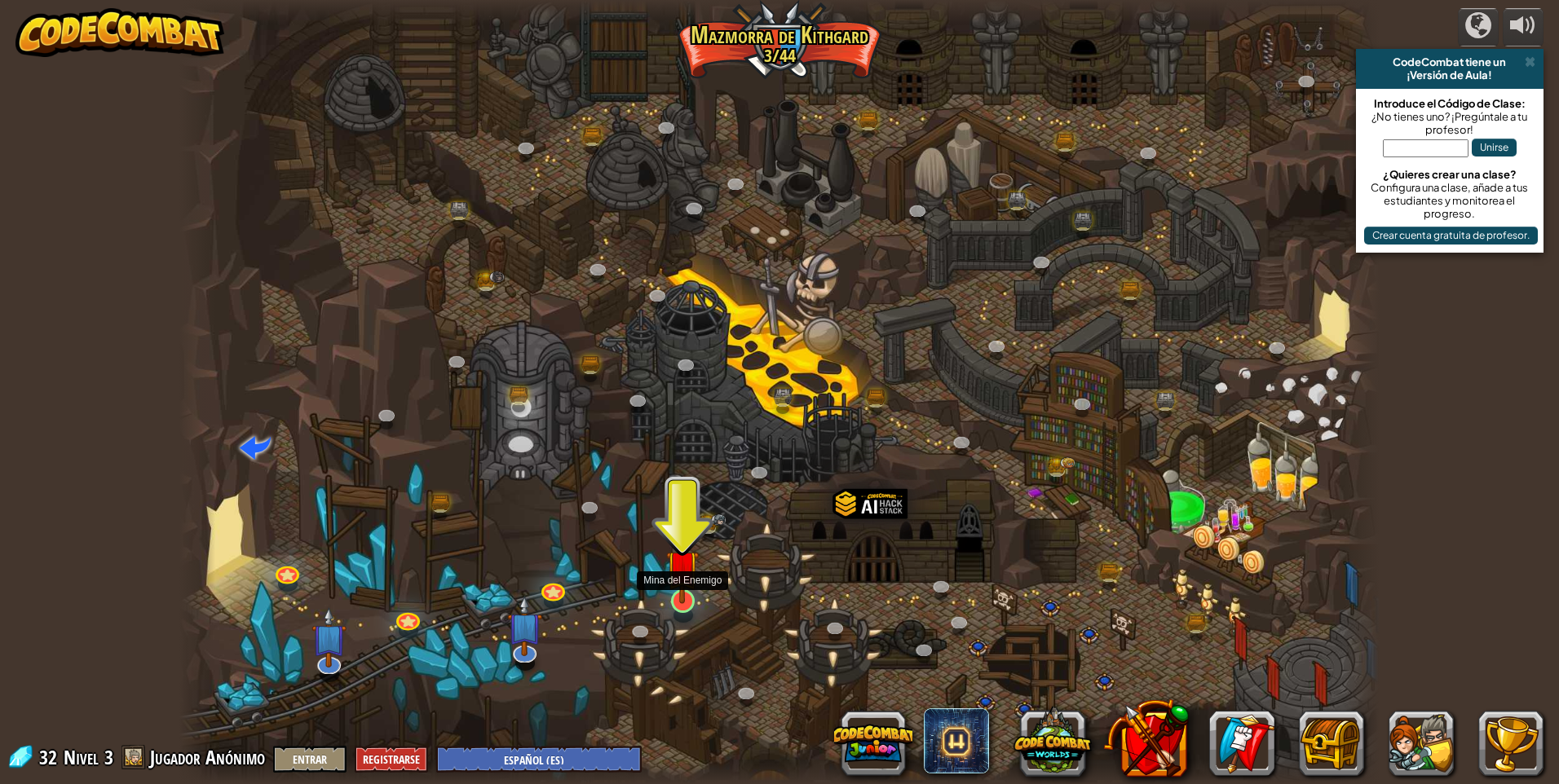
click at [689, 595] on img at bounding box center [682, 566] width 33 height 74
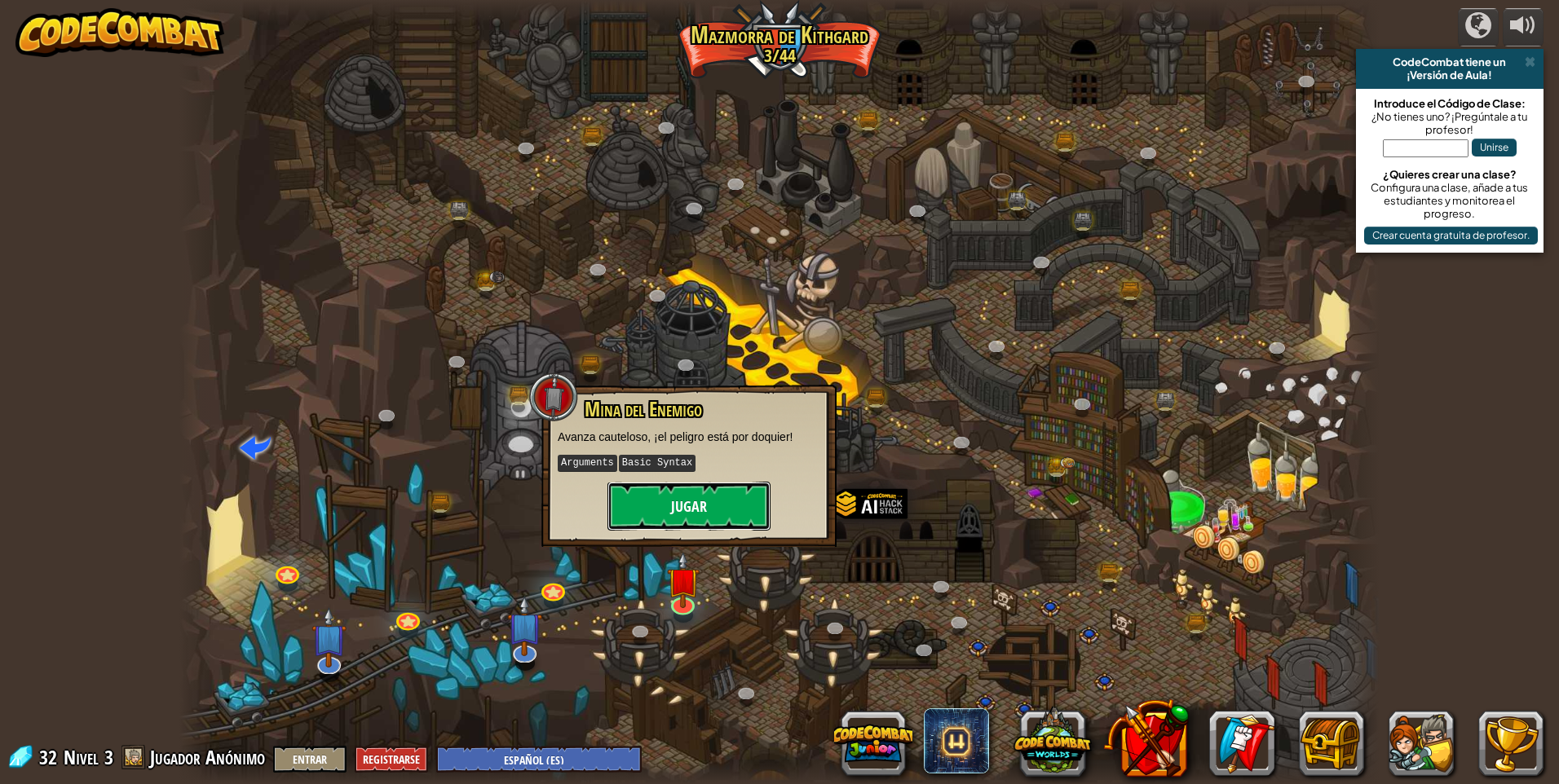
click at [696, 517] on button "Jugar" at bounding box center [689, 506] width 163 height 49
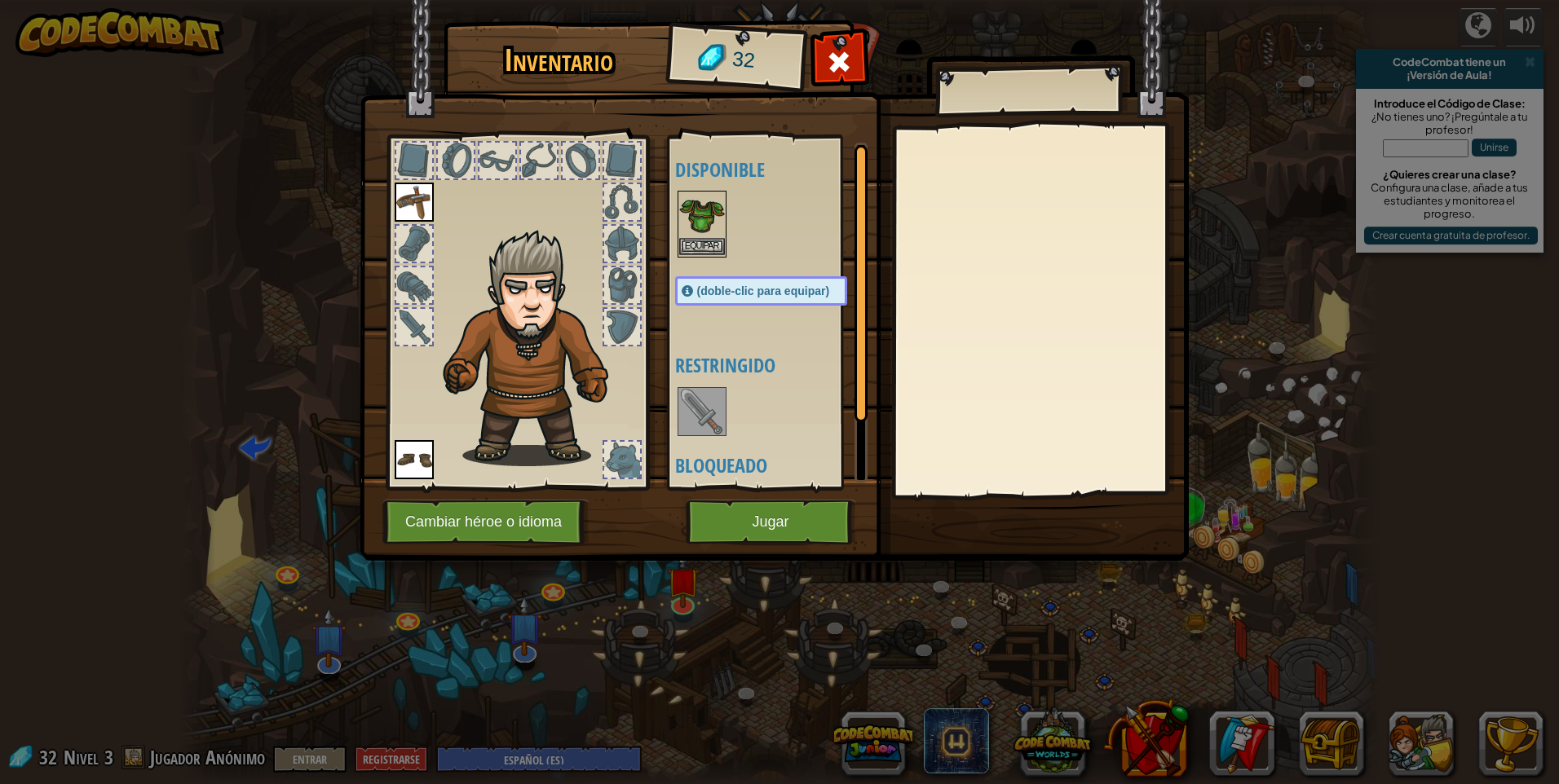
click at [704, 217] on img at bounding box center [702, 215] width 46 height 46
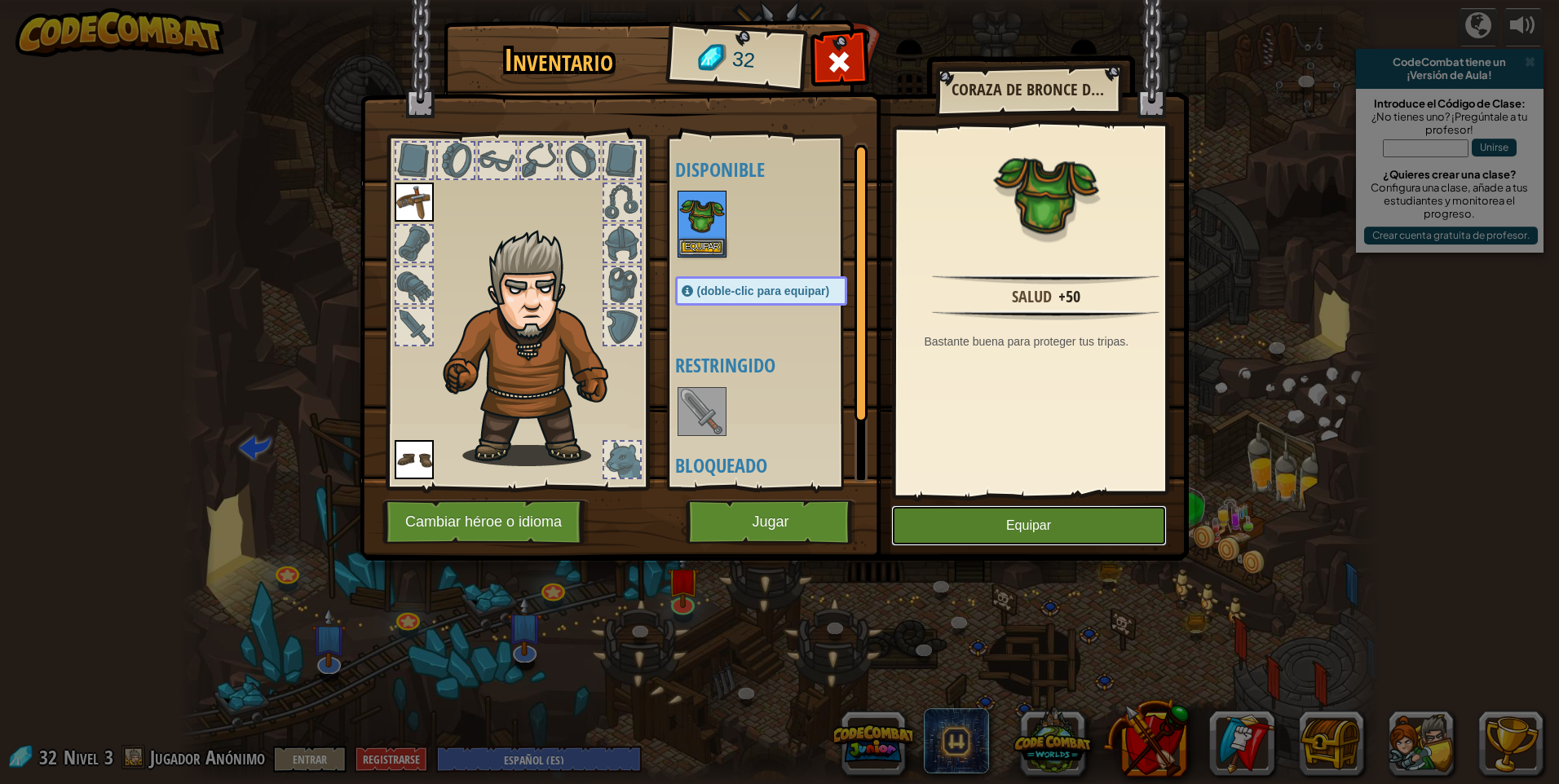
click at [1021, 515] on button "Equipar" at bounding box center [1029, 525] width 276 height 40
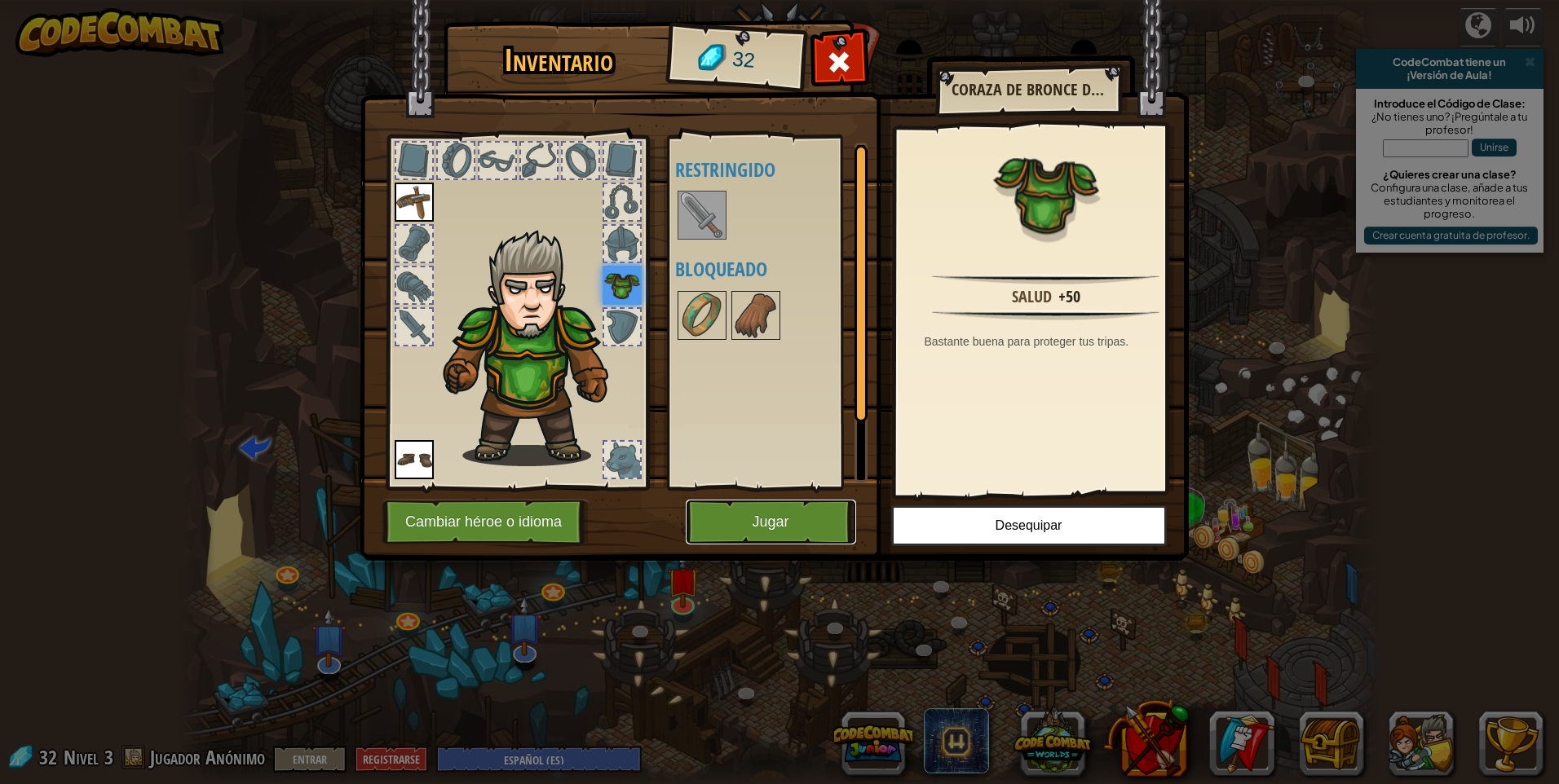
click at [834, 523] on button "Jugar" at bounding box center [770, 522] width 170 height 45
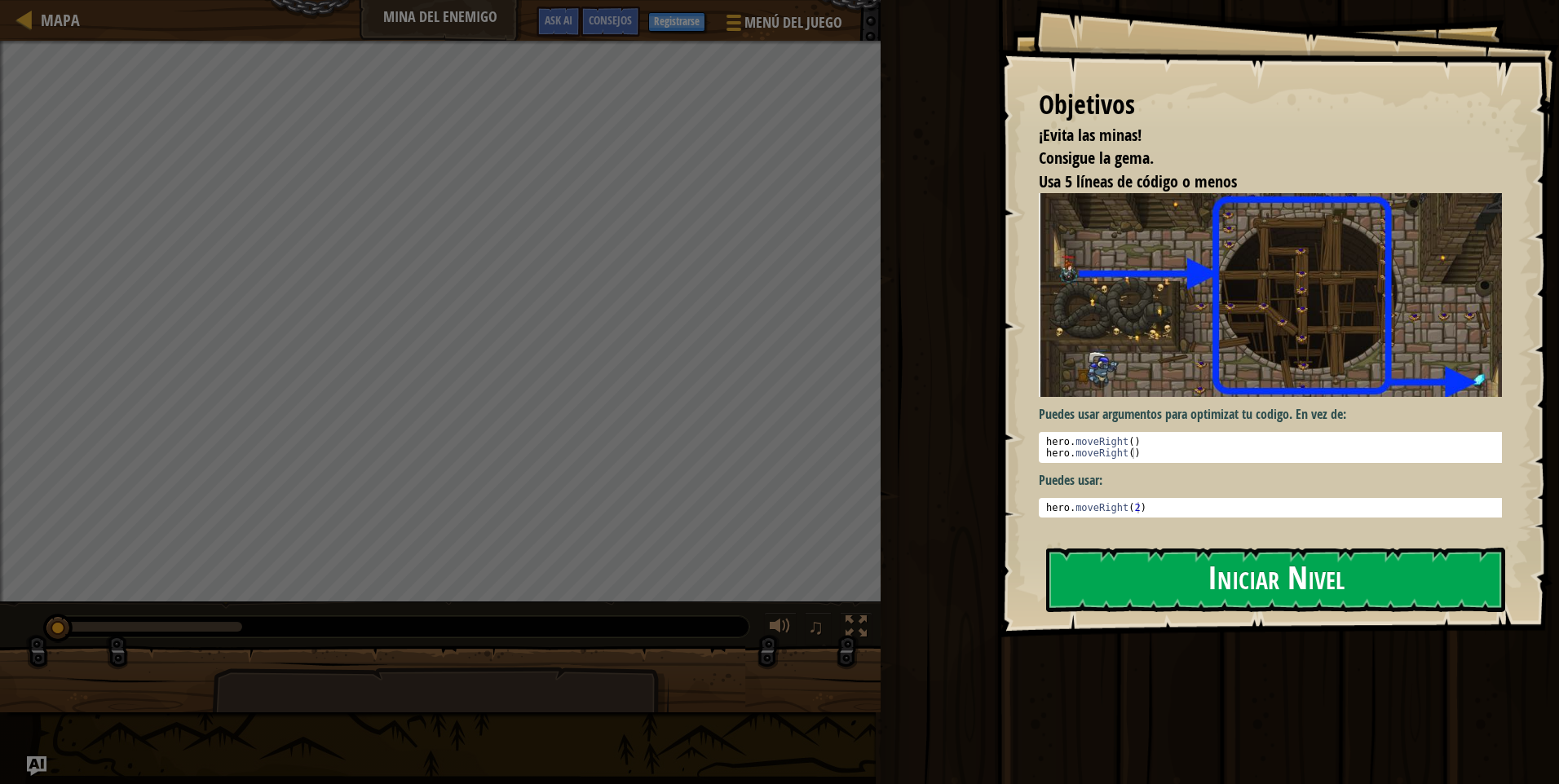
click at [1243, 572] on button "Iniciar Nivel" at bounding box center [1275, 580] width 459 height 65
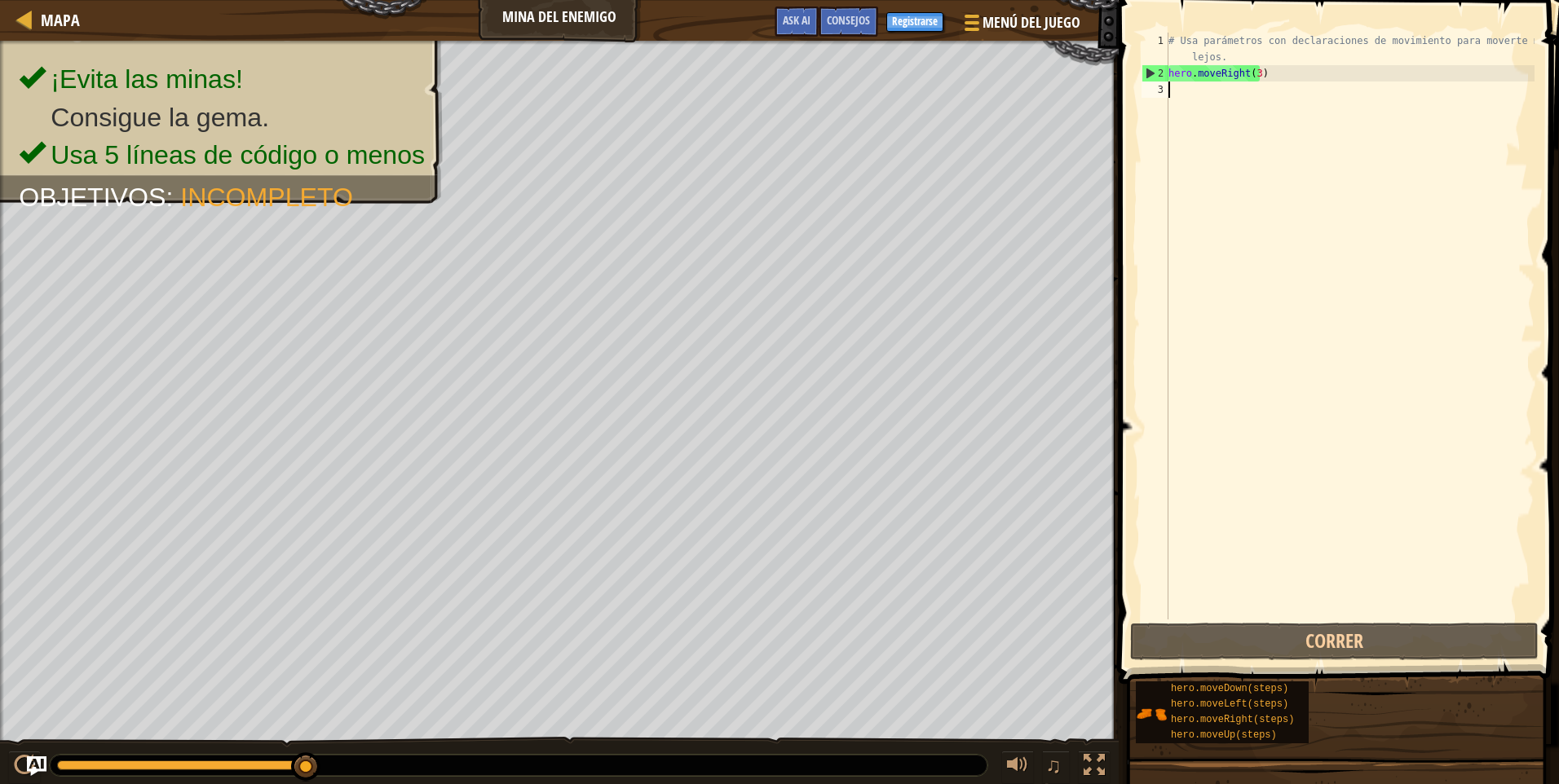
click at [1195, 98] on div "# Usa parámetros con declaraciones de movimiento para moverte más lejos. hero .…" at bounding box center [1350, 350] width 369 height 636
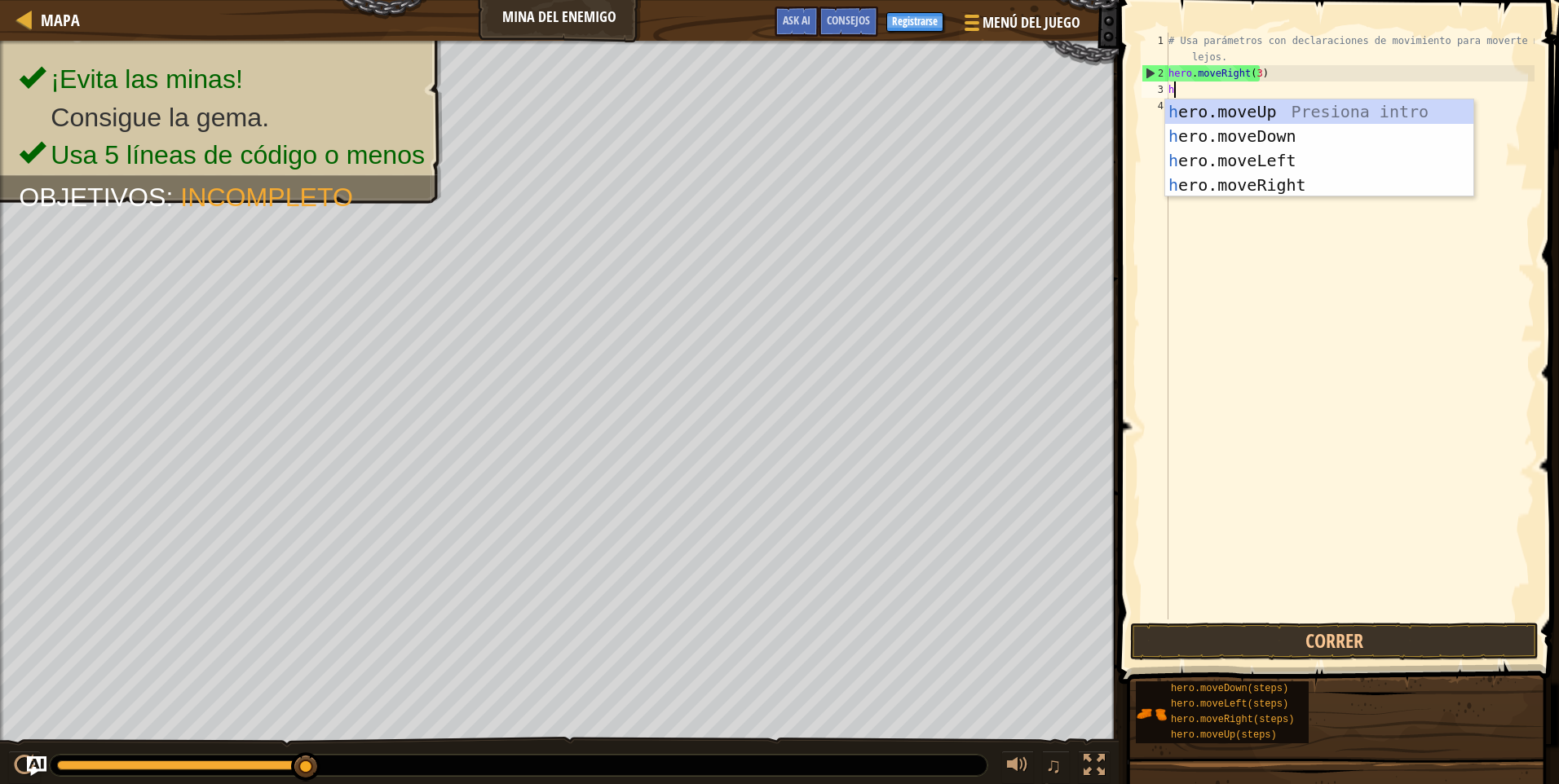
scroll to position [8, 0]
type textarea "her"
click at [1227, 111] on div "her o.moveUp Presiona intro her o.moveDown Presiona intro her o.moveLeft Presio…" at bounding box center [1320, 173] width 308 height 146
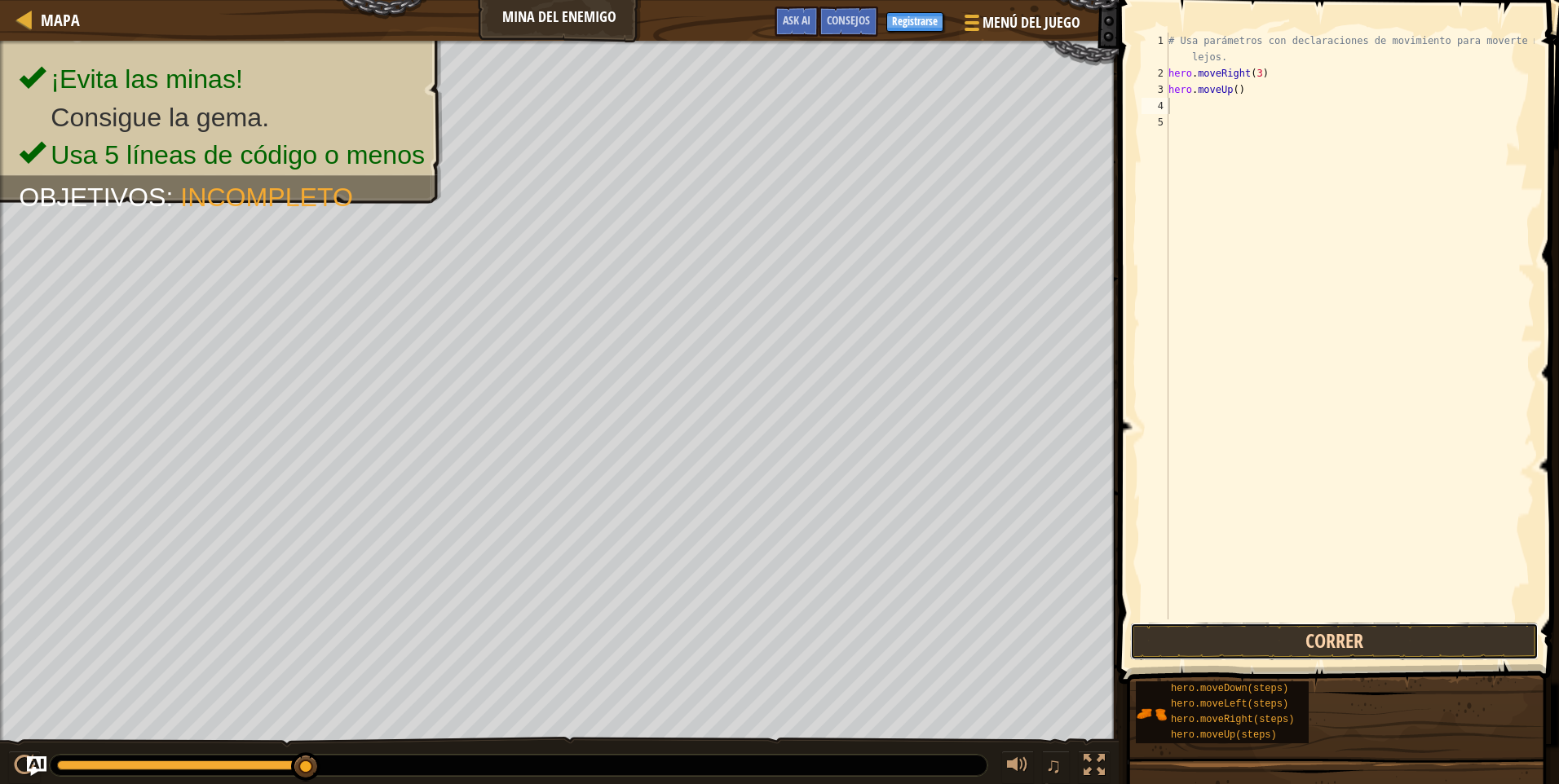
click at [1236, 650] on button "Correr" at bounding box center [1335, 641] width 409 height 38
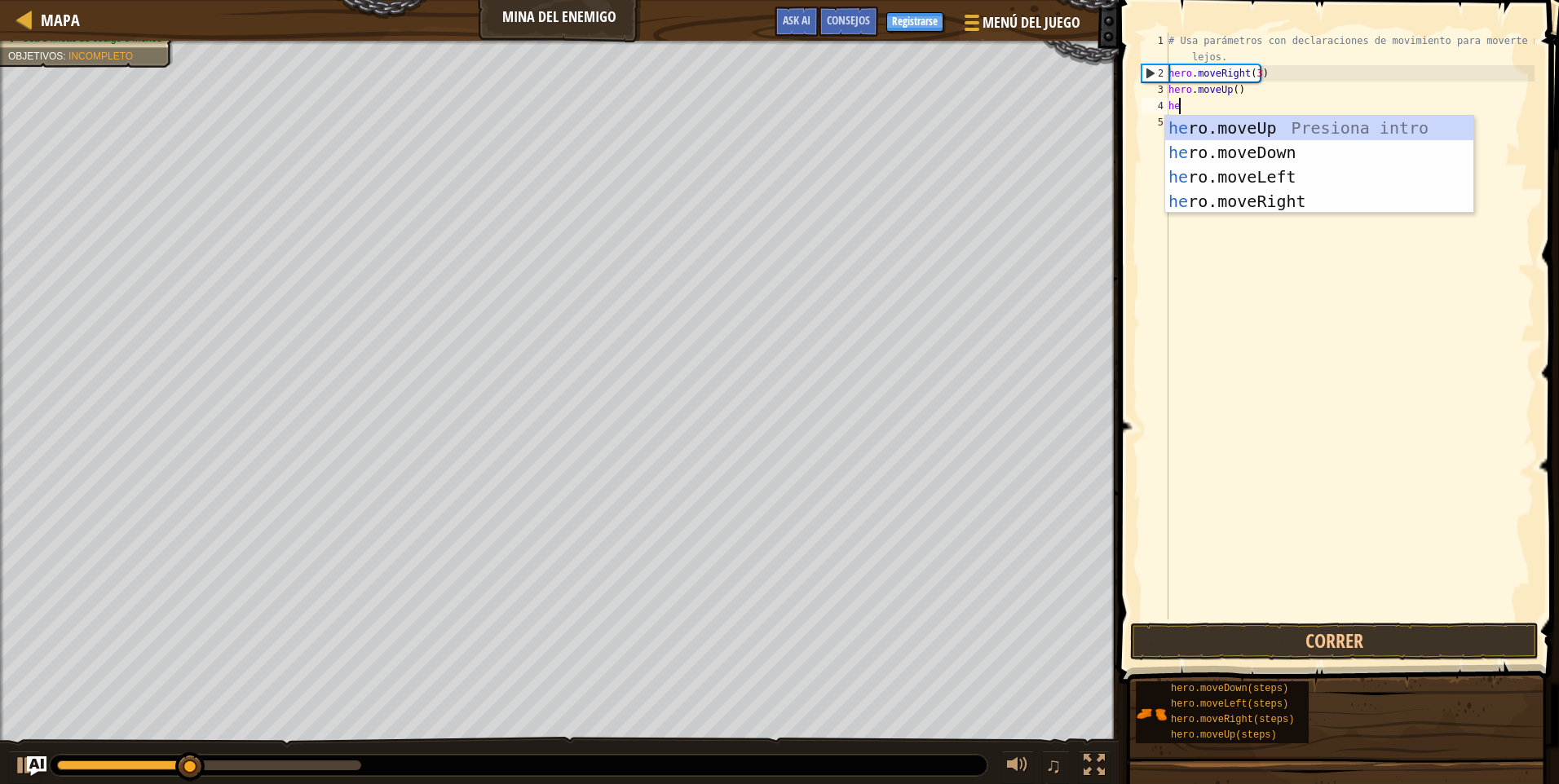
type textarea "her"
click at [1255, 205] on div "her o.moveUp Presiona intro her o.moveDown Presiona intro her o.moveLeft Presio…" at bounding box center [1320, 189] width 308 height 146
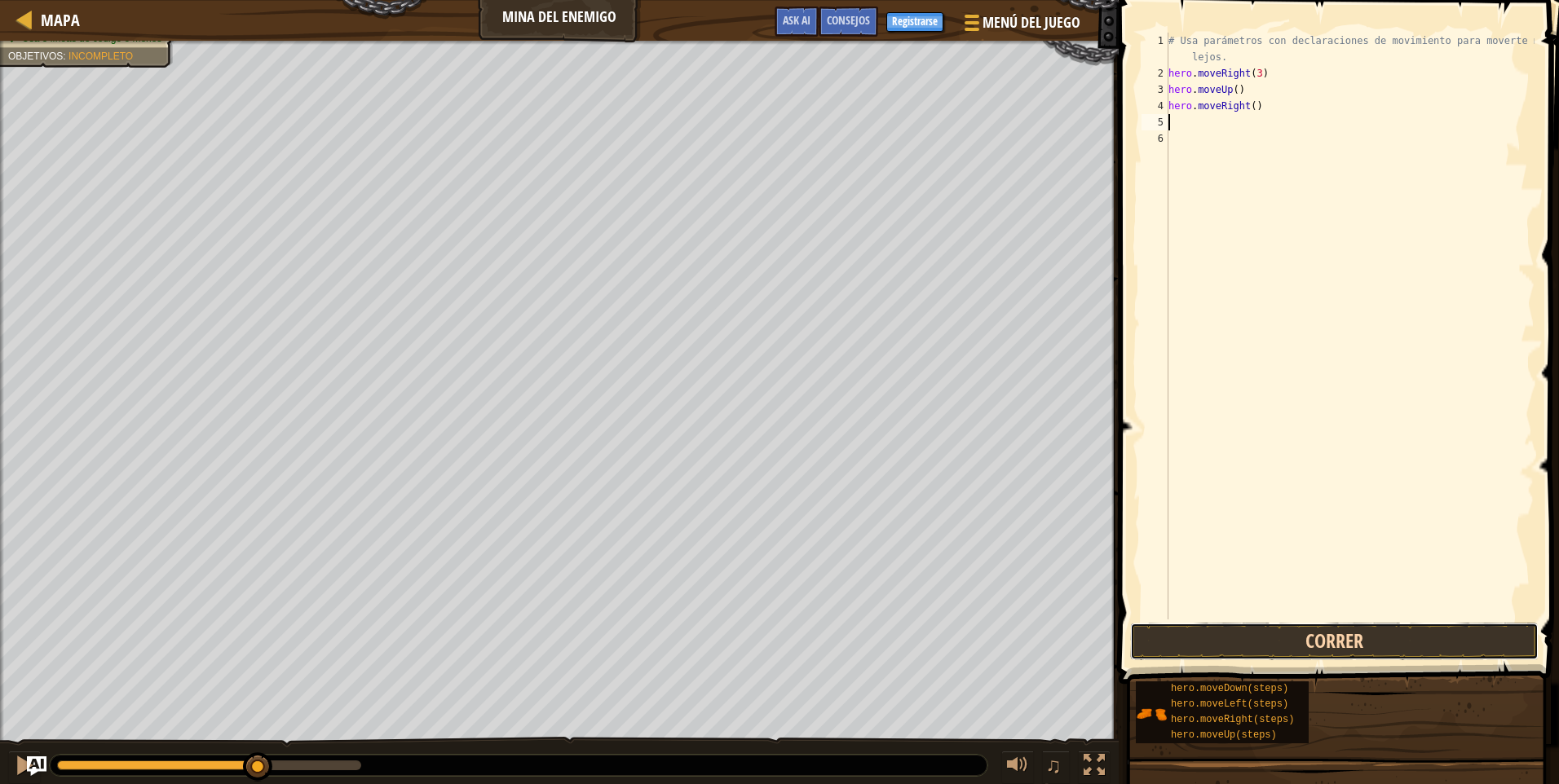
click at [1319, 641] on button "Correr" at bounding box center [1335, 641] width 409 height 38
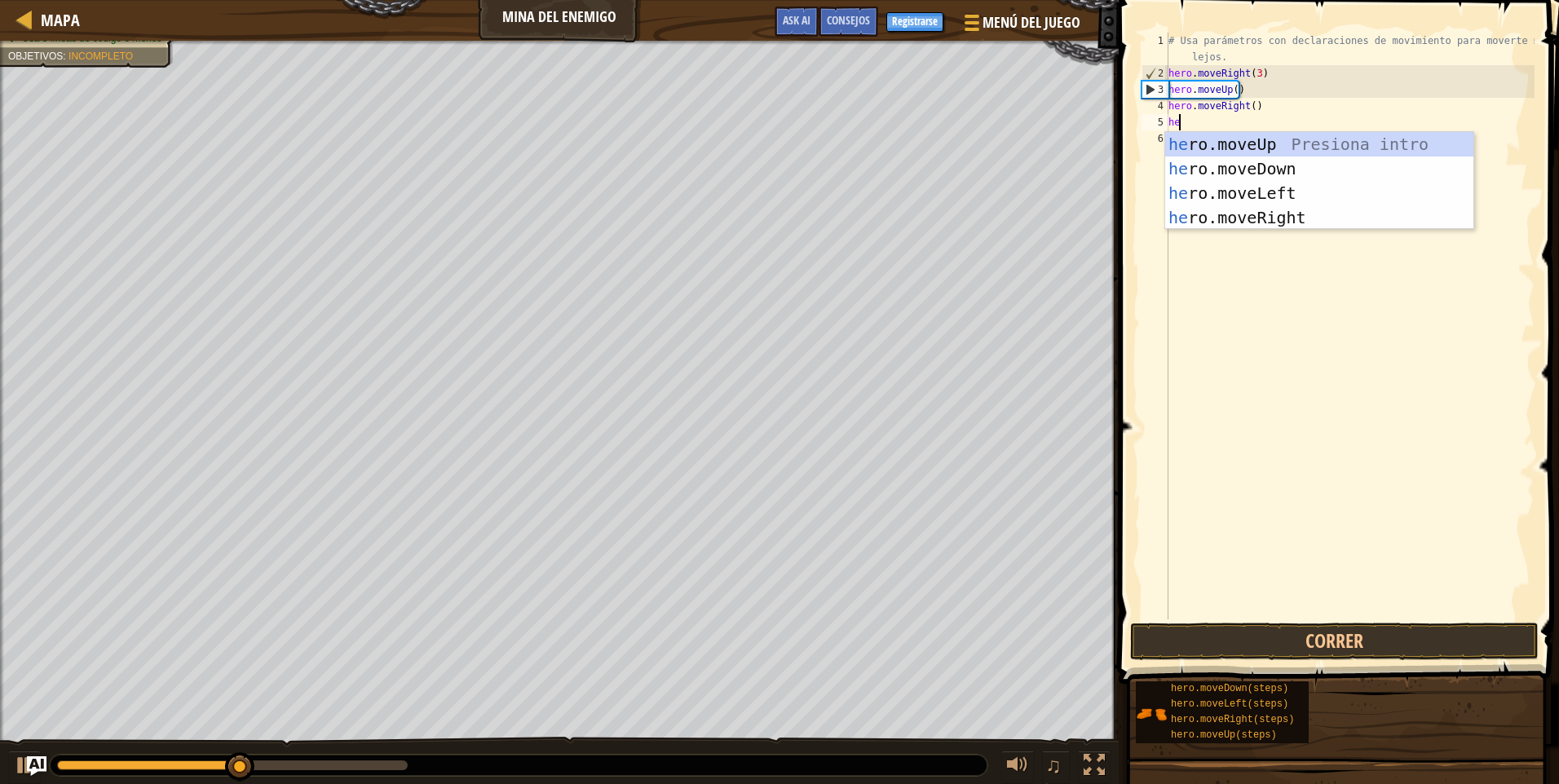
type textarea "her"
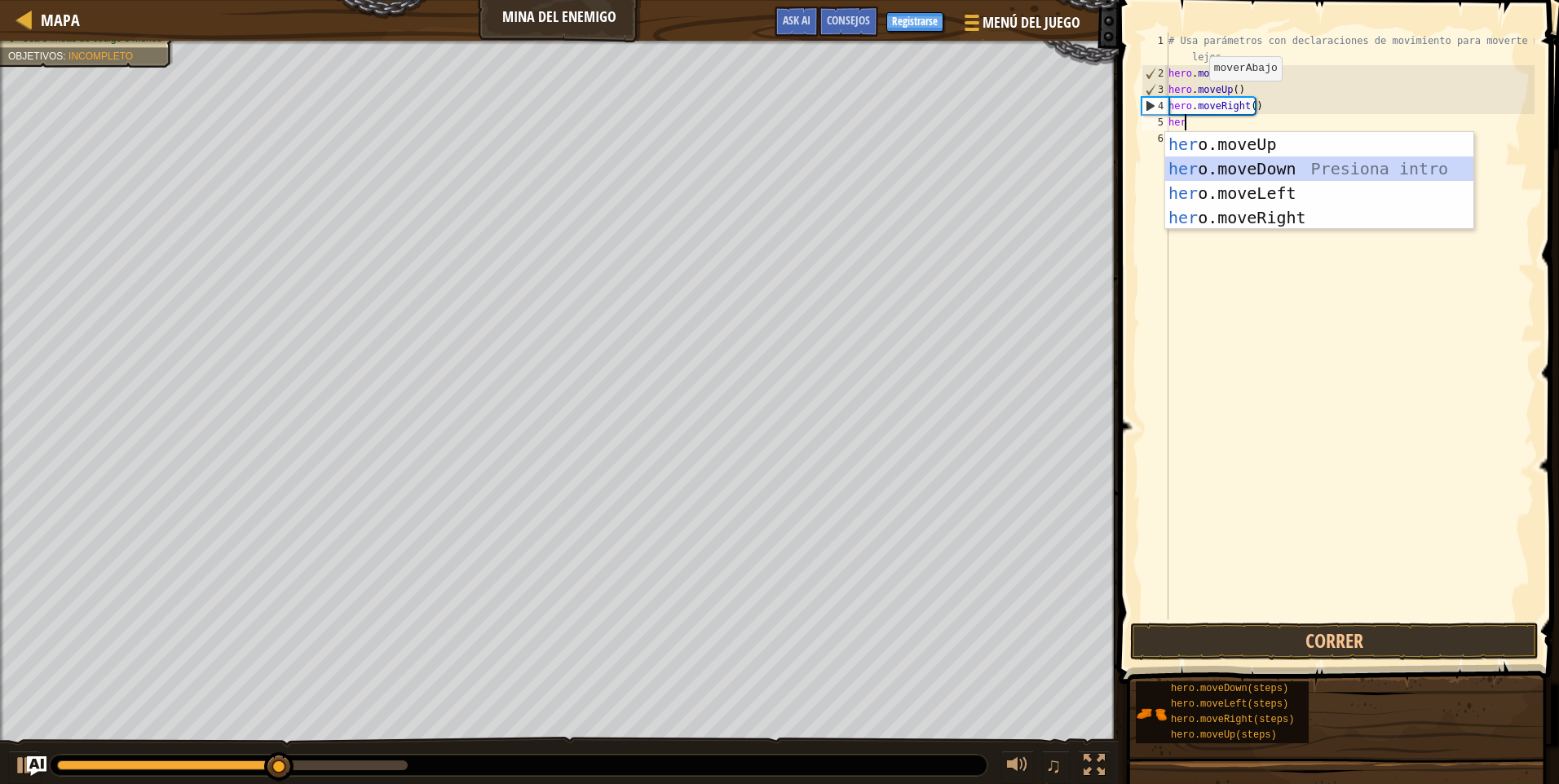
click at [1272, 172] on div "her o.moveUp Presiona intro her o.moveDown Presiona intro her o.moveLeft Presio…" at bounding box center [1320, 206] width 308 height 146
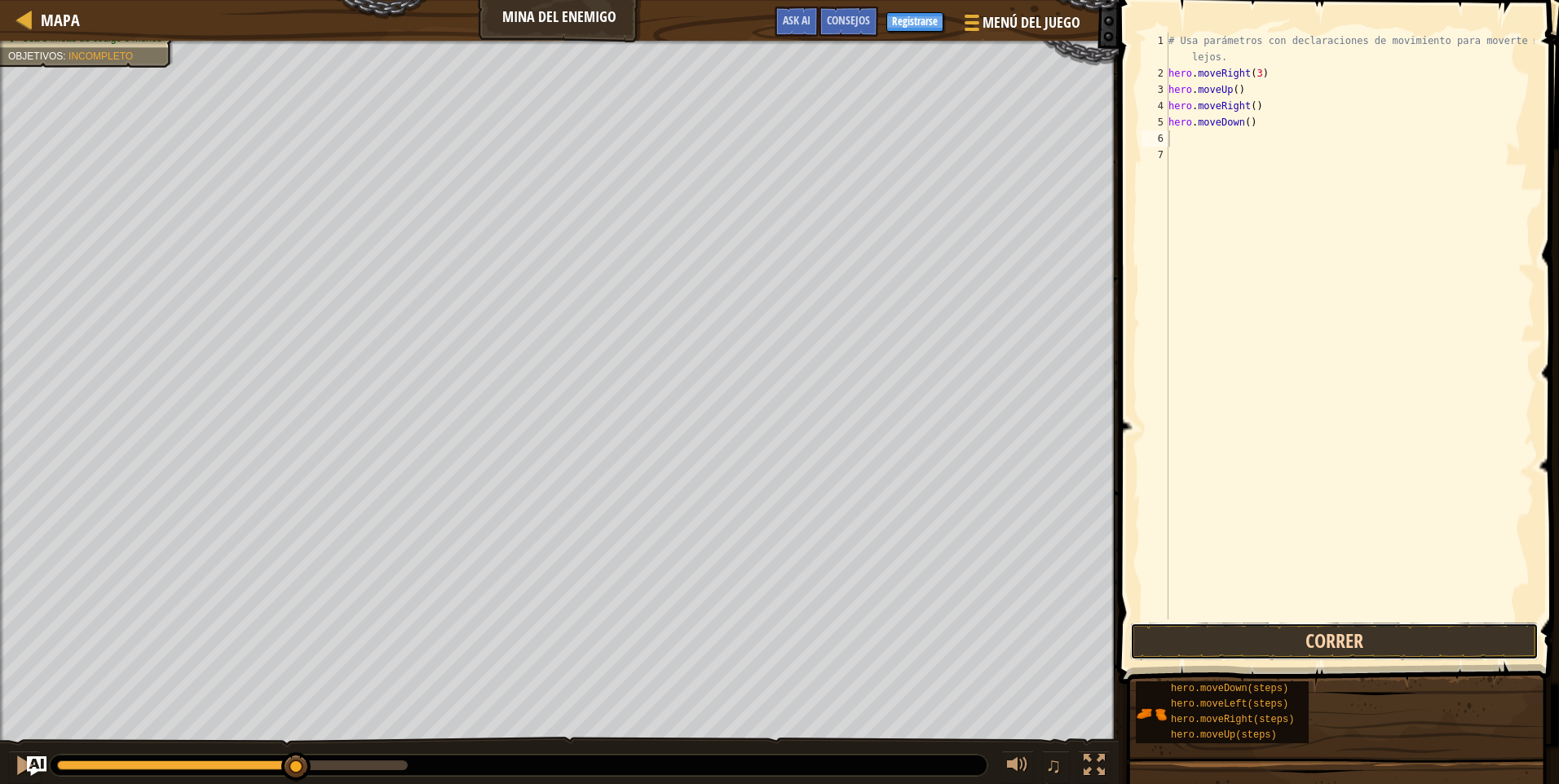
click at [1258, 639] on button "Correr" at bounding box center [1335, 641] width 409 height 38
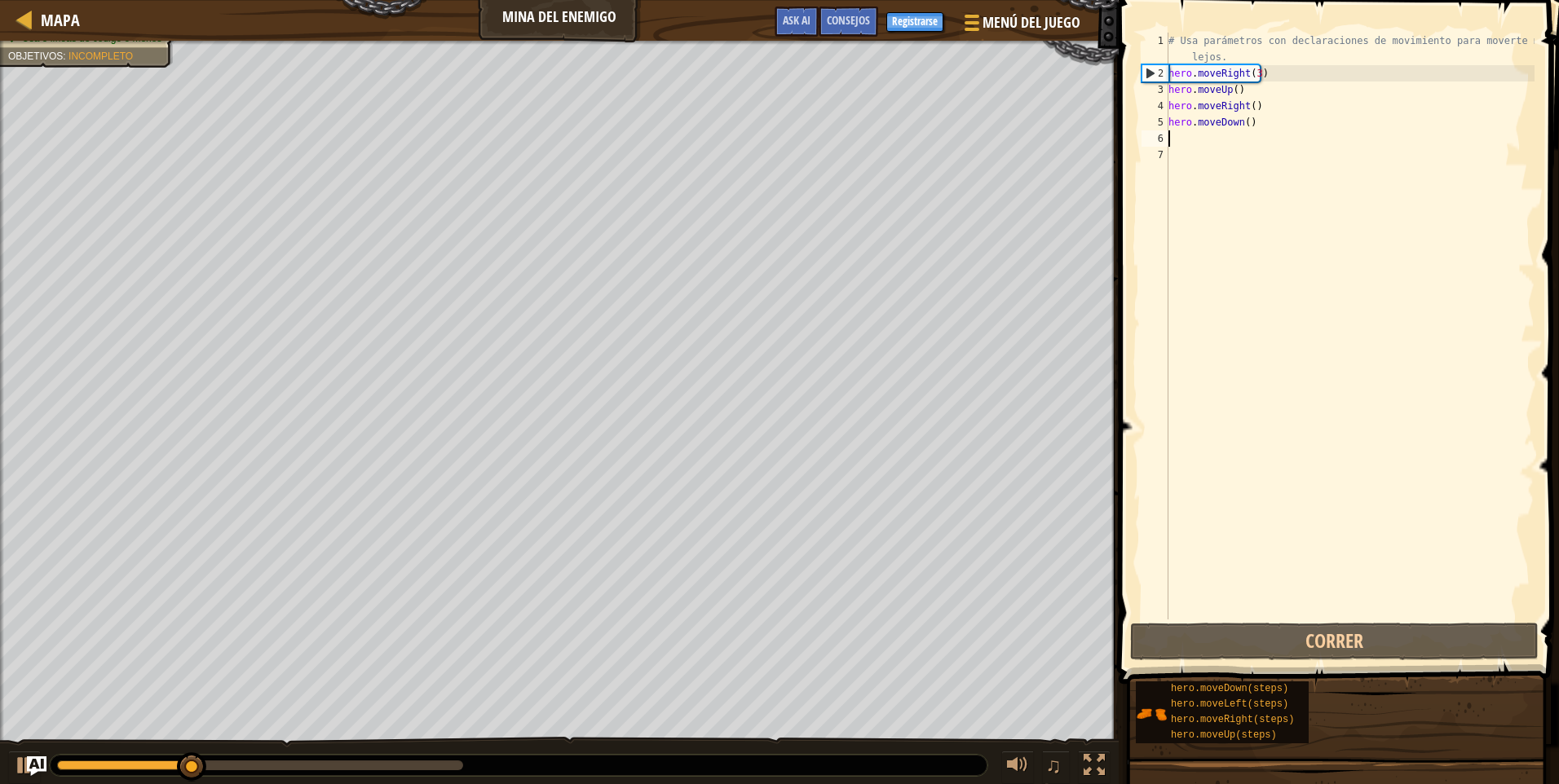
click at [1178, 139] on div "# Usa parámetros con declaraciones de movimiento para moverte más lejos. hero .…" at bounding box center [1350, 350] width 369 height 636
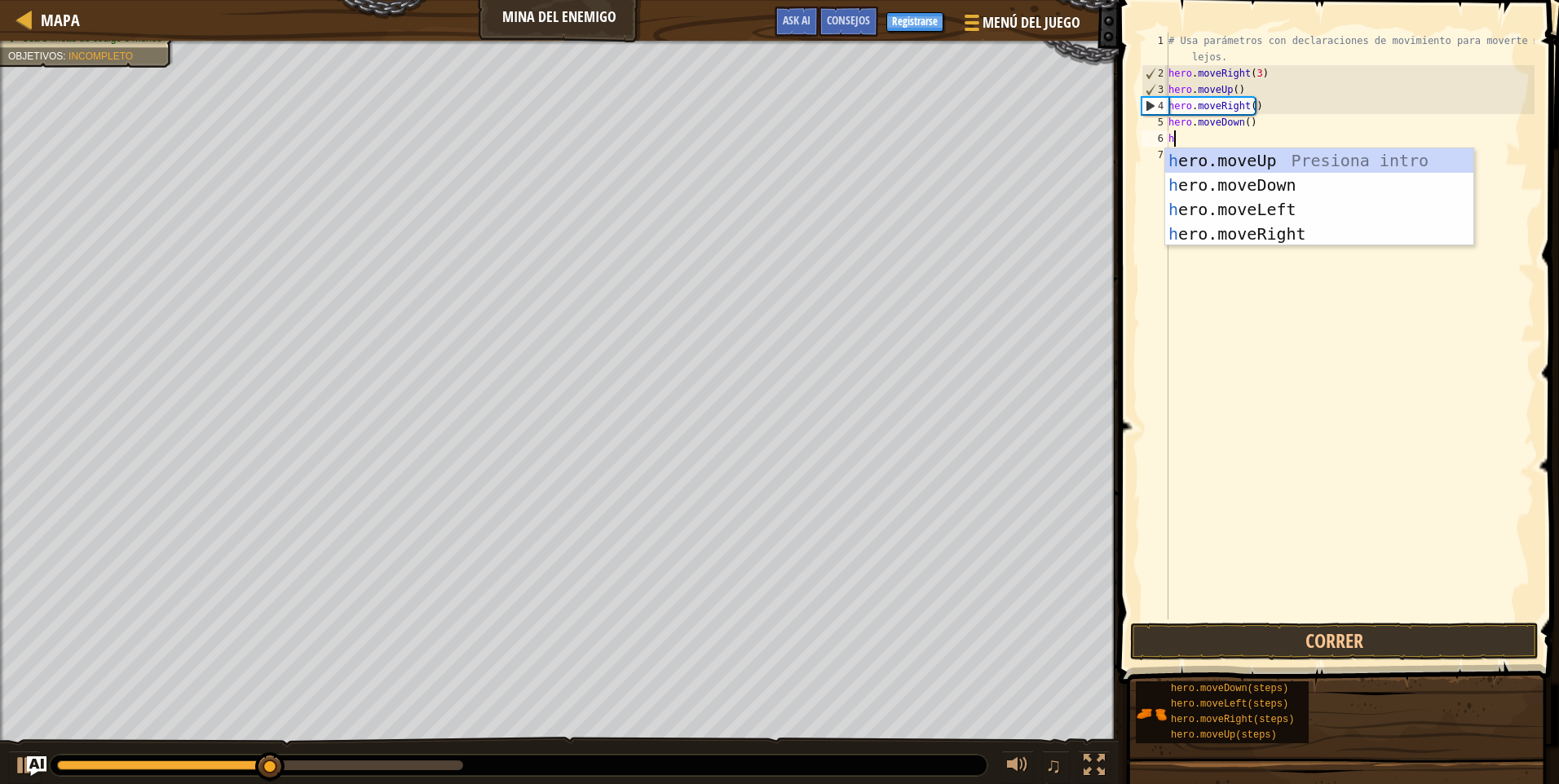
type textarea "her"
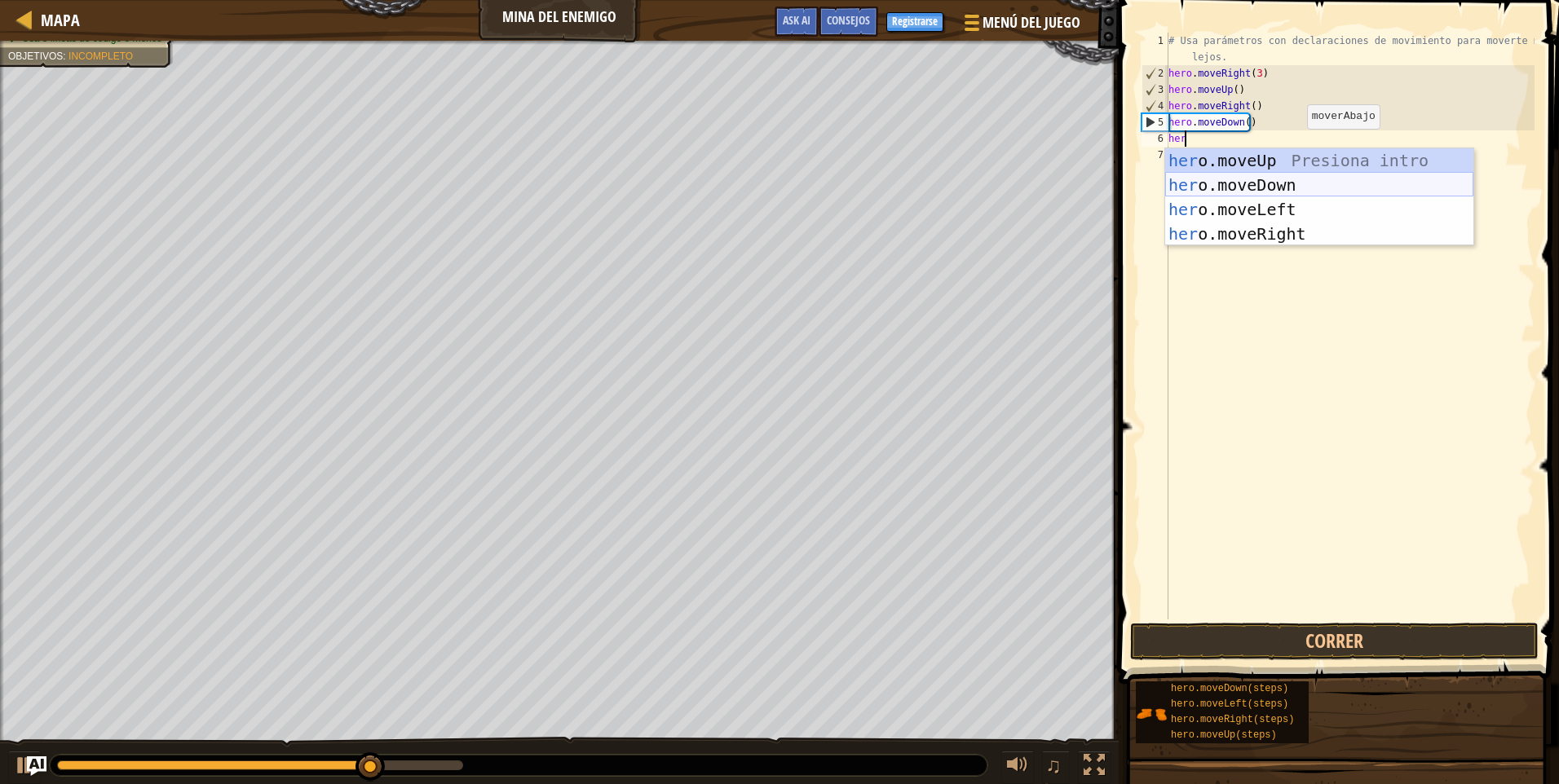
click at [1242, 183] on div "her o.moveUp Presiona intro her o.moveDown Presiona intro her o.moveLeft Presio…" at bounding box center [1320, 222] width 308 height 146
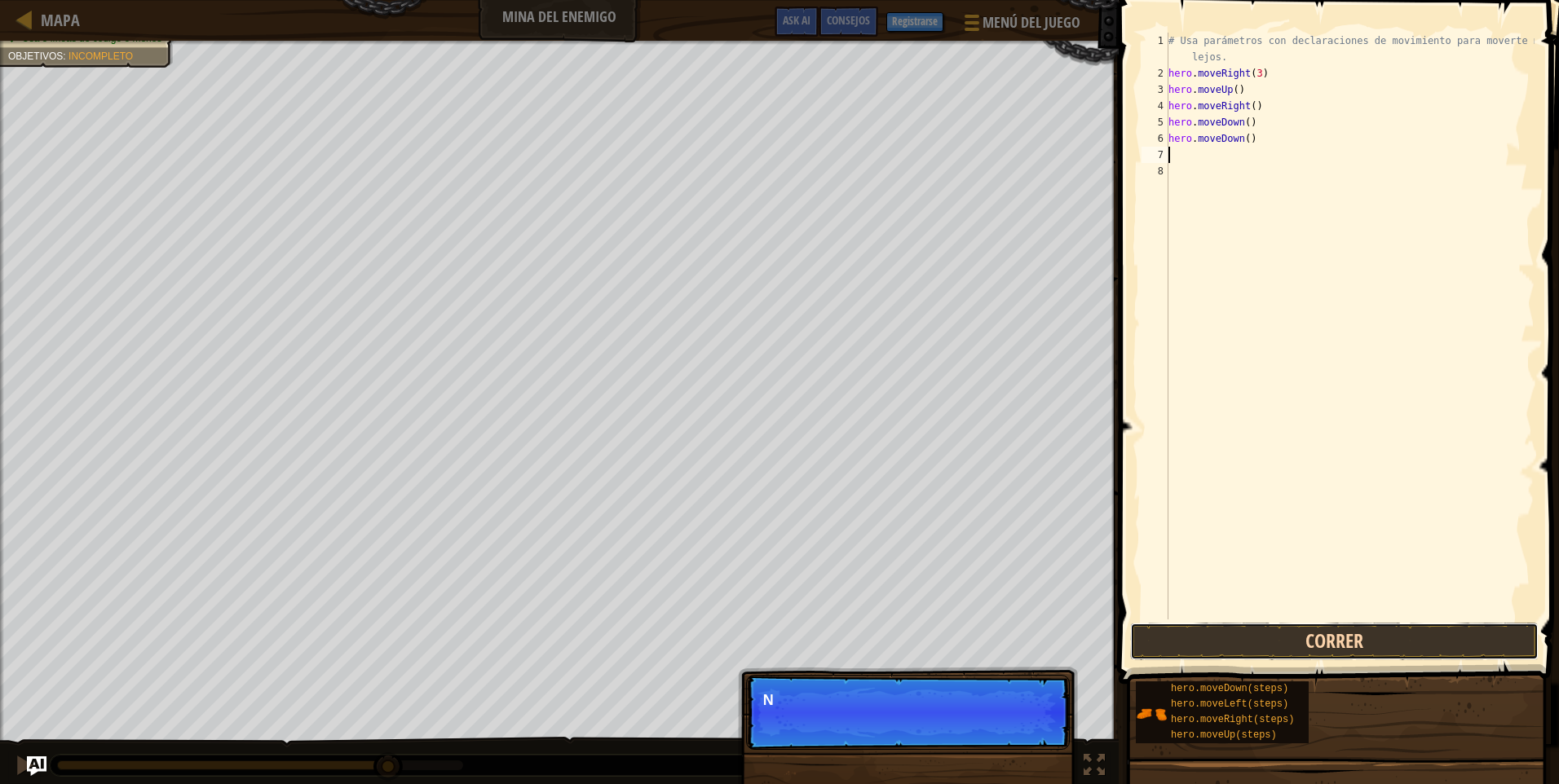
click at [1286, 652] on button "Correr" at bounding box center [1335, 641] width 409 height 38
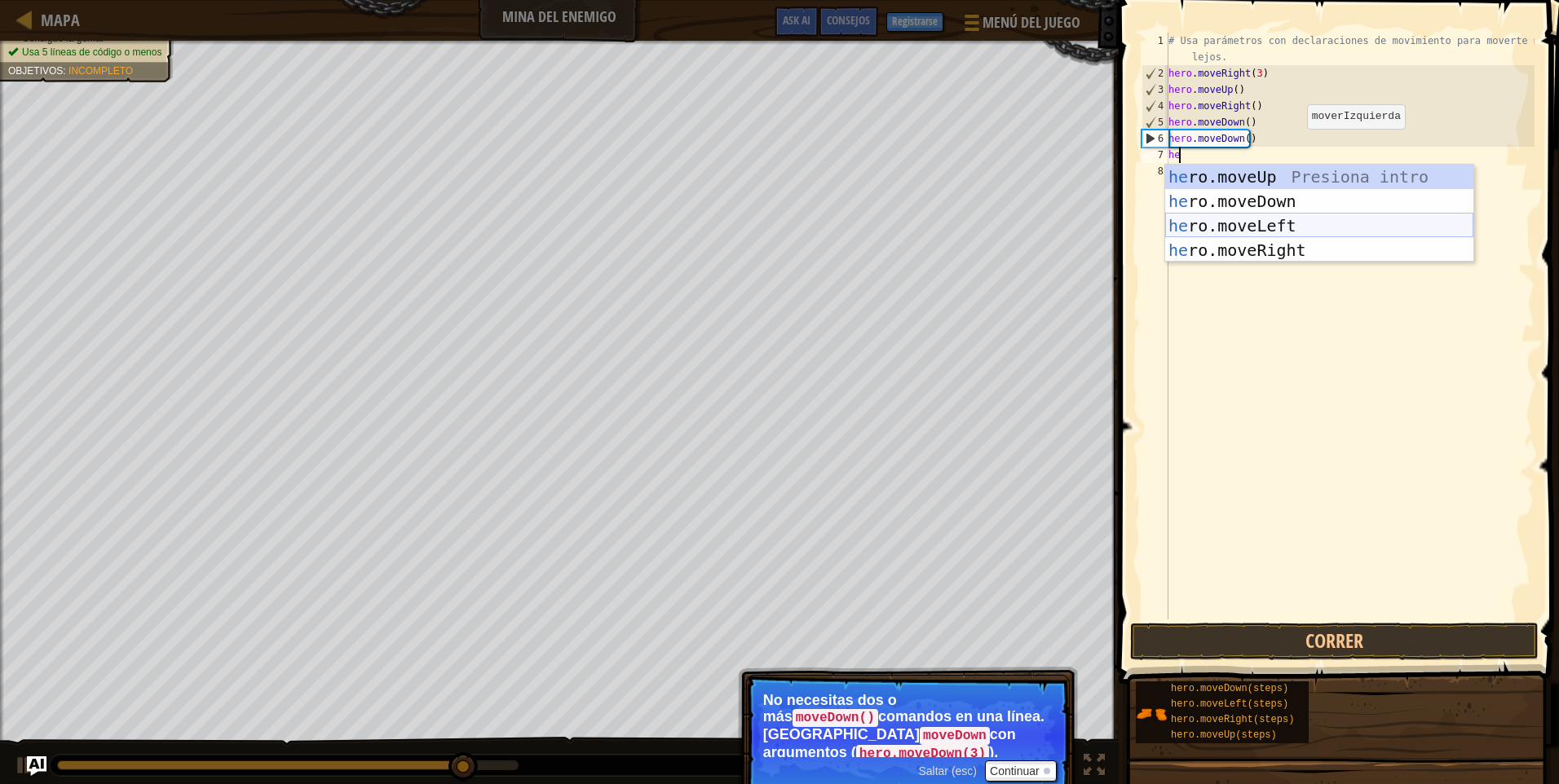
type textarea "her"
click at [1303, 197] on div "her o.moveUp Presiona intro her o.moveDown Presiona intro her o.moveLeft Presio…" at bounding box center [1320, 238] width 308 height 146
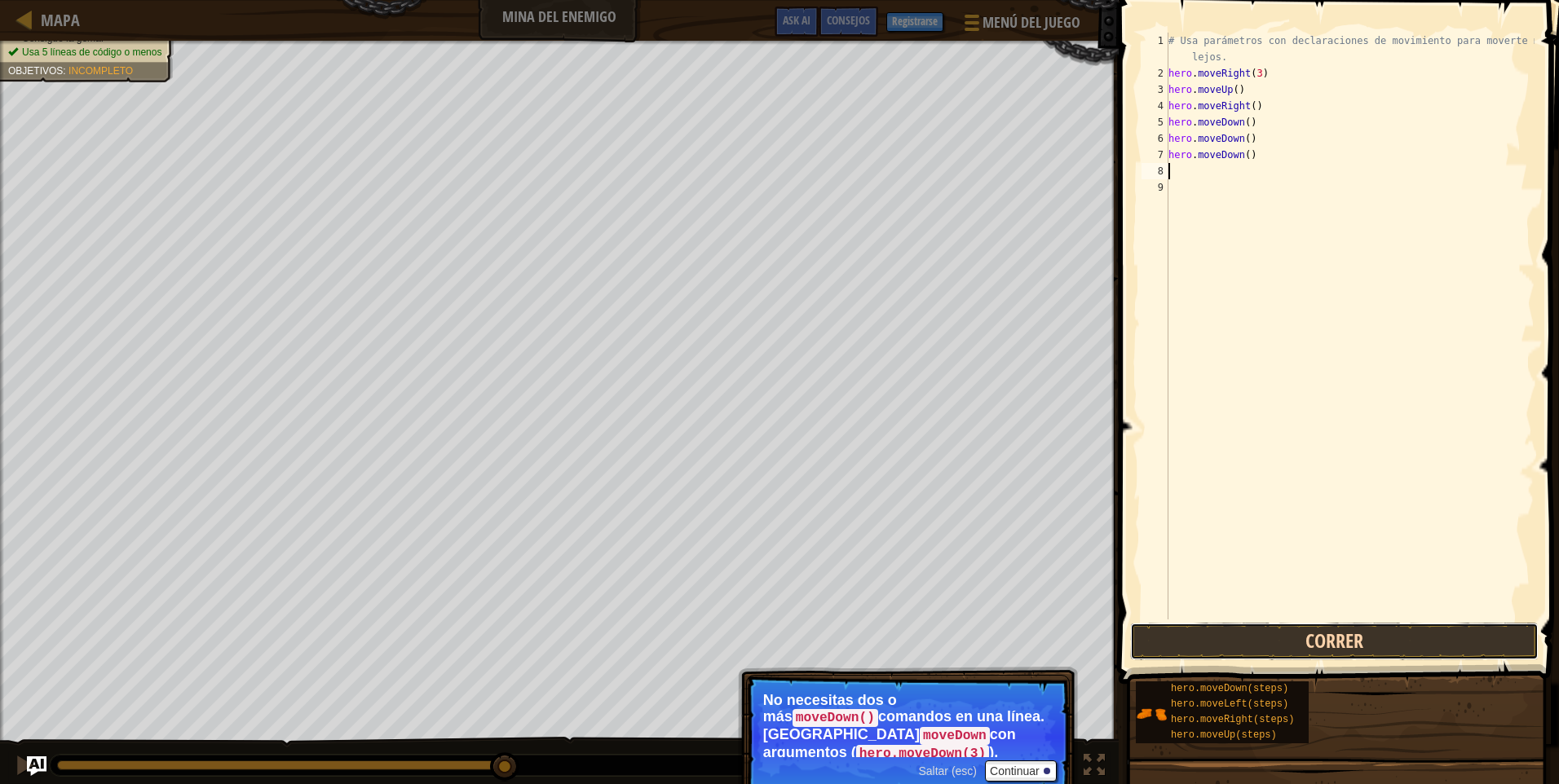
click at [1255, 645] on button "Correr" at bounding box center [1335, 641] width 409 height 38
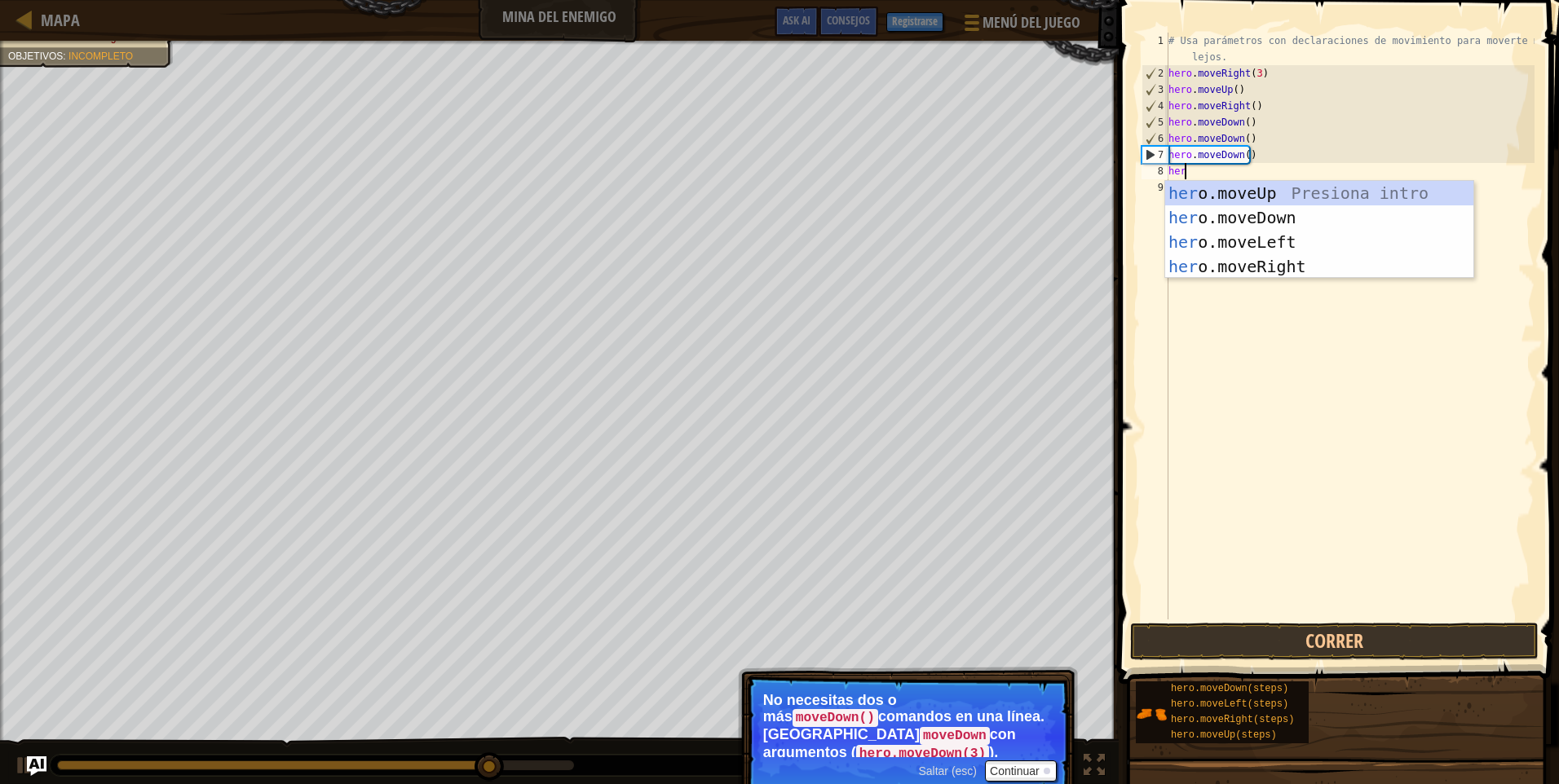
type textarea "hero"
click at [1279, 276] on div "hero .moveUp Presiona intro hero .moveDown Presiona intro hero .moveLeft Presio…" at bounding box center [1320, 254] width 308 height 146
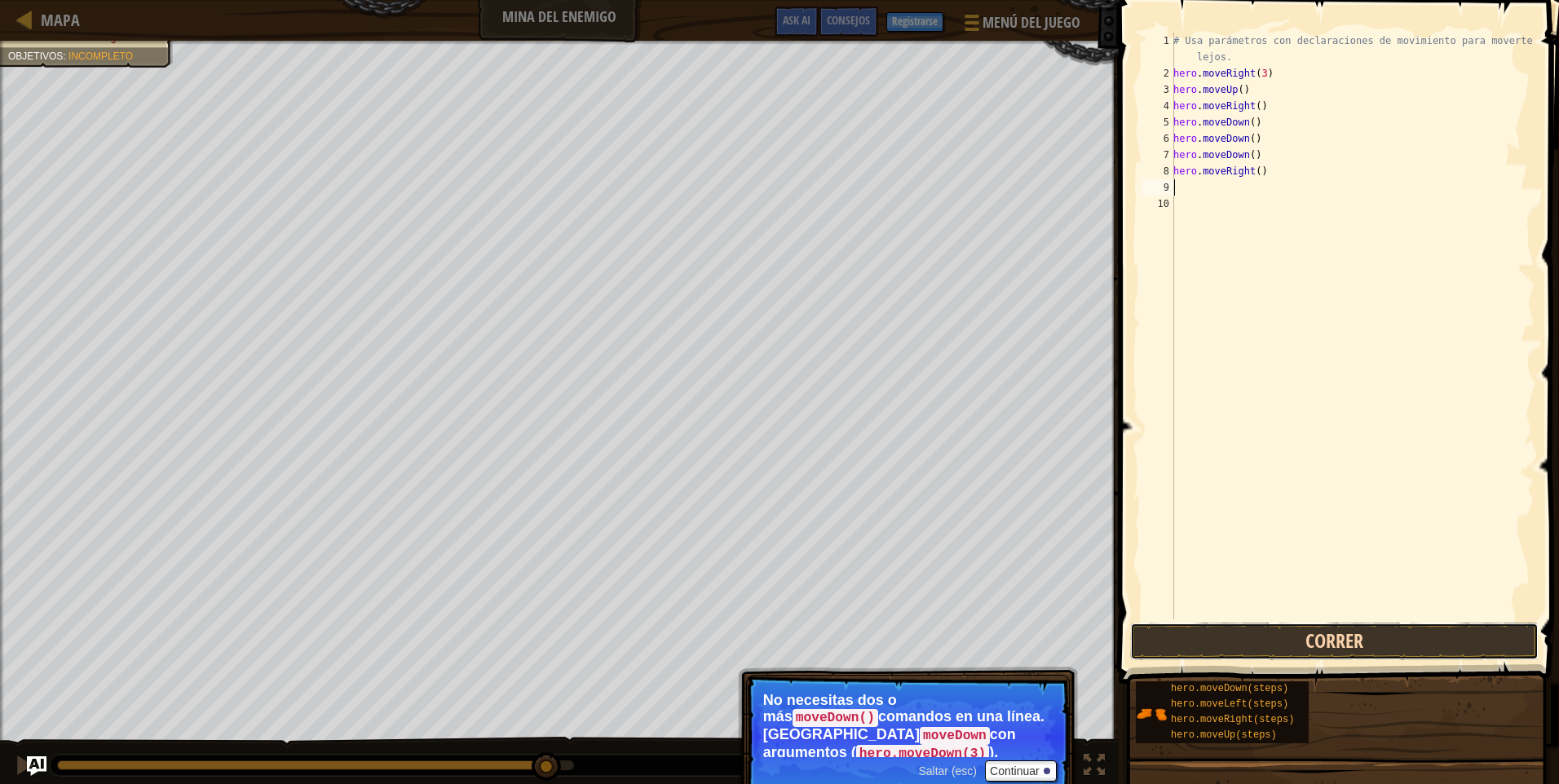
click at [1226, 638] on button "Correr" at bounding box center [1335, 641] width 409 height 38
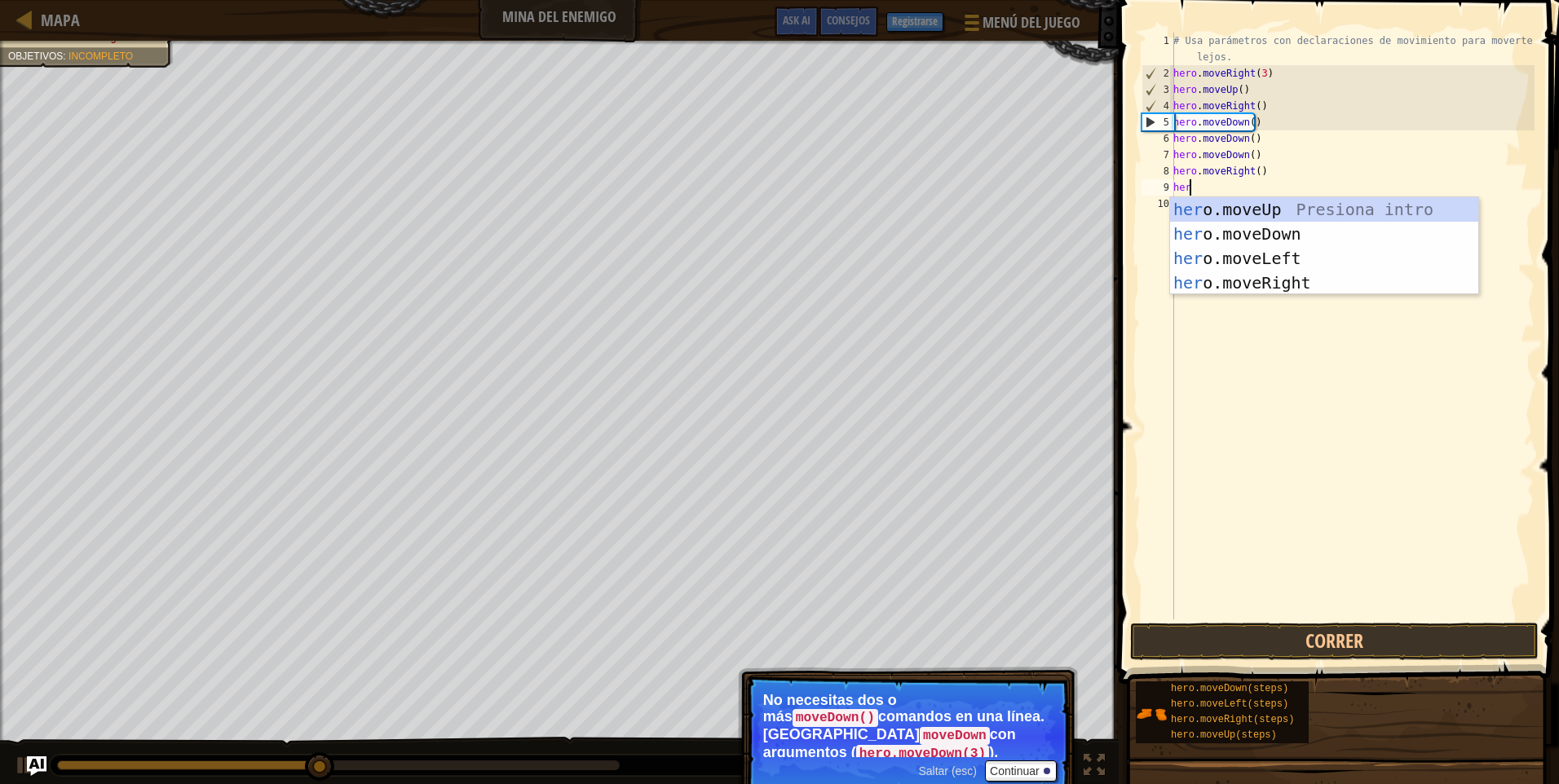
type textarea "hero"
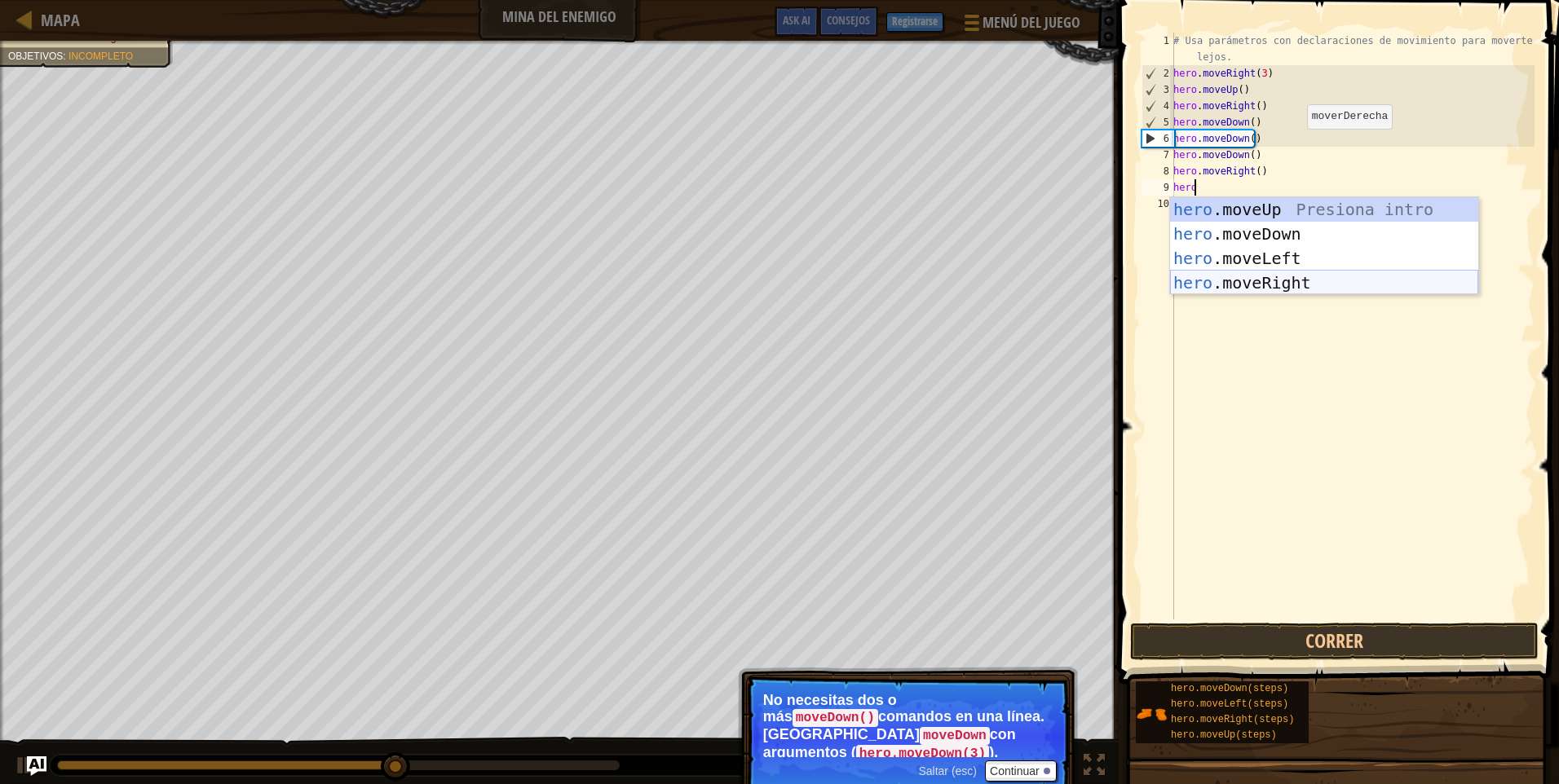
click at [1242, 276] on div "hero .moveUp Presiona intro hero .moveDown Presiona intro hero .moveLeft Presio…" at bounding box center [1324, 270] width 308 height 146
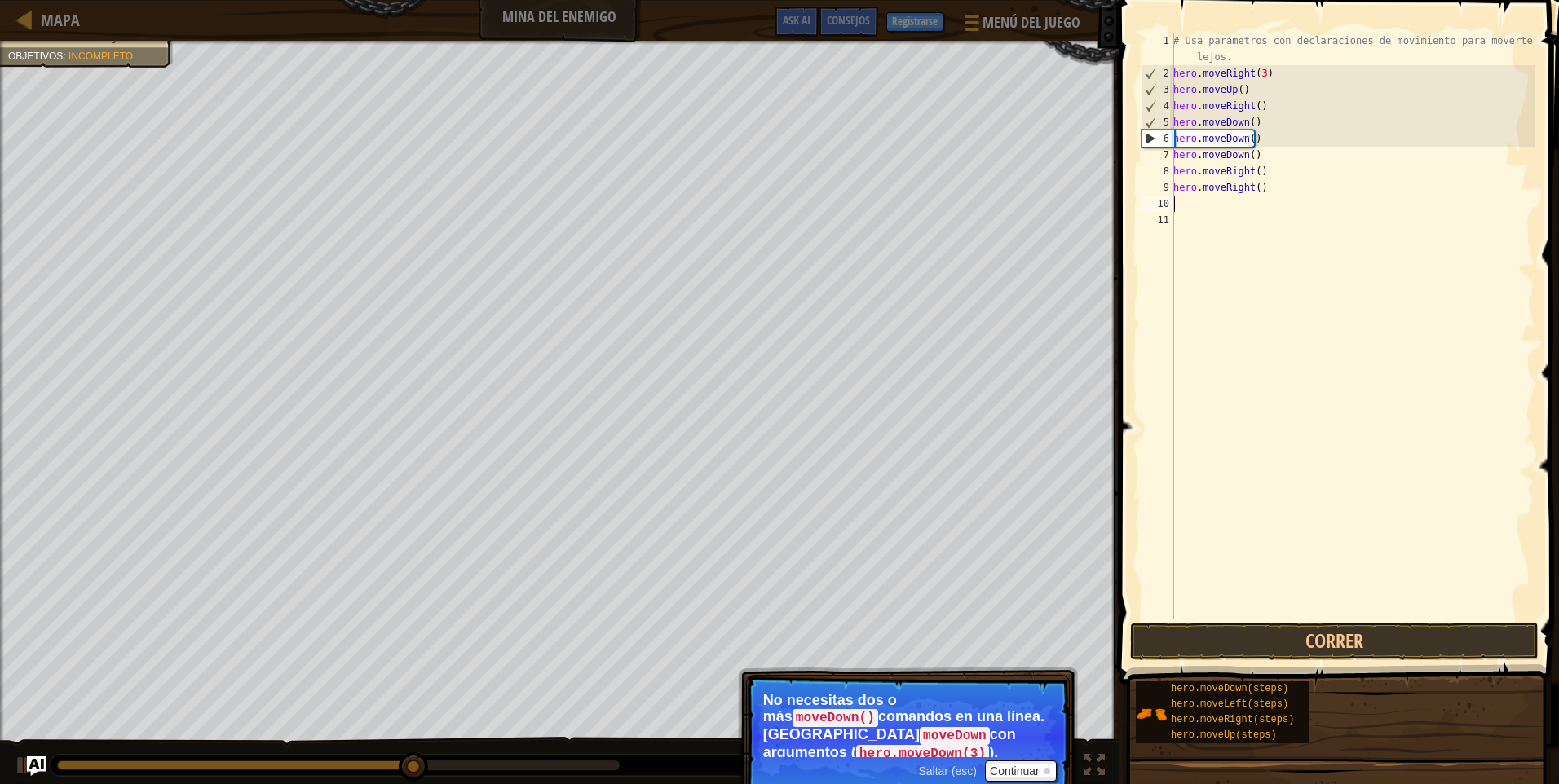
scroll to position [8, 0]
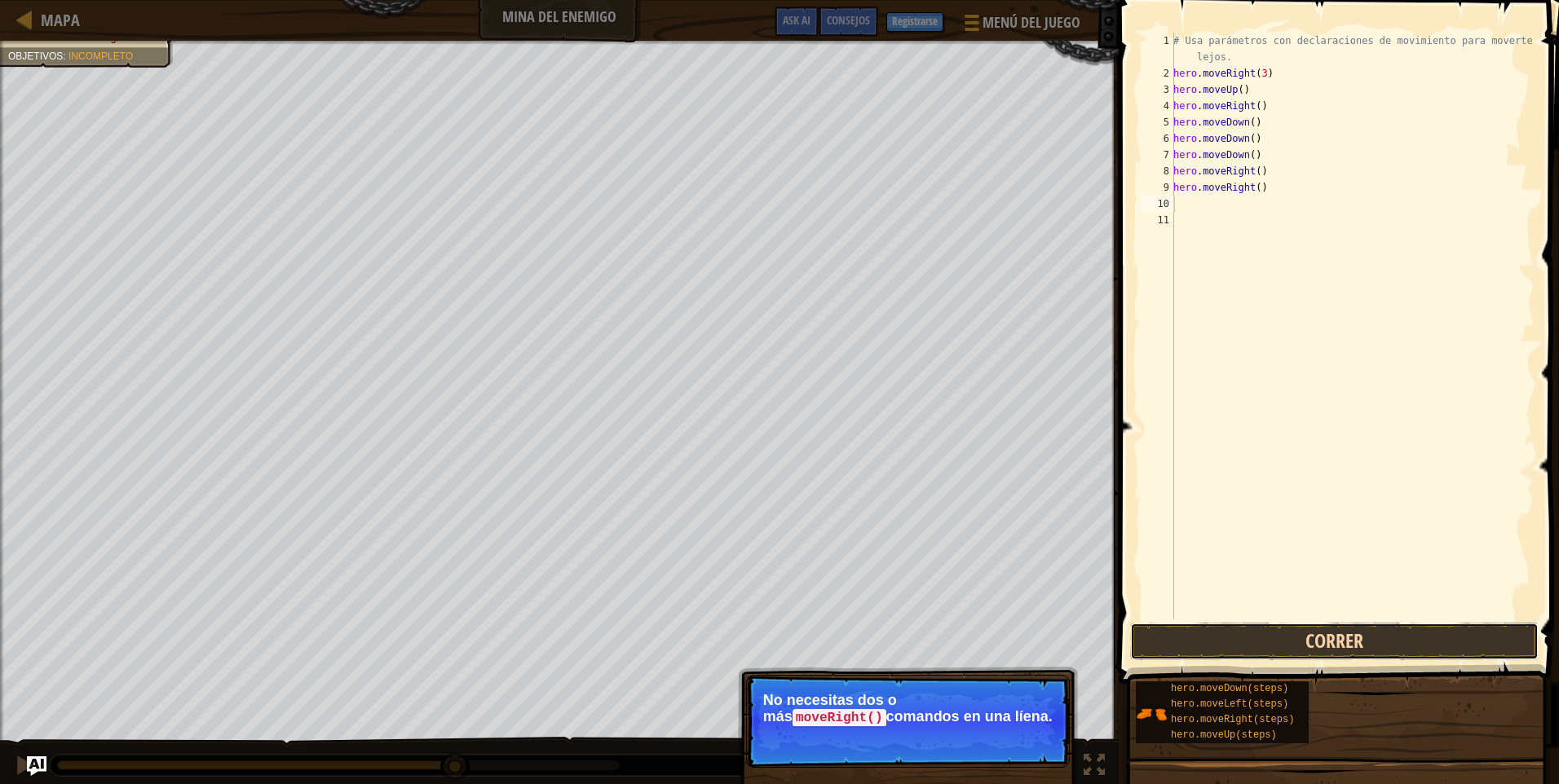
click at [1270, 641] on button "Correr" at bounding box center [1335, 641] width 409 height 38
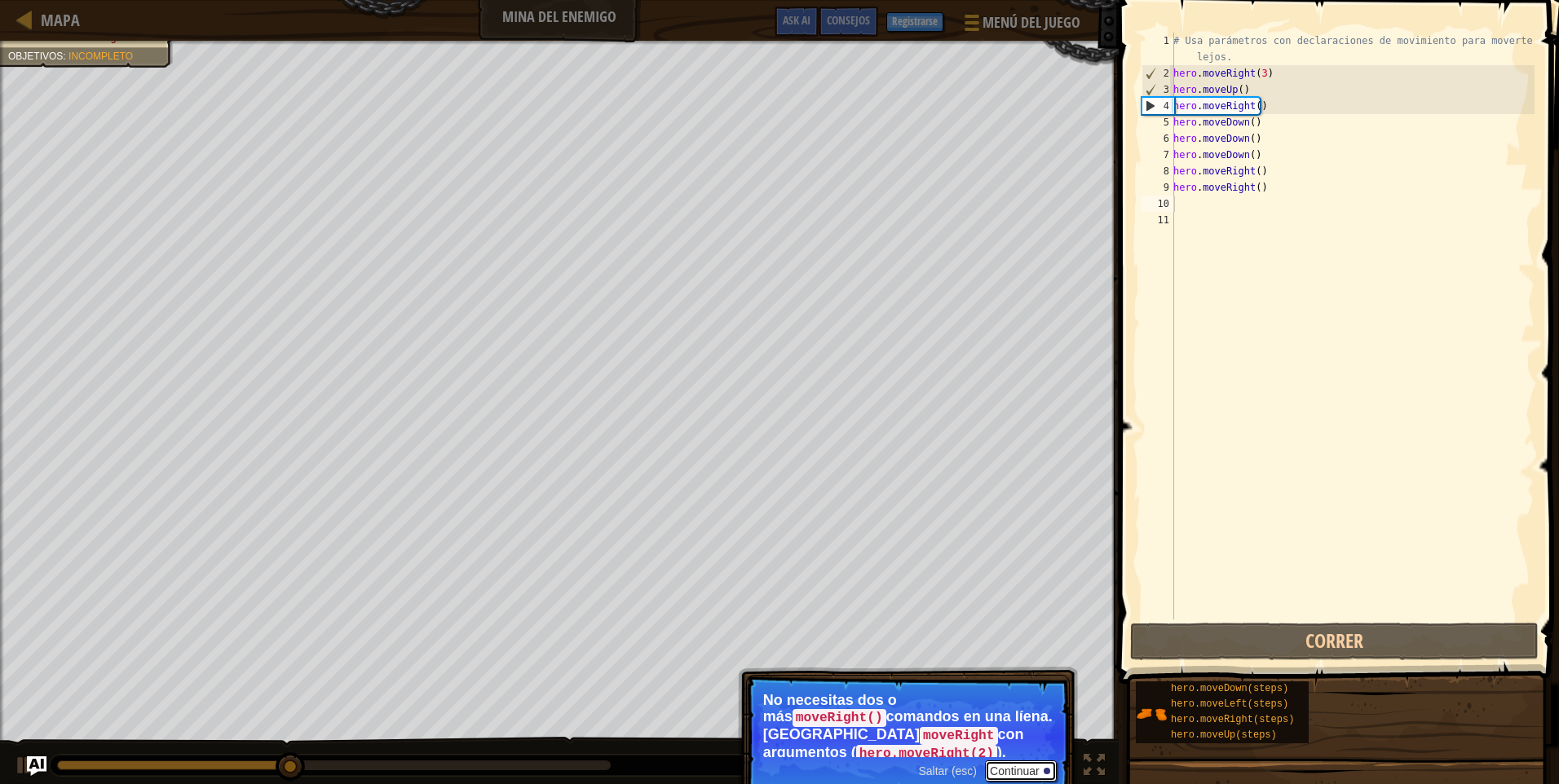
click at [1031, 761] on button "Continuar" at bounding box center [1021, 771] width 71 height 22
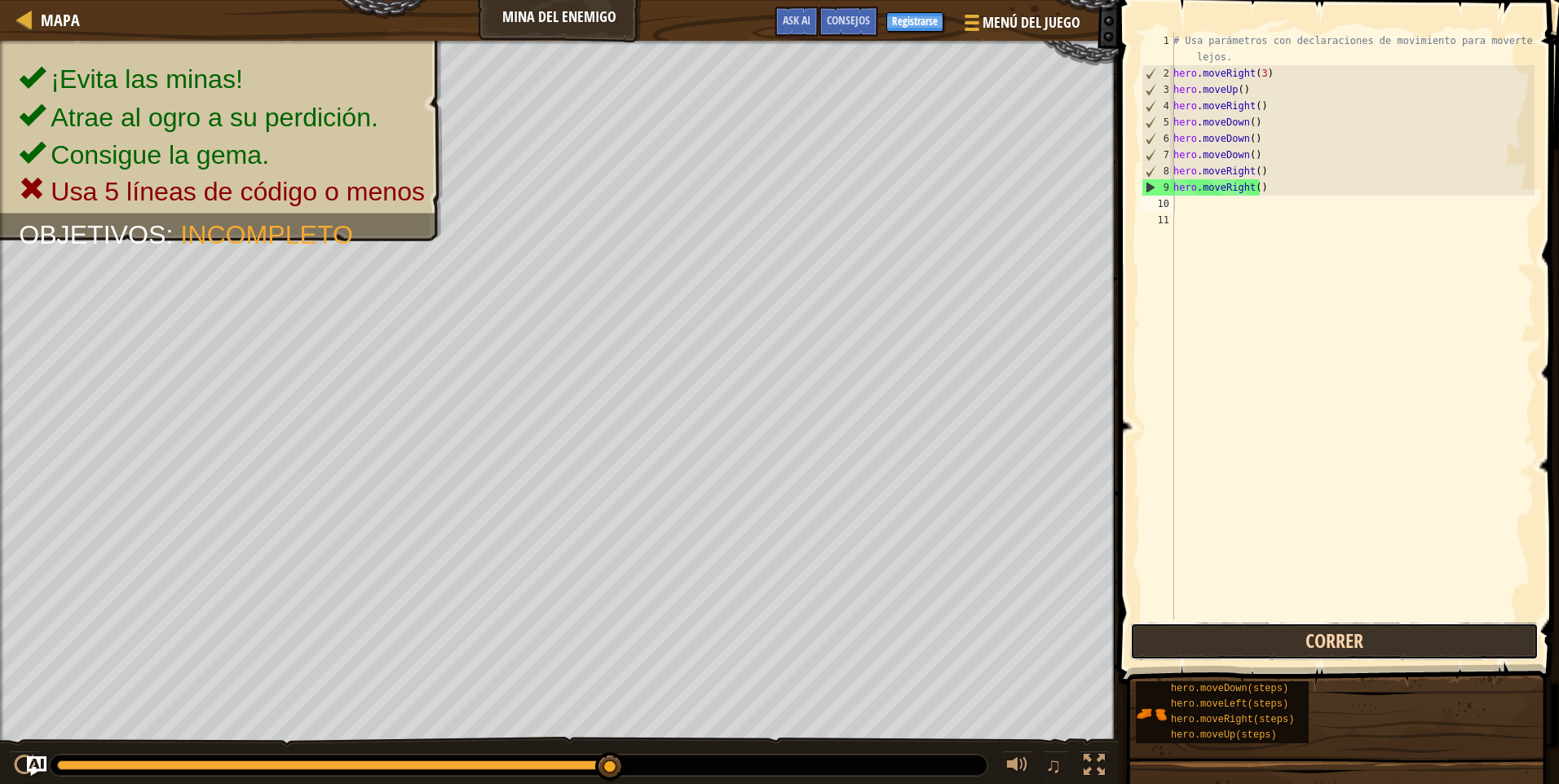
click at [1286, 633] on button "Correr" at bounding box center [1335, 641] width 409 height 38
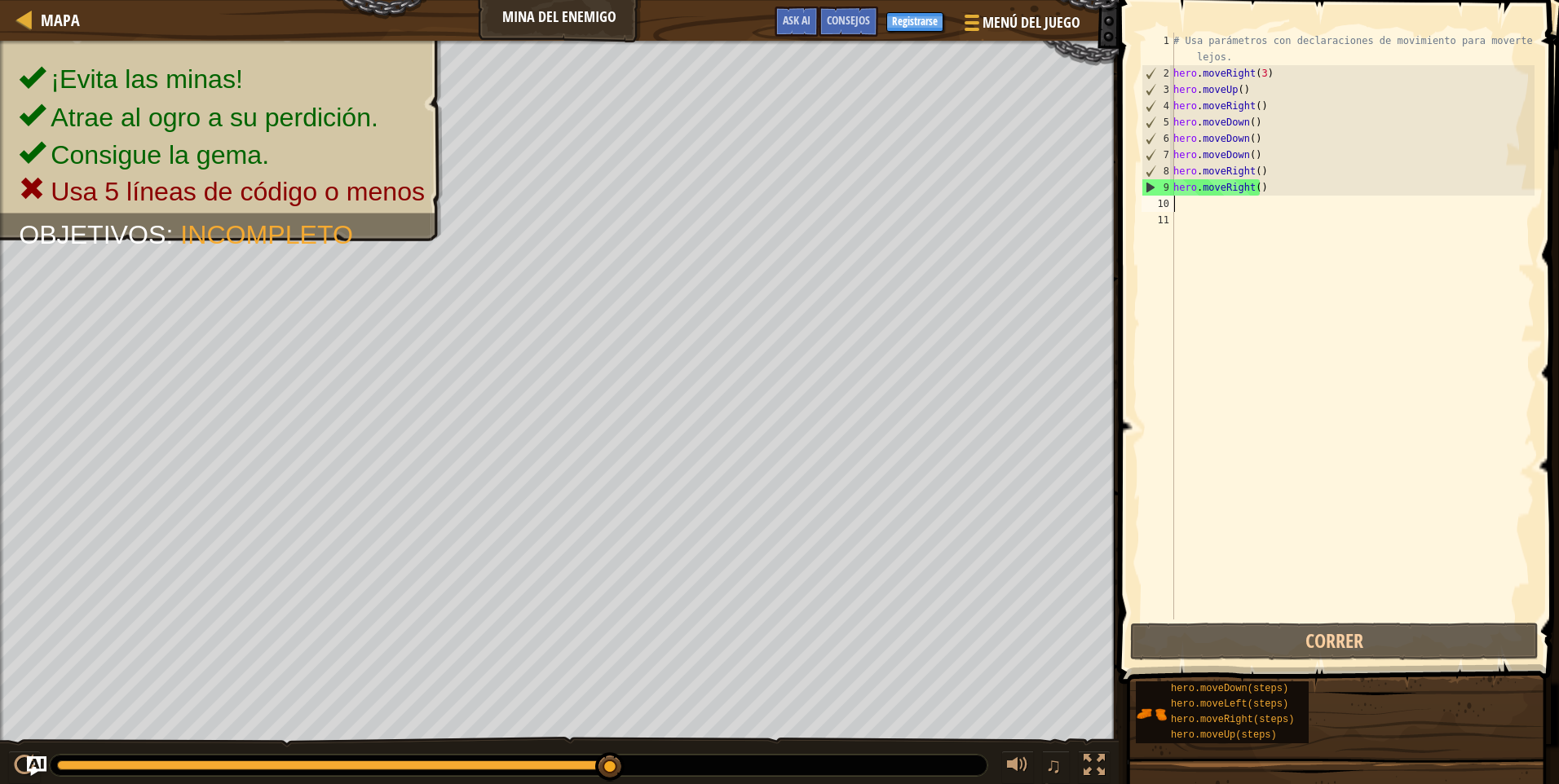
type textarea "h"
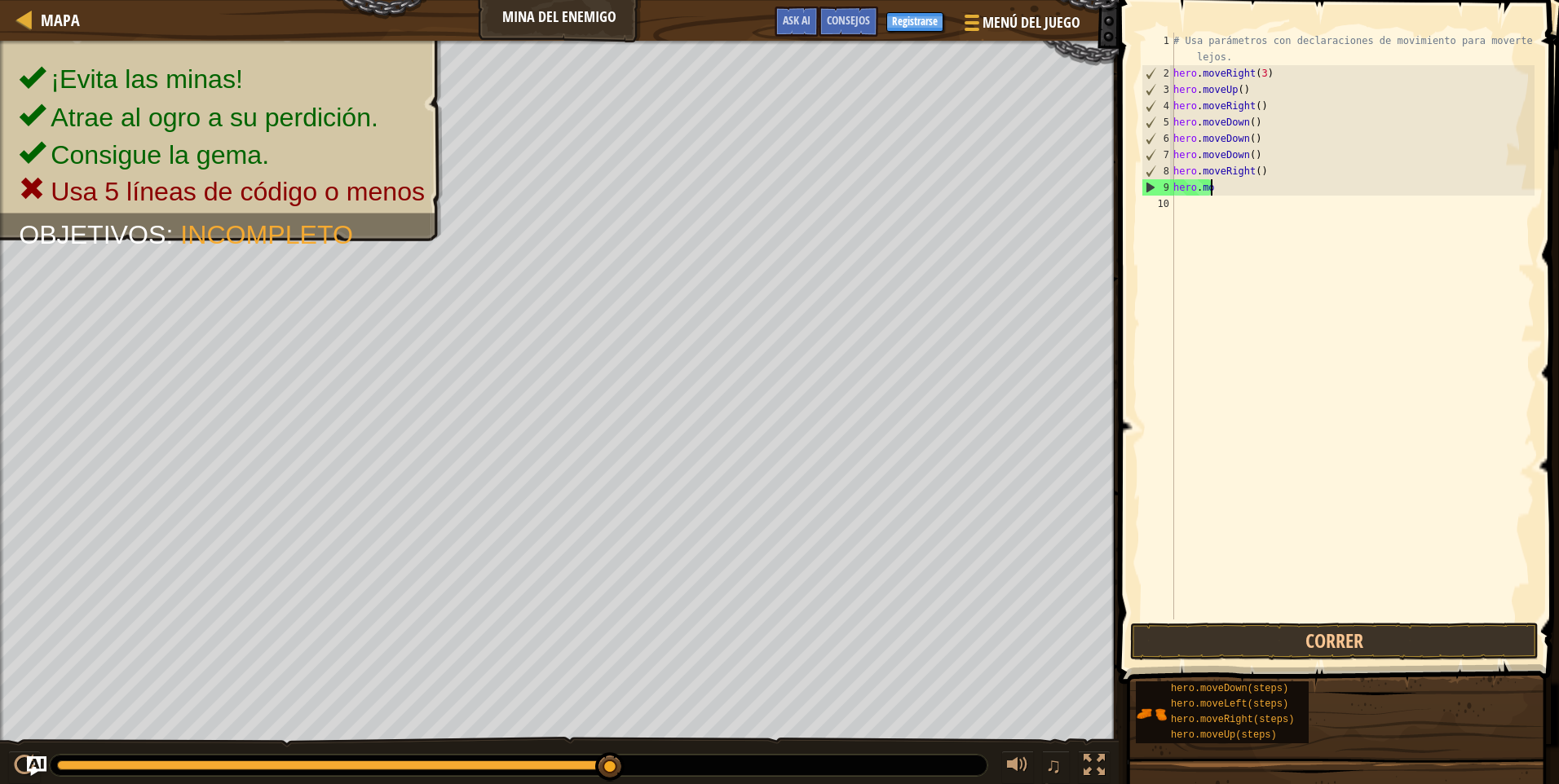
type textarea "h"
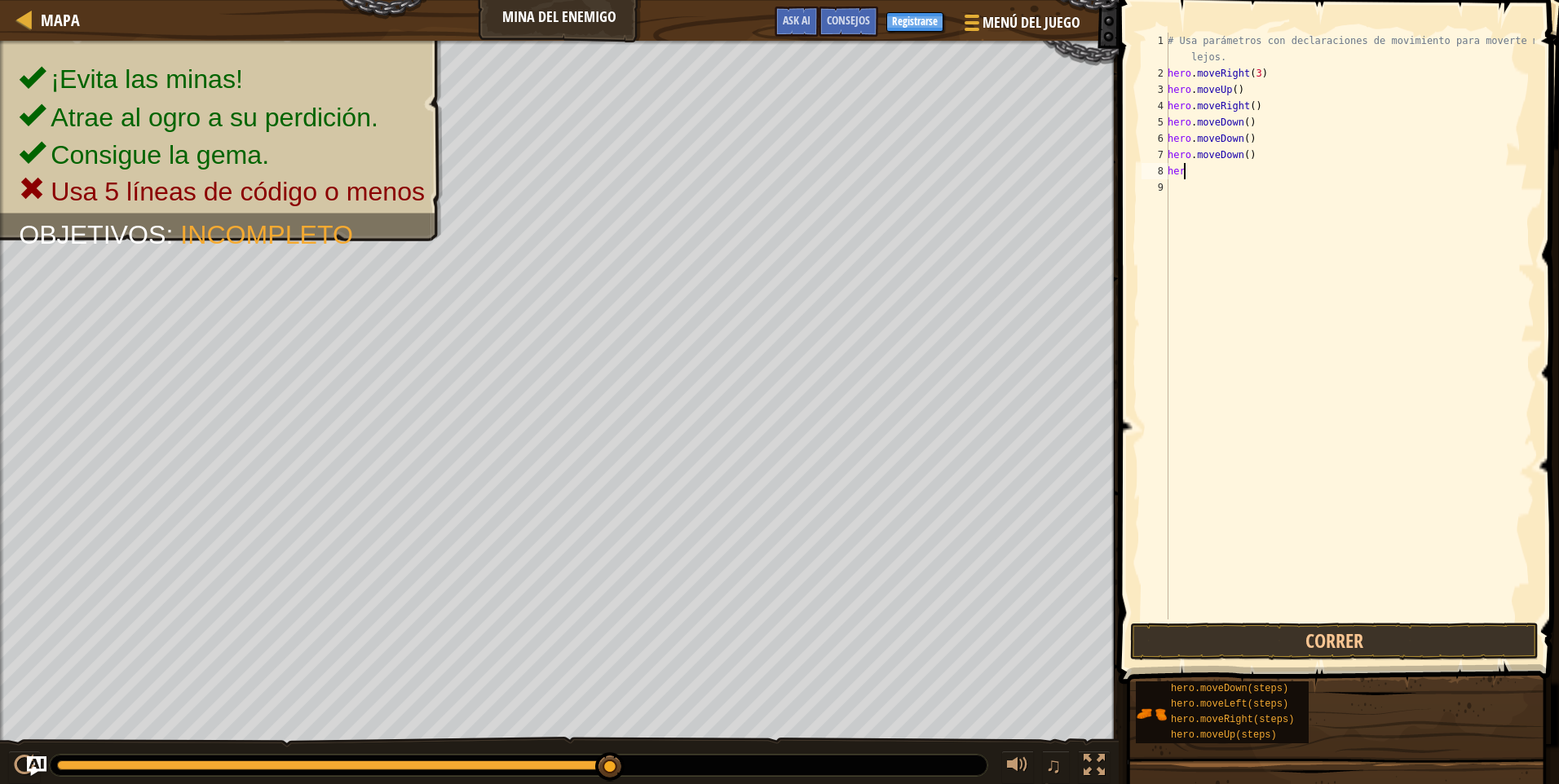
type textarea "h"
type textarea "hero.mov"
drag, startPoint x: 1222, startPoint y: 144, endPoint x: 1131, endPoint y: 135, distance: 91.4
click at [1131, 135] on div "hero.mov 1 2 3 4 5 6 7 # Usa parámetros con declaraciones de movimiento para mo…" at bounding box center [1336, 375] width 445 height 732
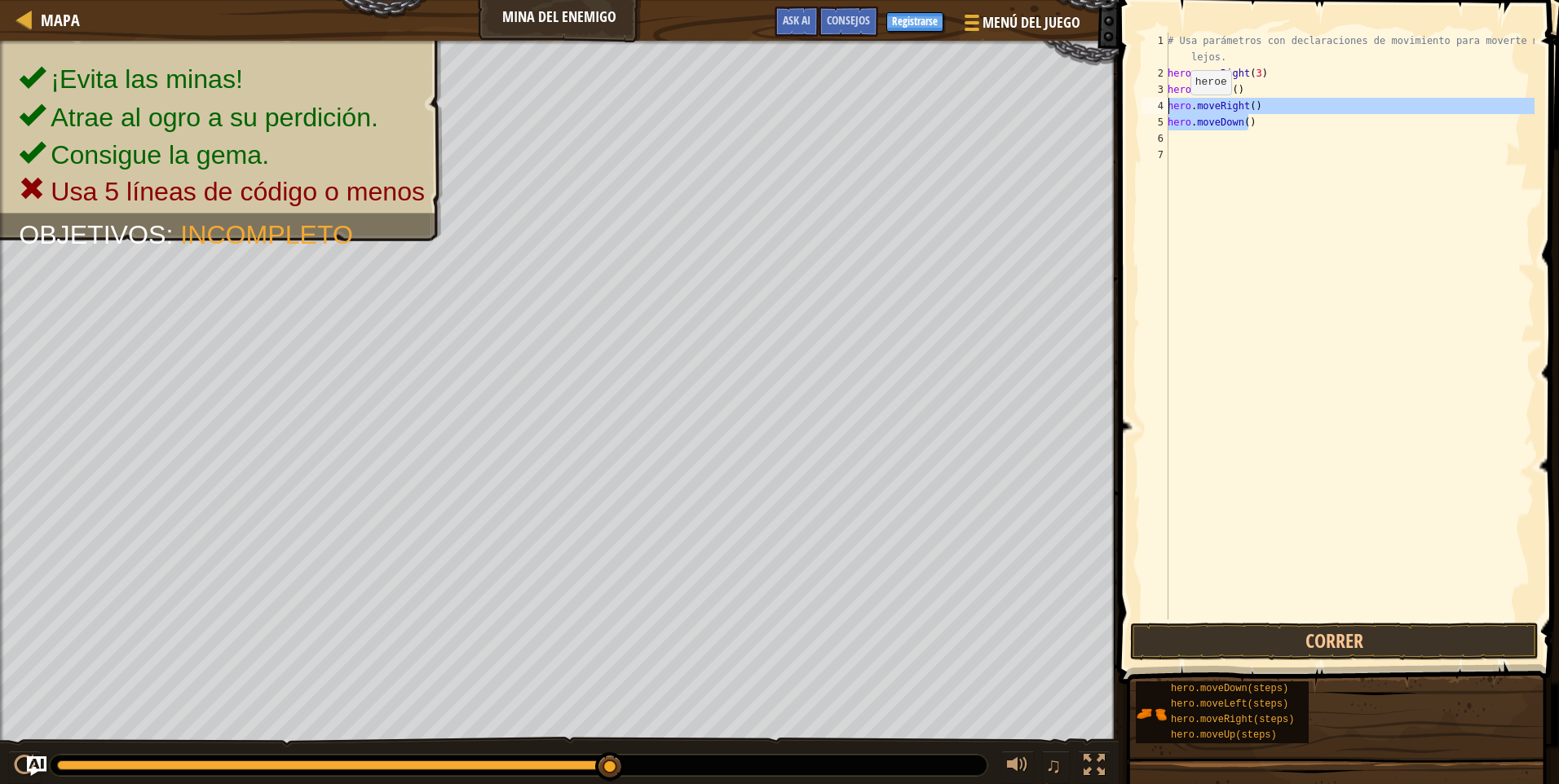
click at [1105, 102] on div "Mapa Mina del Enemigo Menú del Juego Hecho Registrarse Consejos Ask AI 1 הההההה…" at bounding box center [780, 392] width 1559 height 784
type textarea "hero.moveRight() hero.moveDown()"
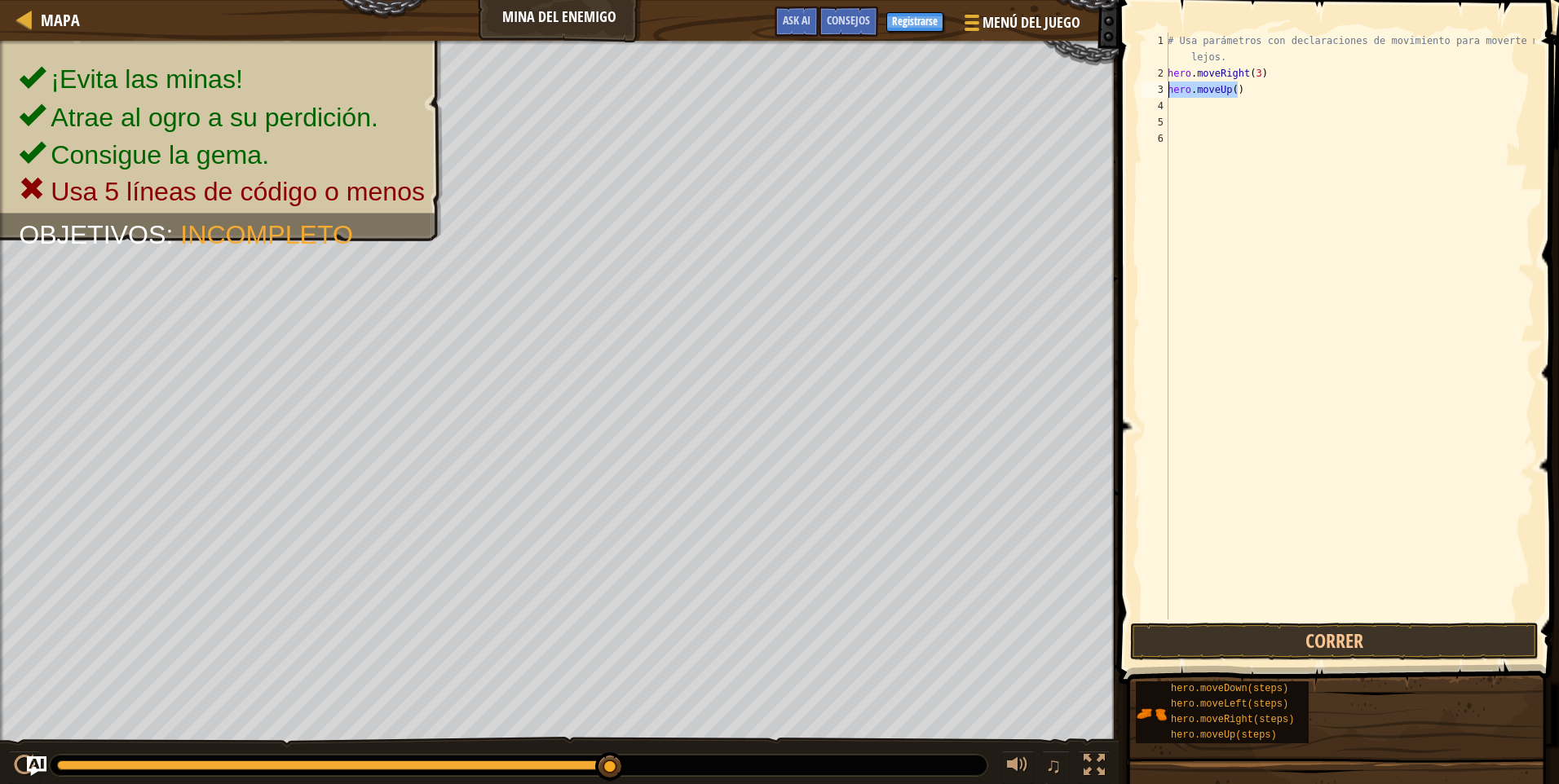
drag, startPoint x: 1252, startPoint y: 86, endPoint x: 1131, endPoint y: 85, distance: 121.0
click at [1131, 85] on div "1 2 3 4 5 6 # Usa parámetros con declaraciones de movimiento para moverte más l…" at bounding box center [1336, 375] width 445 height 732
type textarea "hero.moveUp()"
click at [1333, 637] on button "Correr" at bounding box center [1335, 641] width 409 height 38
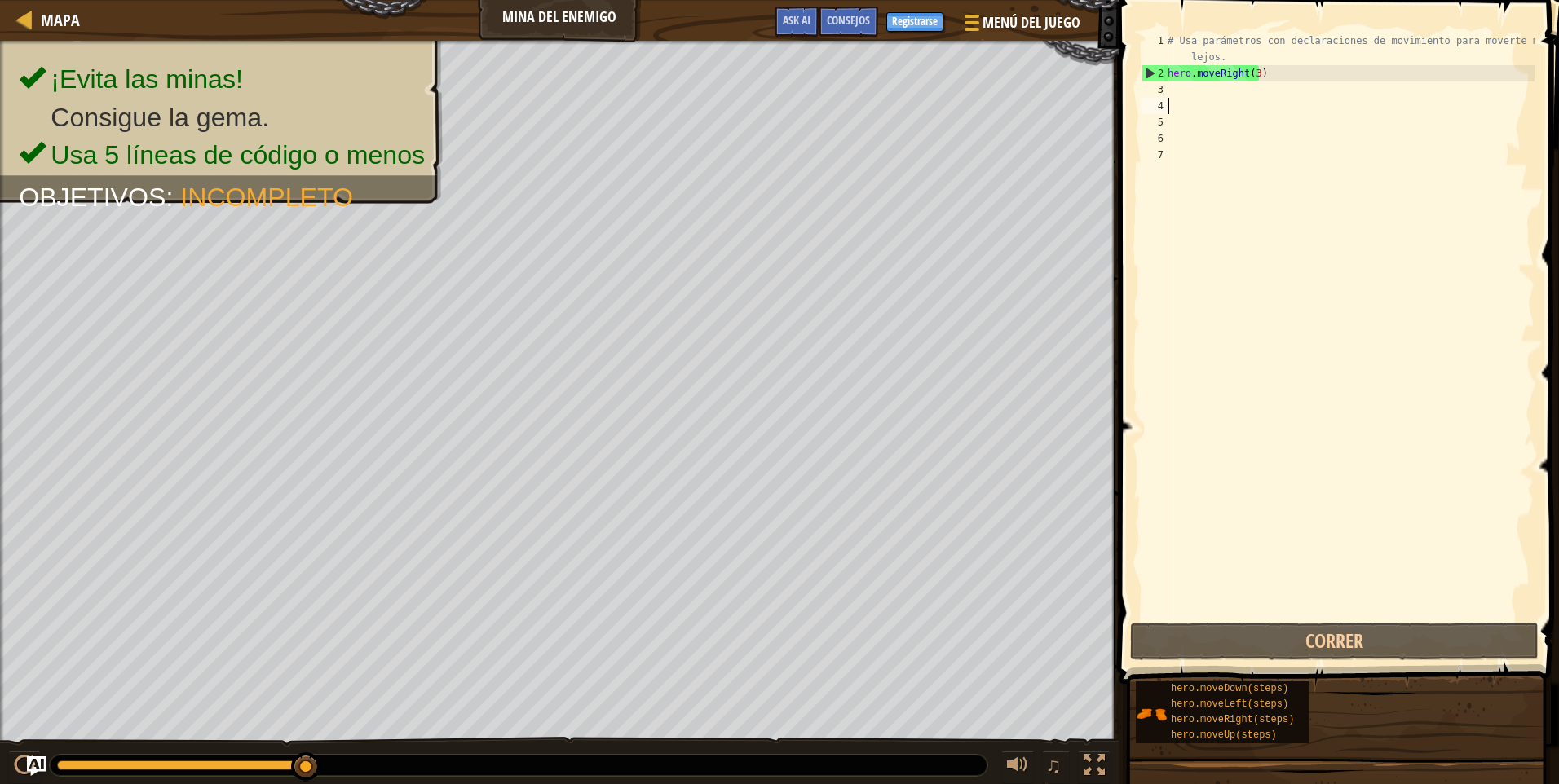
click at [1201, 89] on div "# Usa parámetros con declaraciones de movimiento para moverte más lejos. hero .…" at bounding box center [1350, 350] width 370 height 636
type textarea "h"
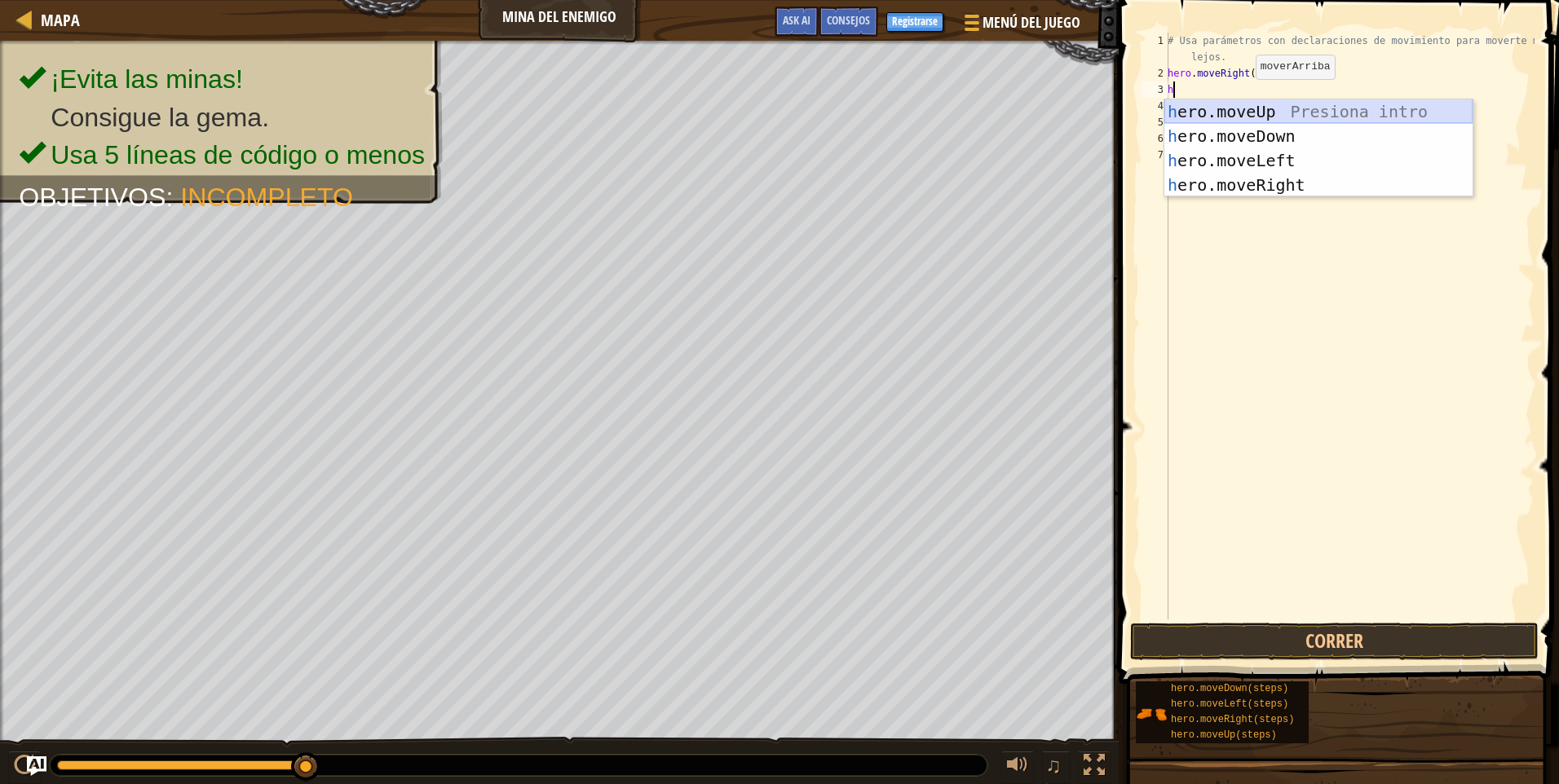
click at [1244, 112] on div "h ero.moveUp Presiona intro h ero.moveDown Presiona intro h ero.moveLeft Presio…" at bounding box center [1319, 173] width 308 height 146
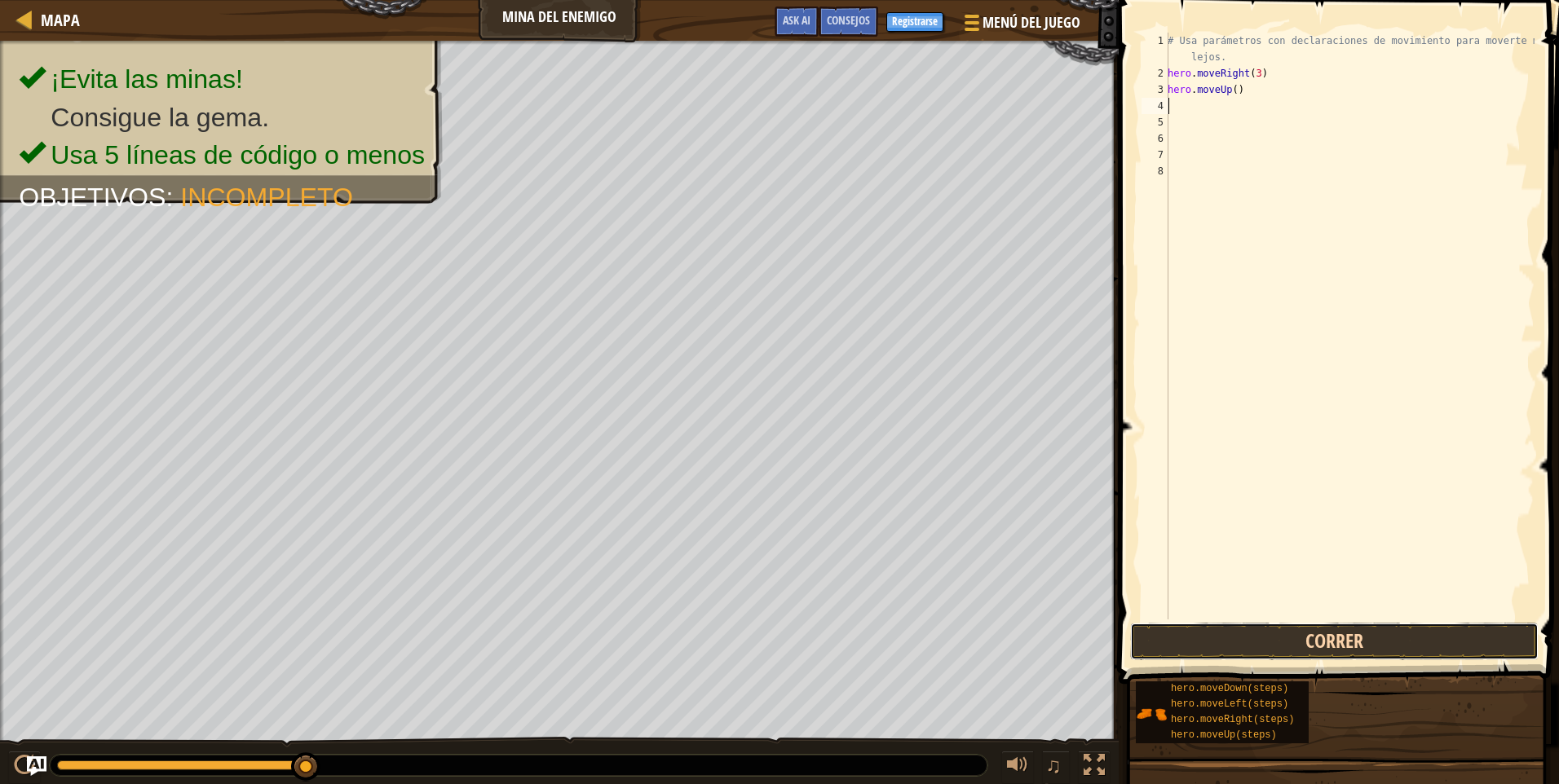
click at [1323, 639] on button "Correr" at bounding box center [1335, 641] width 409 height 38
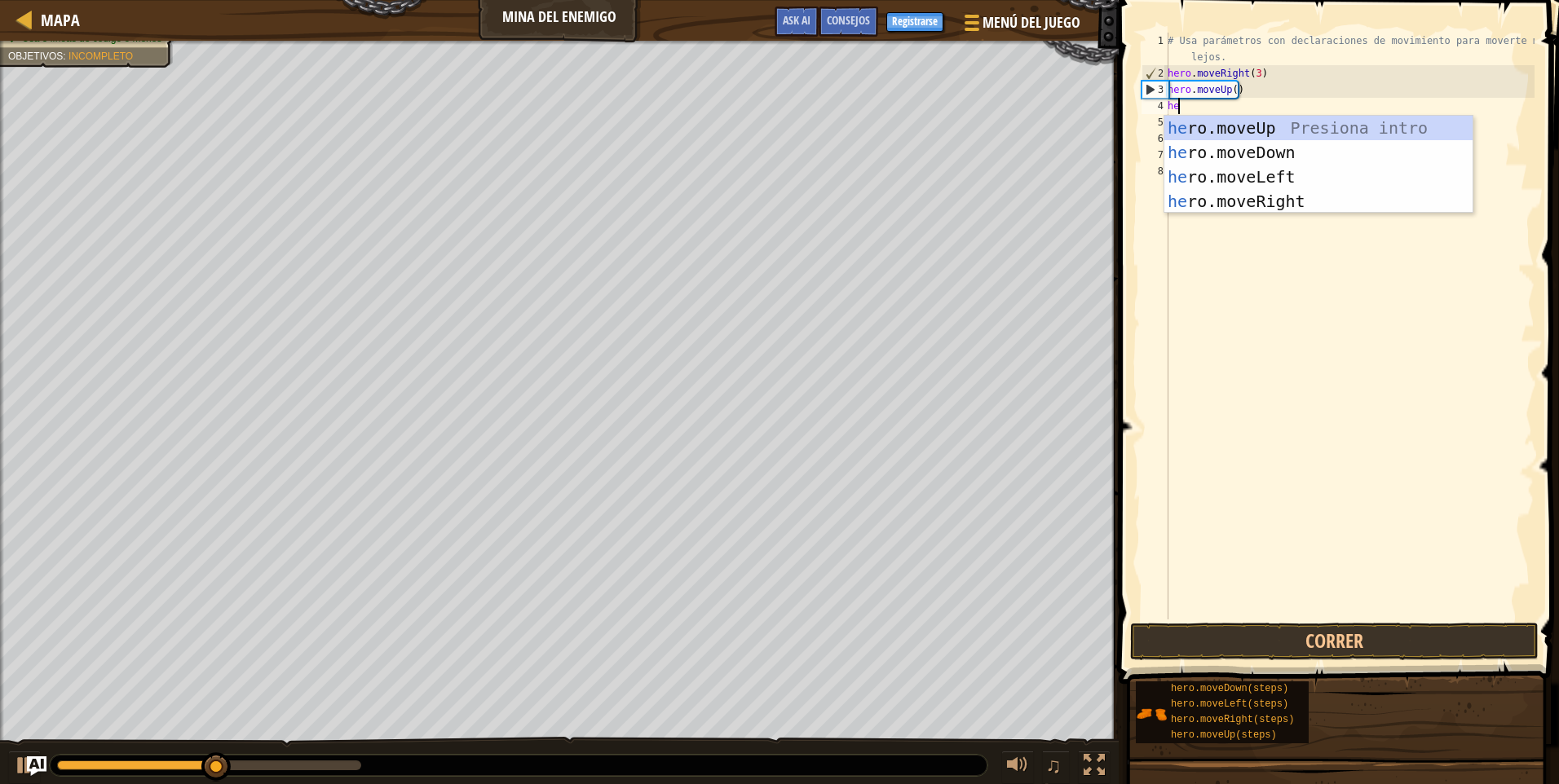
type textarea "her"
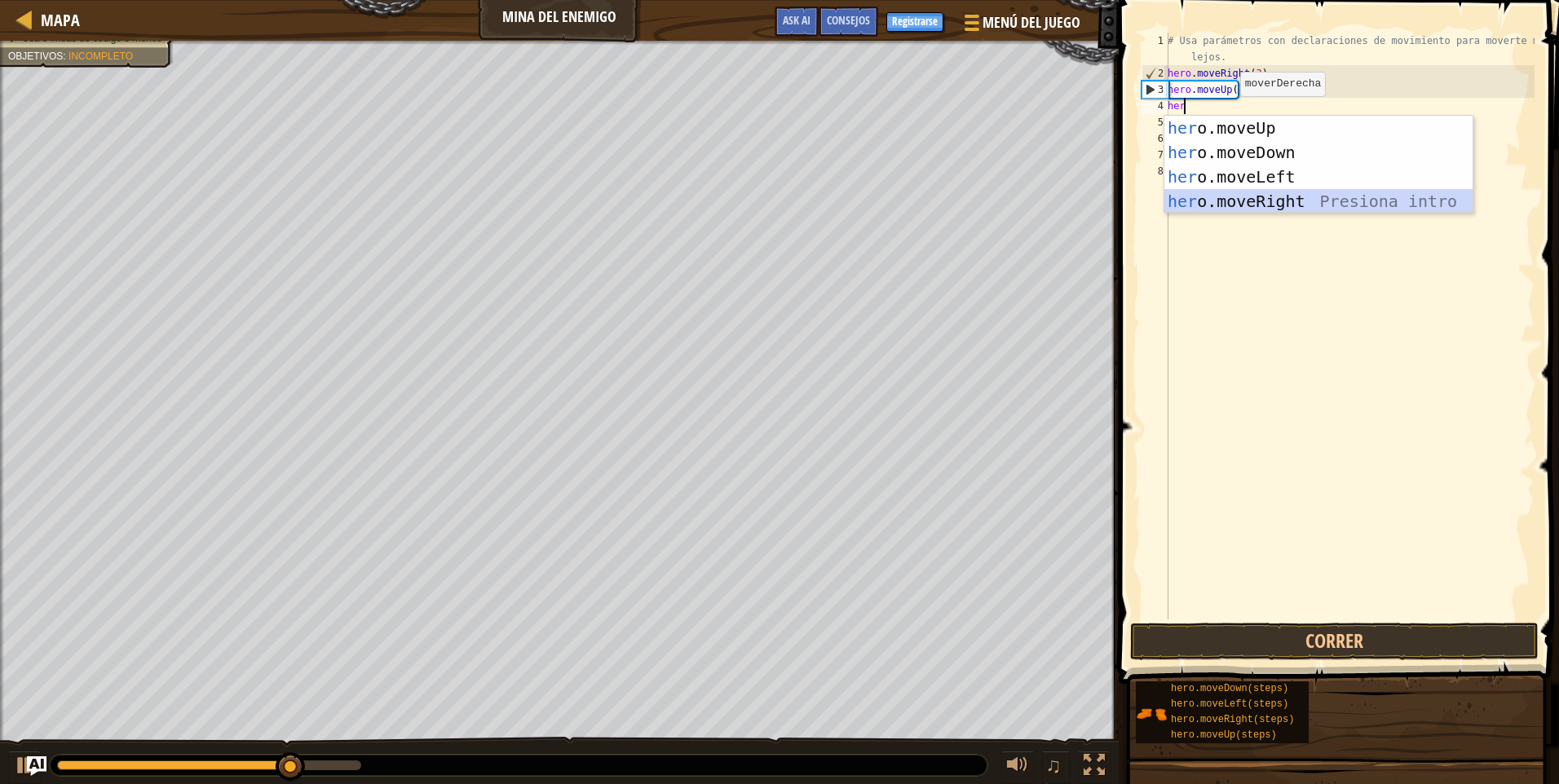
click at [1235, 194] on div "her o.moveUp Presiona intro her o.moveDown Presiona intro her o.moveLeft Presio…" at bounding box center [1319, 189] width 308 height 146
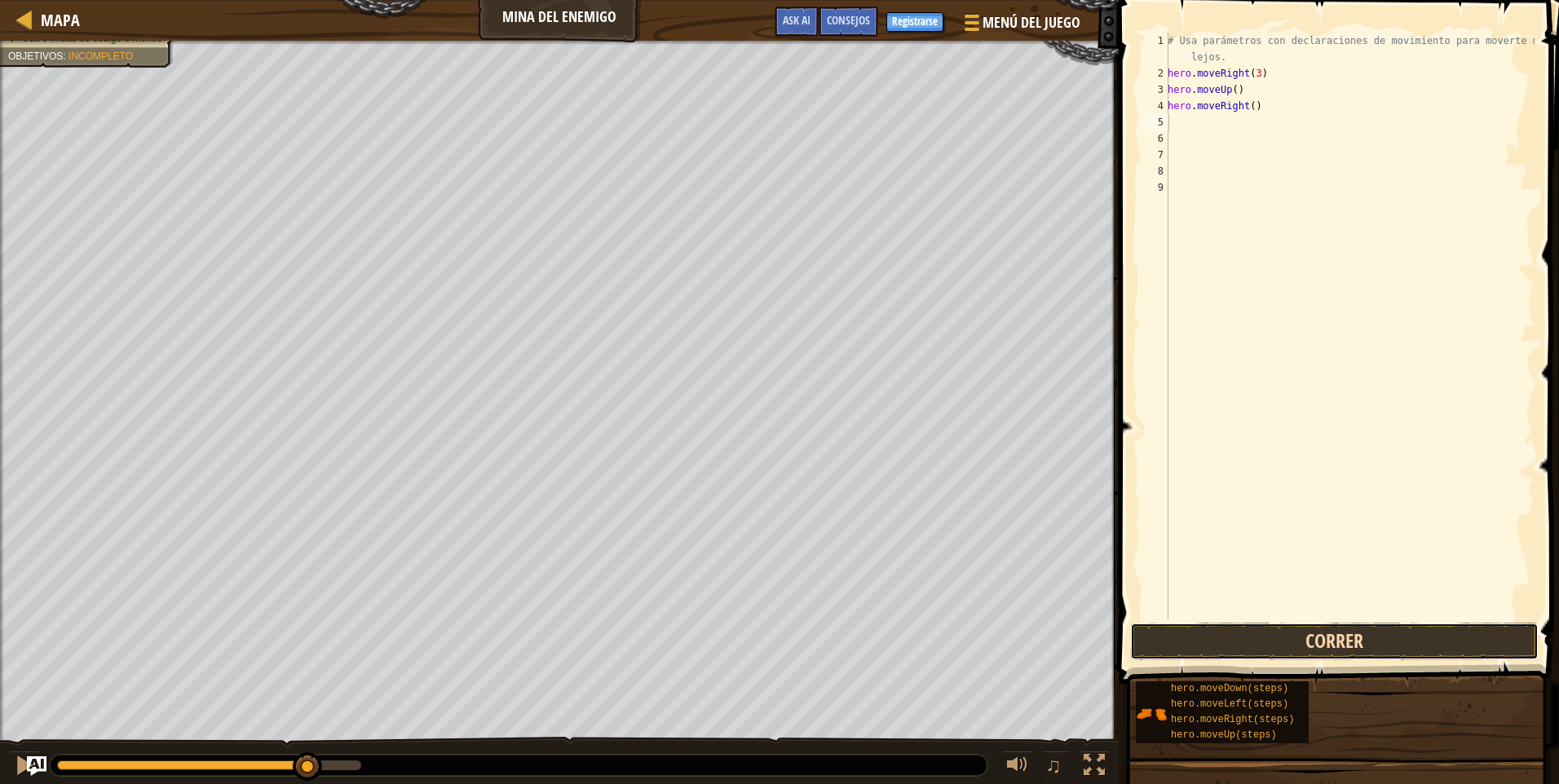
click at [1283, 638] on button "Correr" at bounding box center [1335, 641] width 409 height 38
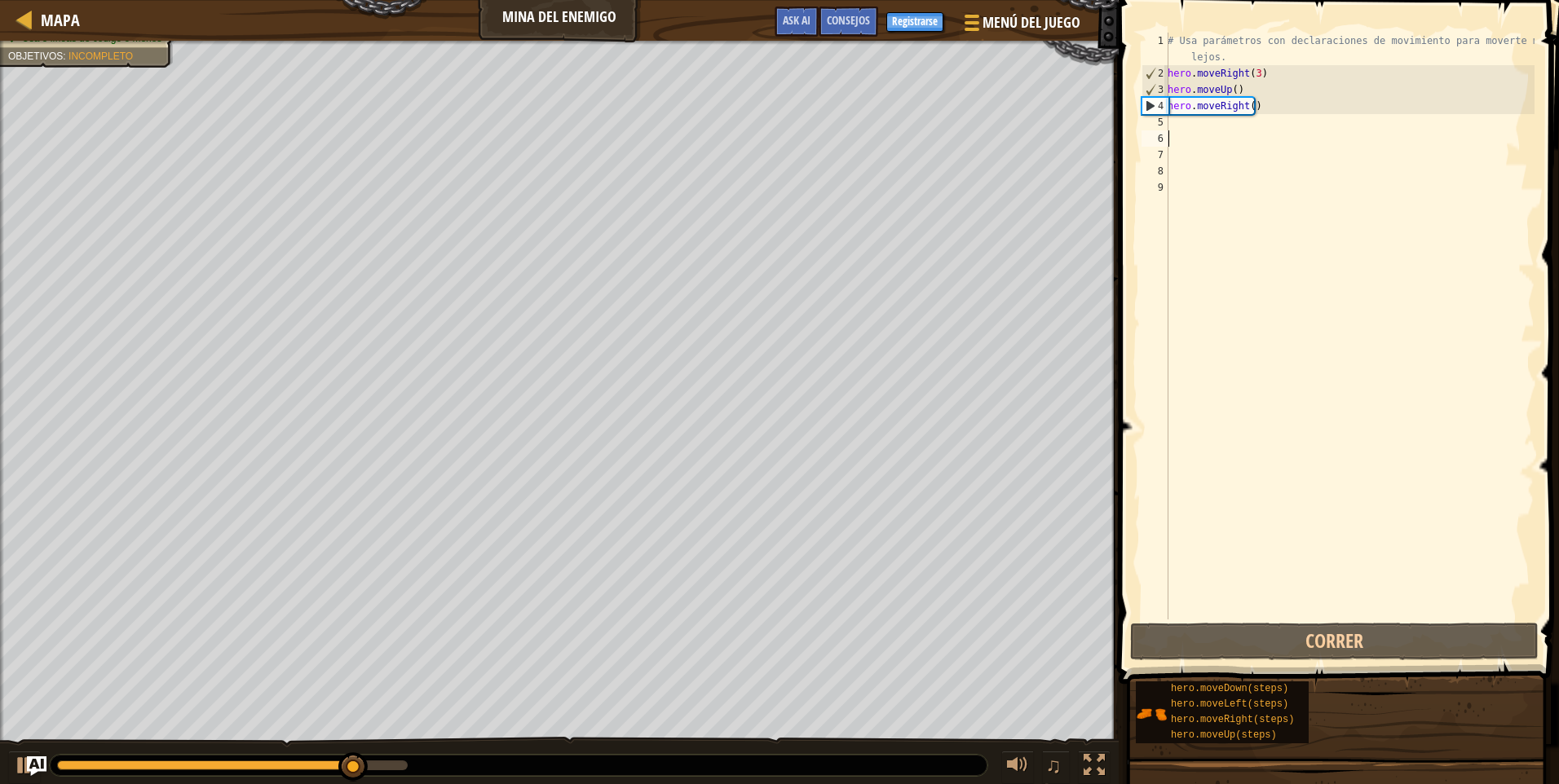
click at [1196, 138] on div "# Usa parámetros con declaraciones de movimiento para moverte más lejos. hero .…" at bounding box center [1350, 350] width 370 height 636
click at [1188, 129] on div "# Usa parámetros con declaraciones de movimiento para moverte más lejos. hero .…" at bounding box center [1350, 350] width 370 height 636
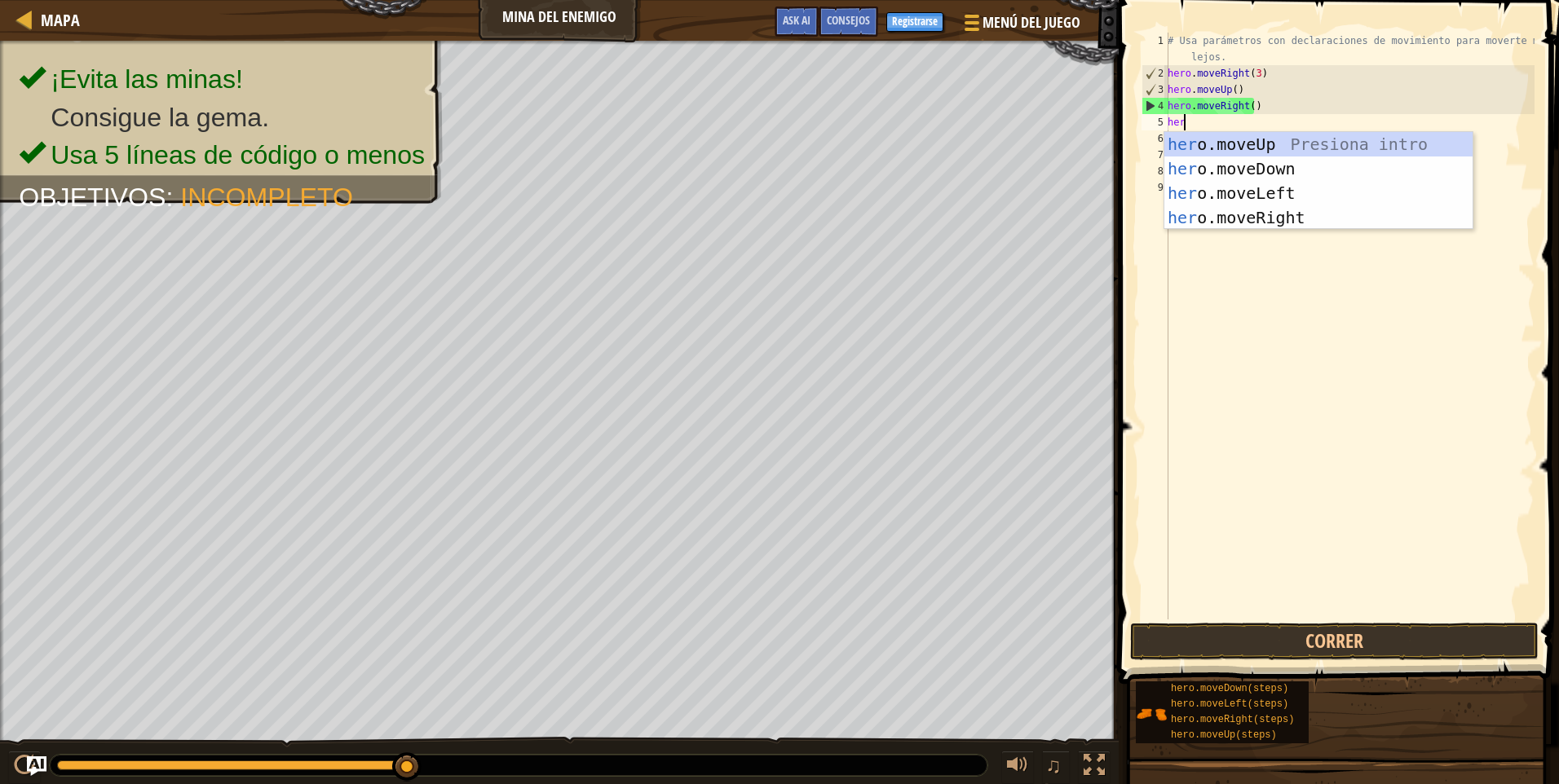
type textarea "hero"
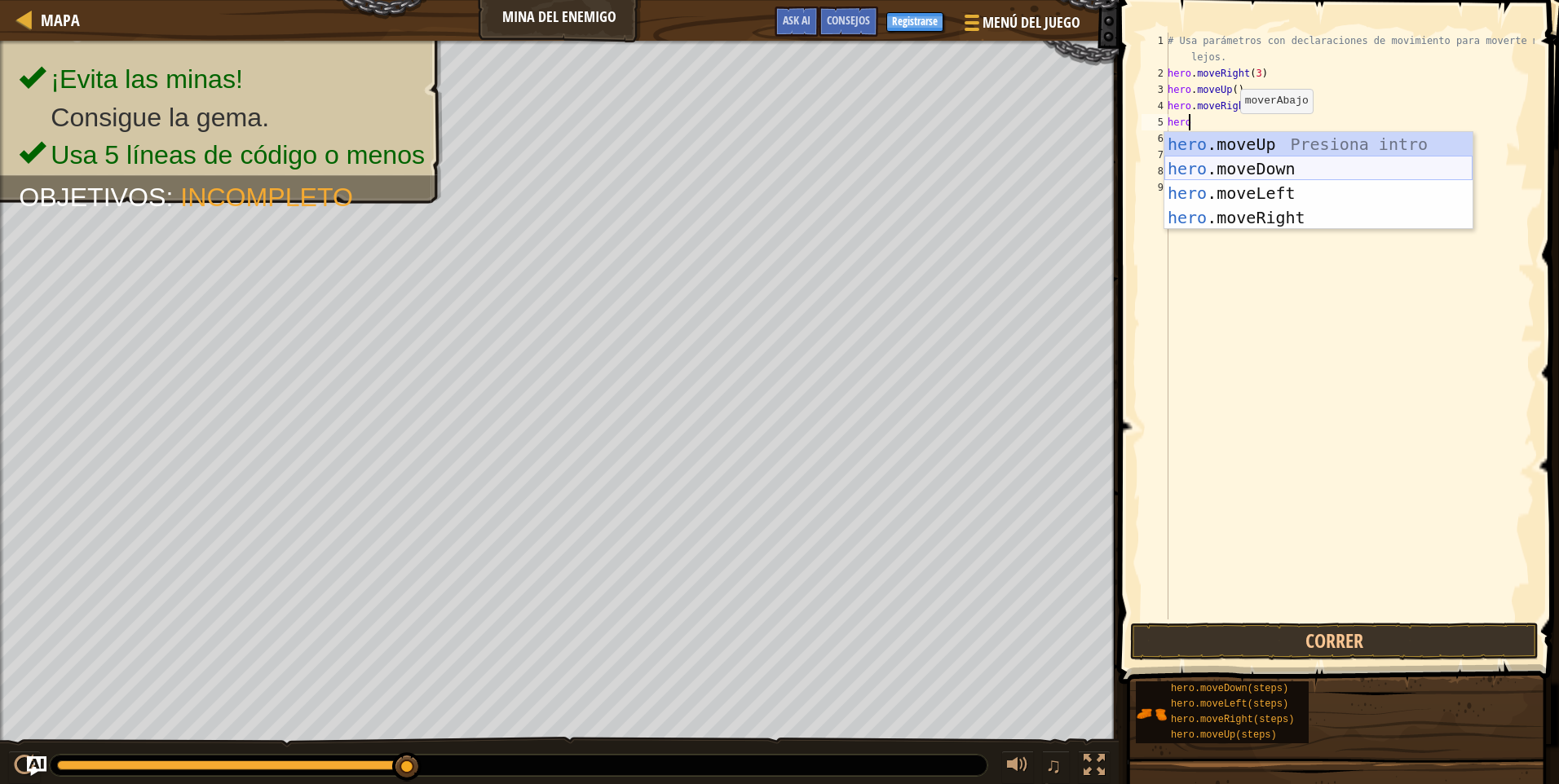
click at [1278, 173] on div "hero .moveUp Presiona intro hero .moveDown Presiona intro hero .moveLeft Presio…" at bounding box center [1319, 206] width 308 height 146
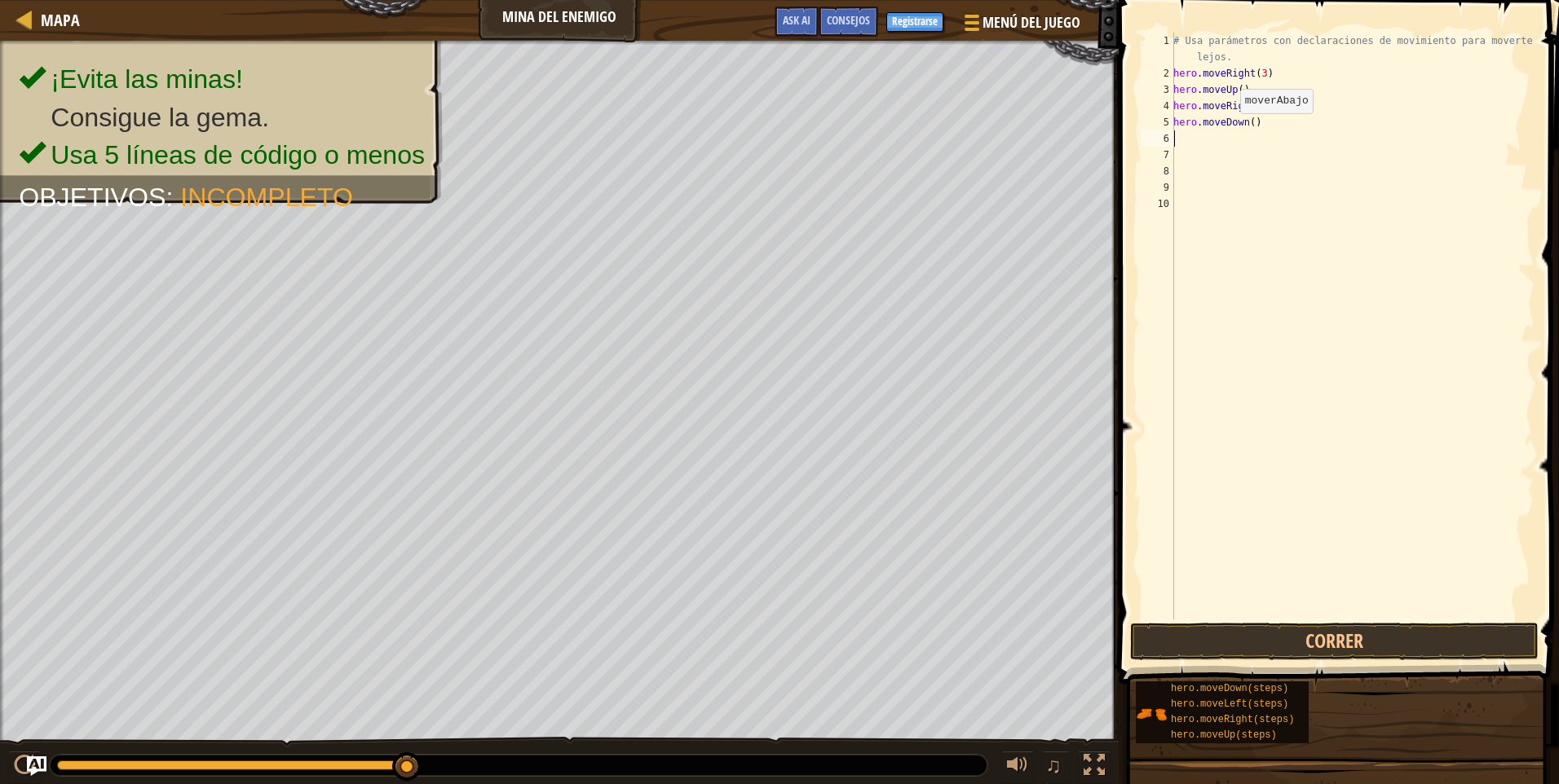
scroll to position [8, 0]
click at [1220, 633] on button "Correr" at bounding box center [1335, 641] width 409 height 38
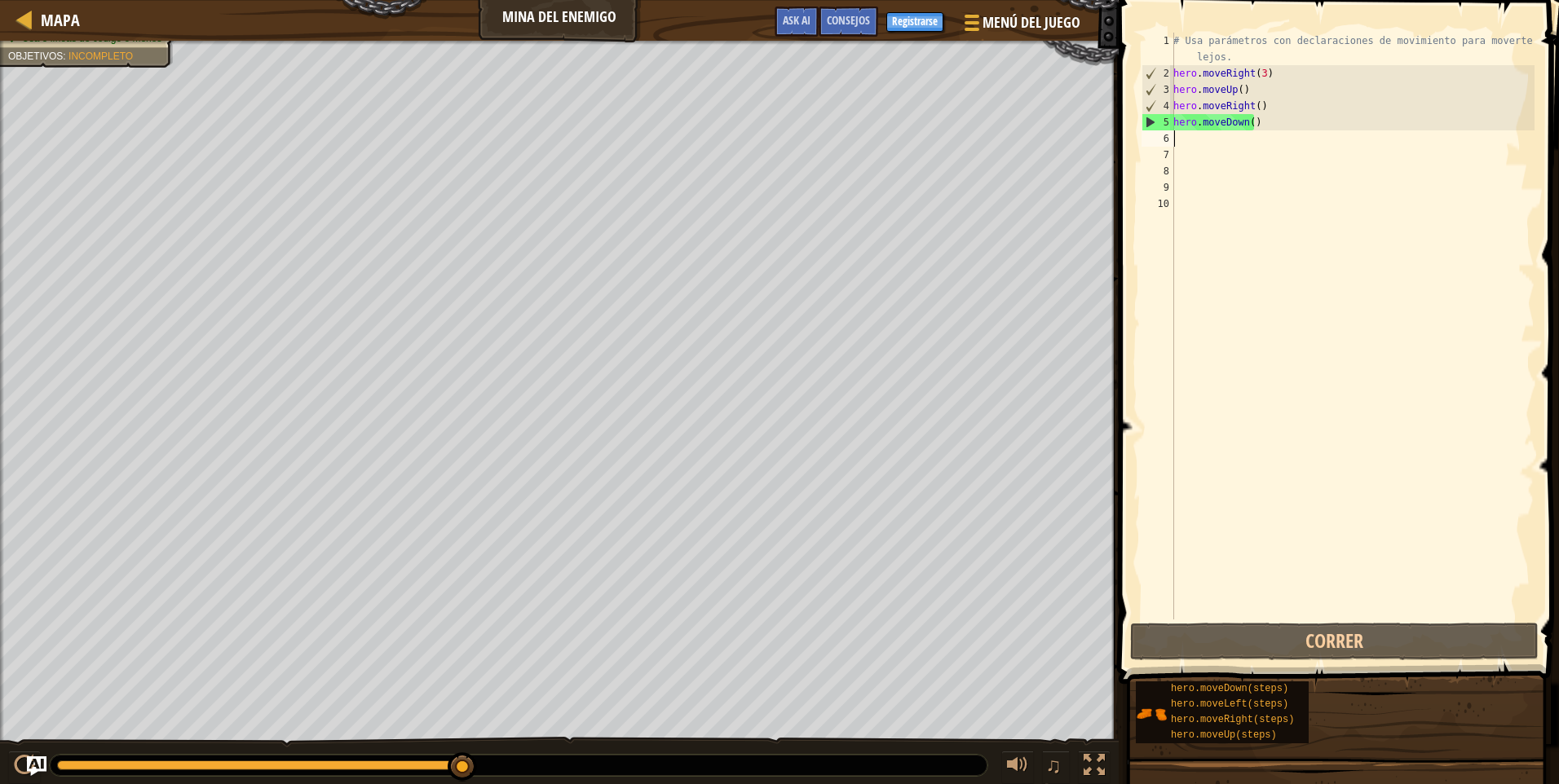
click at [1177, 172] on div "# Usa parámetros con declaraciones de movimiento para moverte más lejos. hero .…" at bounding box center [1352, 350] width 364 height 636
click at [1177, 156] on div "# Usa parámetros con declaraciones de movimiento para moverte más lejos. hero .…" at bounding box center [1352, 350] width 364 height 636
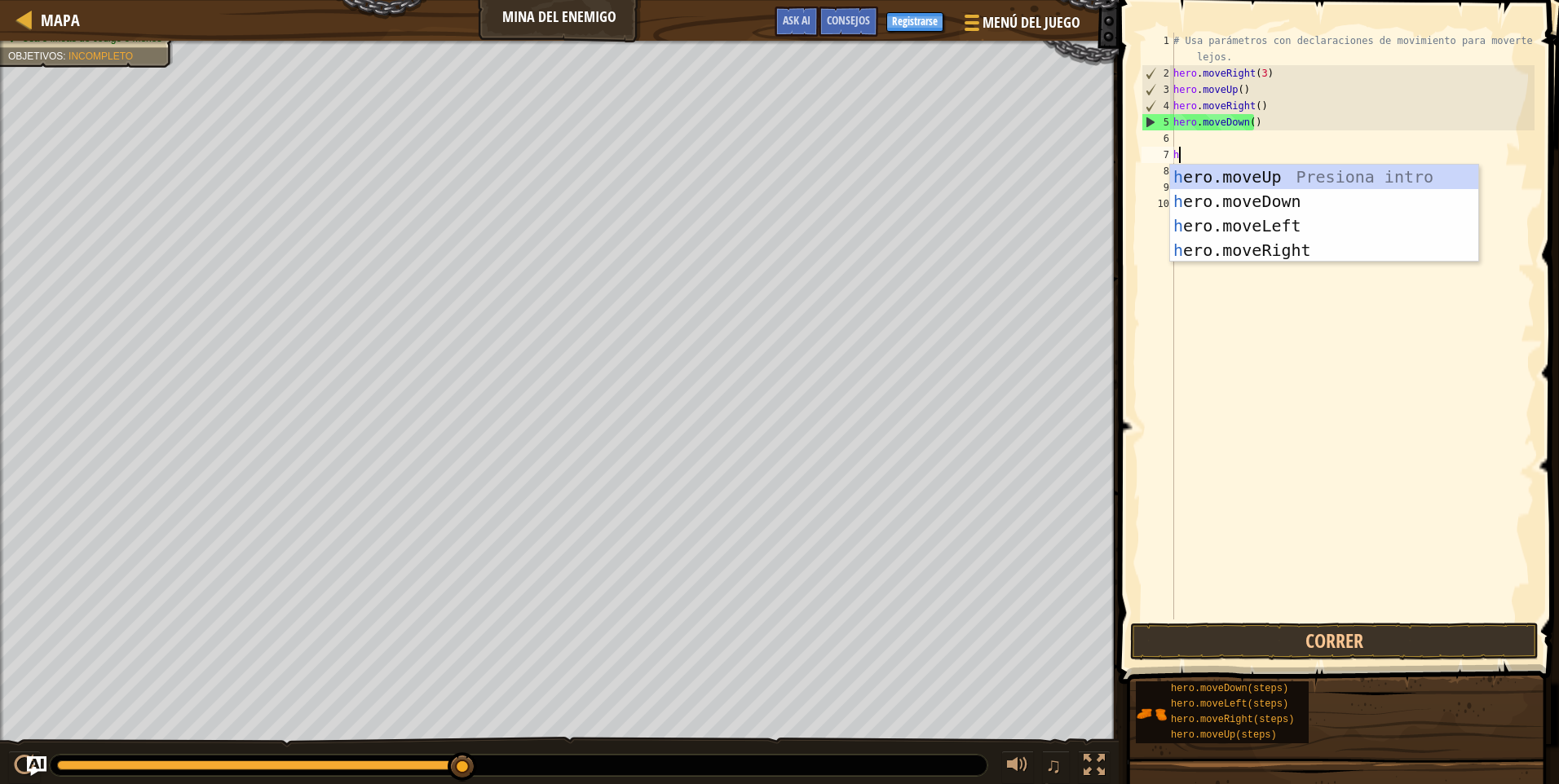
type textarea "her"
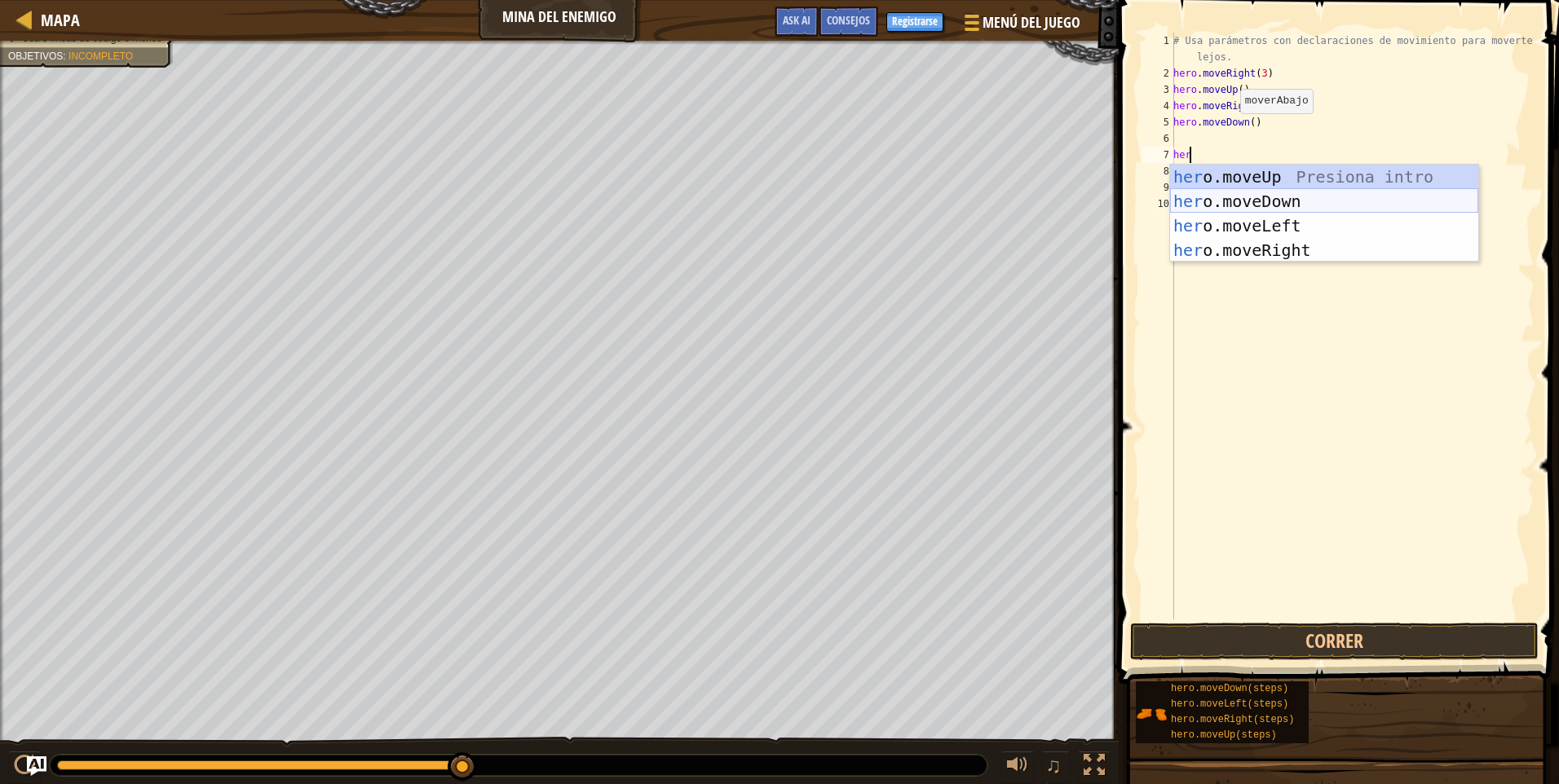
click at [1265, 198] on div "her o.moveUp Presiona intro her o.moveDown Presiona intro her o.moveLeft Presio…" at bounding box center [1324, 238] width 308 height 146
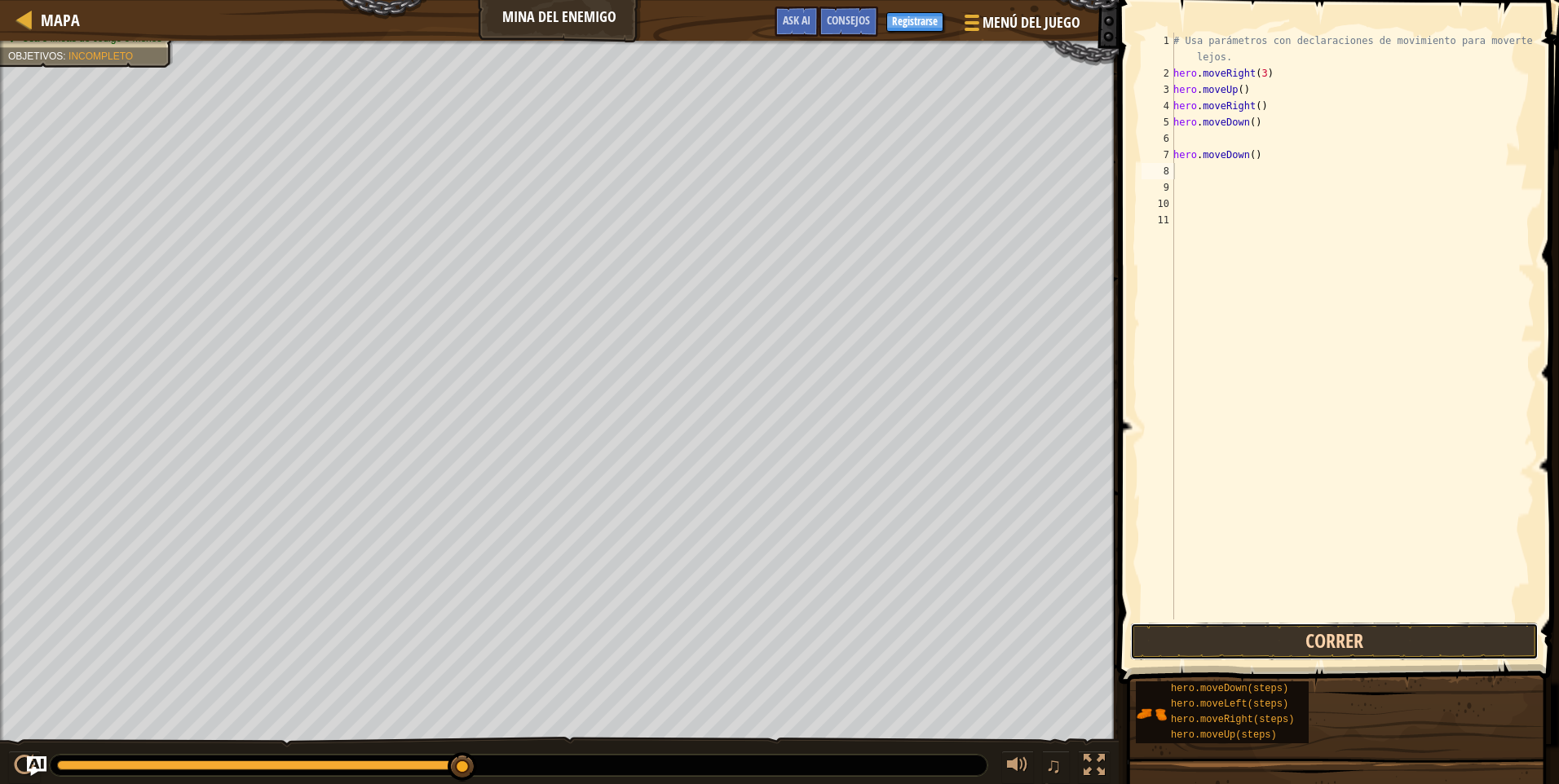
click at [1257, 635] on button "Correr" at bounding box center [1335, 641] width 409 height 38
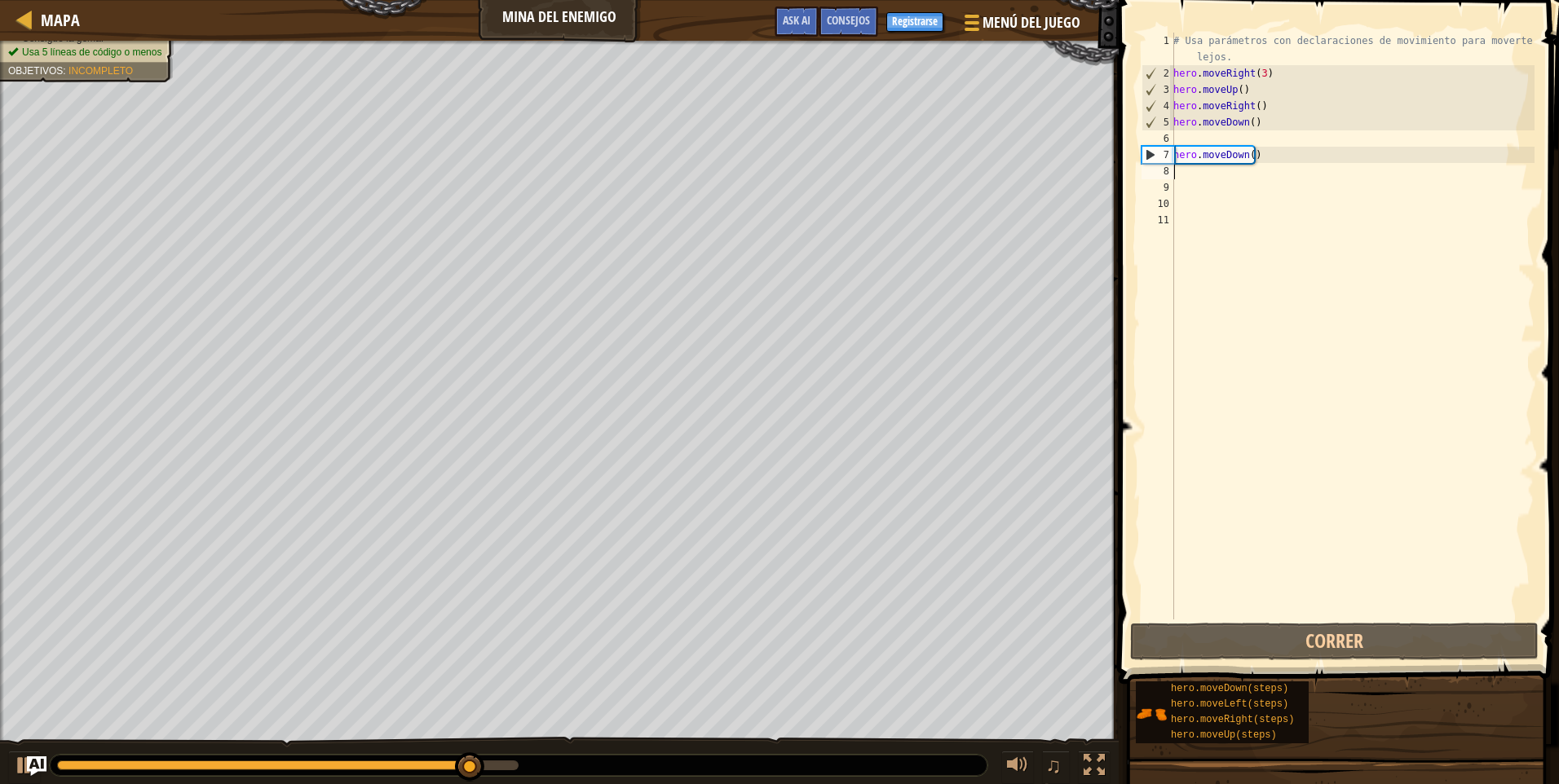
click at [1204, 175] on div "# Usa parámetros con declaraciones de movimiento para moverte más lejos. hero .…" at bounding box center [1352, 350] width 364 height 636
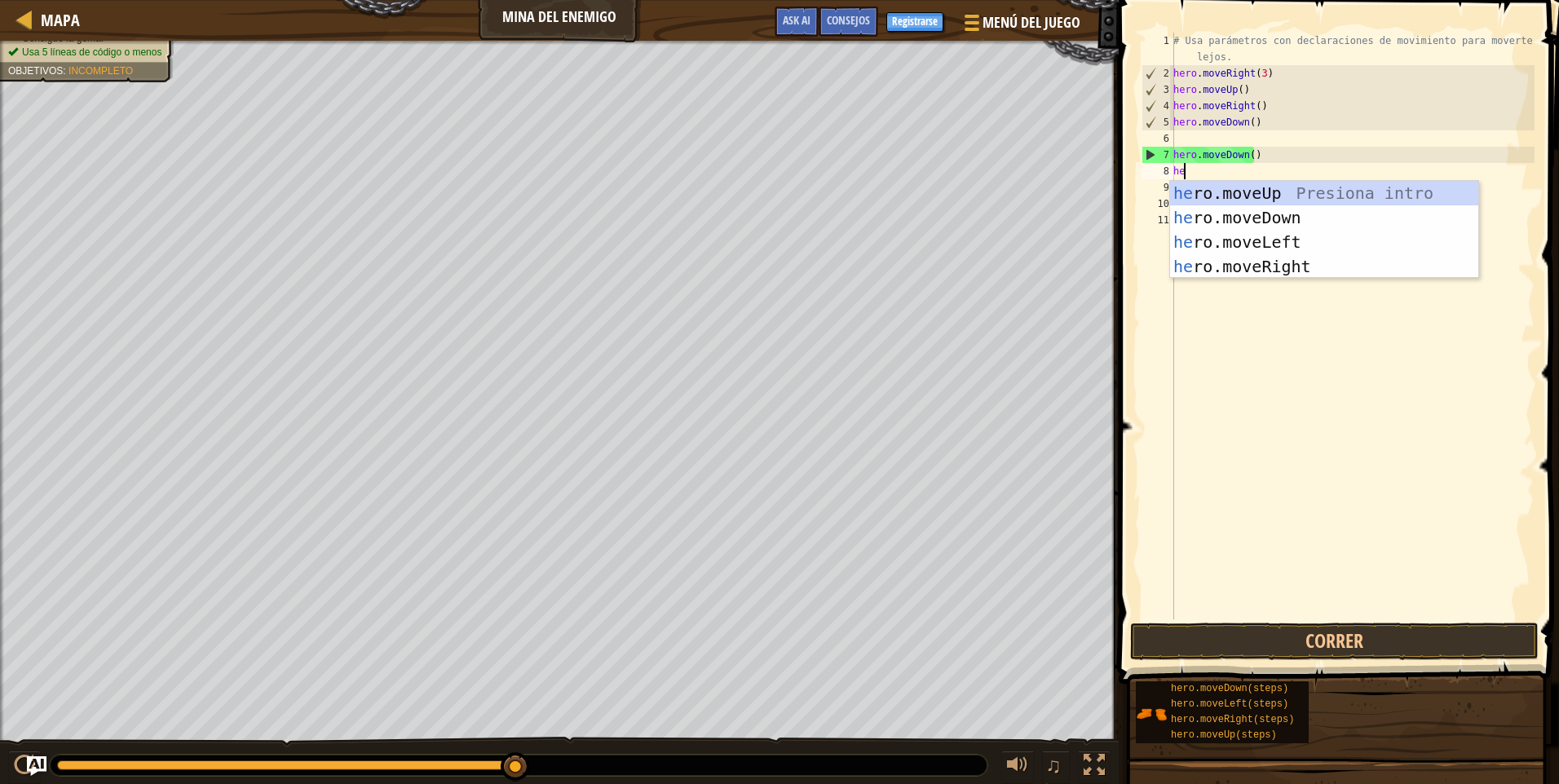
type textarea "her"
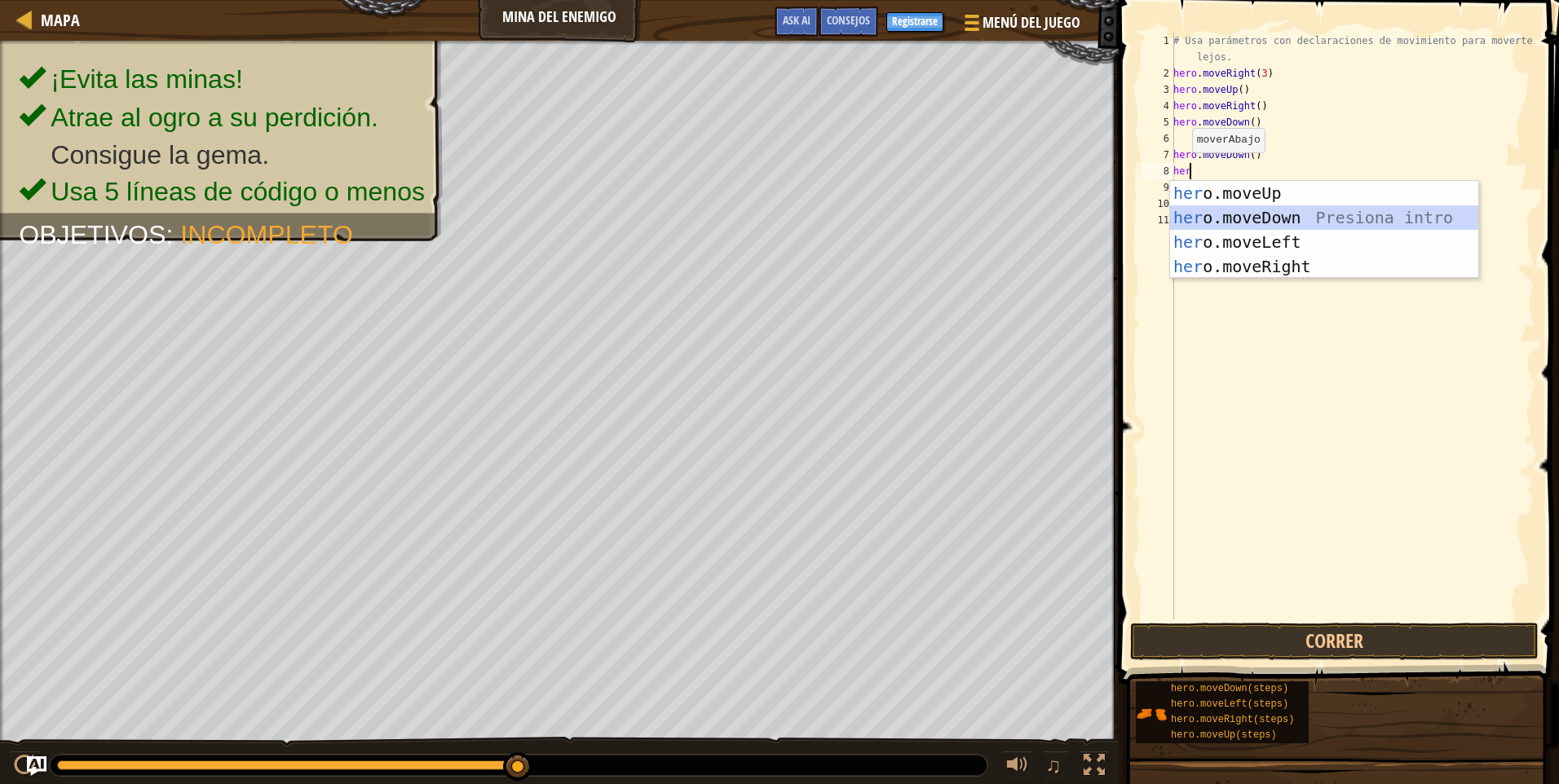
click at [1269, 223] on div "her o.moveUp Presiona intro her o.moveDown Presiona intro her o.moveLeft Presio…" at bounding box center [1324, 254] width 308 height 146
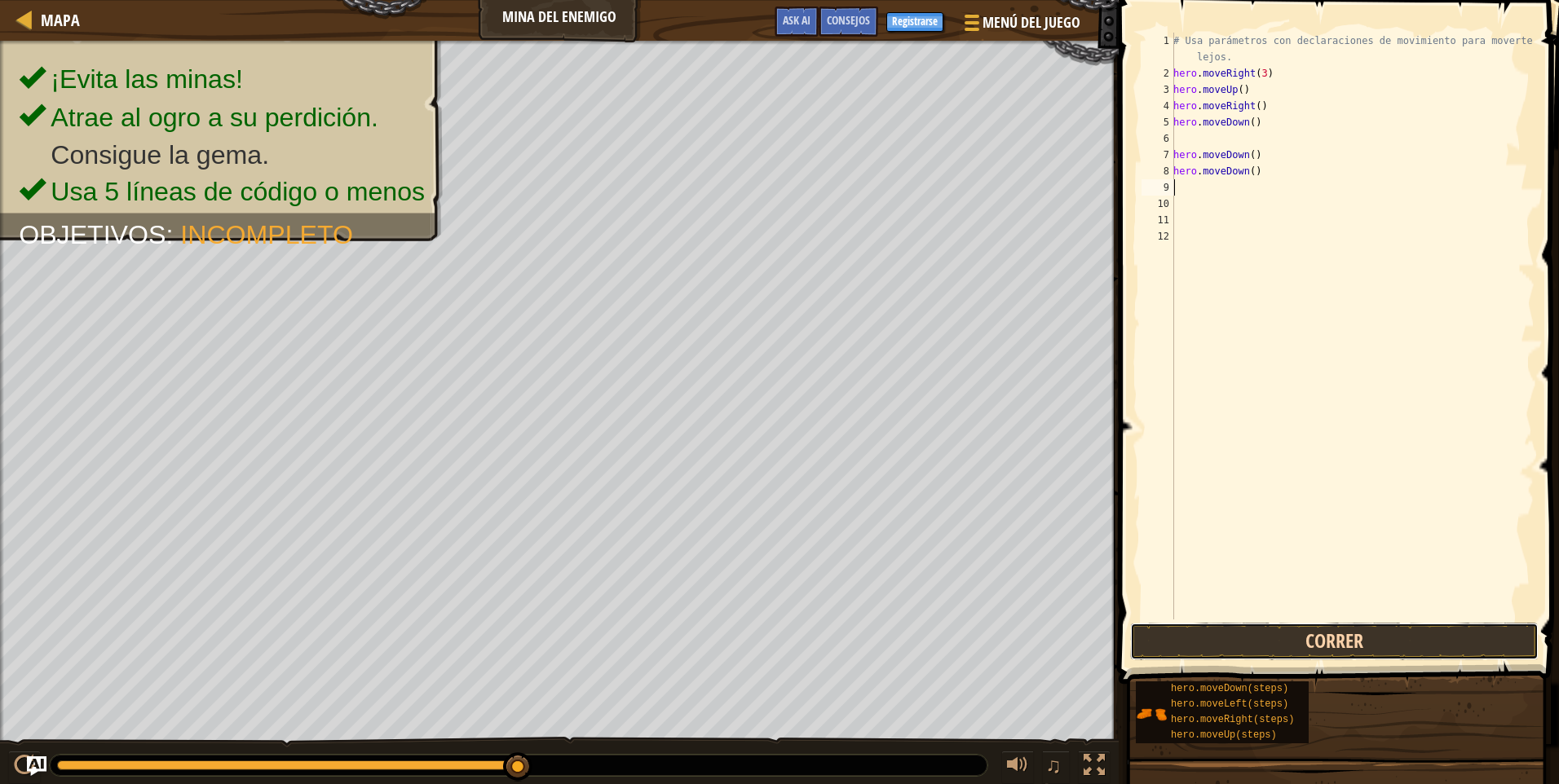
click at [1295, 630] on button "Correr" at bounding box center [1335, 641] width 409 height 38
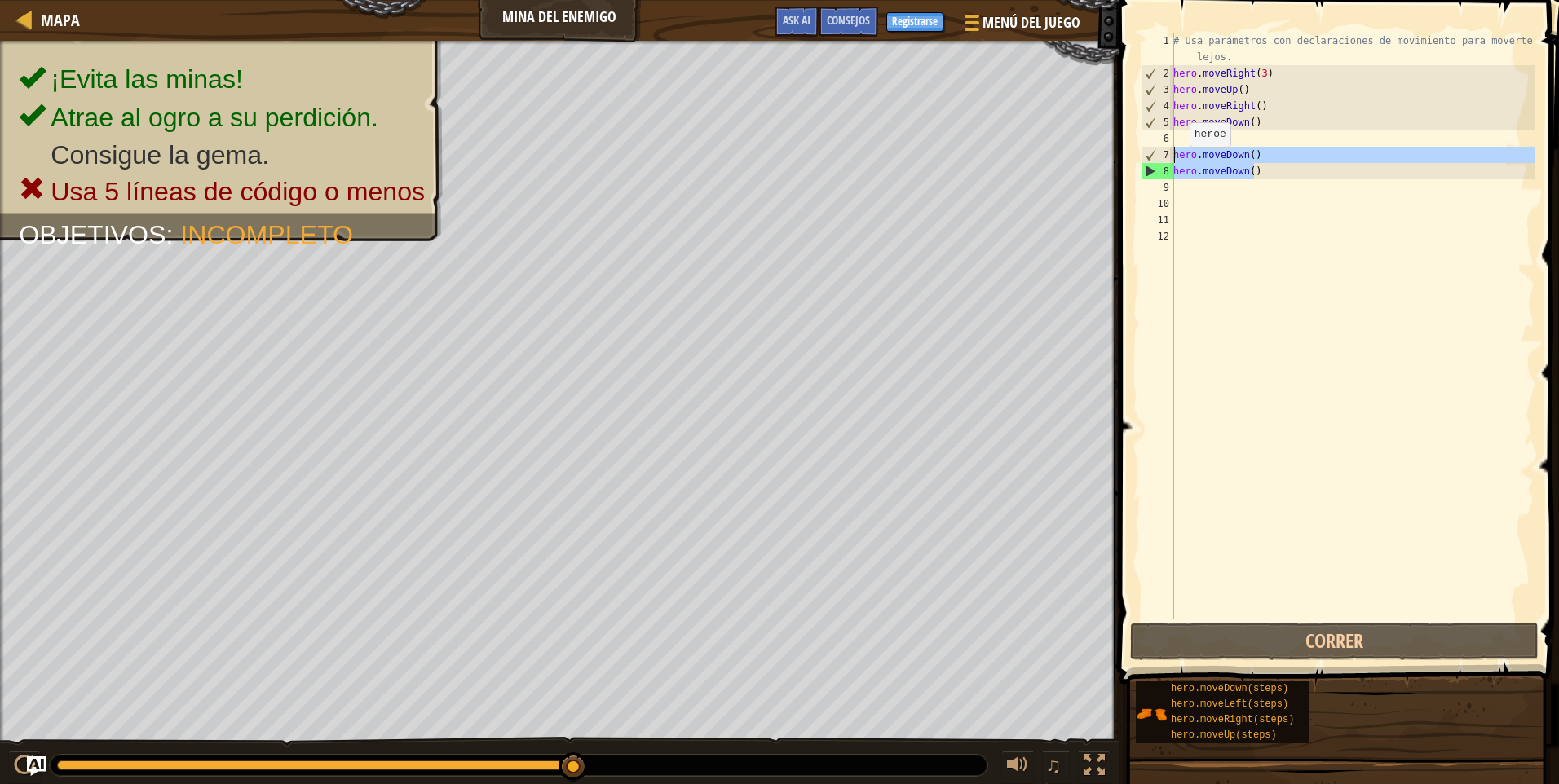
click at [1086, 149] on div "Mapa Mina del Enemigo Menú del Juego Hecho Registrarse Consejos Ask AI 1 הההההה…" at bounding box center [780, 392] width 1559 height 784
type textarea "hero.moveDown() hero.moveDown()"
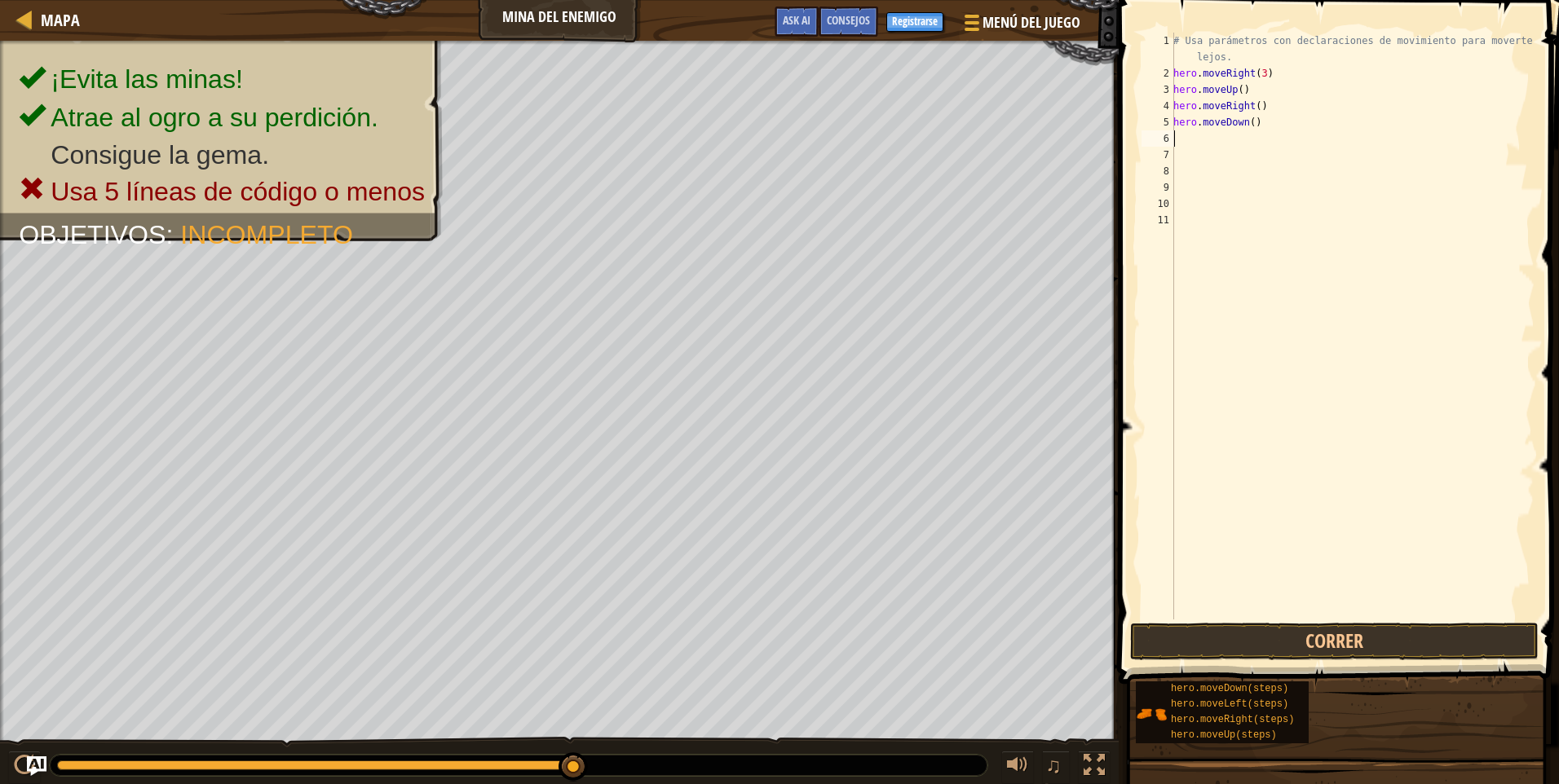
click at [1181, 134] on div "# Usa parámetros con declaraciones de movimiento para moverte más lejos. hero .…" at bounding box center [1352, 350] width 364 height 636
type textarea "h"
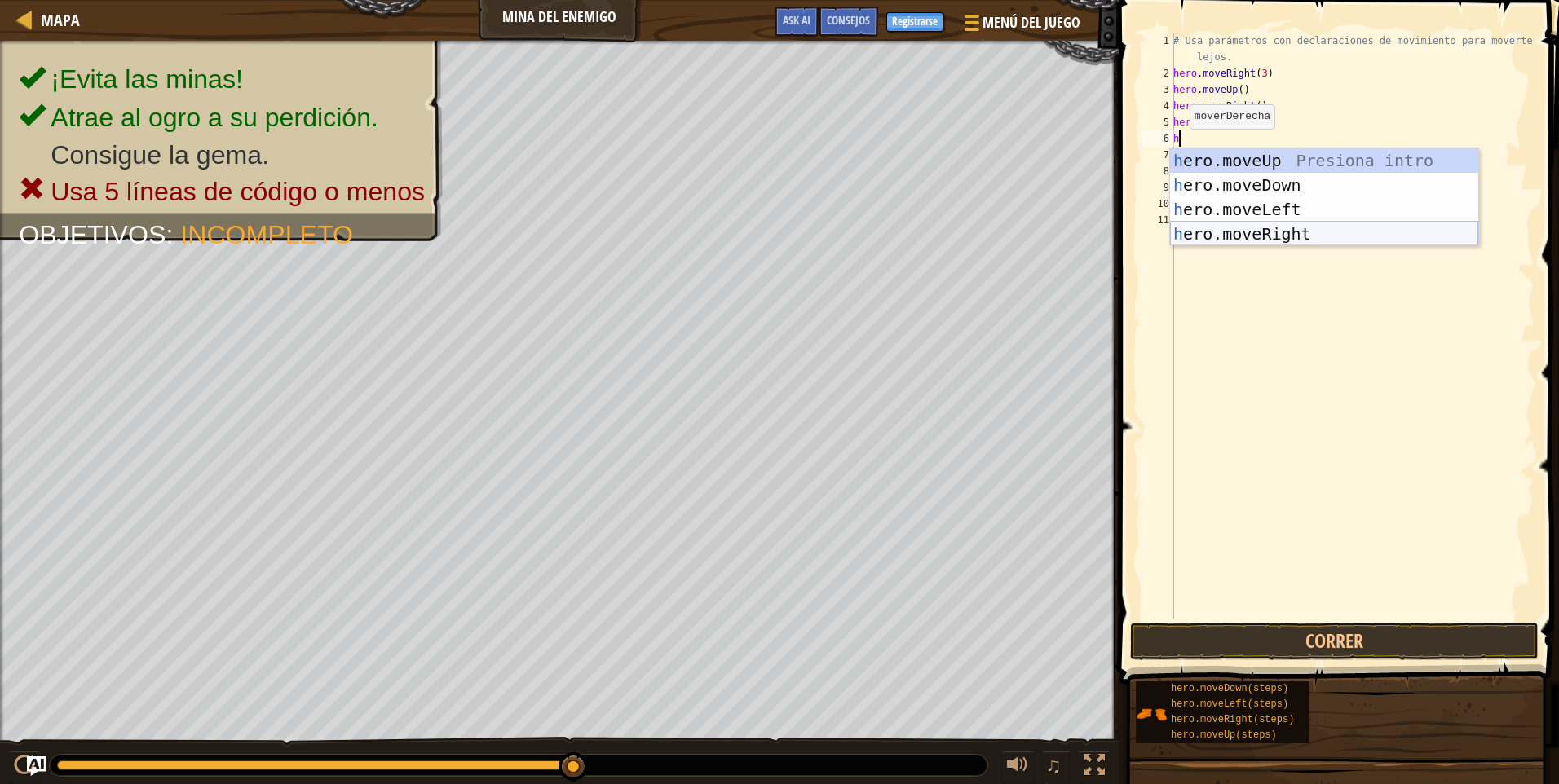
click at [1236, 225] on div "h ero.moveUp Presiona intro h ero.moveDown Presiona intro h ero.moveLeft Presio…" at bounding box center [1324, 222] width 308 height 146
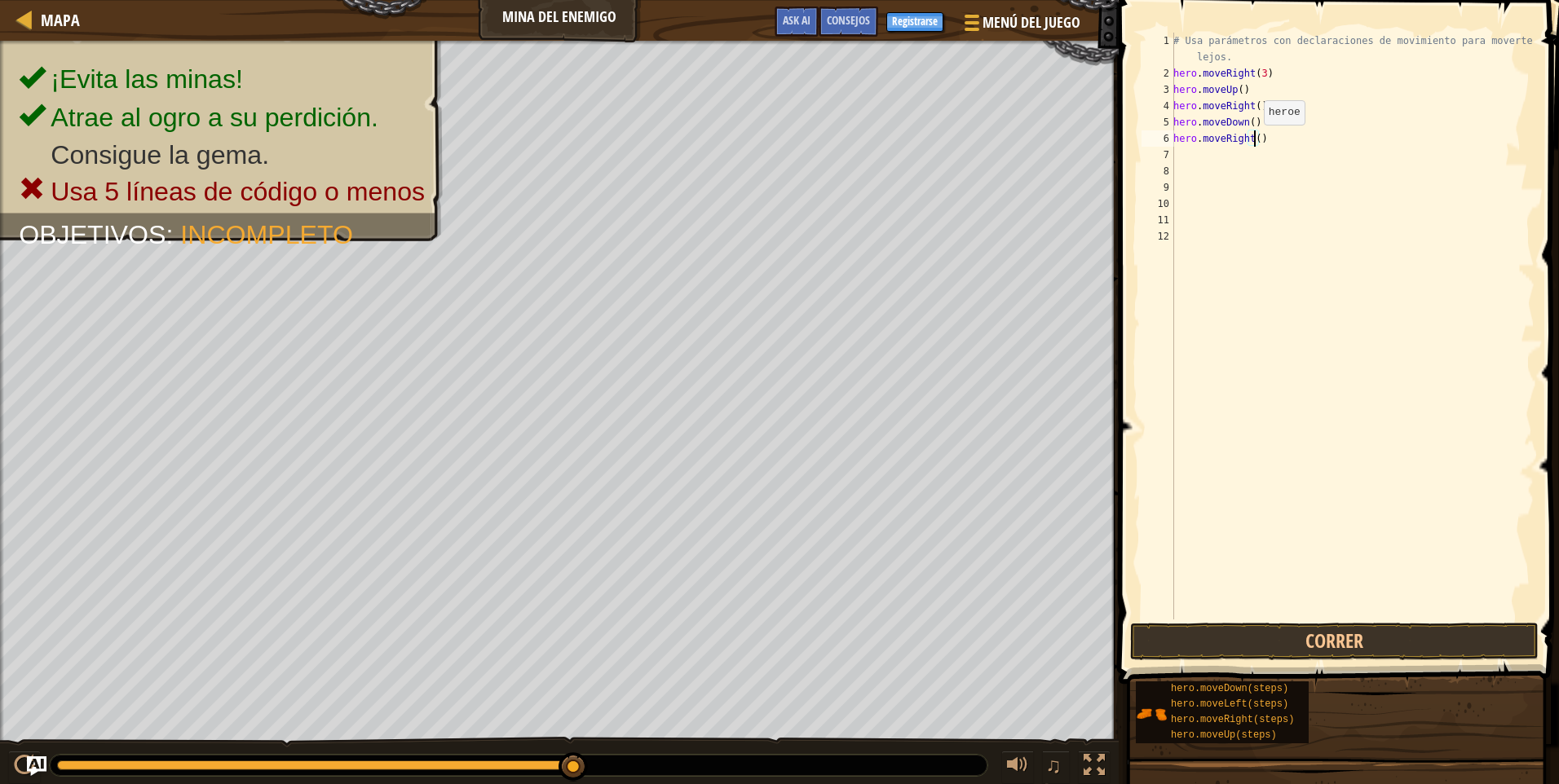
click at [1255, 141] on div "# Usa parámetros con declaraciones de movimiento para moverte más lejos. hero .…" at bounding box center [1352, 350] width 364 height 636
click at [1298, 642] on button "Correr" at bounding box center [1335, 641] width 409 height 38
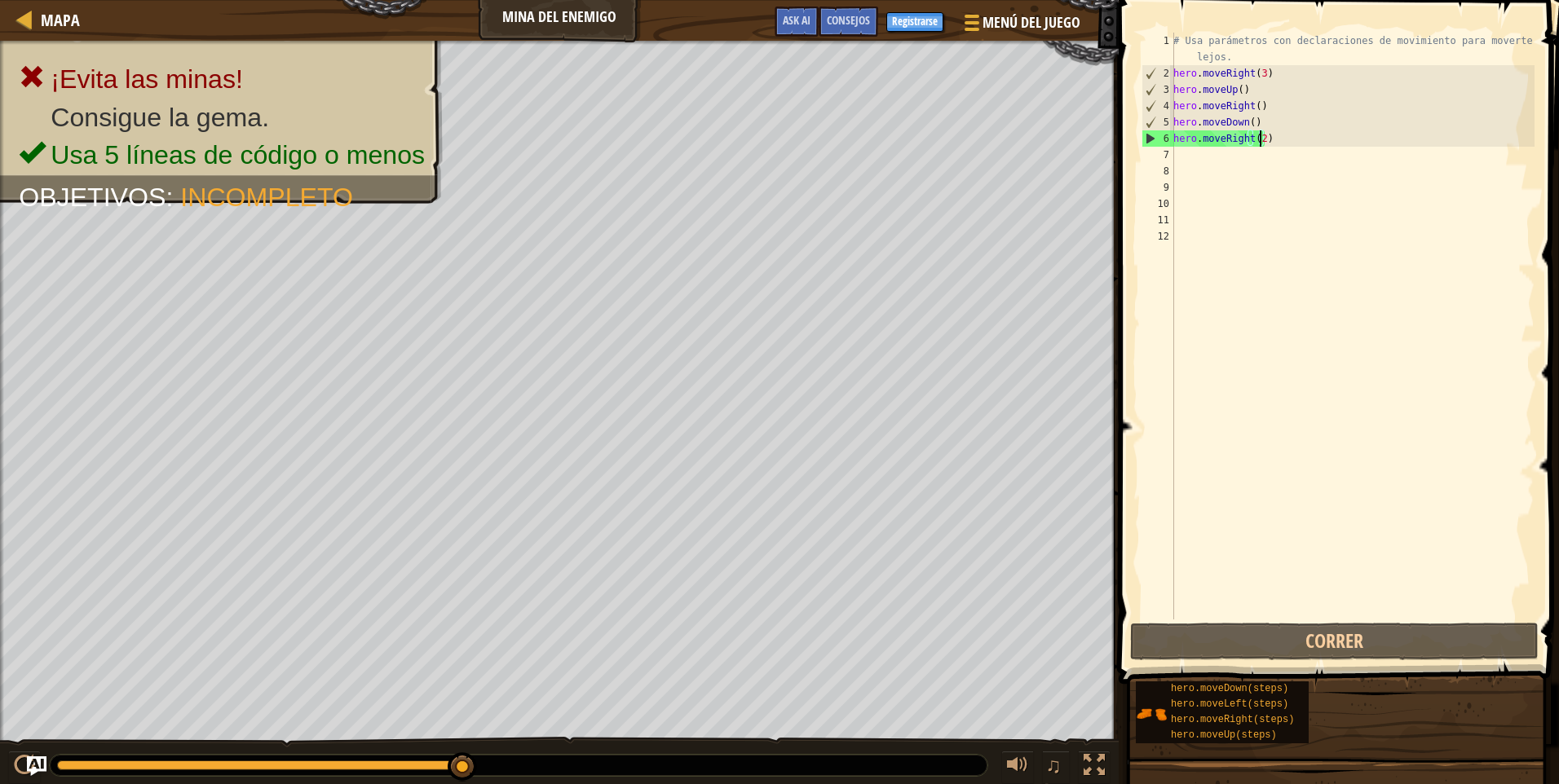
type textarea "hero.moveRight()"
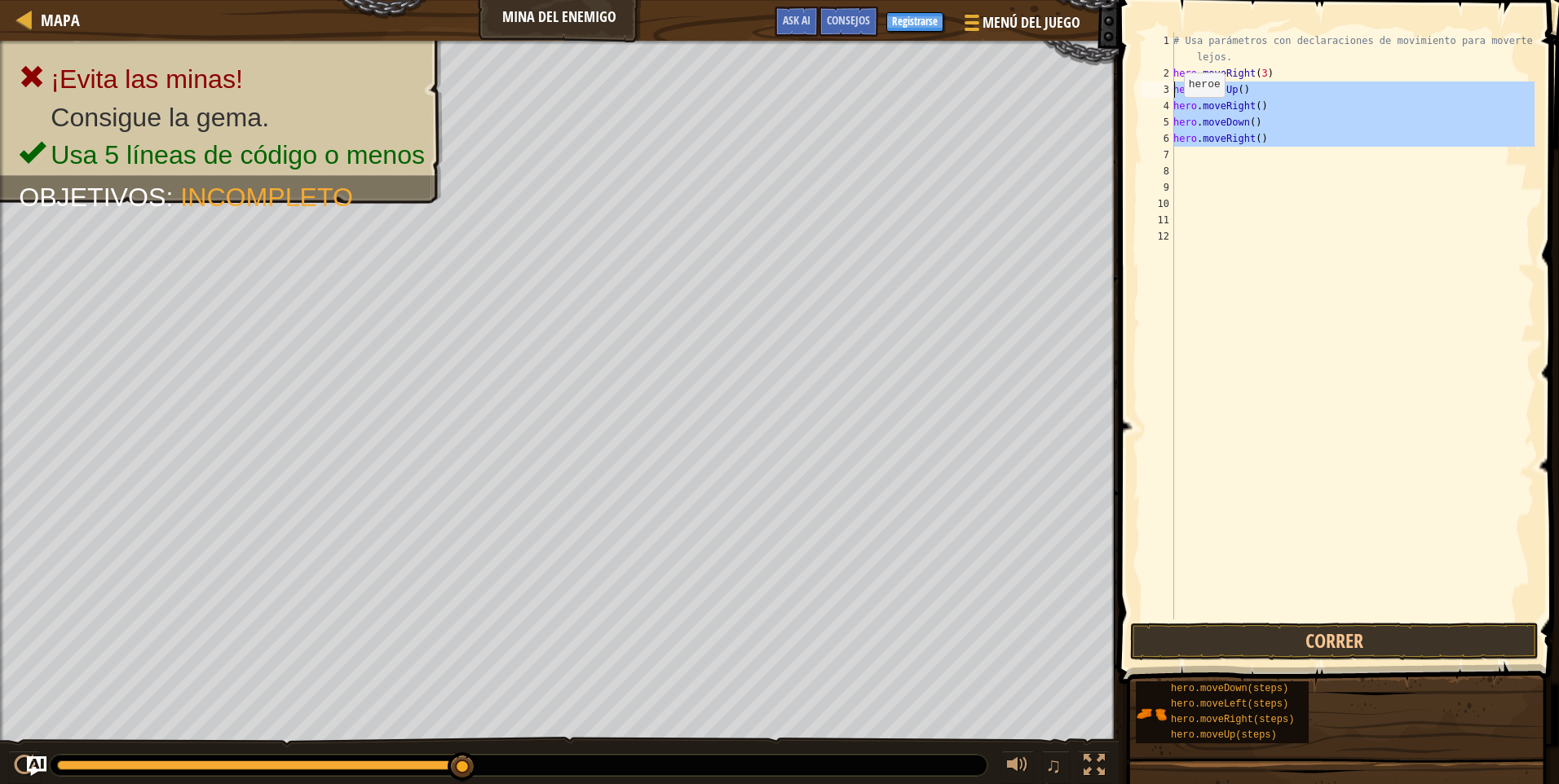
click at [948, 154] on div "Mapa Mina del Enemigo Menú del Juego Hecho Registrarse Consejos Ask AI 1 הההההה…" at bounding box center [780, 392] width 1559 height 784
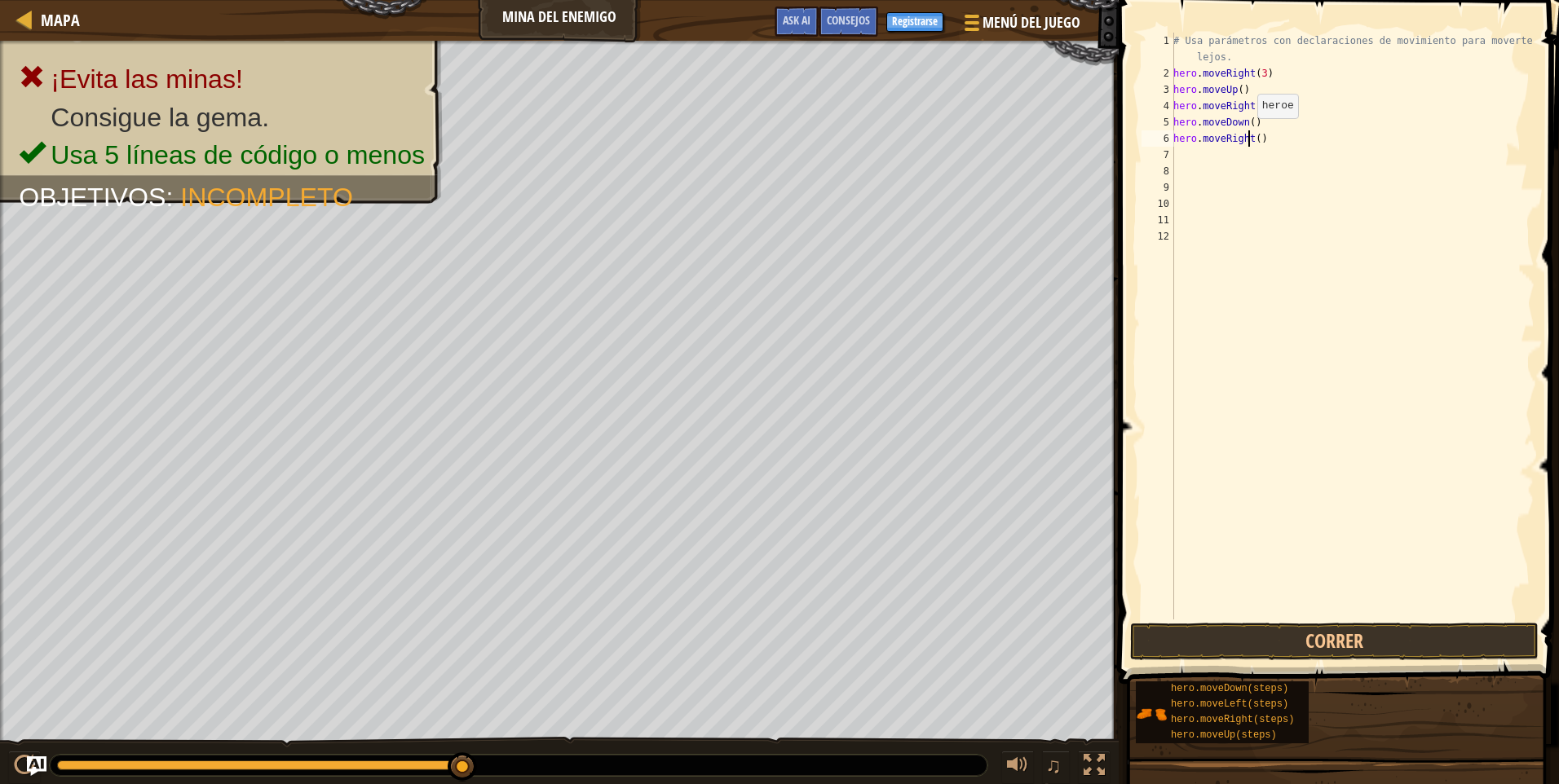
click at [1247, 142] on div "# Usa parámetros con declaraciones de movimiento para moverte más lejos. hero .…" at bounding box center [1352, 350] width 364 height 636
click at [1249, 121] on div "# Usa parámetros con declaraciones de movimiento para moverte más lejos. hero .…" at bounding box center [1352, 350] width 364 height 636
click at [1186, 136] on div "# Usa parámetros con declaraciones de movimiento para moverte más lejos. hero .…" at bounding box center [1352, 350] width 364 height 636
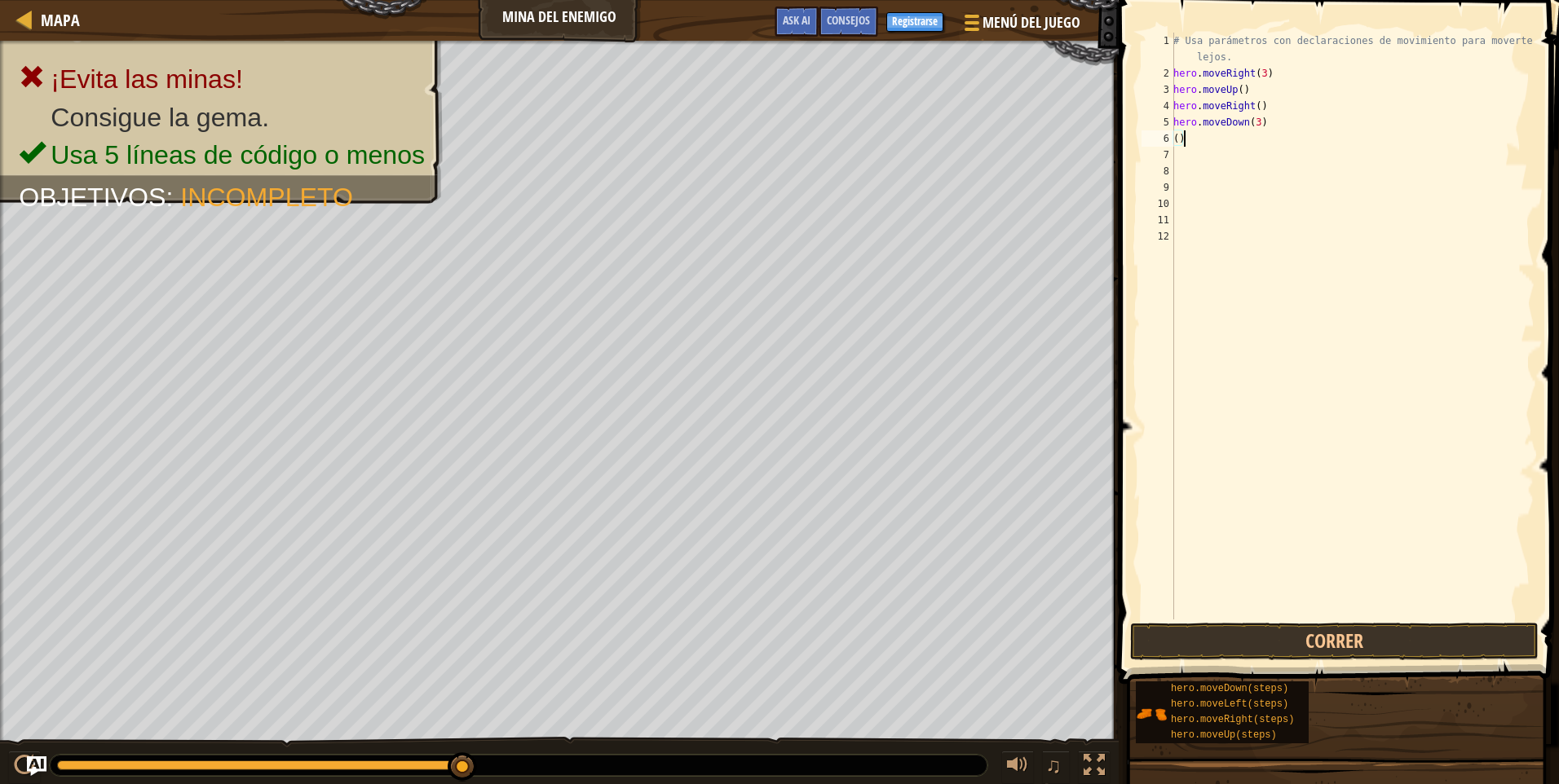
type textarea "("
type textarea "h"
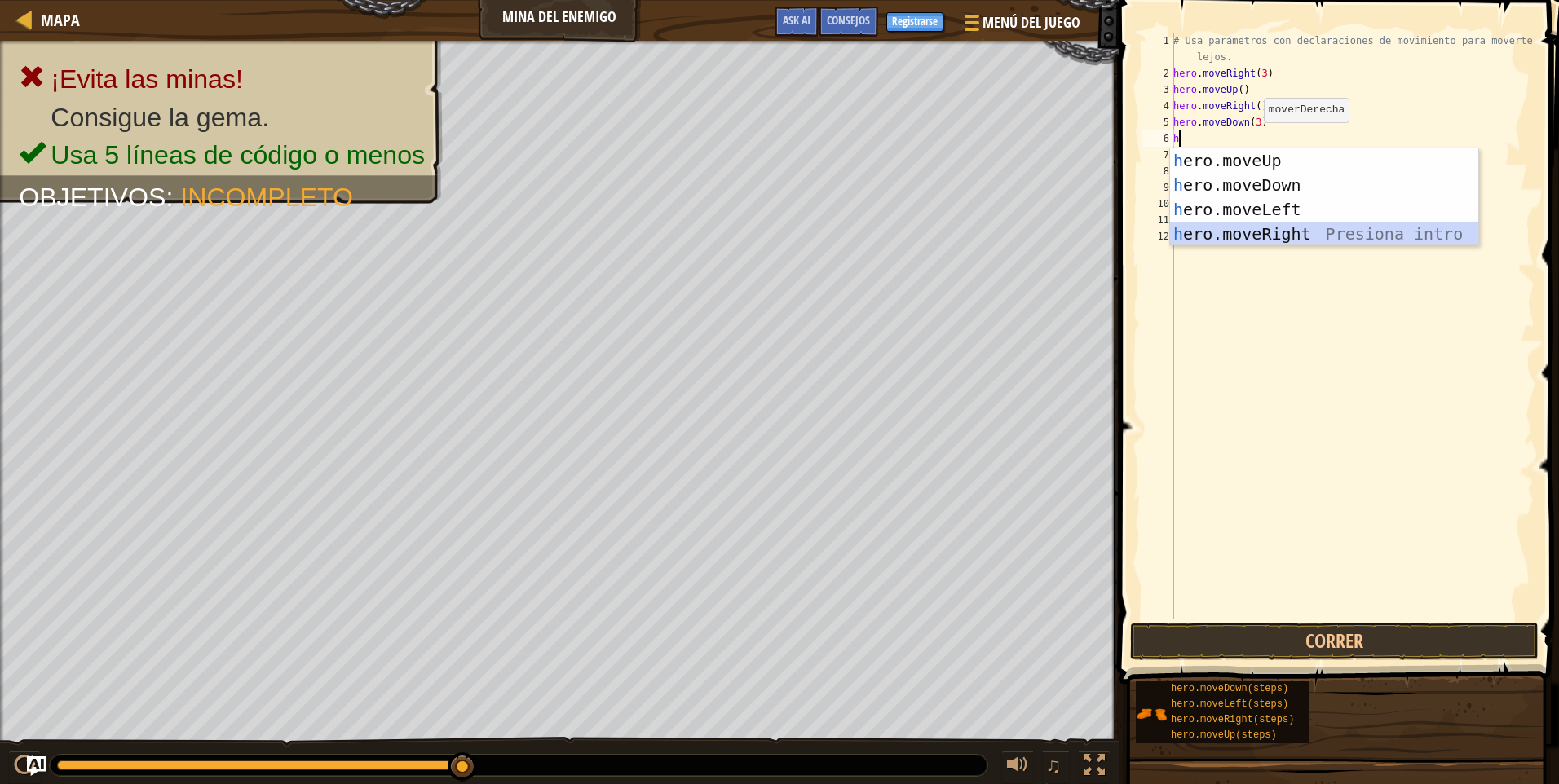
click at [1249, 237] on div "h ero.moveUp Presiona intro h ero.moveDown Presiona intro h ero.moveLeft Presio…" at bounding box center [1324, 222] width 308 height 146
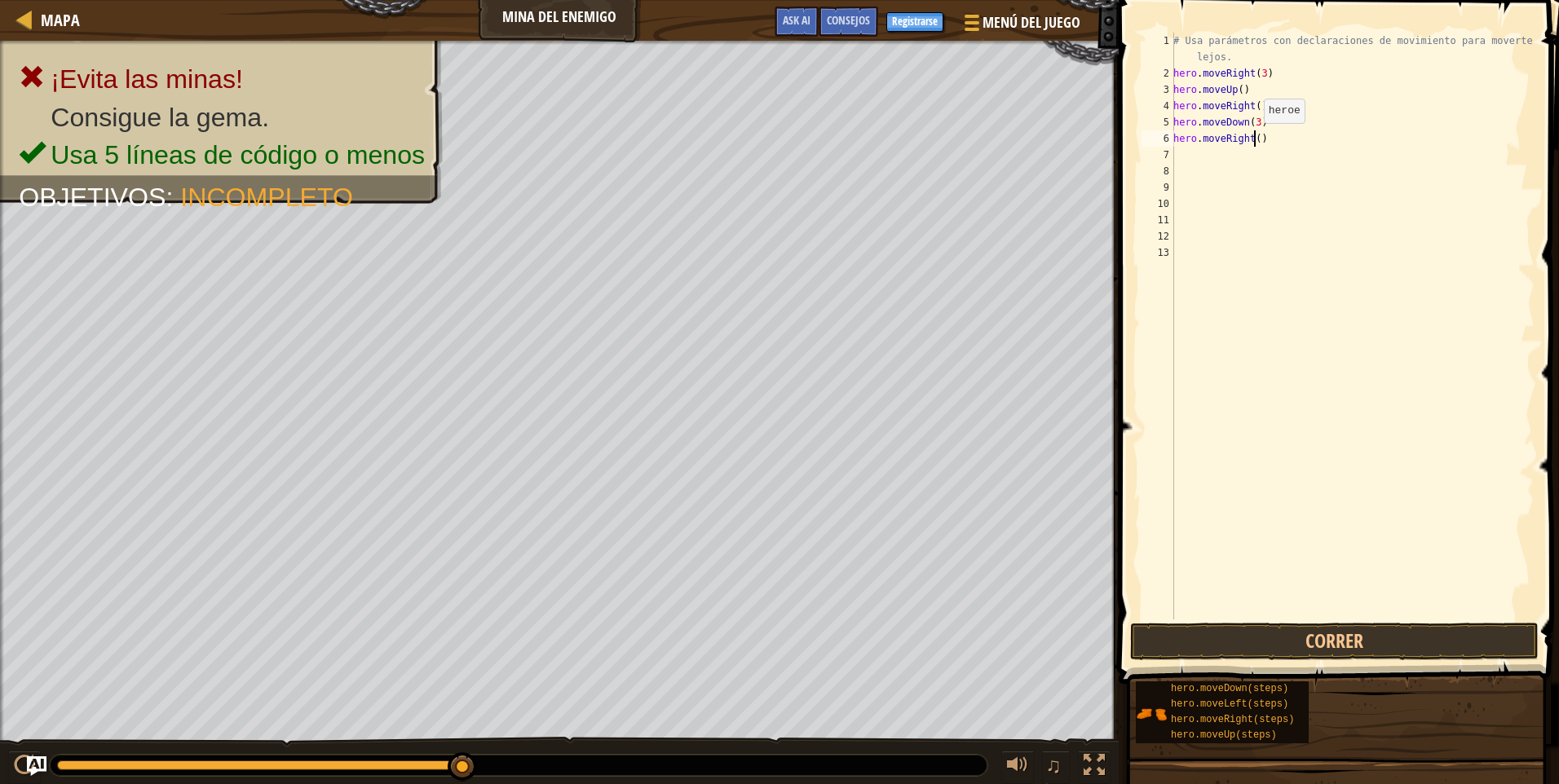
click at [1255, 139] on div "# Usa parámetros con declaraciones de movimiento para moverte más lejos. hero .…" at bounding box center [1352, 350] width 364 height 636
type textarea "hero.moveRight(2)"
click at [1397, 626] on button "Correr" at bounding box center [1335, 641] width 409 height 38
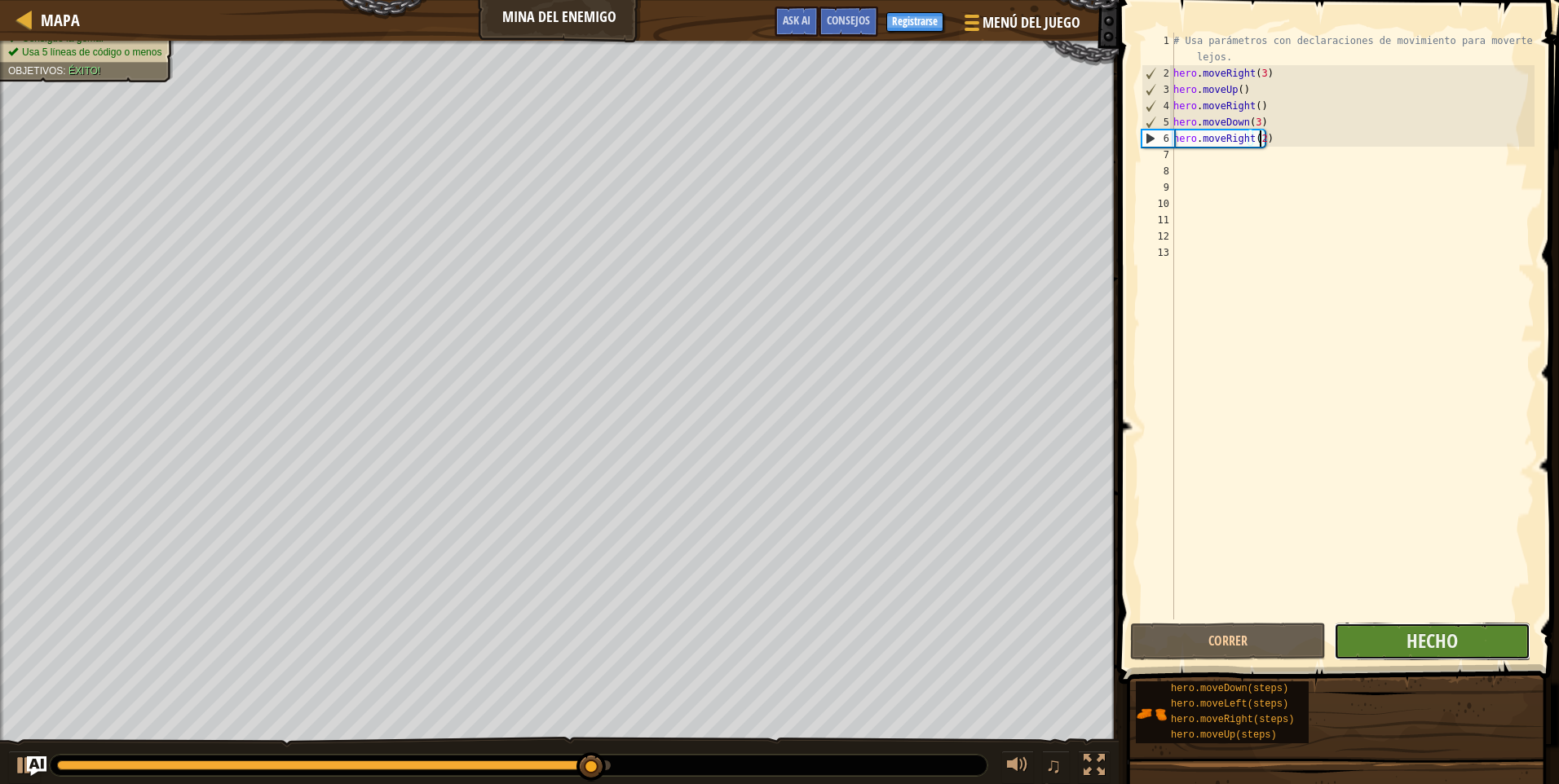
click at [1406, 635] on button "Hecho" at bounding box center [1432, 641] width 195 height 38
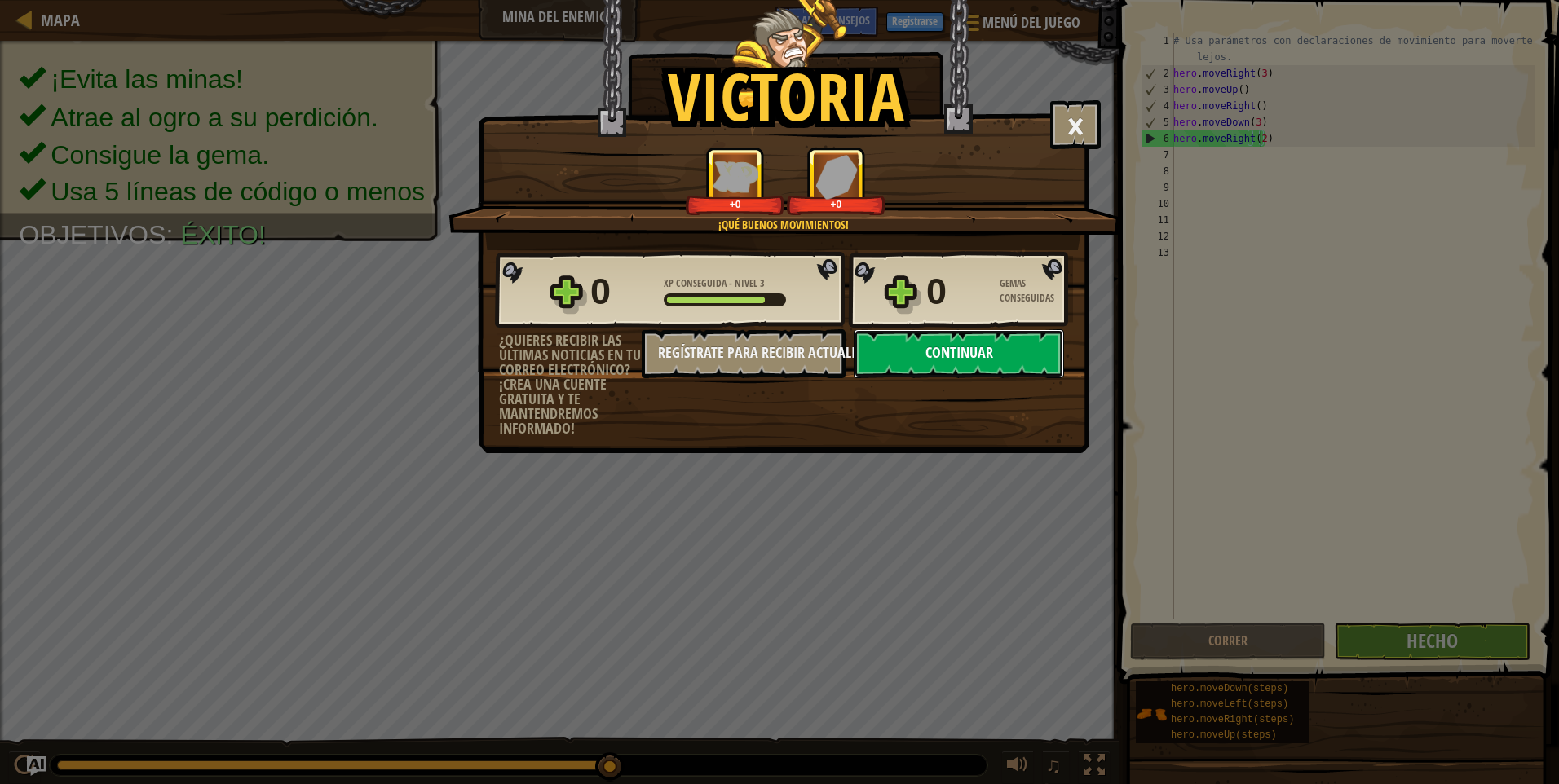
click at [951, 368] on button "Continuar" at bounding box center [959, 354] width 210 height 49
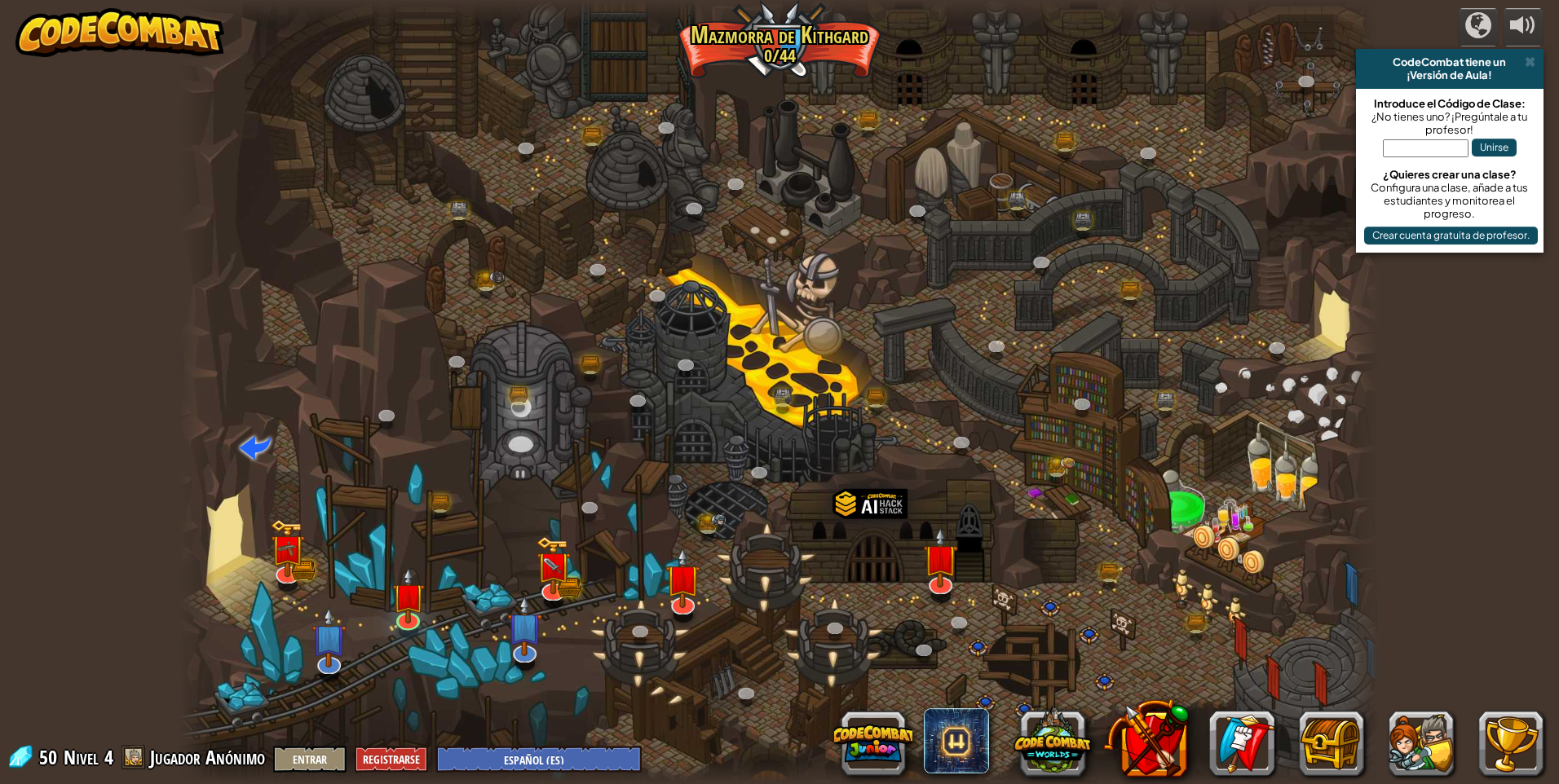
select select "es-ES"
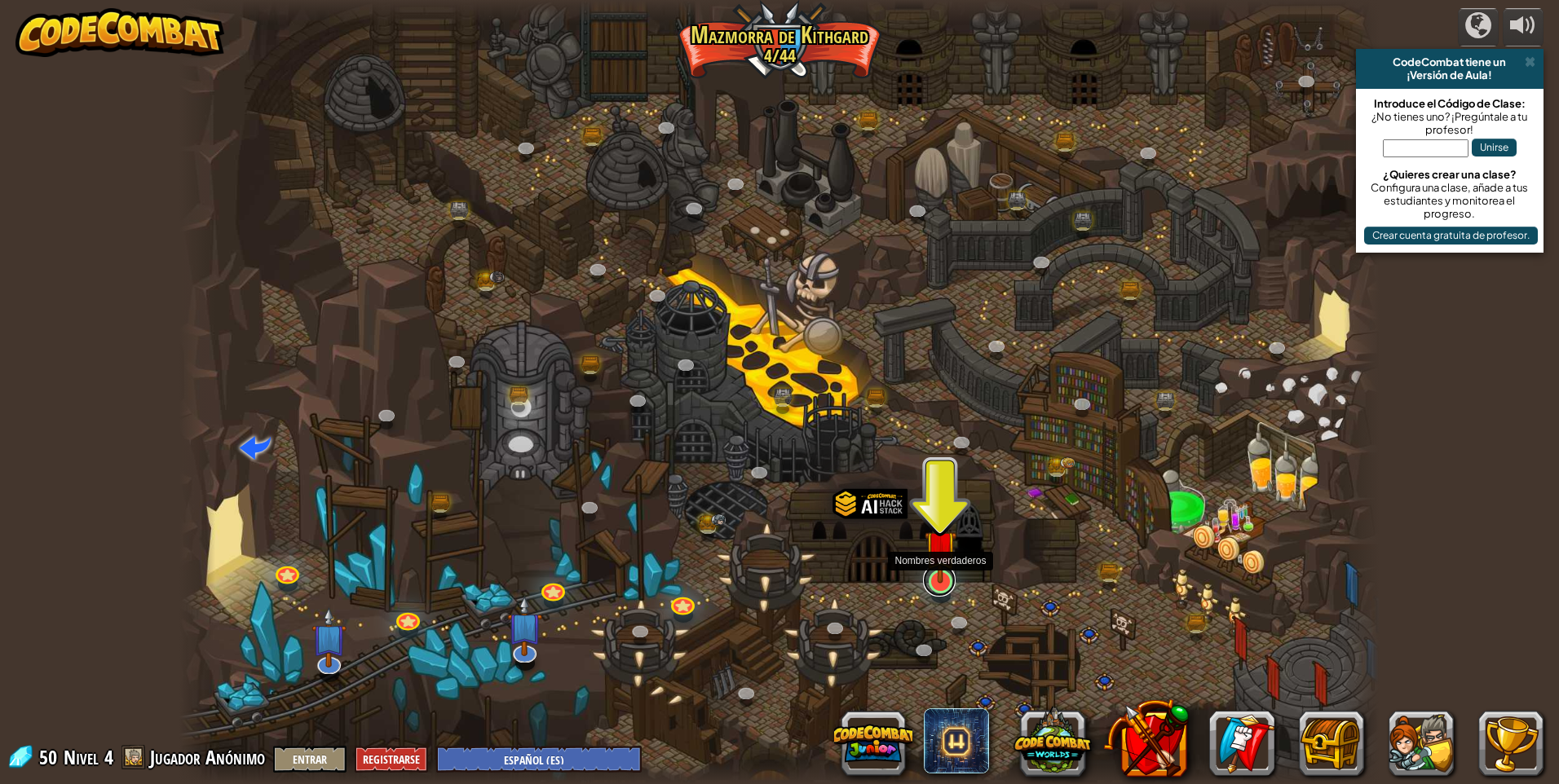
click at [942, 584] on link at bounding box center [939, 580] width 33 height 33
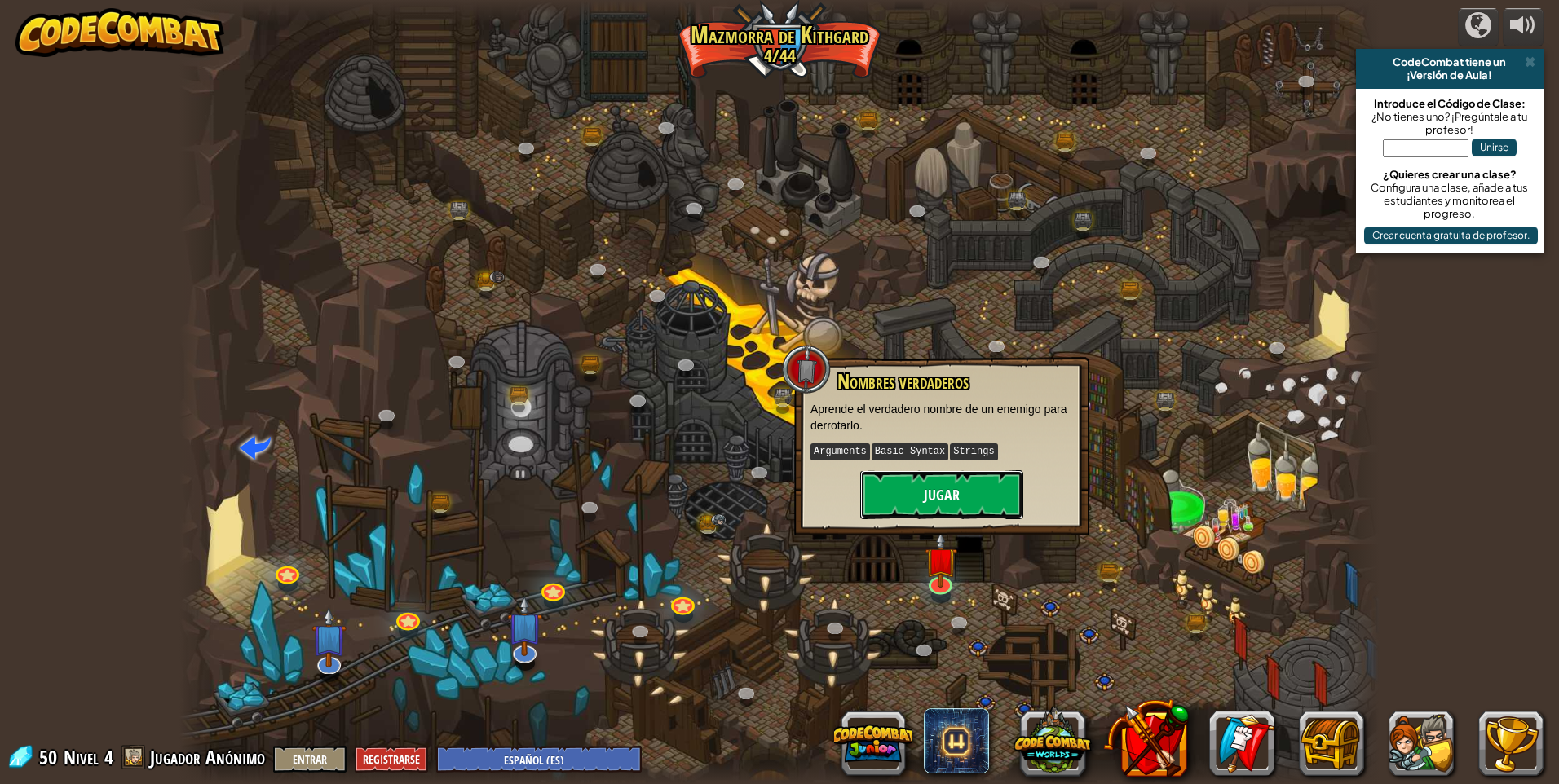
click at [955, 499] on button "Jugar" at bounding box center [942, 495] width 163 height 49
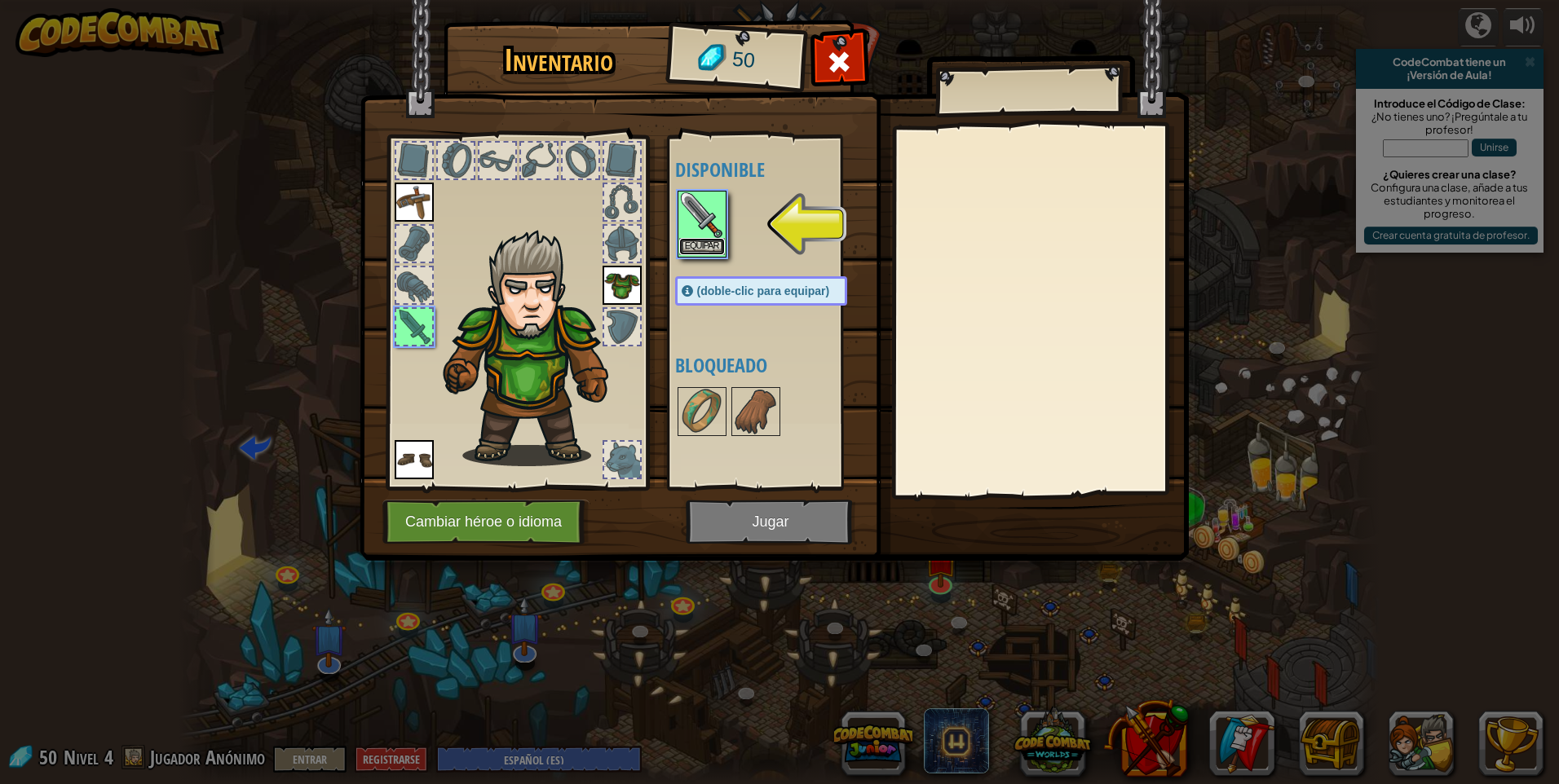
click at [684, 245] on button "Equipar" at bounding box center [702, 247] width 46 height 17
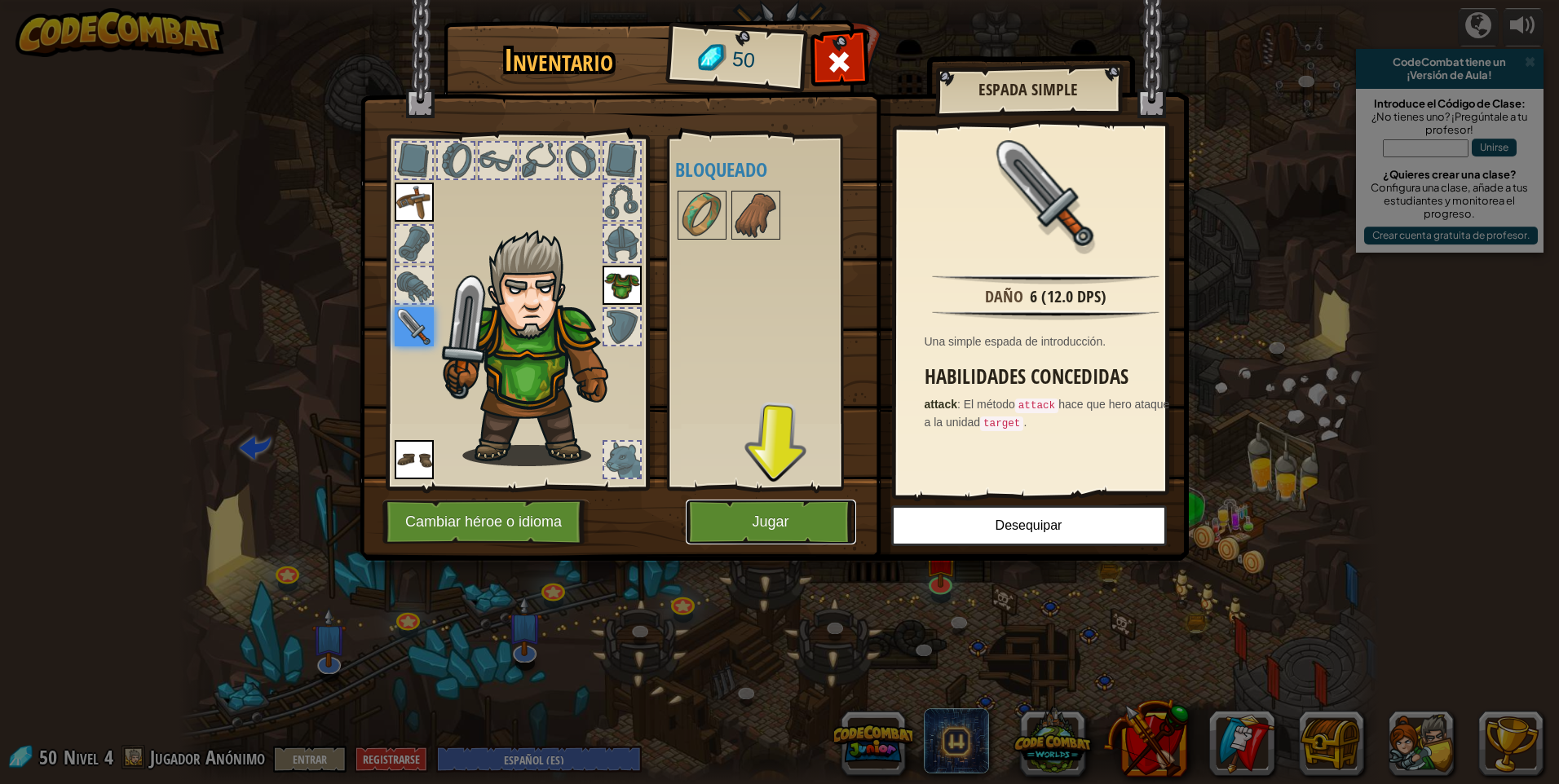
click at [809, 517] on button "Jugar" at bounding box center [770, 522] width 170 height 45
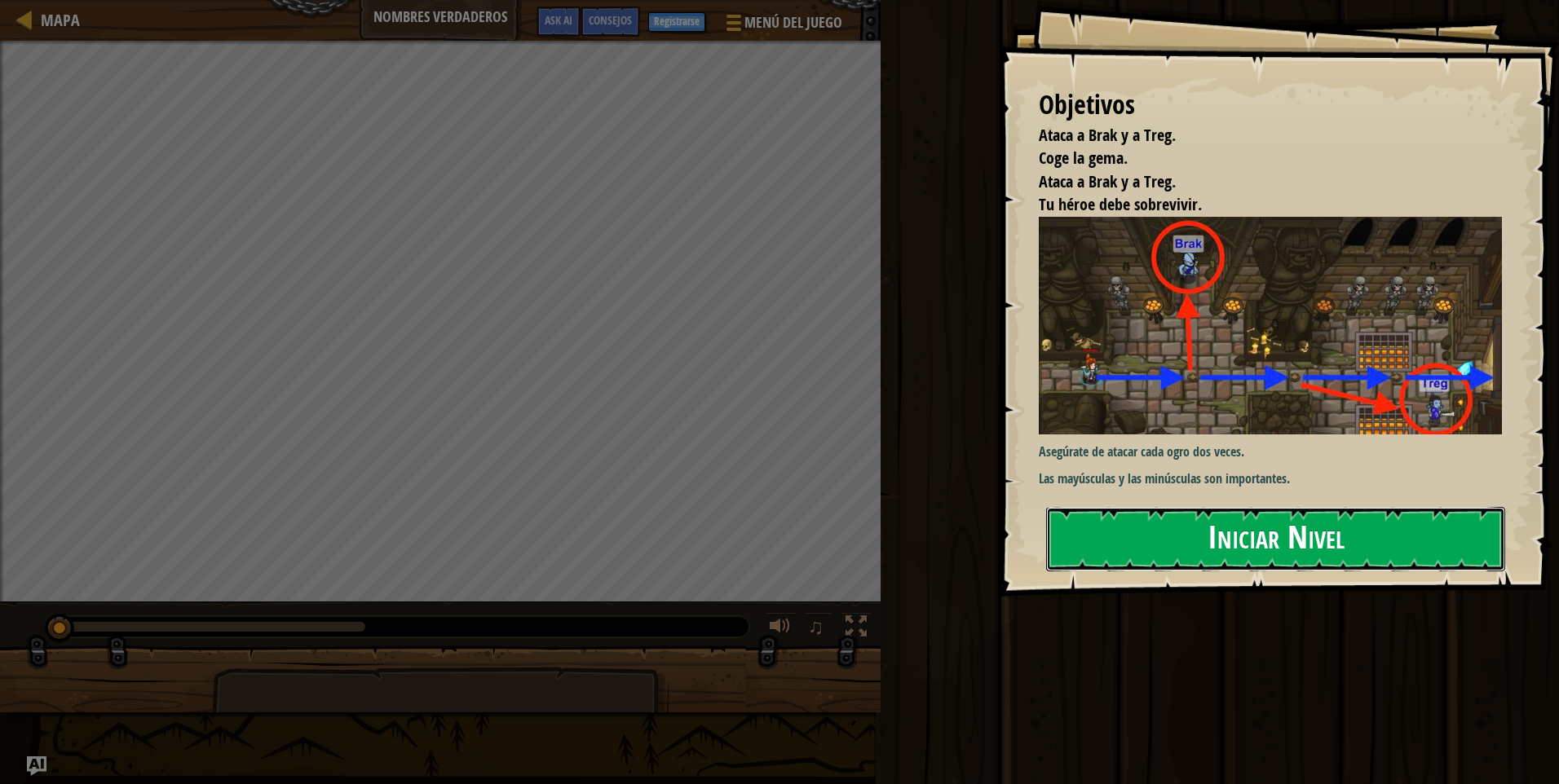
click at [1202, 536] on button "Iniciar Nivel" at bounding box center [1275, 539] width 459 height 65
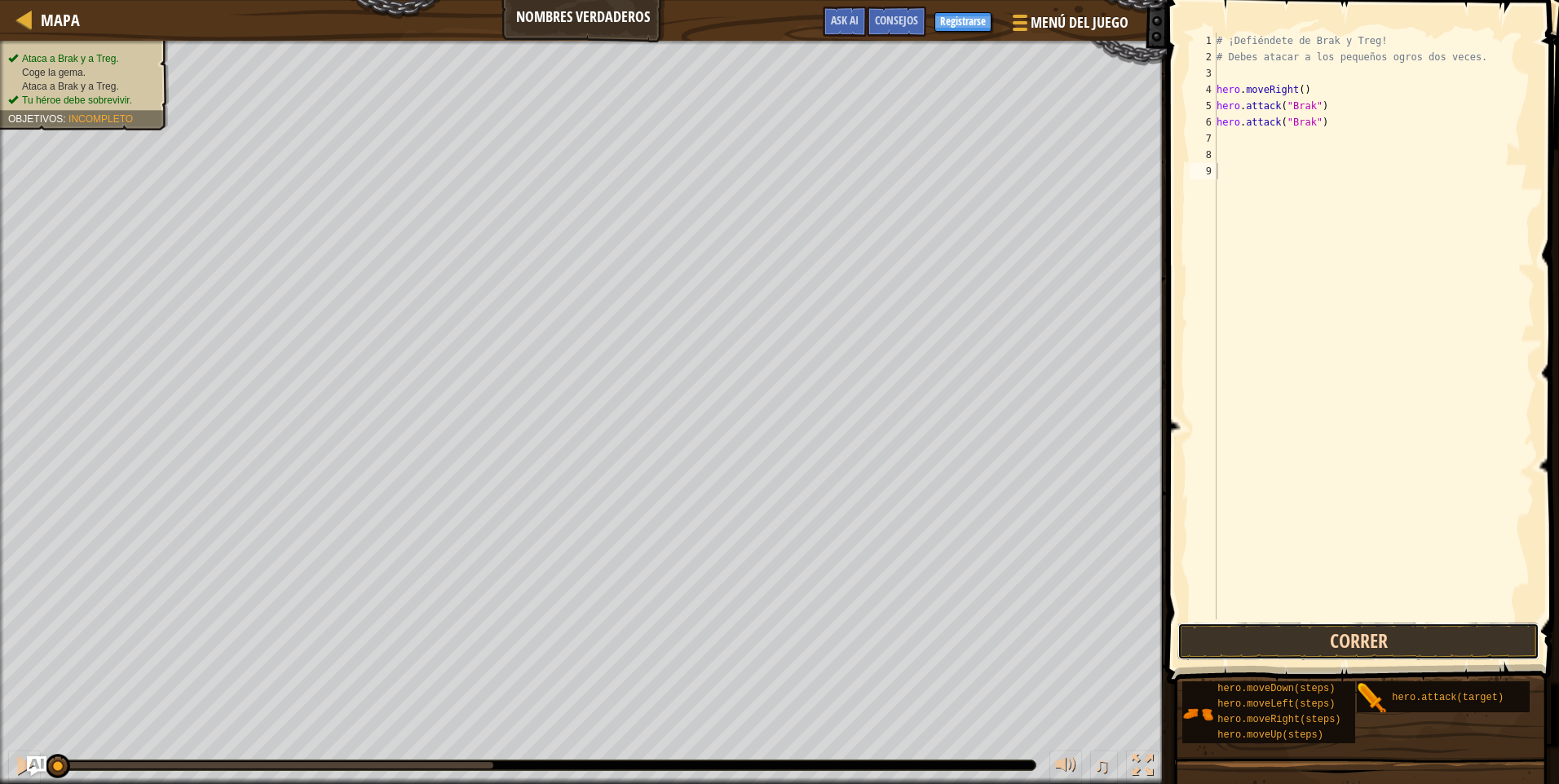
click at [1381, 634] on button "Correr" at bounding box center [1359, 641] width 363 height 38
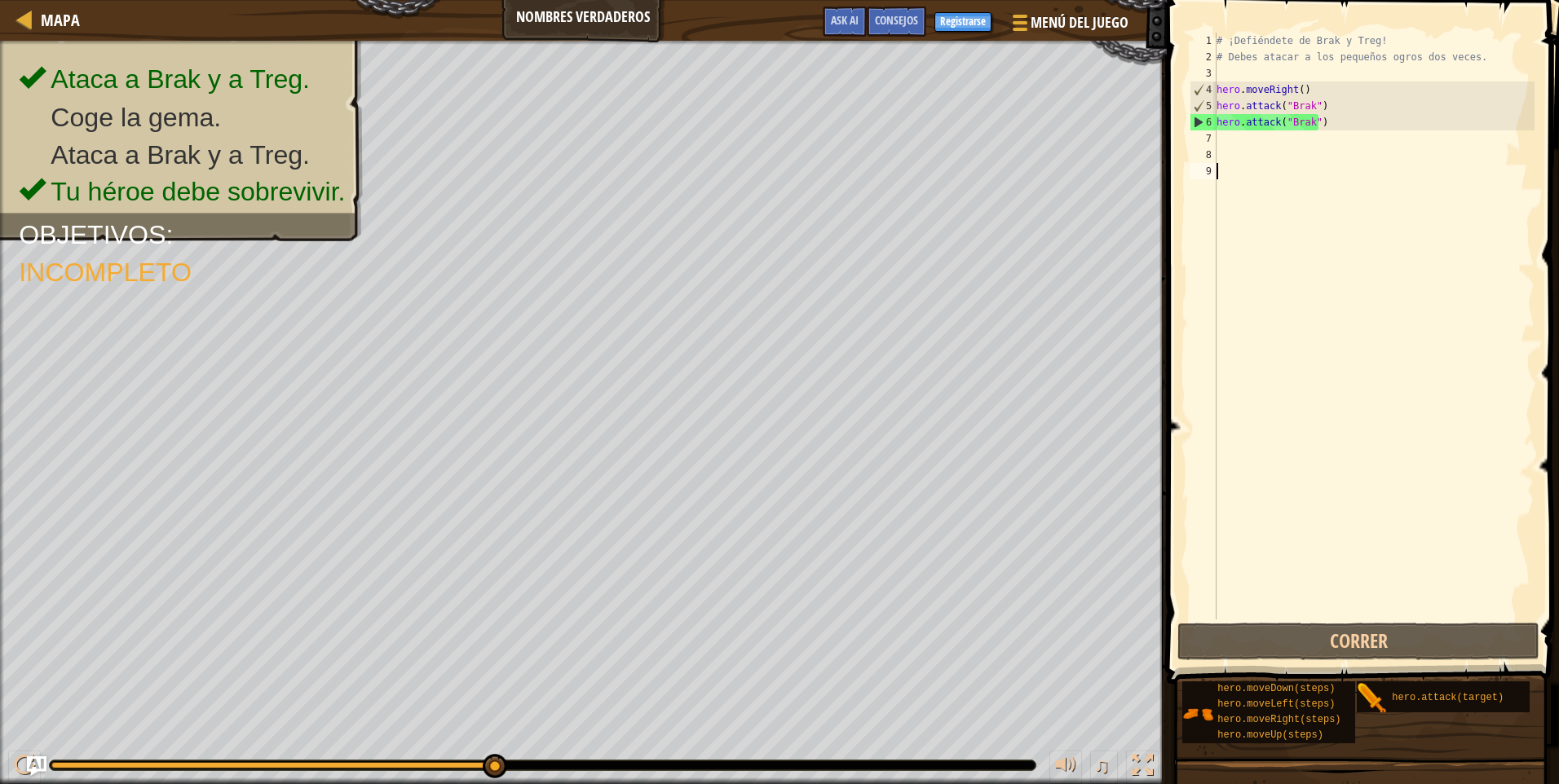
click at [1264, 134] on div "# ¡Defiéndete de Brak y Treg! # Debes atacar a los pequeños ogros dos veces. he…" at bounding box center [1374, 343] width 321 height 620
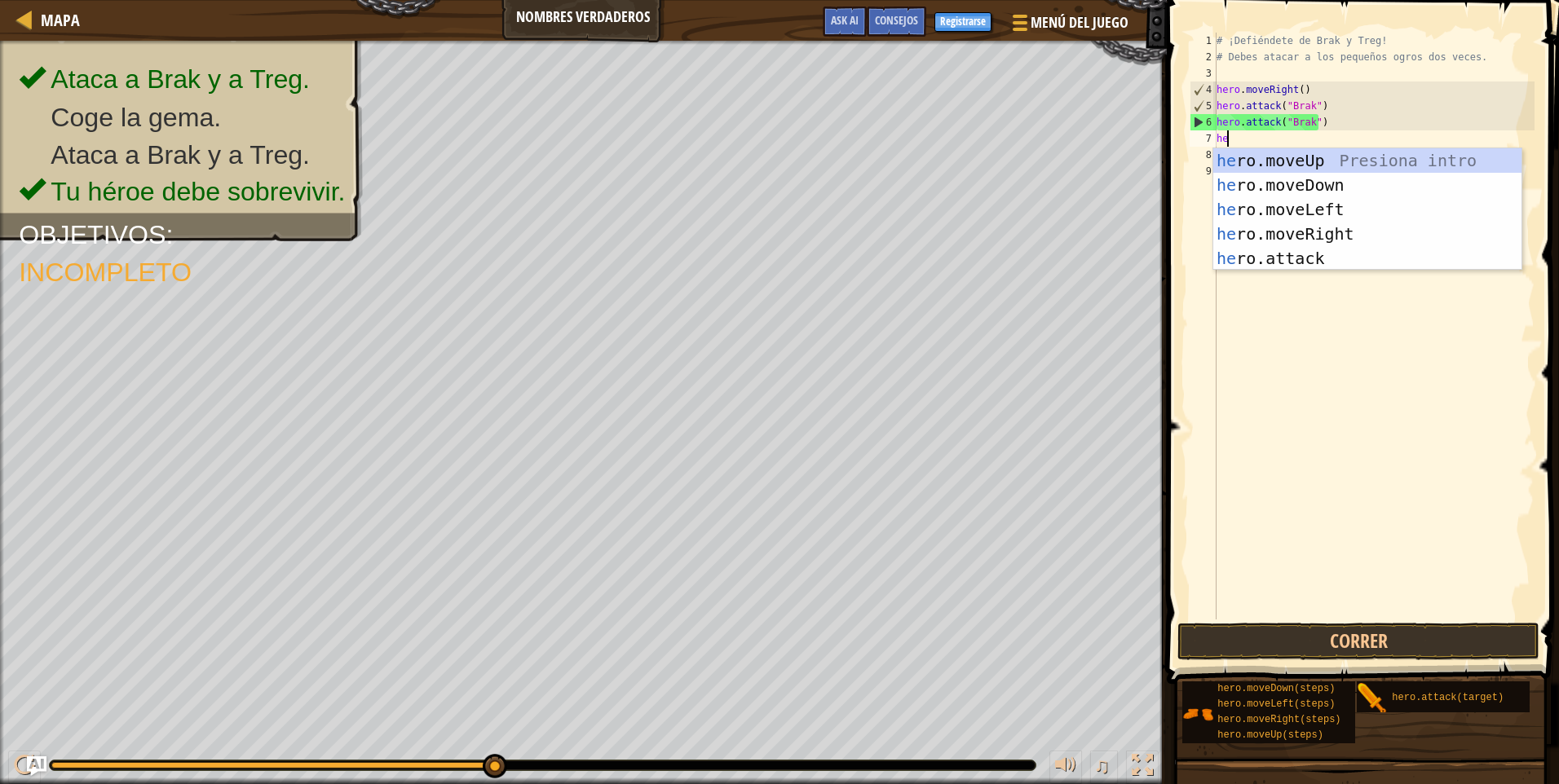
type textarea "her"
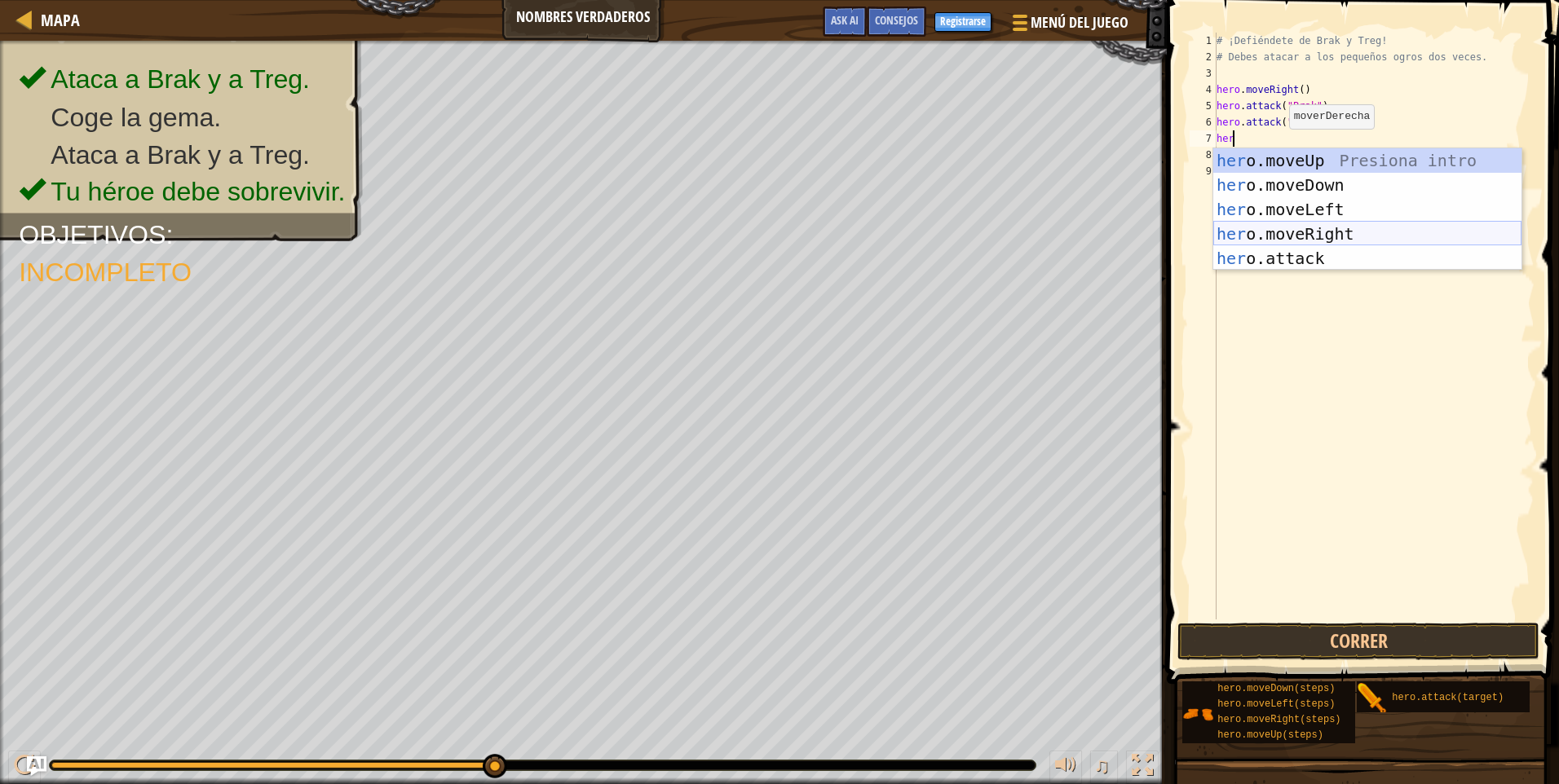
click at [1307, 241] on div "her o.moveUp Presiona intro her o.moveDown Presiona intro her o.moveLeft Presio…" at bounding box center [1367, 234] width 308 height 171
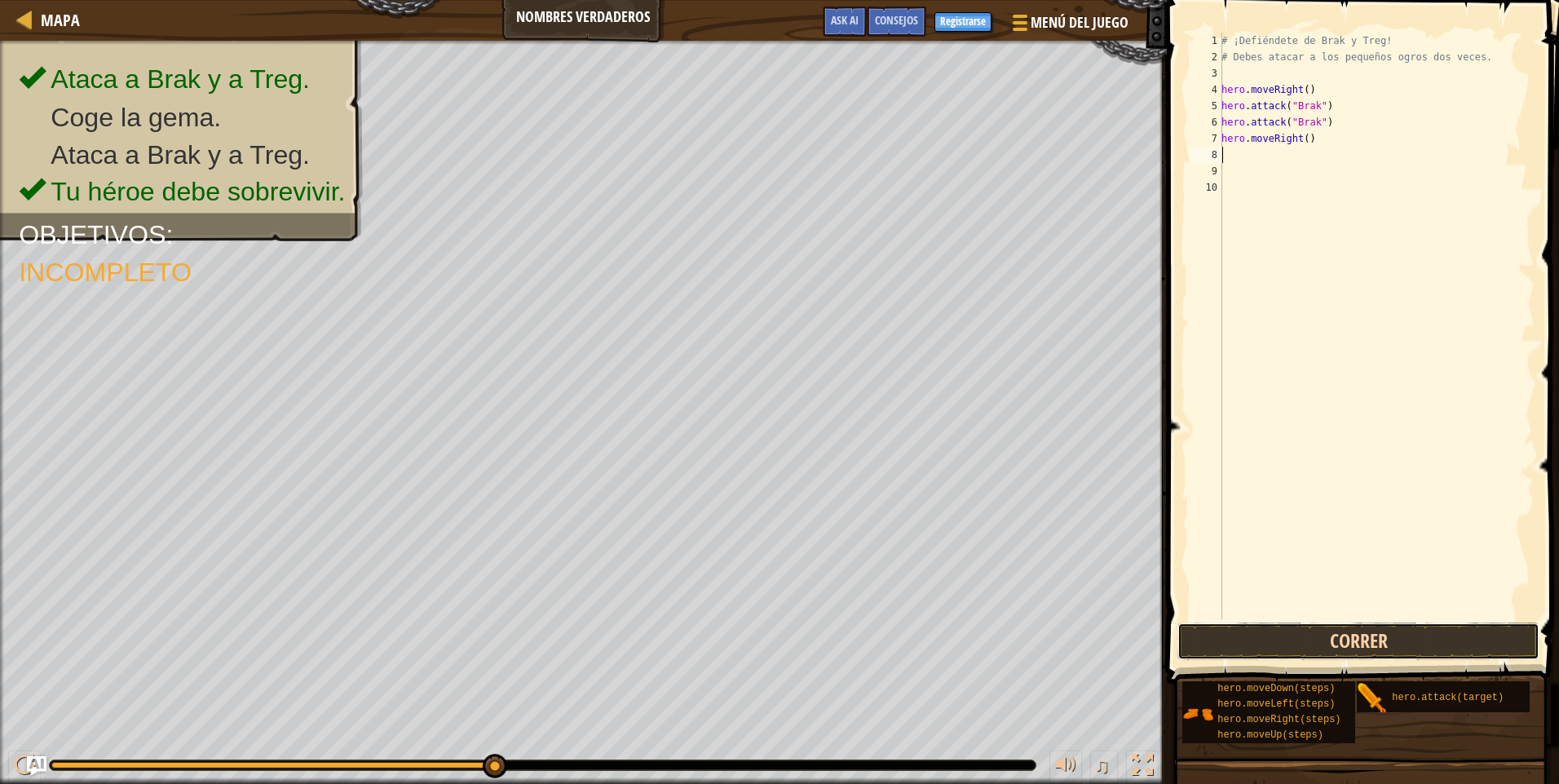
click at [1360, 642] on button "Correr" at bounding box center [1359, 641] width 363 height 38
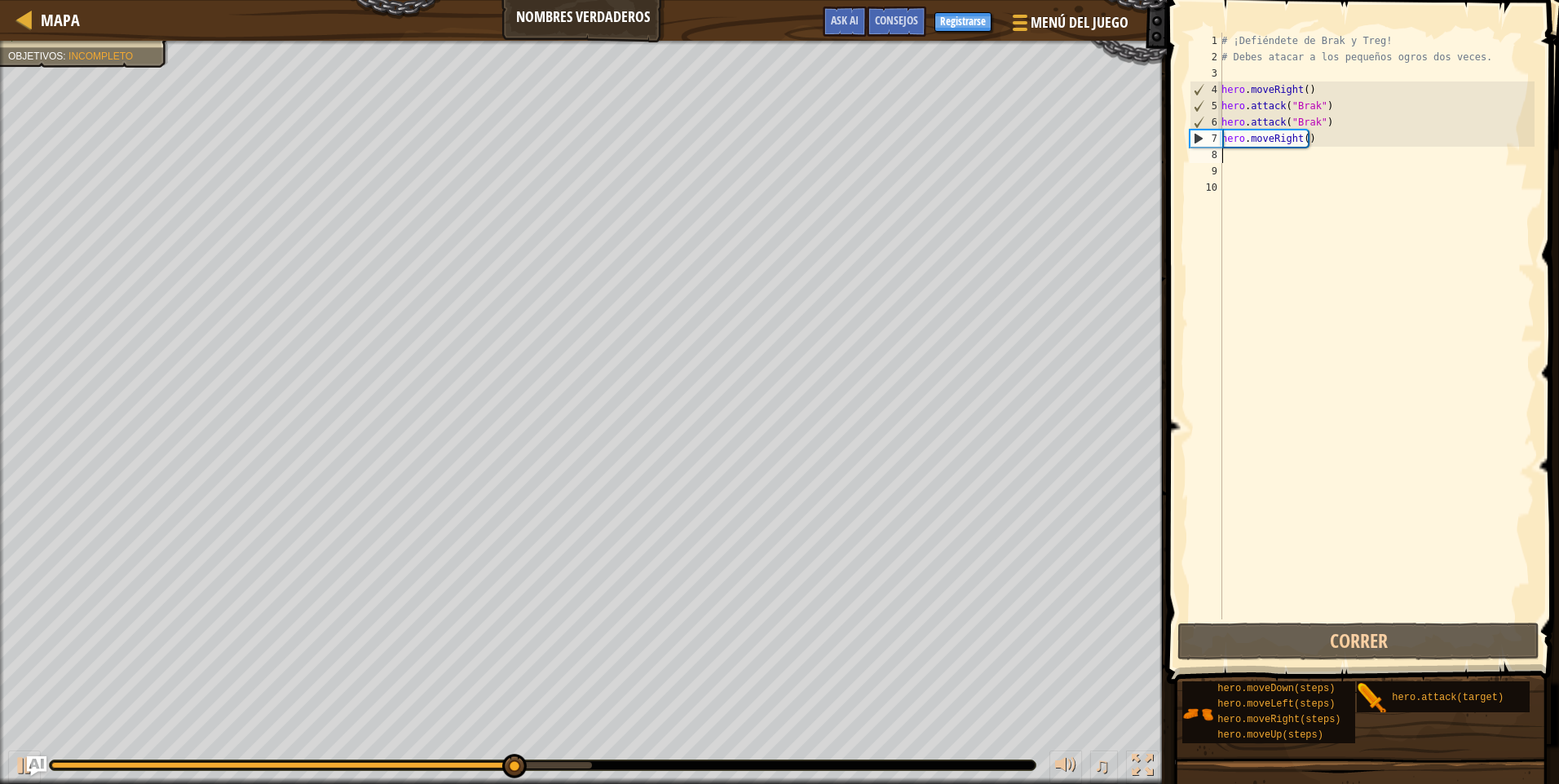
click at [1251, 152] on div "# ¡Defiéndete de Brak y Treg! # Debes atacar a los pequeños ogros dos veces. he…" at bounding box center [1376, 343] width 316 height 620
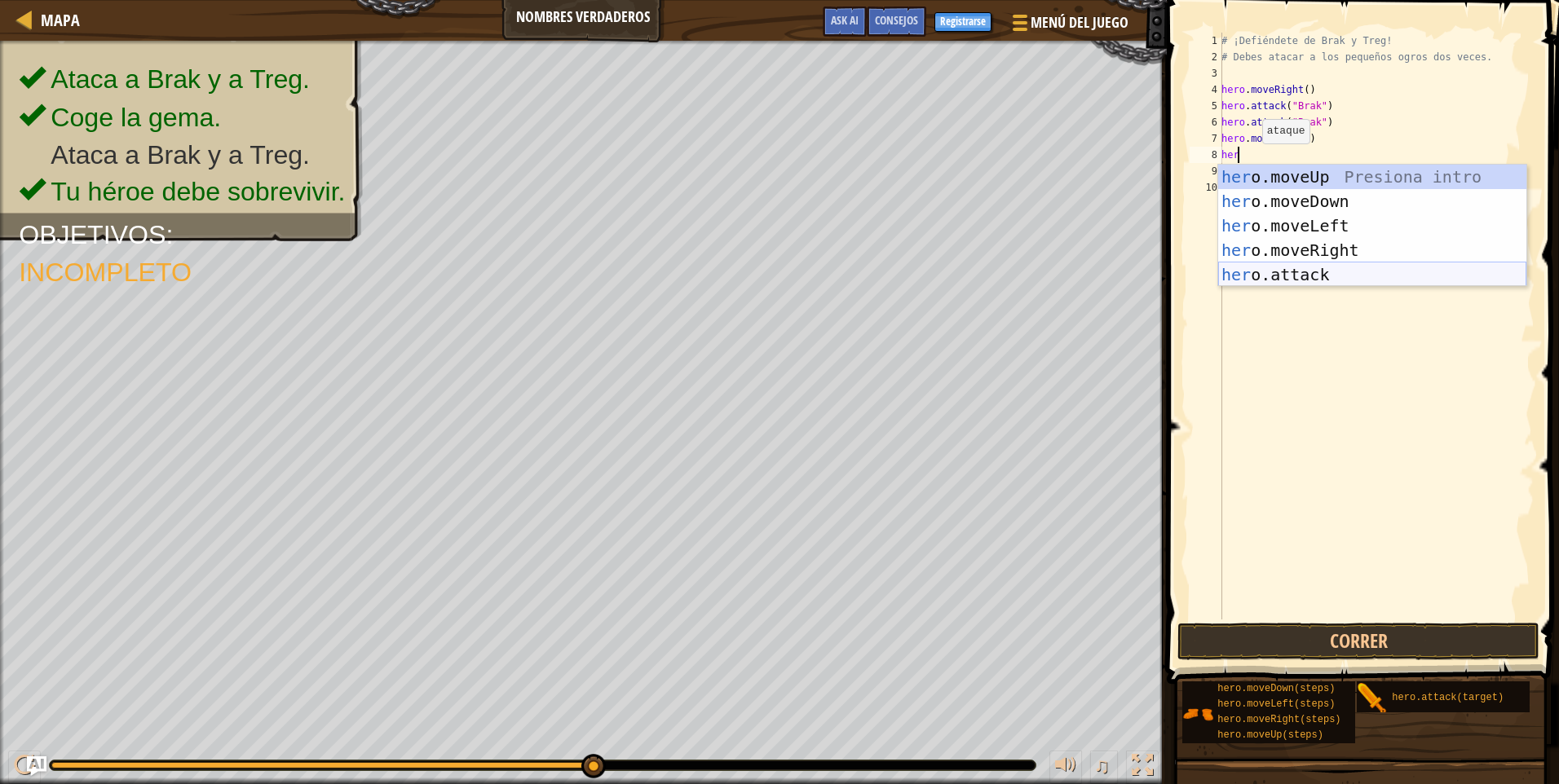
click at [1302, 267] on div "her o.moveUp Presiona intro her o.moveDown Presiona intro her o.moveLeft Presio…" at bounding box center [1372, 250] width 308 height 171
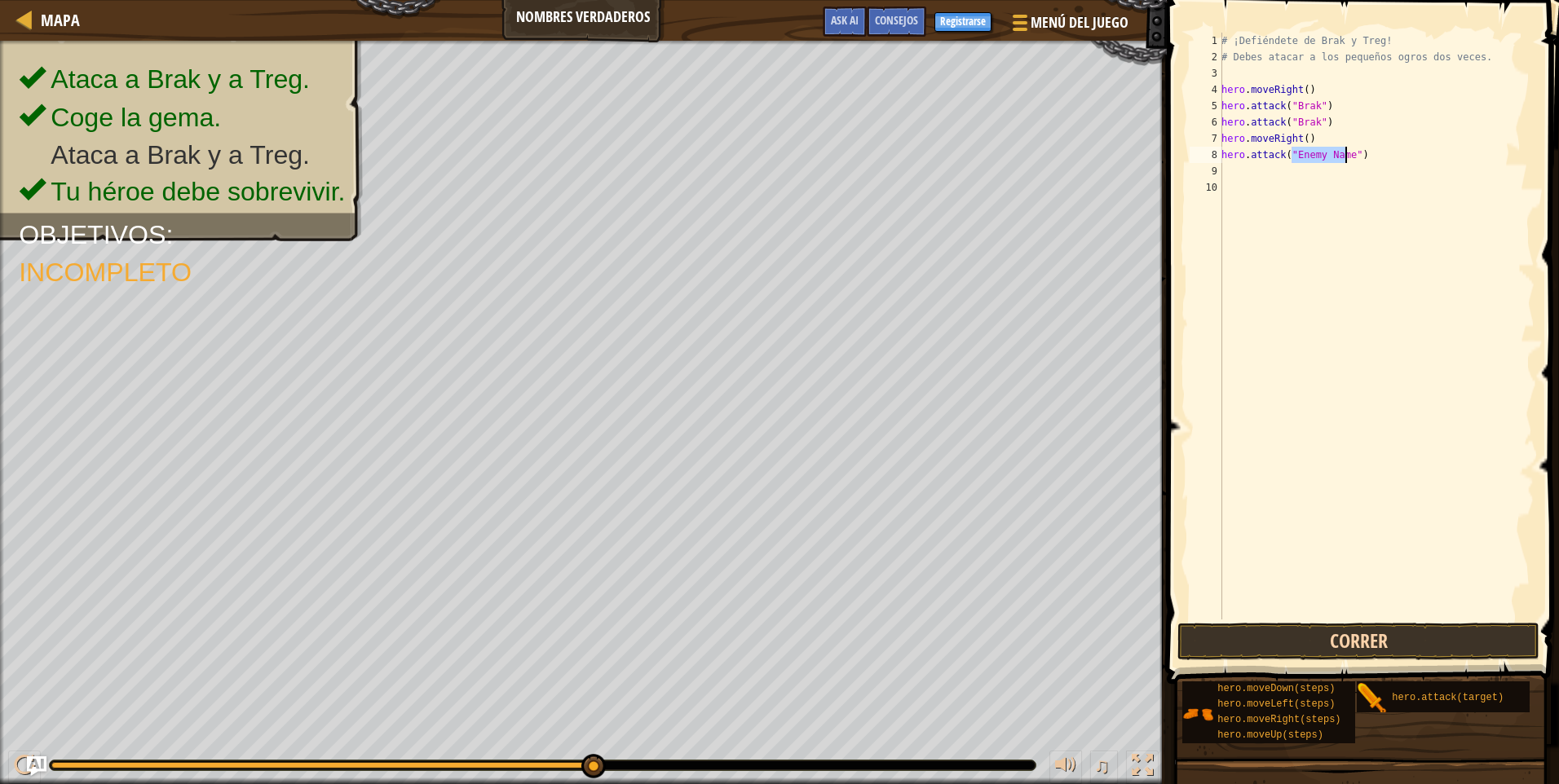
type textarea "hero.attack("Enemy Name")"
click at [1240, 647] on button "Correr" at bounding box center [1359, 641] width 363 height 38
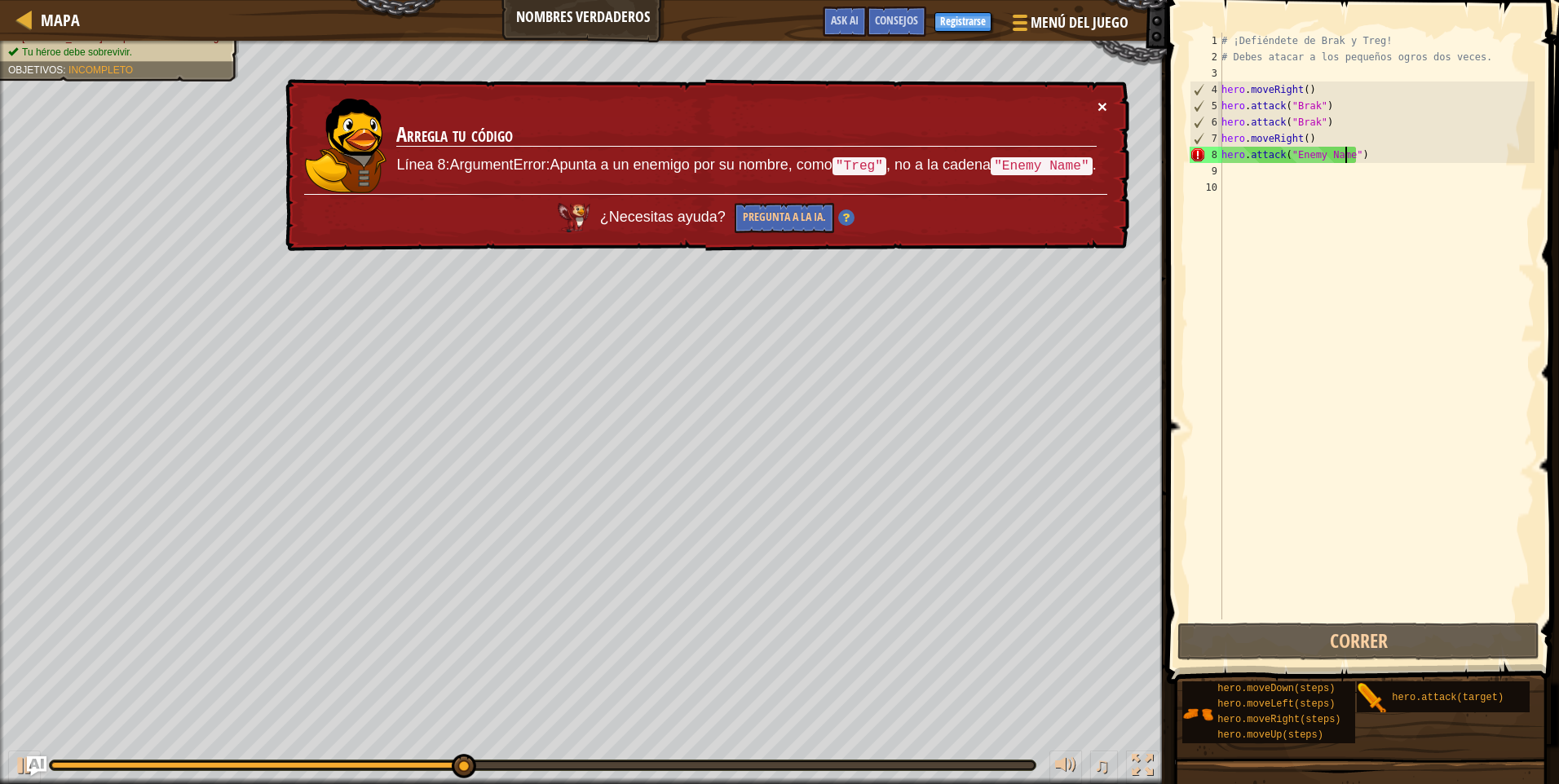
click at [1105, 108] on button "×" at bounding box center [1103, 106] width 9 height 17
drag, startPoint x: 1360, startPoint y: 156, endPoint x: 1174, endPoint y: 161, distance: 186.1
click at [1174, 161] on div "hero.attack("Enemy Name") 1 2 3 4 5 6 7 8 9 10 # ¡Defiéndete de Brak y Treg! # …" at bounding box center [1360, 375] width 397 height 732
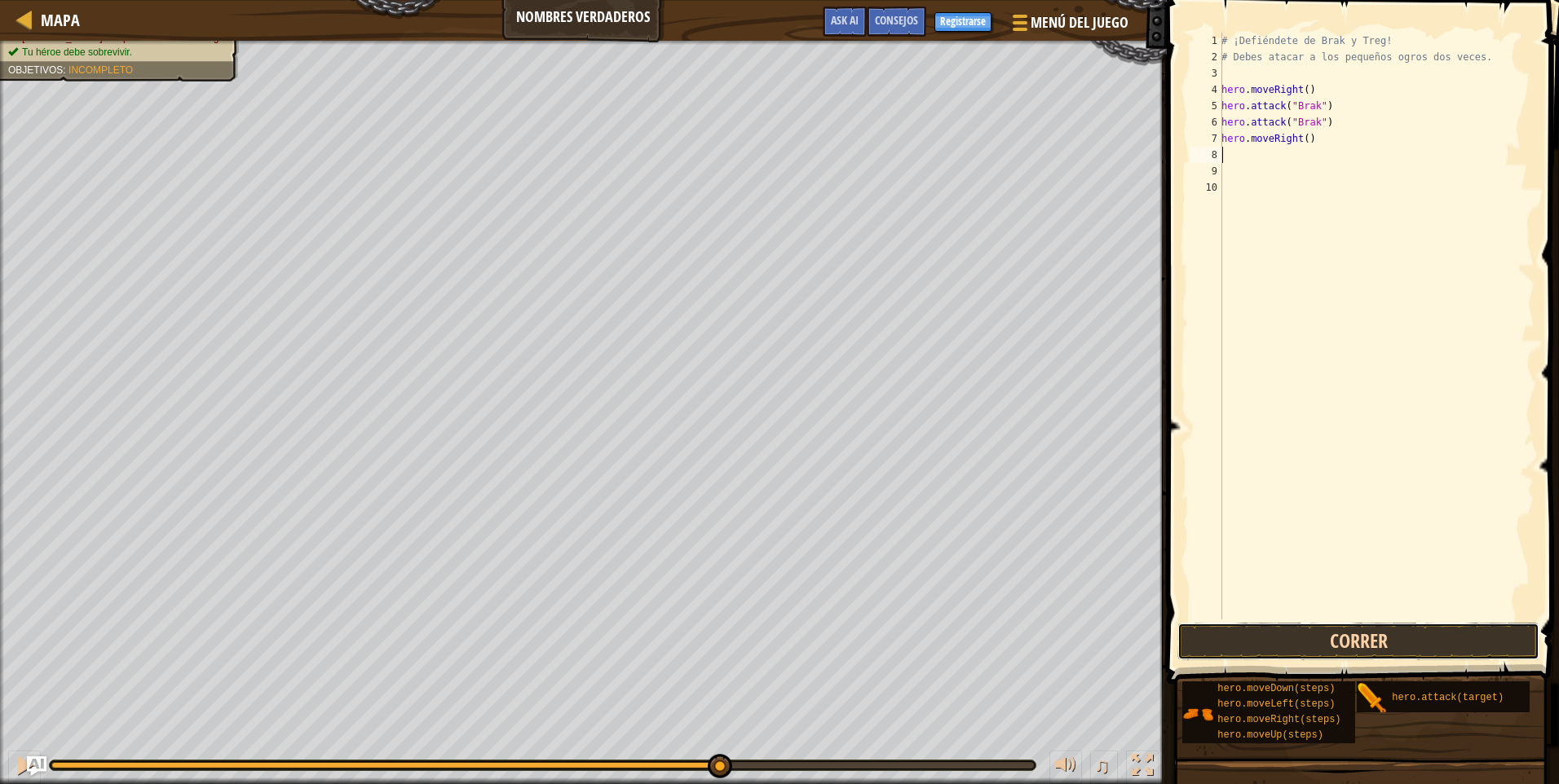
click at [1377, 641] on button "Correr" at bounding box center [1359, 641] width 363 height 38
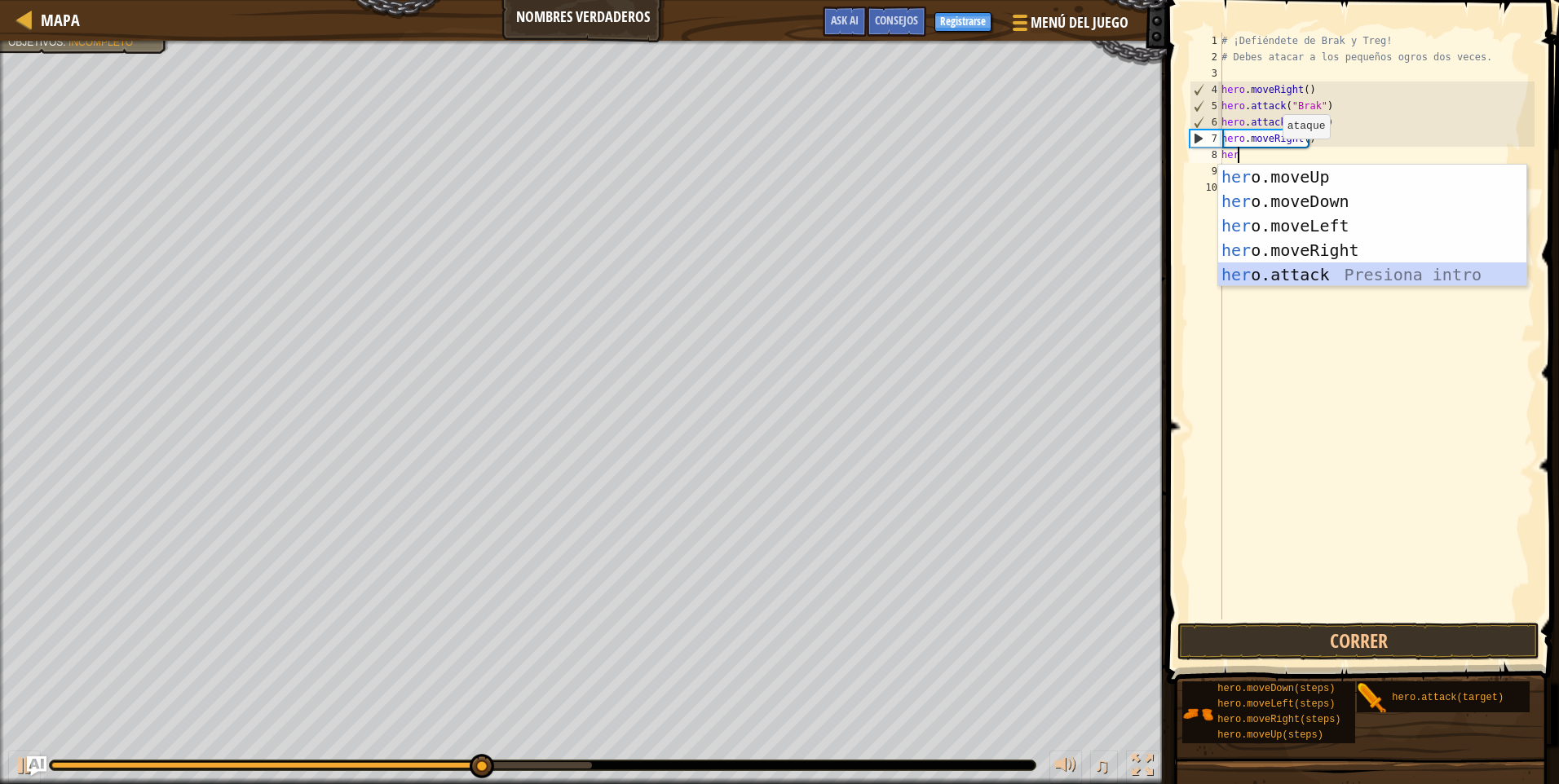
click at [1273, 264] on div "her o.moveUp Presiona intro her o.moveDown Presiona intro her o.moveLeft Presio…" at bounding box center [1372, 250] width 308 height 171
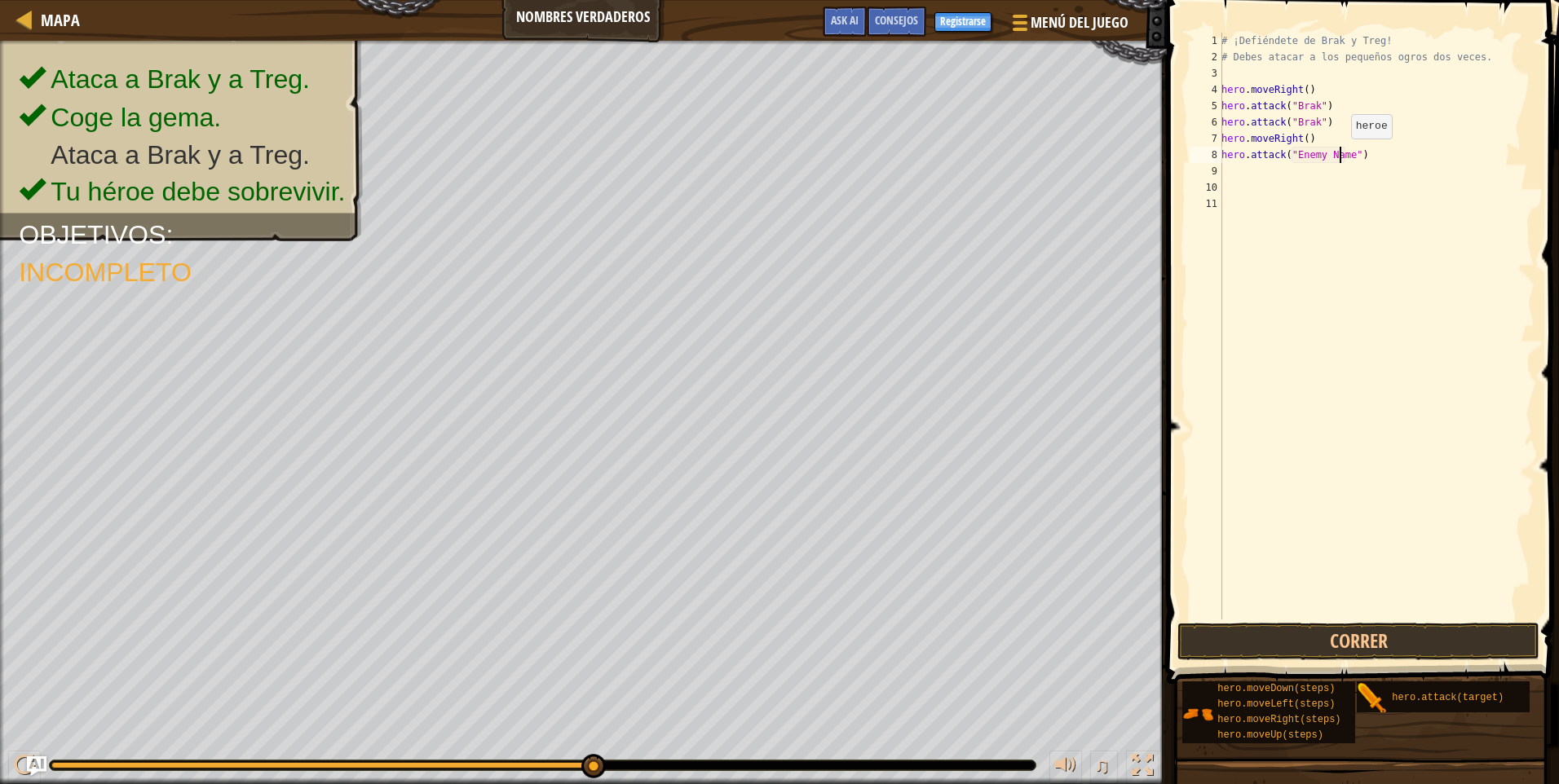
click at [1342, 155] on div "# ¡Defiéndete de Brak y Treg! # Debes atacar a los pequeños ogros dos veces. he…" at bounding box center [1376, 343] width 316 height 620
click at [1346, 159] on div "# ¡Defiéndete de Brak y Treg! # Debes atacar a los pequeños ogros dos veces. he…" at bounding box center [1376, 343] width 316 height 620
type textarea "hero.attack("Treg")"
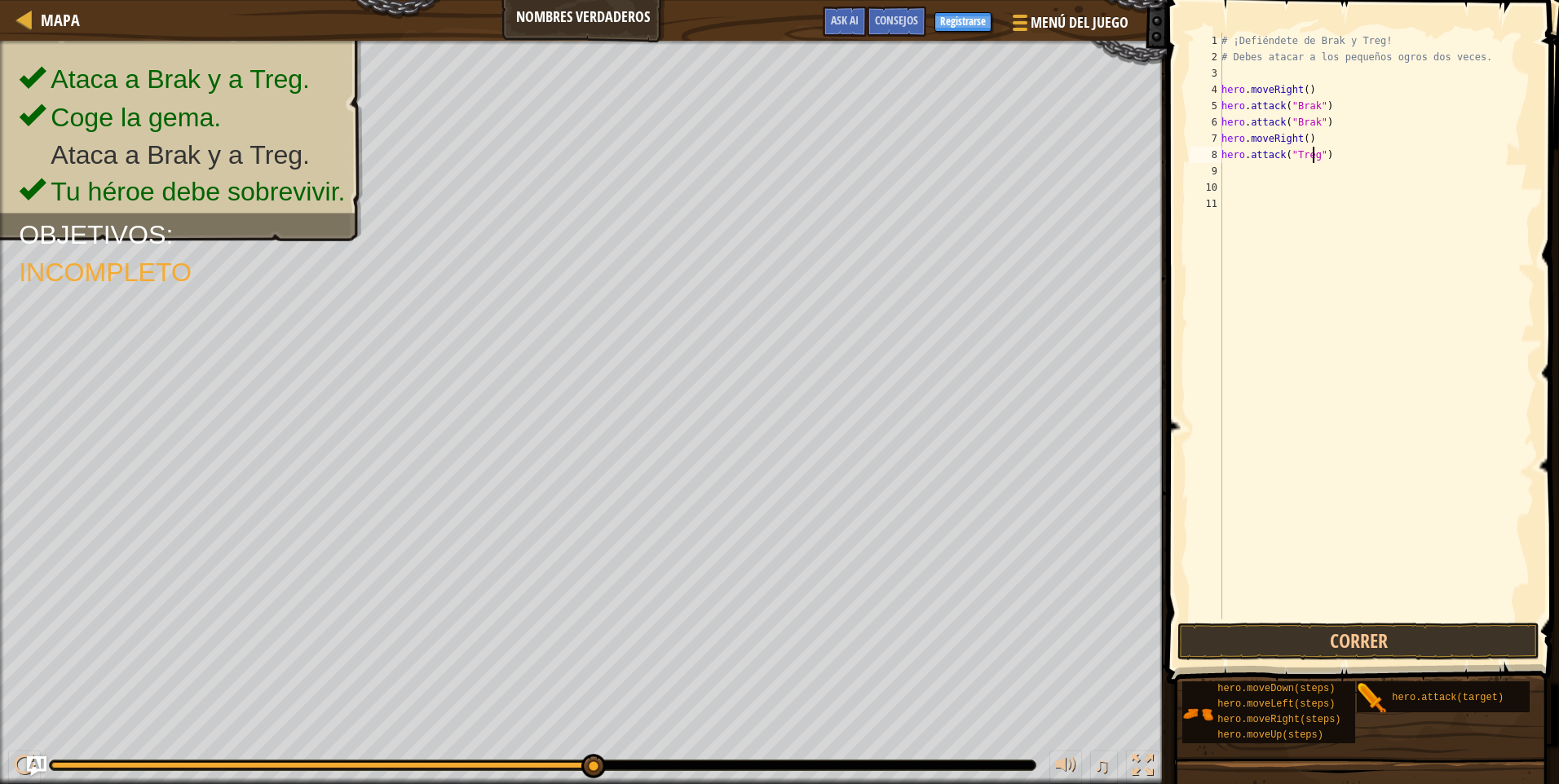
click at [1230, 168] on div "# ¡Defiéndete de Brak y Treg! # Debes atacar a los pequeños ogros dos veces. he…" at bounding box center [1376, 343] width 316 height 620
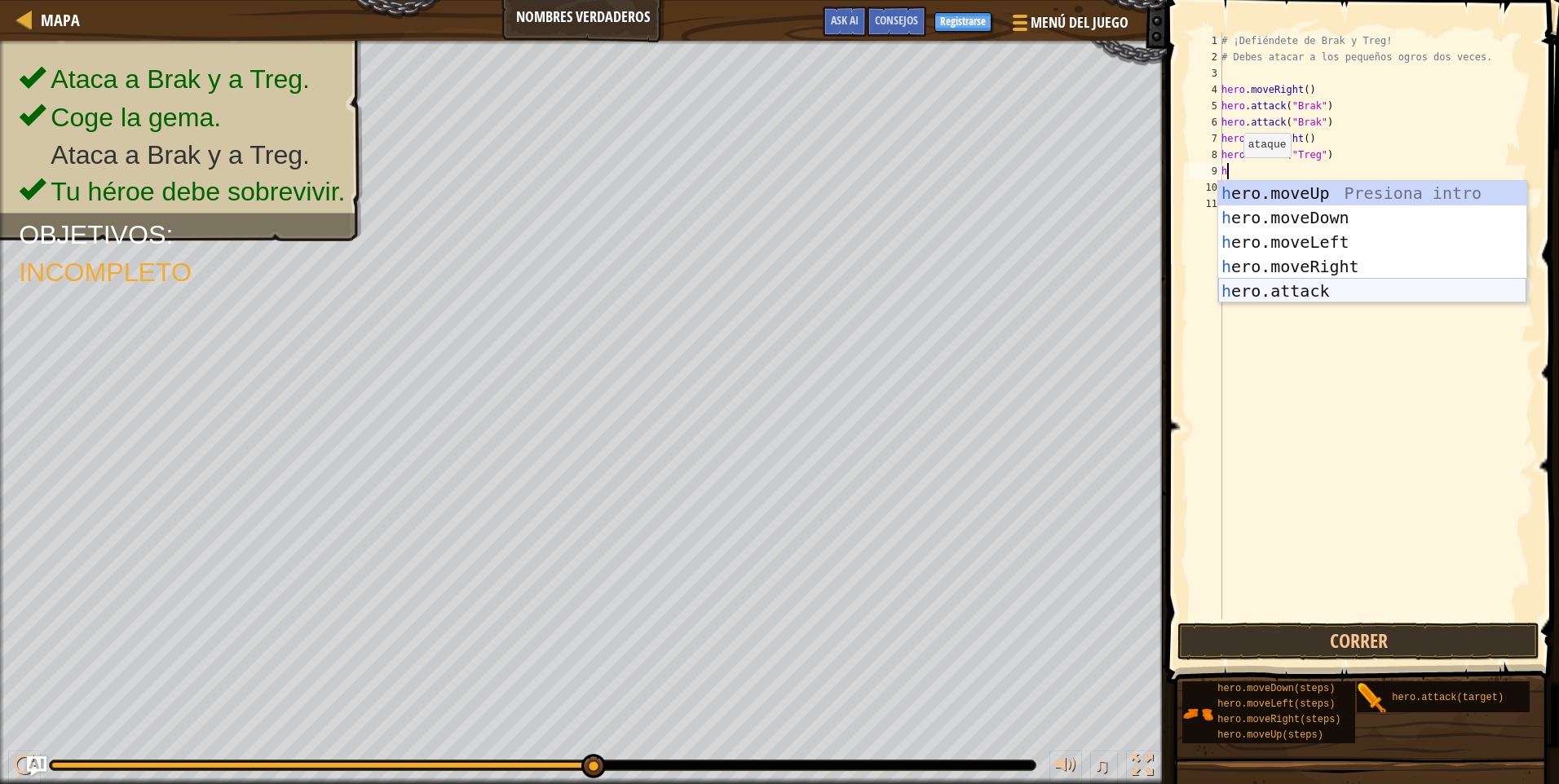
click at [1289, 284] on div "h ero.moveUp Presiona intro h ero.moveDown Presiona intro h ero.moveLeft Presio…" at bounding box center [1372, 267] width 308 height 171
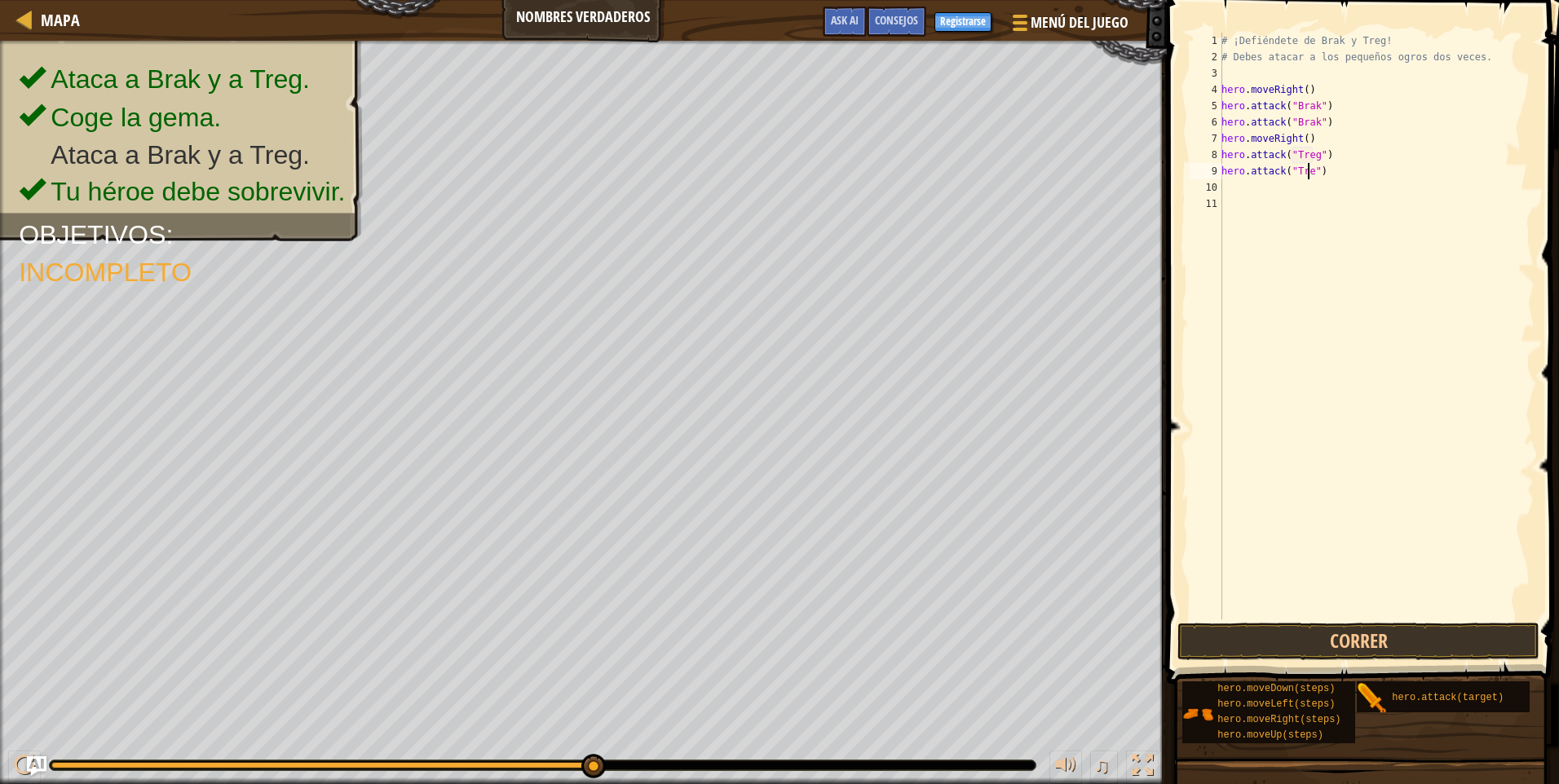
scroll to position [8, 8]
type textarea "hero.attack("Treg")"
click at [1401, 642] on button "Correr" at bounding box center [1359, 641] width 363 height 38
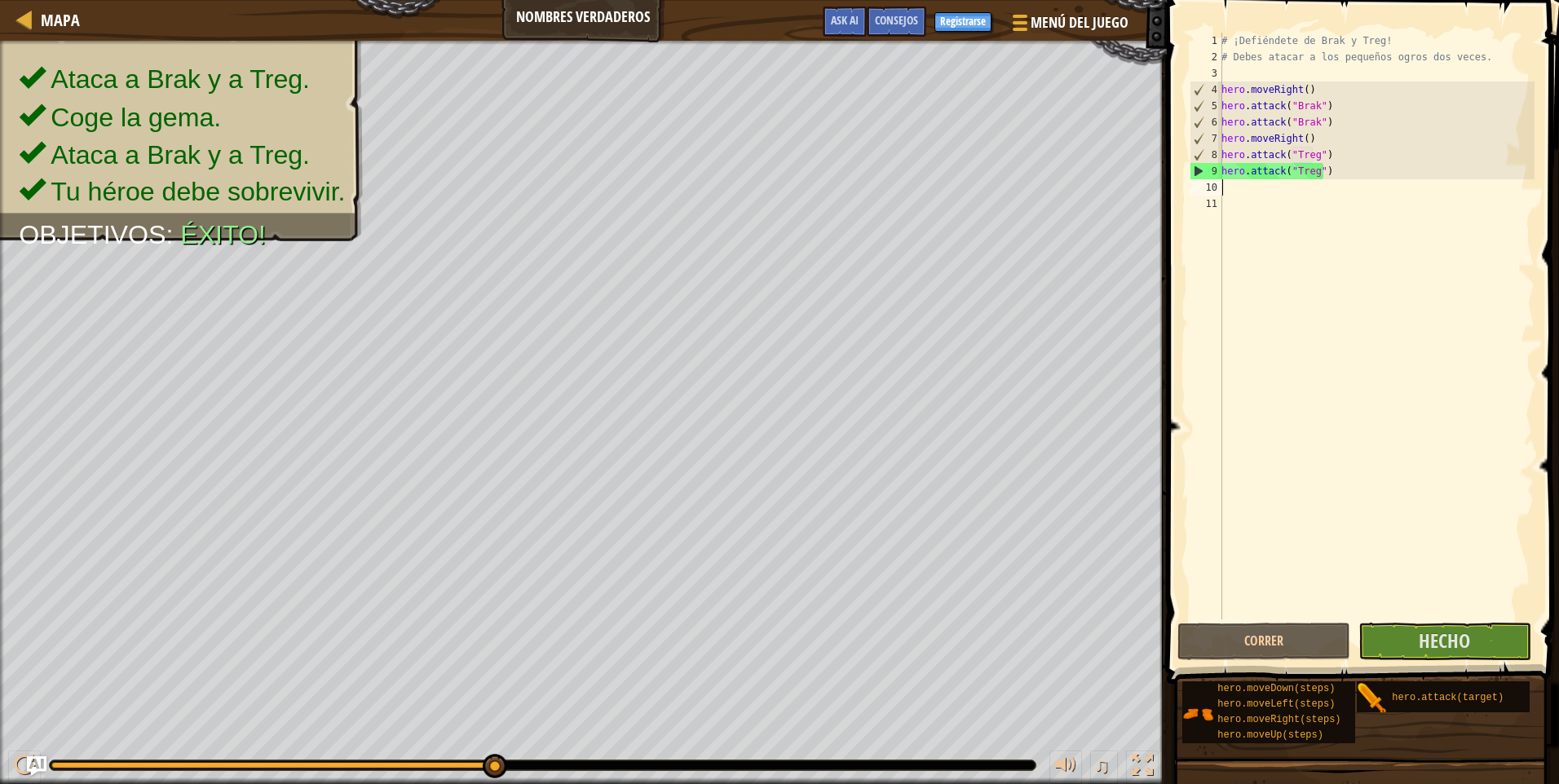
drag, startPoint x: 1259, startPoint y: 191, endPoint x: 1253, endPoint y: 203, distance: 13.4
click at [1257, 191] on div "# ¡Defiéndete de Brak y Treg! # Debes atacar a los pequeños ogros dos veces. he…" at bounding box center [1376, 343] width 316 height 620
type textarea "h"
click at [1490, 641] on button "Hecho" at bounding box center [1445, 641] width 173 height 38
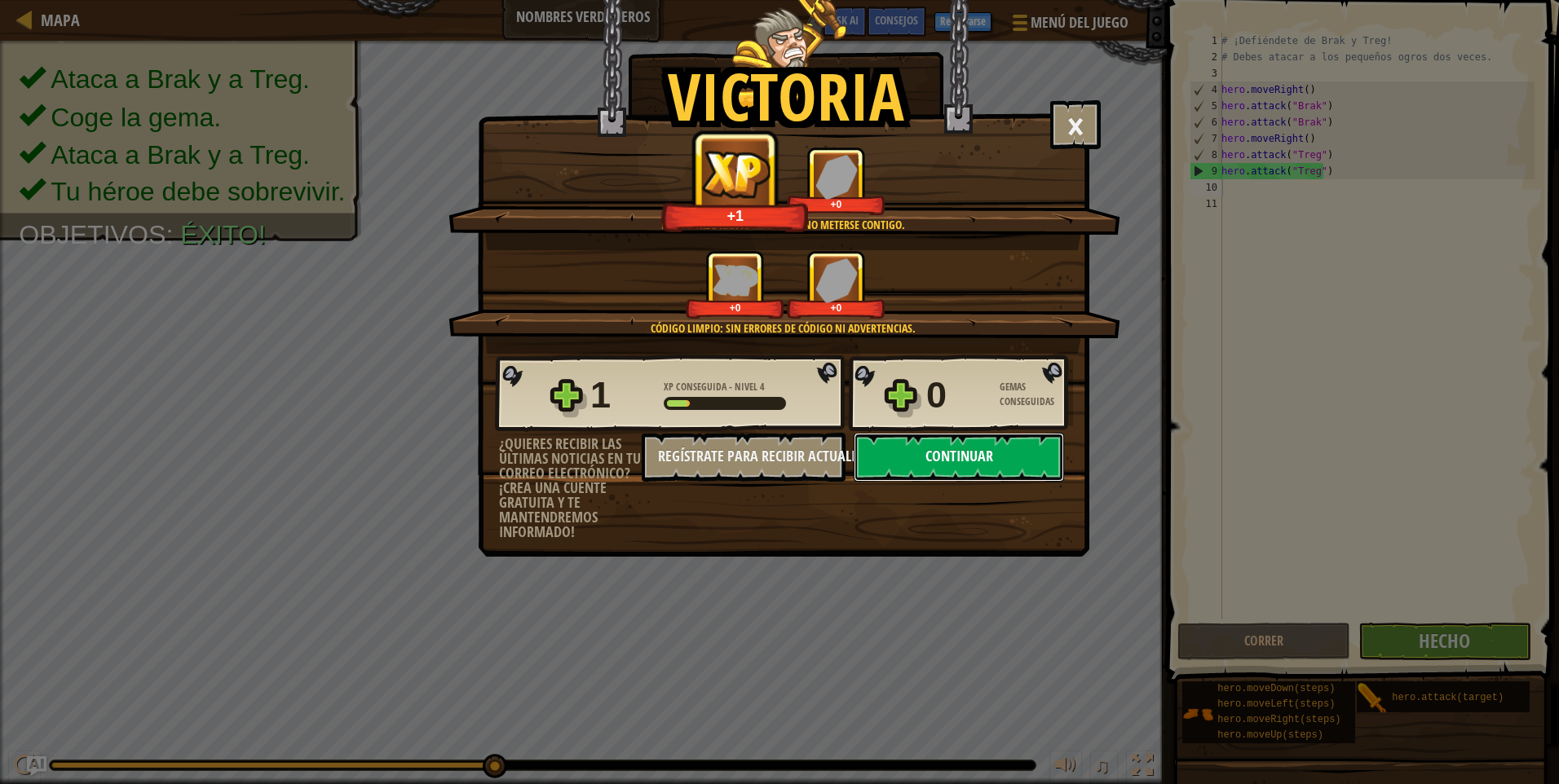
click at [1016, 461] on button "Continuar" at bounding box center [959, 457] width 210 height 49
select select "es-ES"
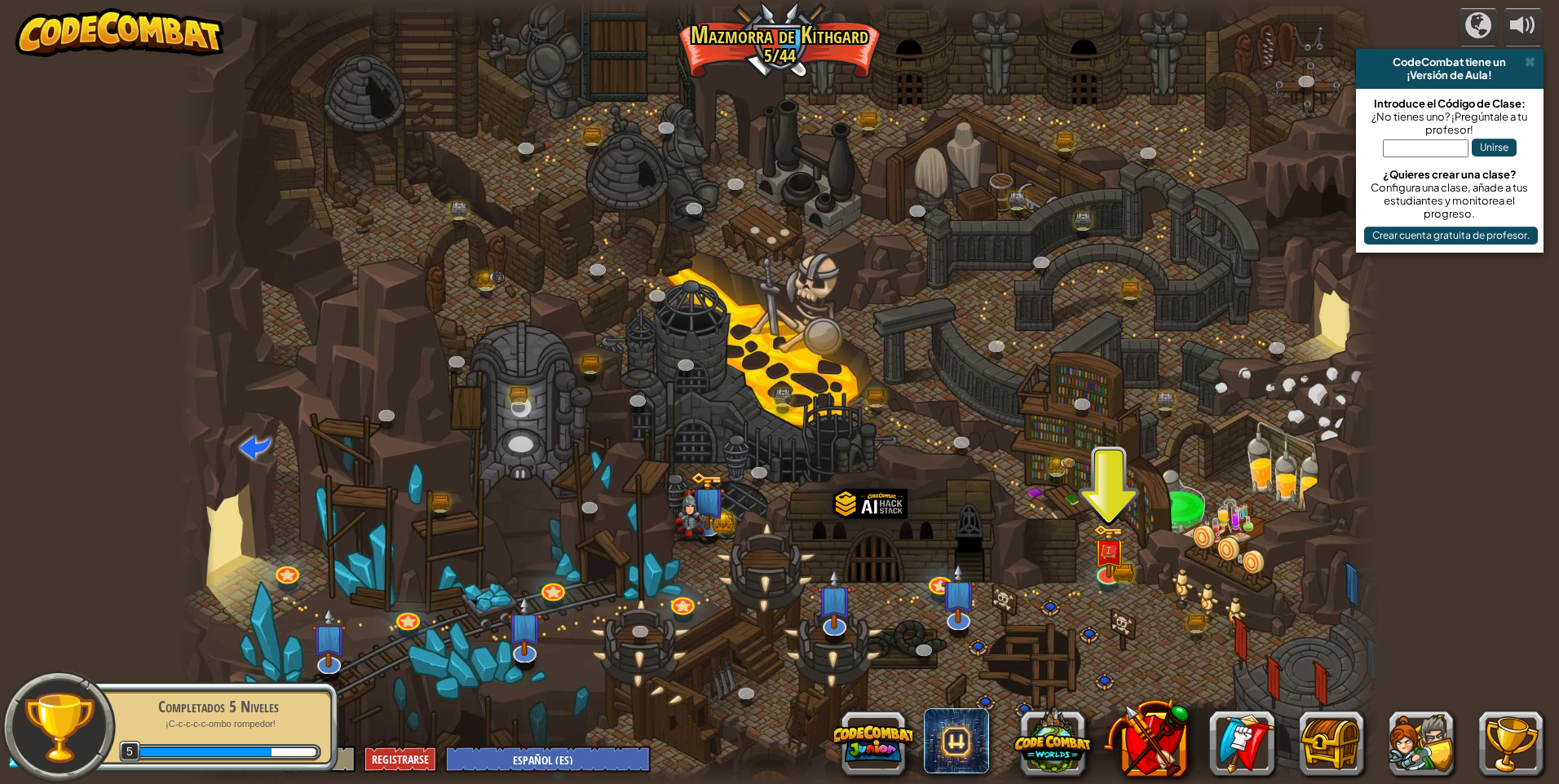
click at [116, 777] on div "Completados 5 Niveles ¡C-c-c-c-c-ombo rompedor! 5" at bounding box center [210, 728] width 257 height 115
